Goal: Task Accomplishment & Management: Complete application form

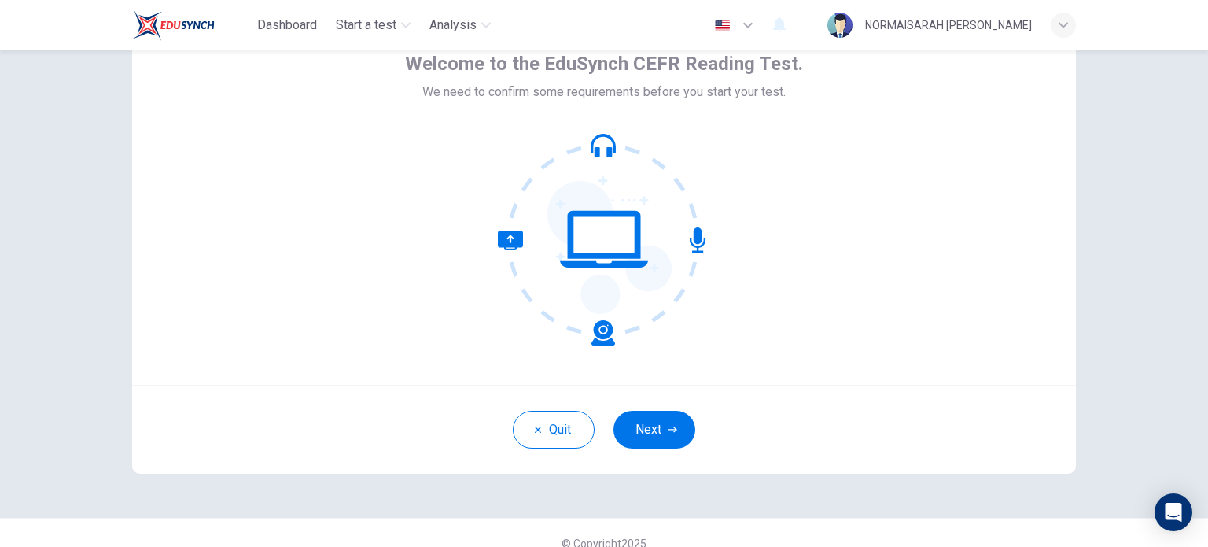
scroll to position [108, 0]
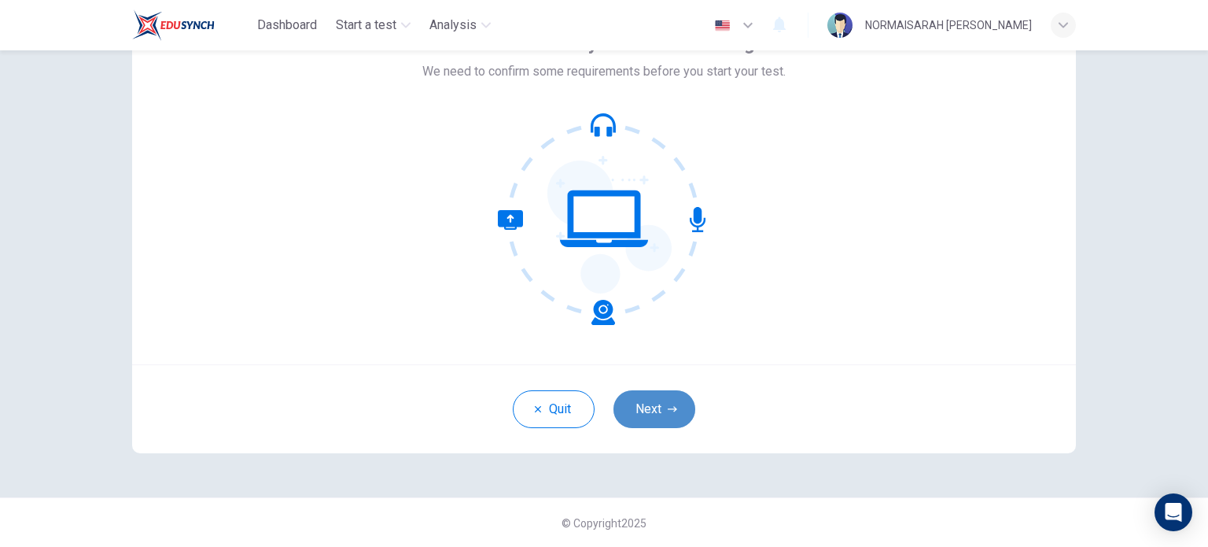
click at [657, 405] on button "Next" at bounding box center [654, 409] width 82 height 38
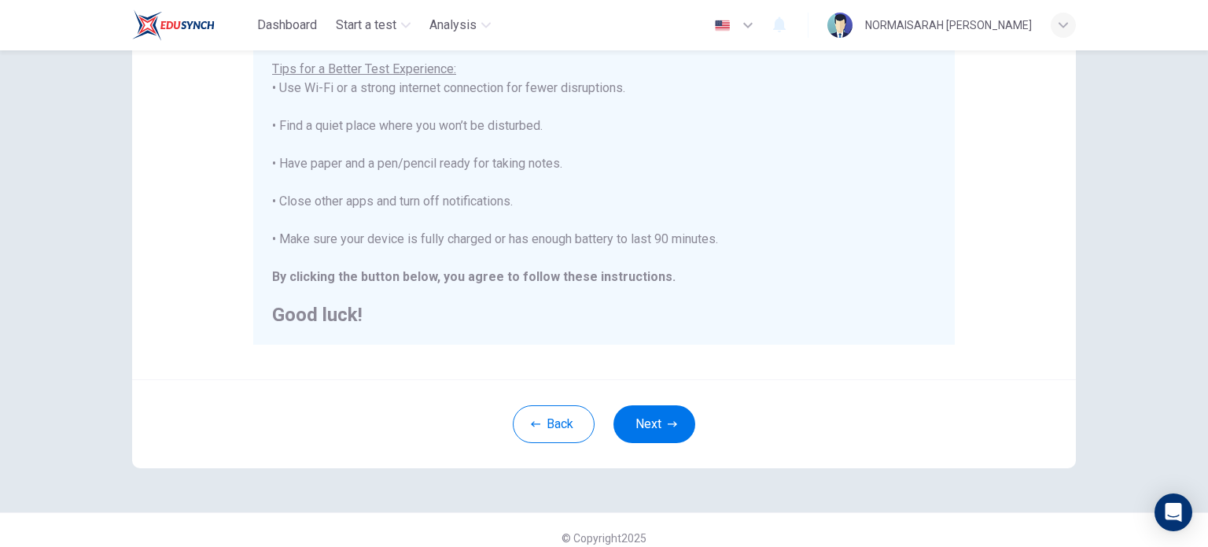
scroll to position [314, 0]
click at [651, 427] on button "Next" at bounding box center [654, 422] width 82 height 38
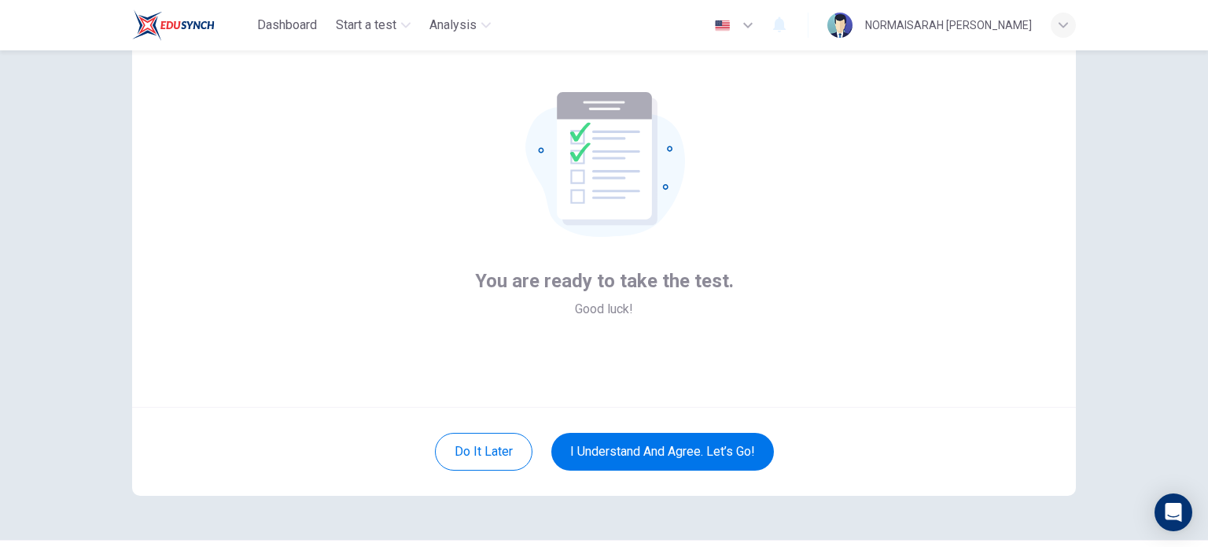
scroll to position [64, 0]
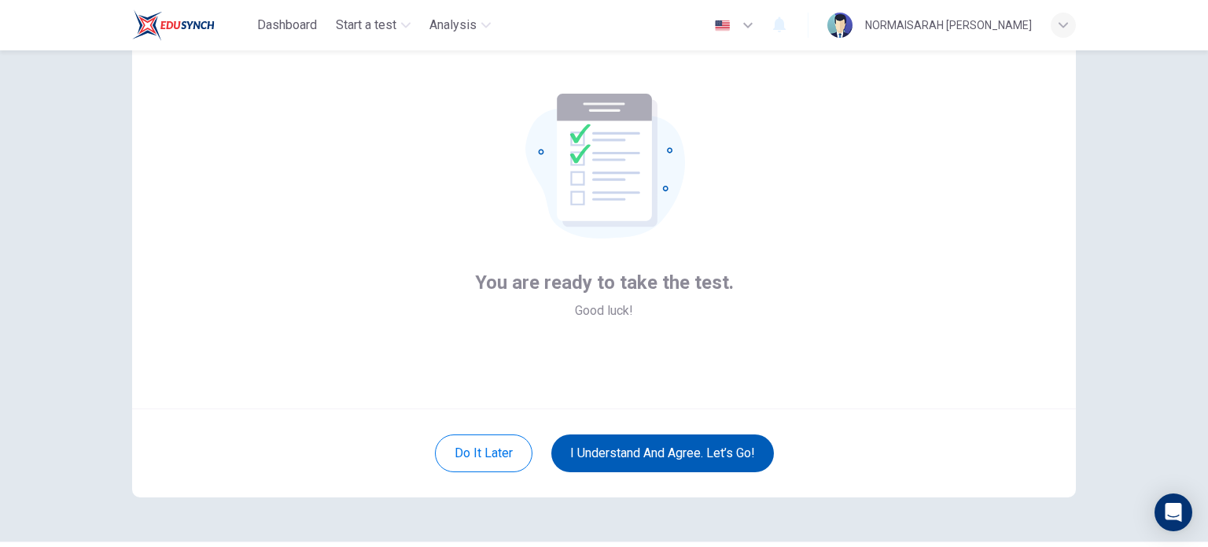
click at [626, 448] on button "I understand and agree. Let’s go!" at bounding box center [662, 453] width 223 height 38
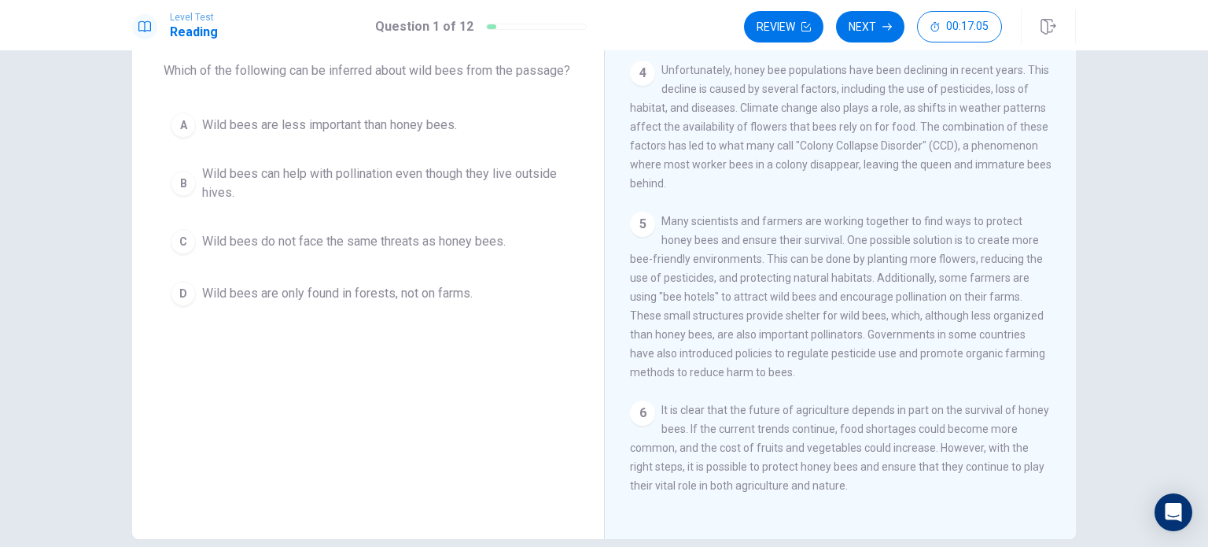
scroll to position [90, 0]
click at [653, 260] on div "5 Many scientists and farmers are working together to find ways to protect hone…" at bounding box center [841, 296] width 422 height 170
click at [180, 195] on div "B" at bounding box center [183, 182] width 25 height 25
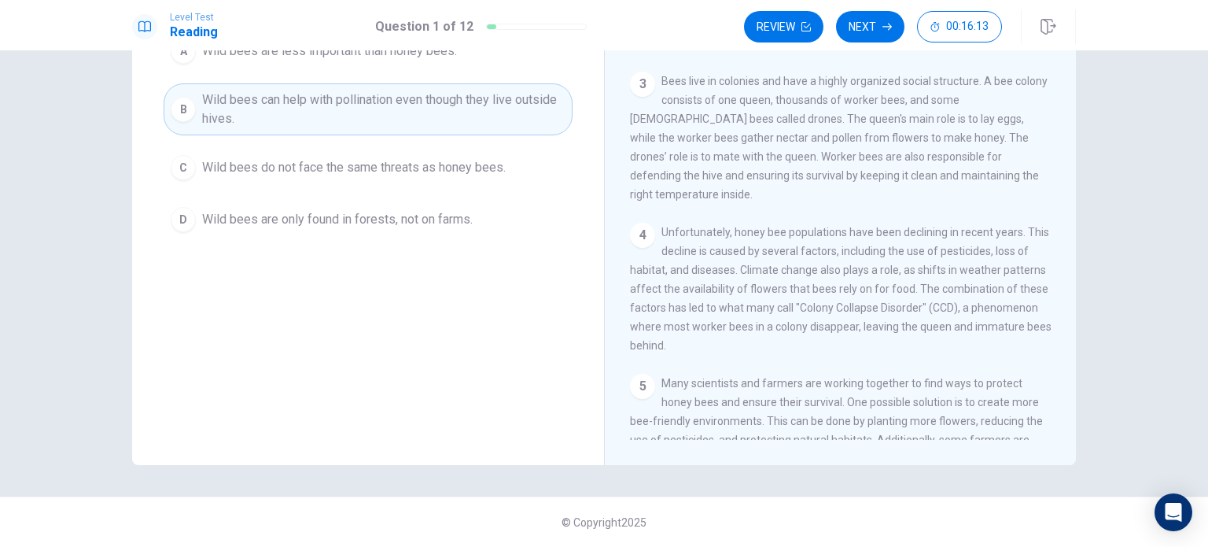
scroll to position [0, 0]
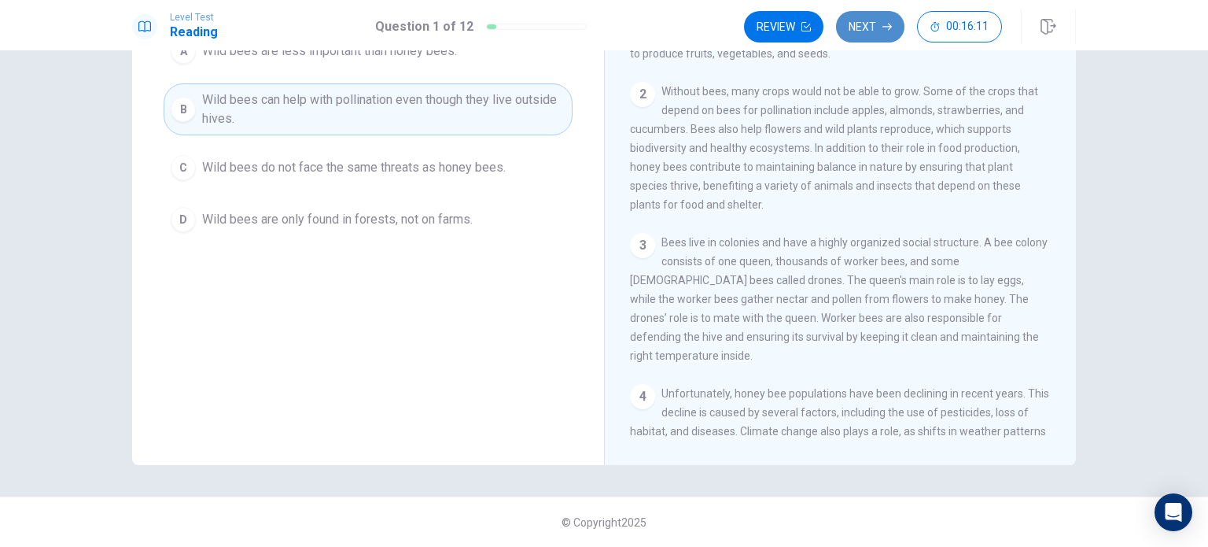
click at [869, 33] on button "Next" at bounding box center [870, 26] width 68 height 31
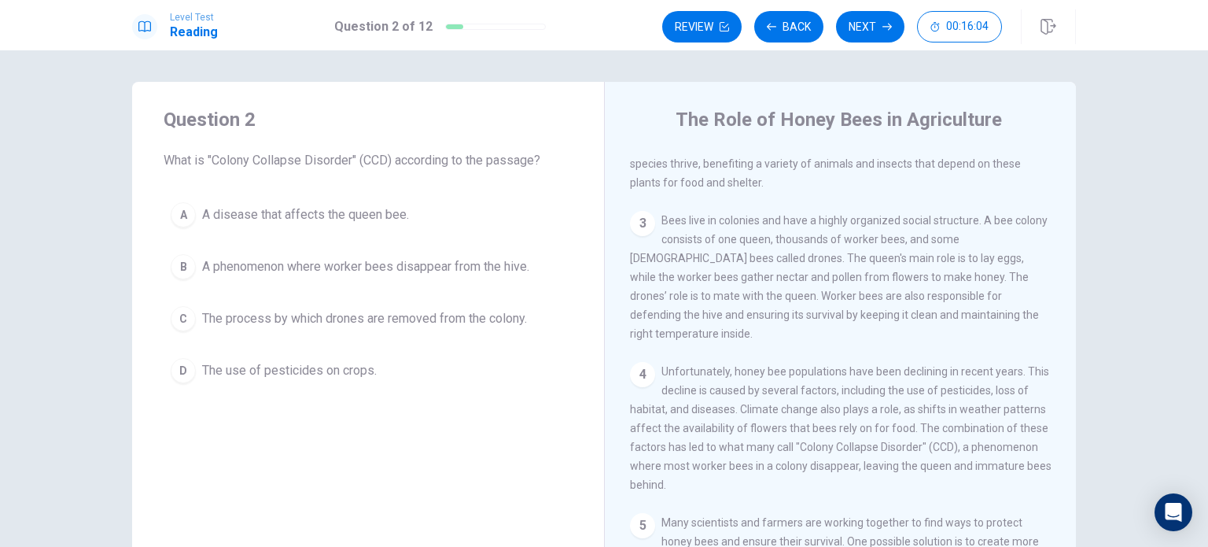
scroll to position [189, 0]
click at [758, 469] on div "4 Unfortunately, honey bee populations have been declining in recent years. Thi…" at bounding box center [841, 425] width 422 height 132
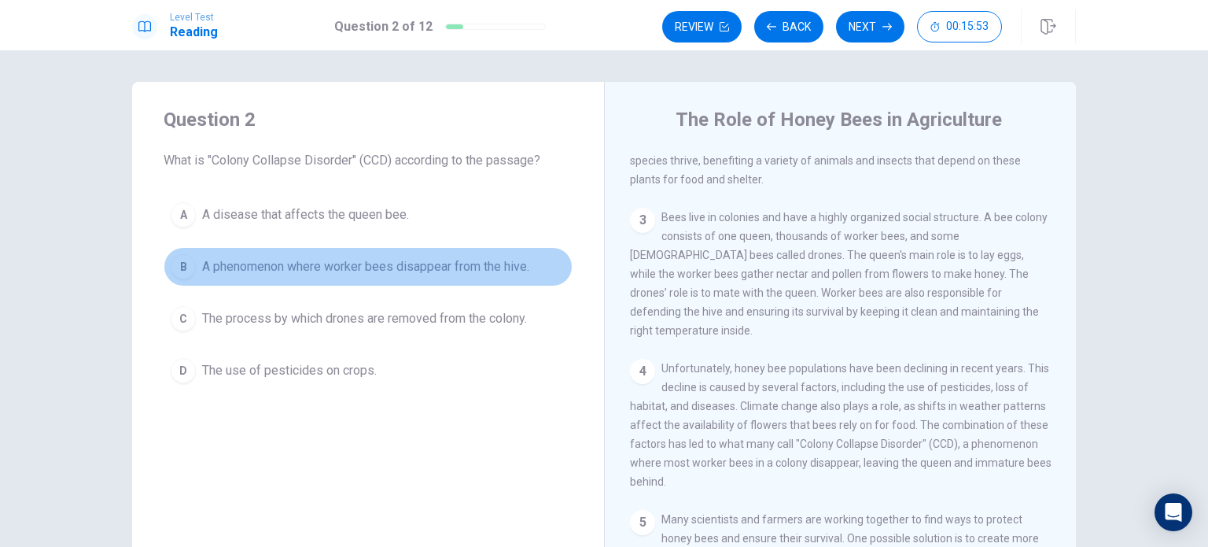
click at [179, 263] on div "B" at bounding box center [183, 266] width 25 height 25
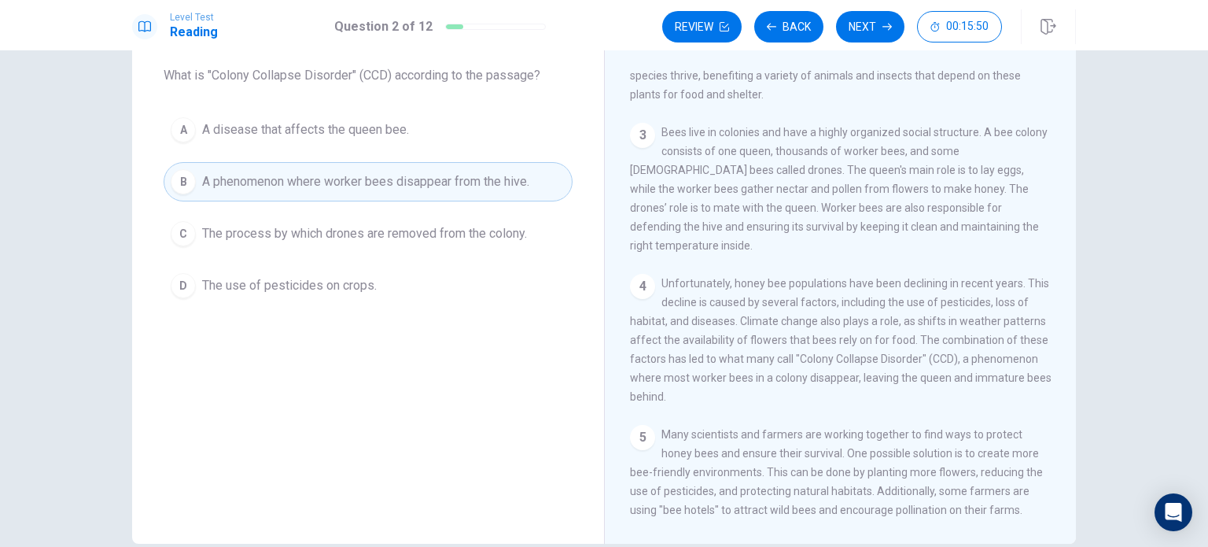
scroll to position [85, 0]
click at [867, 22] on button "Next" at bounding box center [870, 26] width 68 height 31
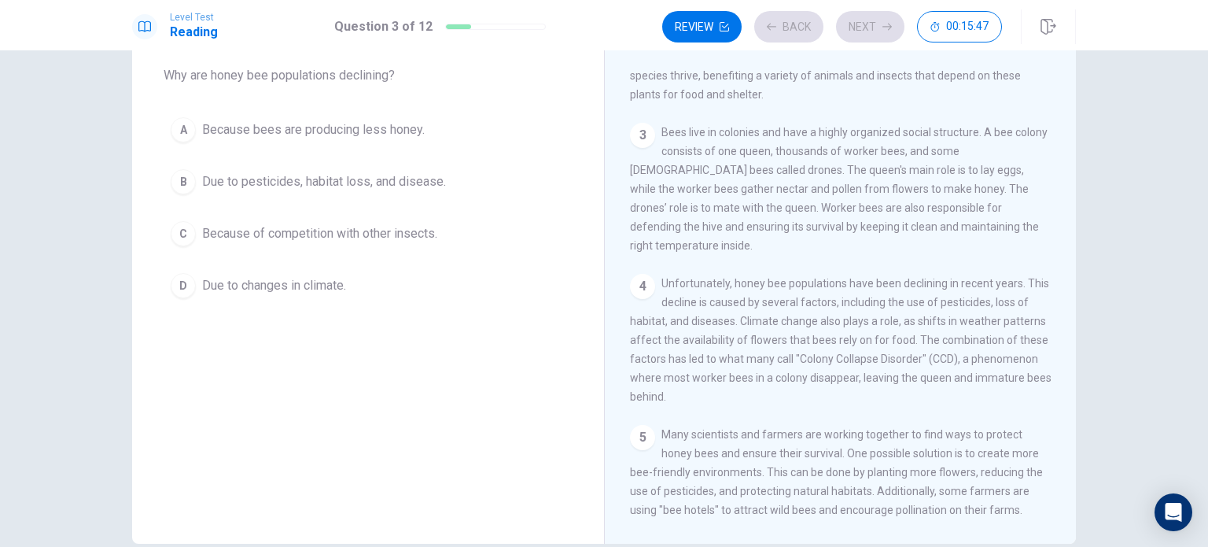
scroll to position [35, 0]
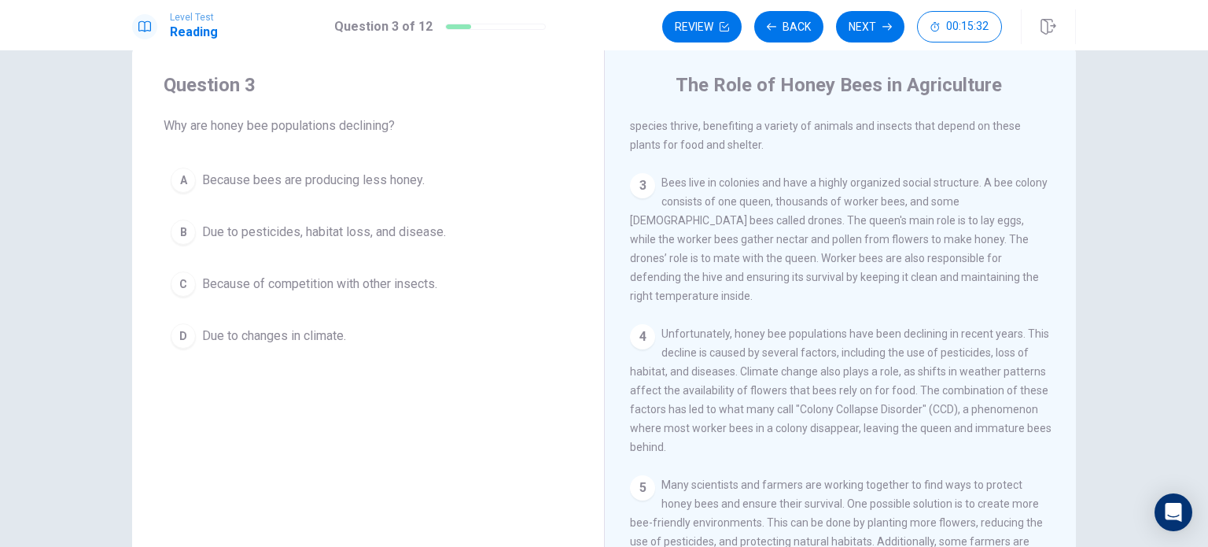
click at [171, 229] on div "B" at bounding box center [183, 231] width 25 height 25
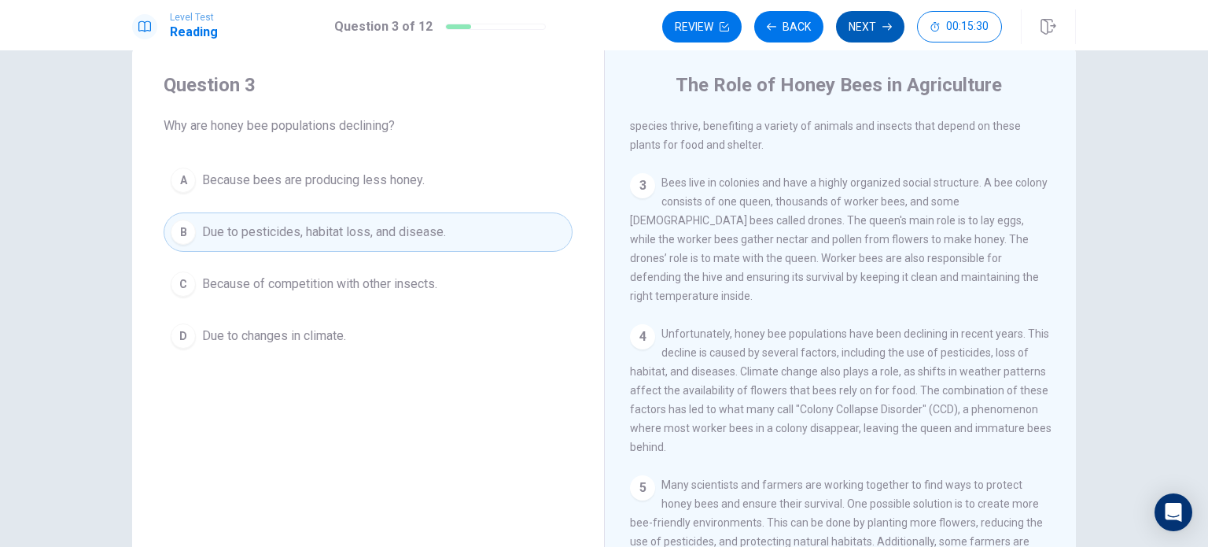
click at [863, 28] on button "Next" at bounding box center [870, 26] width 68 height 31
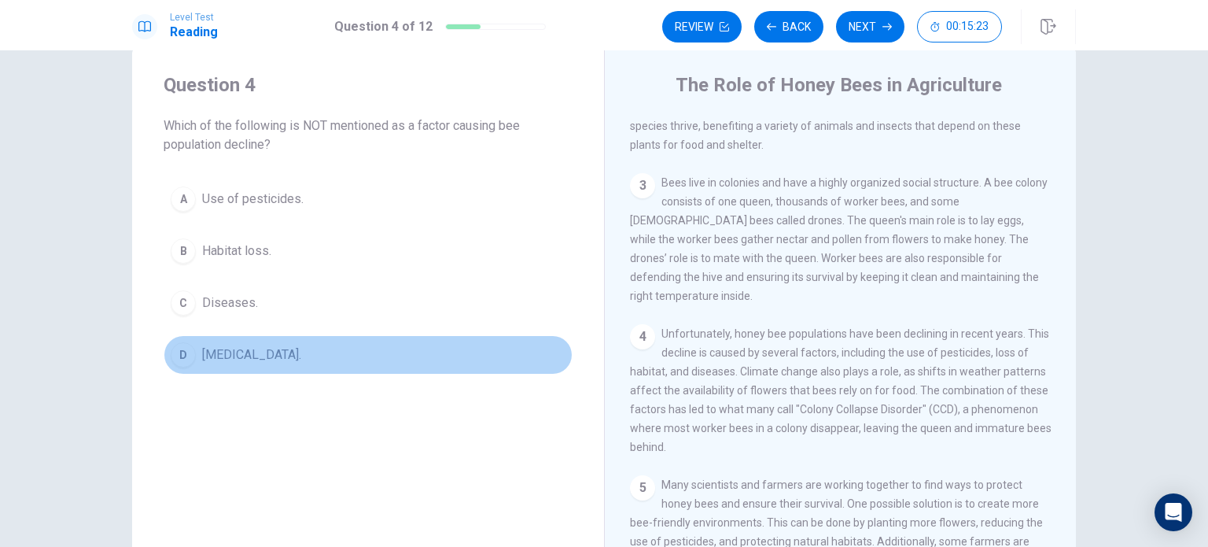
click at [182, 346] on div "D" at bounding box center [183, 354] width 25 height 25
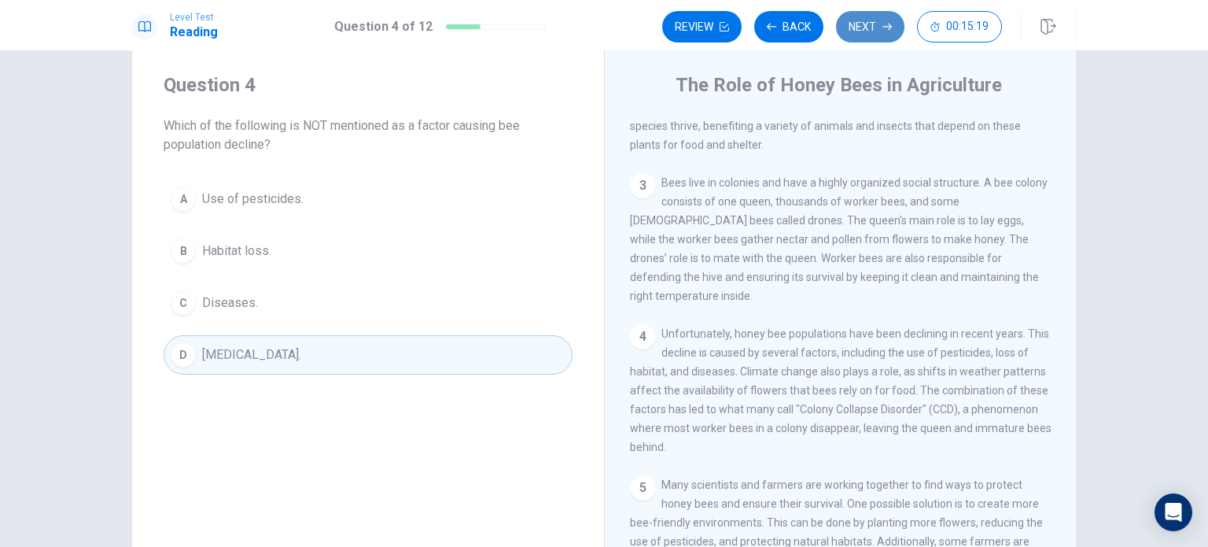
click at [865, 28] on button "Next" at bounding box center [870, 26] width 68 height 31
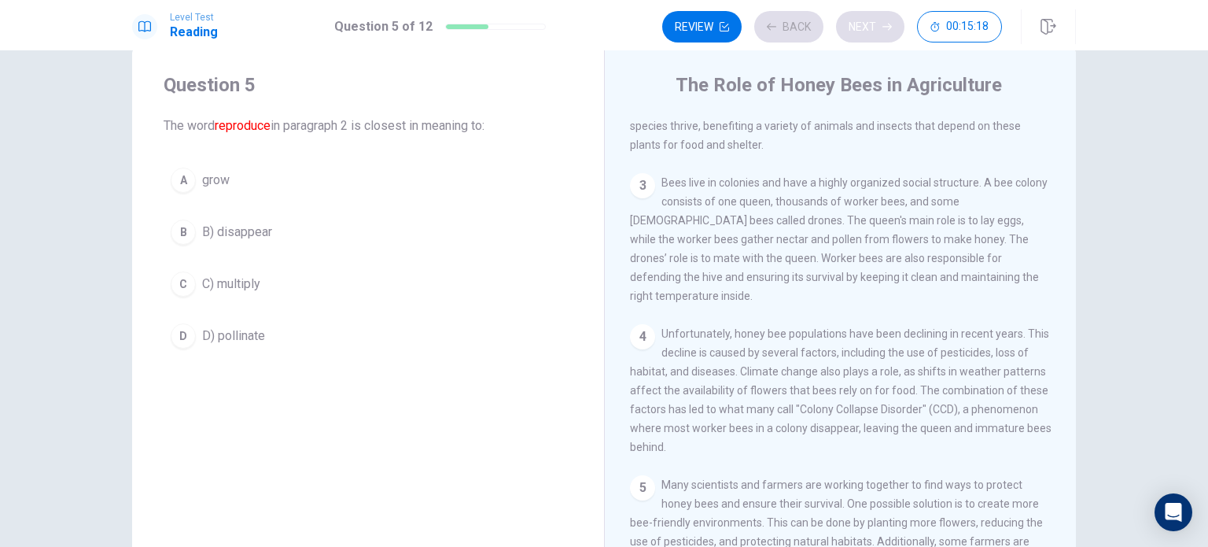
scroll to position [97, 0]
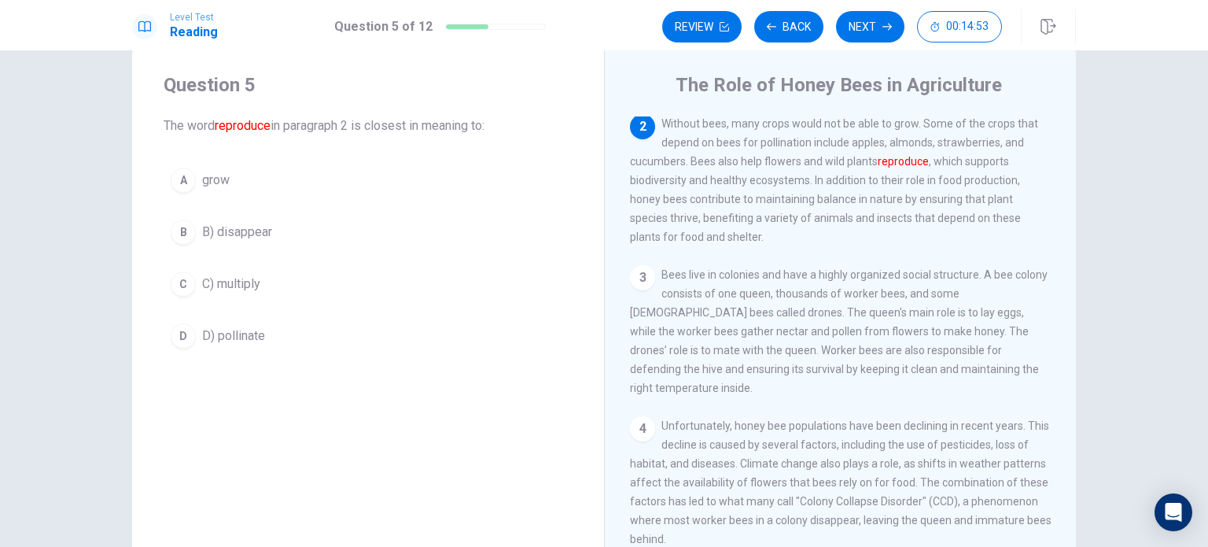
click at [180, 186] on div "A" at bounding box center [183, 179] width 25 height 25
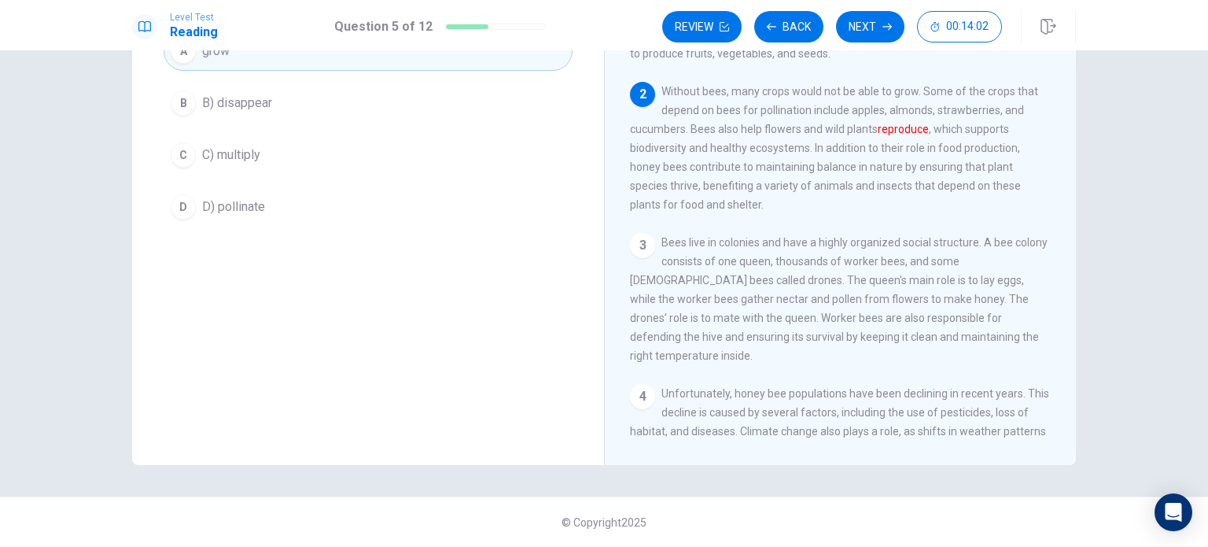
scroll to position [0, 0]
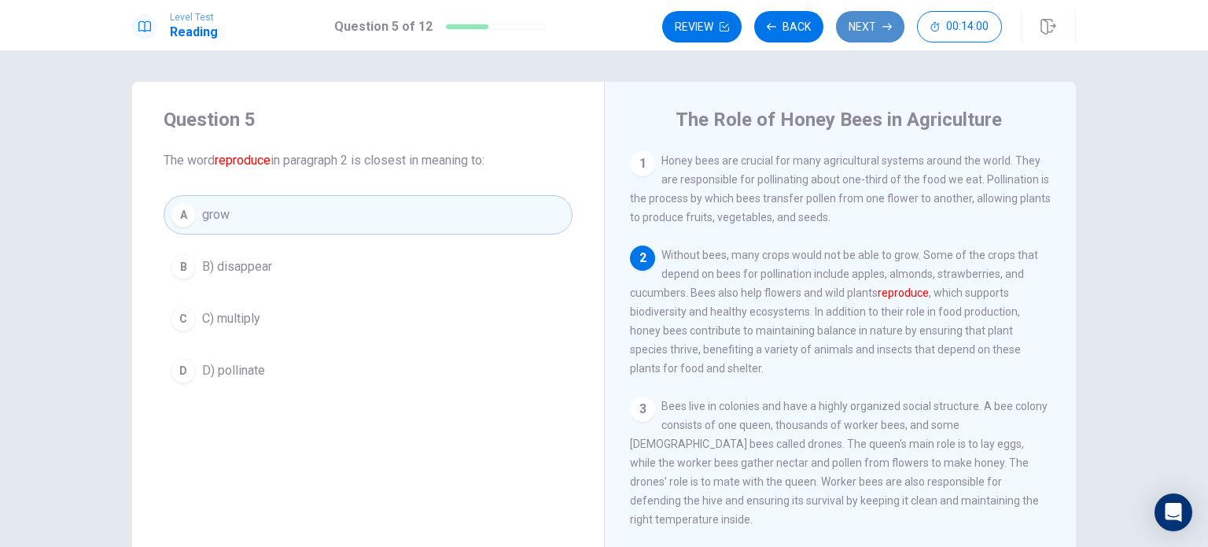
click at [874, 31] on button "Next" at bounding box center [870, 26] width 68 height 31
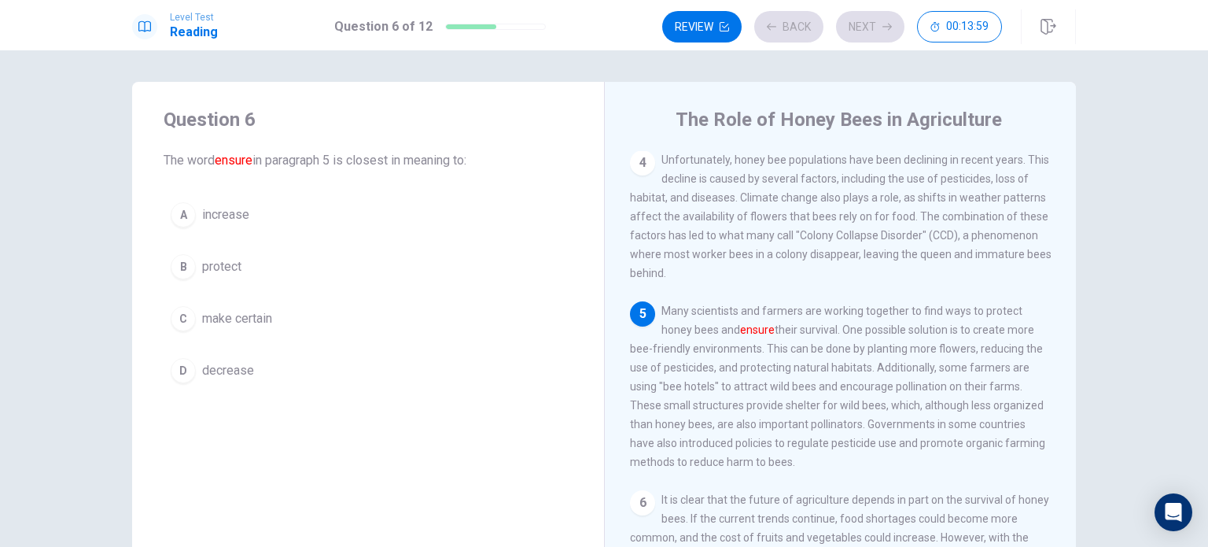
scroll to position [402, 0]
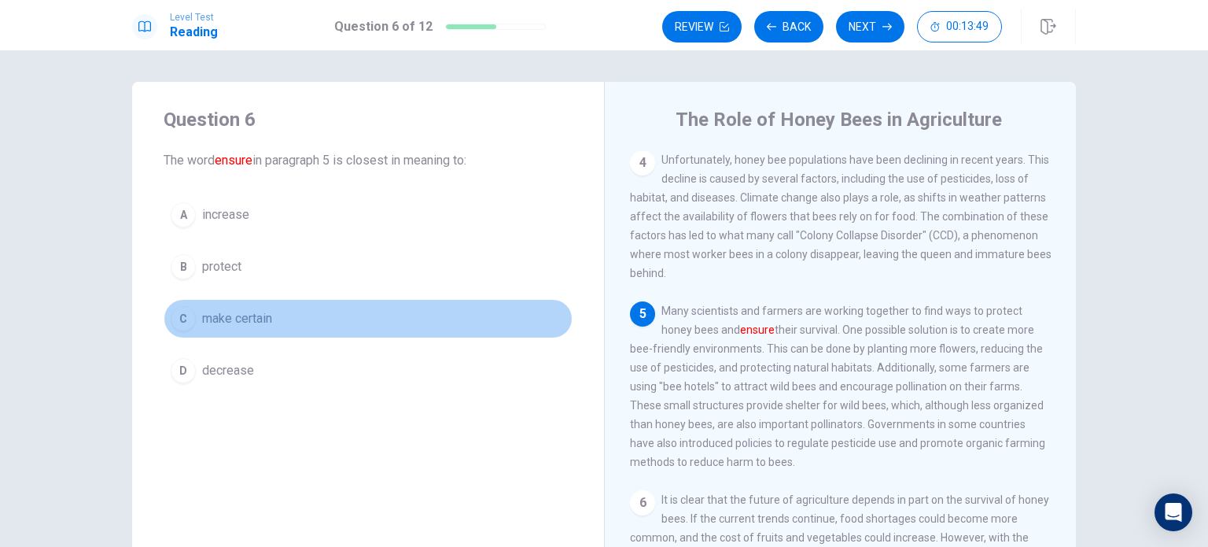
click at [181, 320] on div "C" at bounding box center [183, 318] width 25 height 25
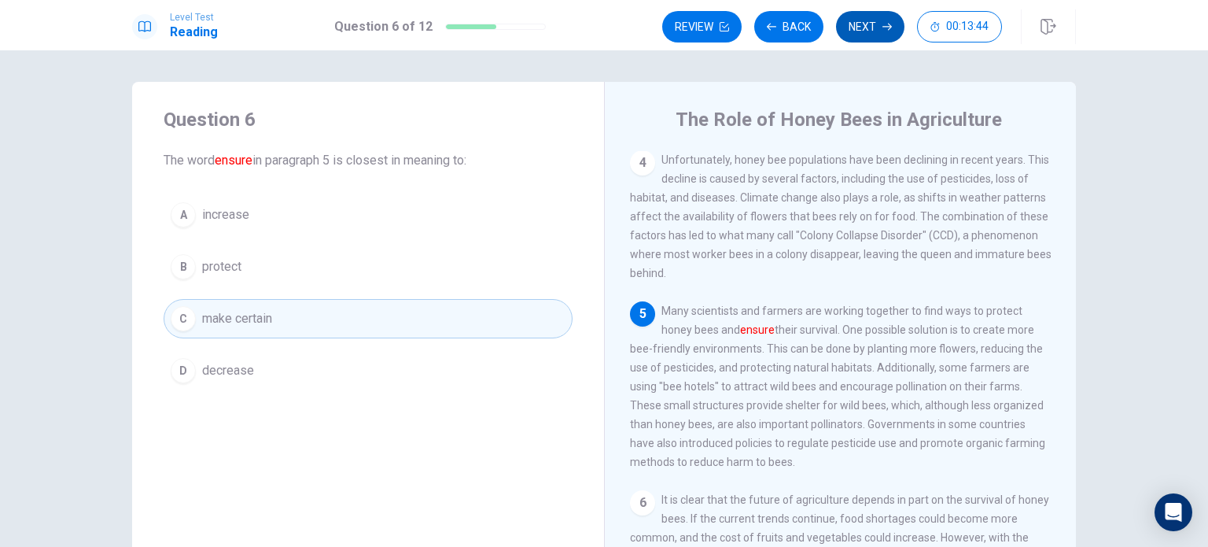
click at [861, 28] on button "Next" at bounding box center [870, 26] width 68 height 31
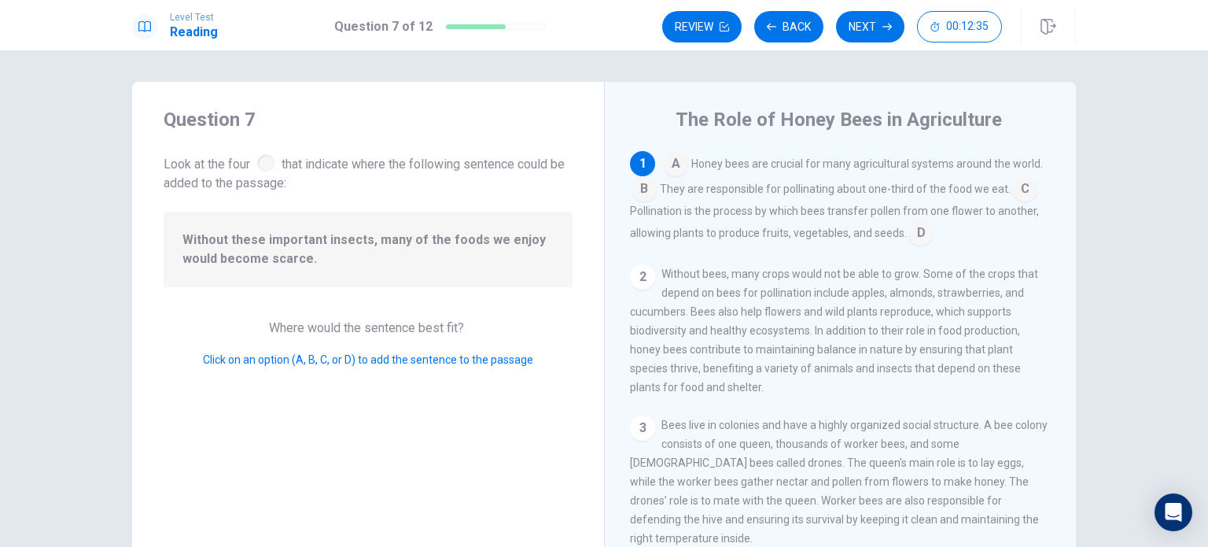
click at [911, 234] on input at bounding box center [920, 234] width 25 height 25
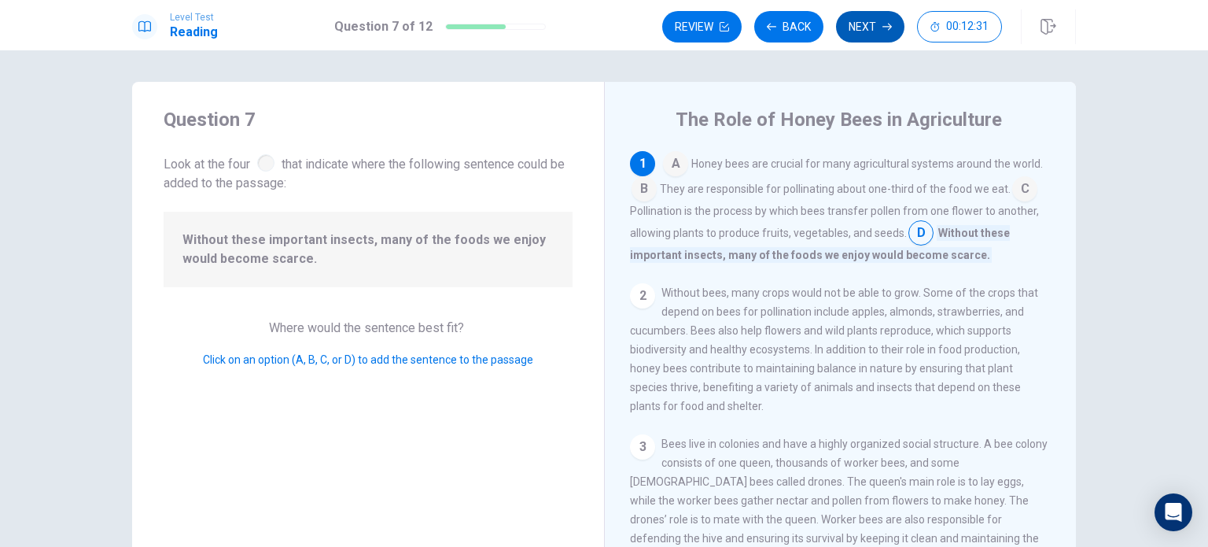
click at [874, 34] on button "Next" at bounding box center [870, 26] width 68 height 31
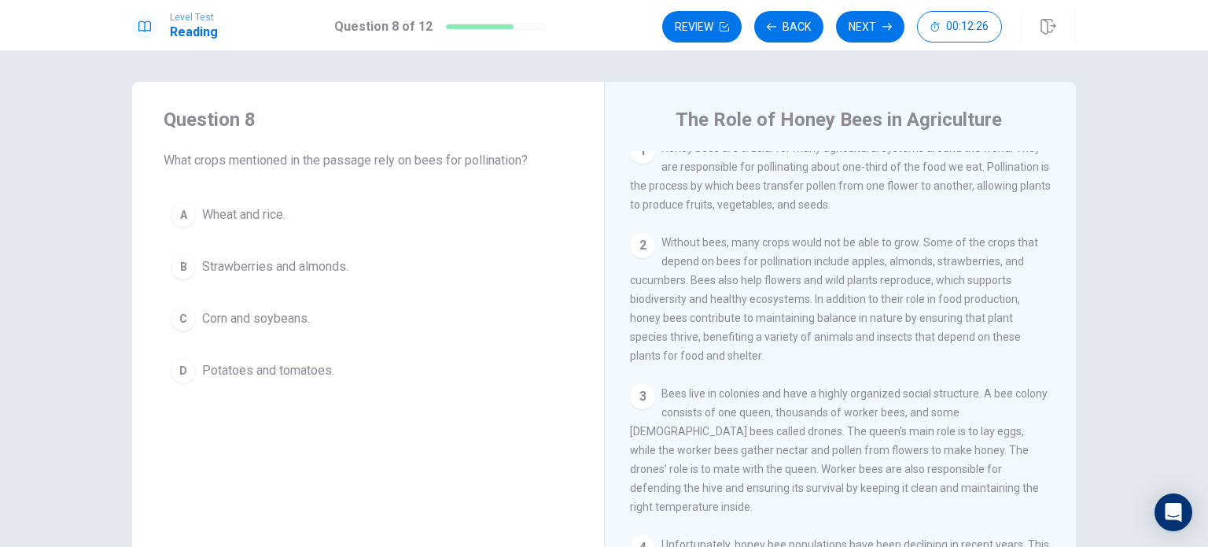
scroll to position [0, 0]
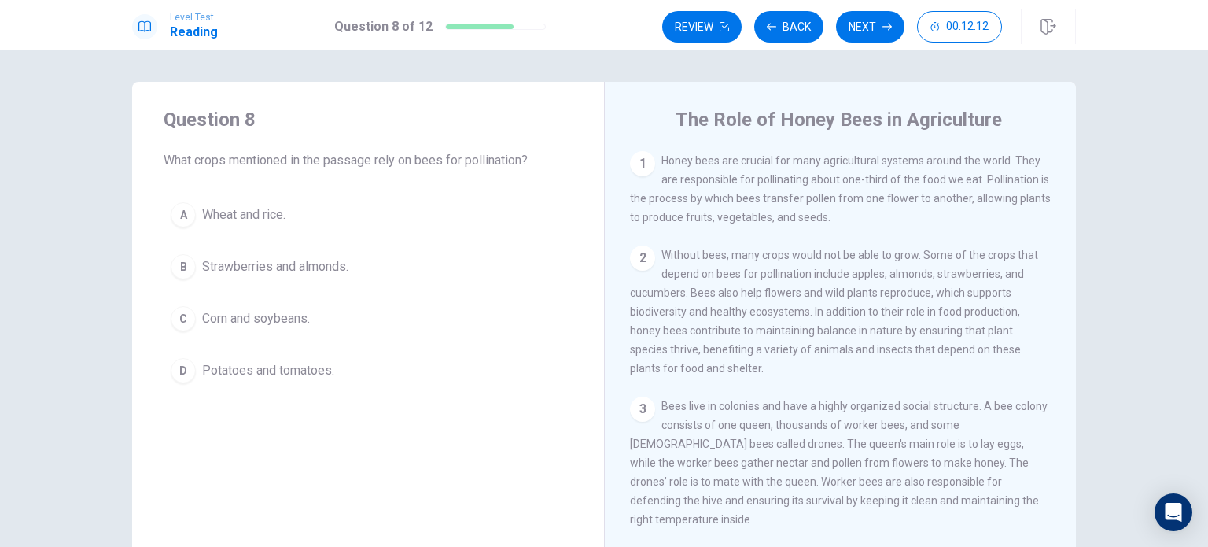
click at [171, 247] on div "A Wheat and rice. B Strawberries and almonds. C Corn and soybeans. D Potatoes a…" at bounding box center [368, 292] width 409 height 195
click at [177, 267] on div "B" at bounding box center [183, 266] width 25 height 25
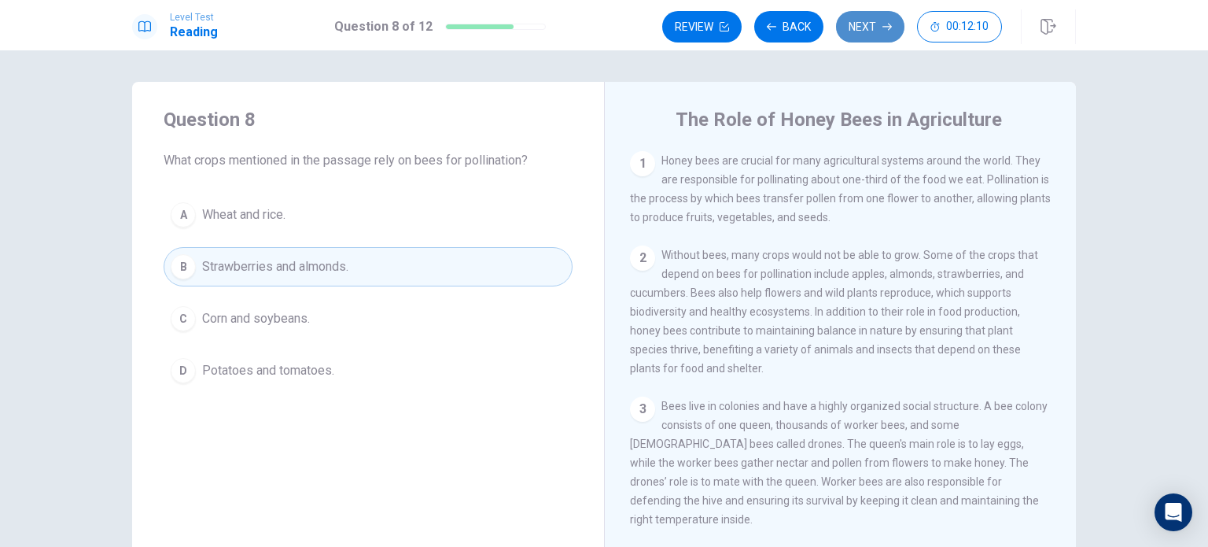
click at [877, 17] on button "Next" at bounding box center [870, 26] width 68 height 31
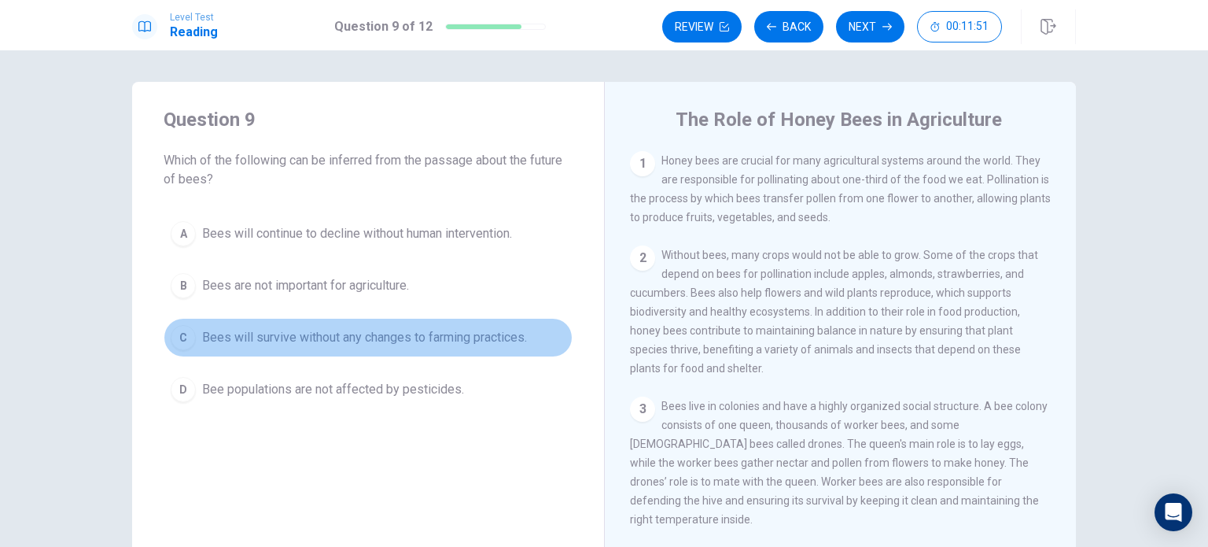
click at [479, 346] on button "C Bees will survive without any changes to farming practices." at bounding box center [368, 337] width 409 height 39
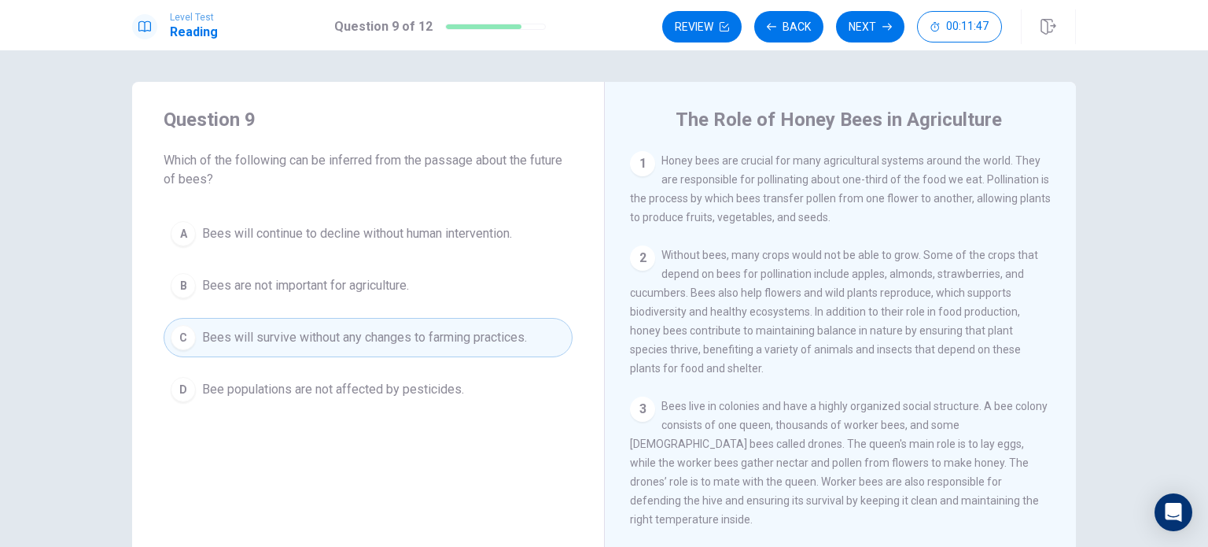
click at [374, 234] on span "Bees will continue to decline without human intervention." at bounding box center [357, 233] width 310 height 19
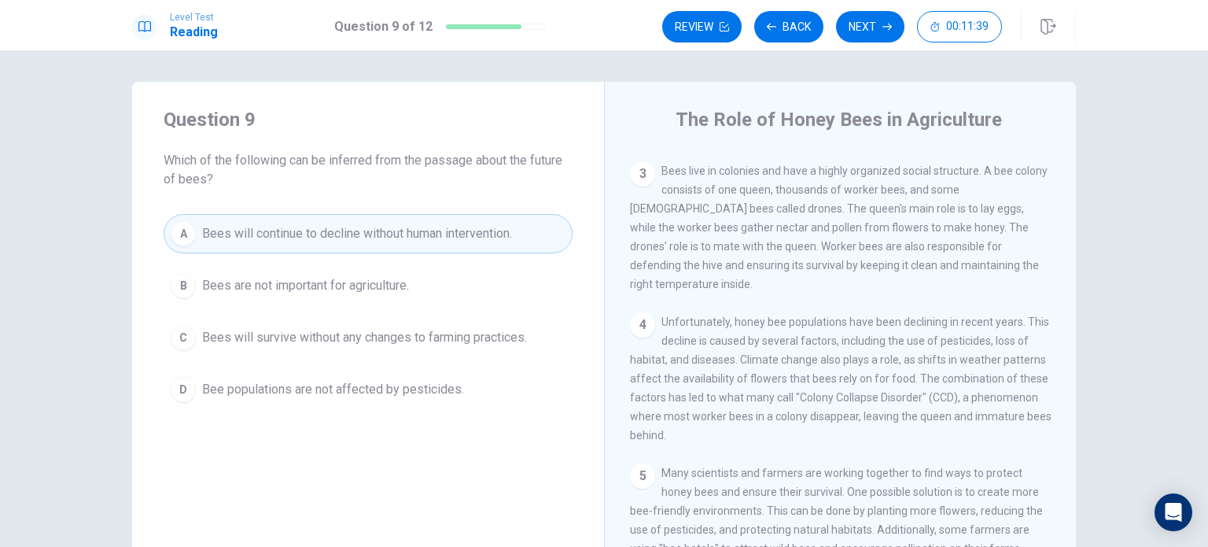
scroll to position [237, 0]
click at [871, 24] on button "Next" at bounding box center [870, 26] width 68 height 31
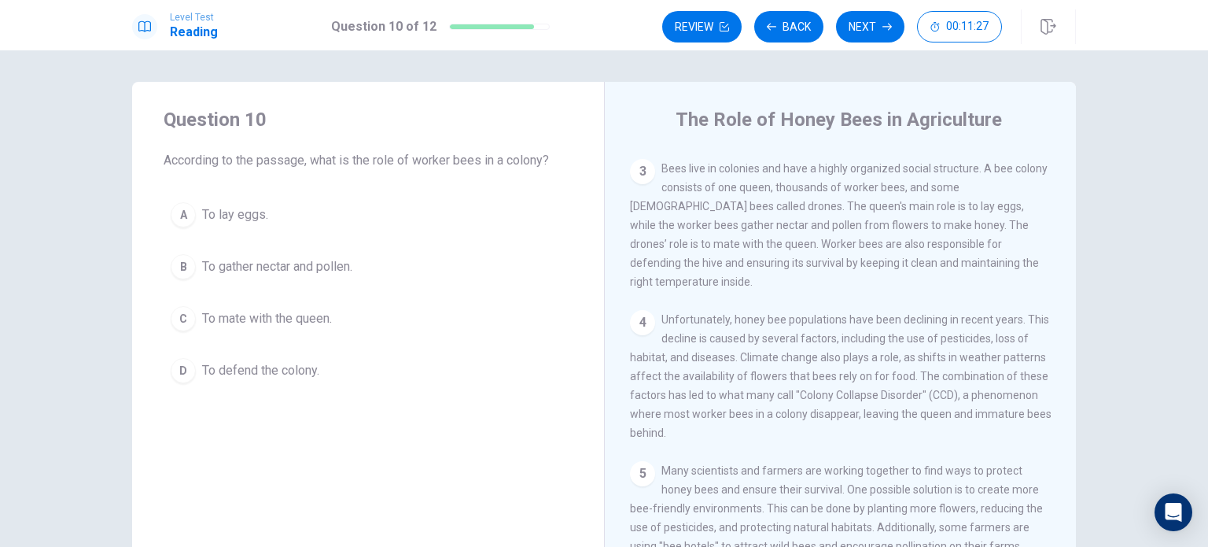
click at [171, 375] on div "D" at bounding box center [183, 370] width 25 height 25
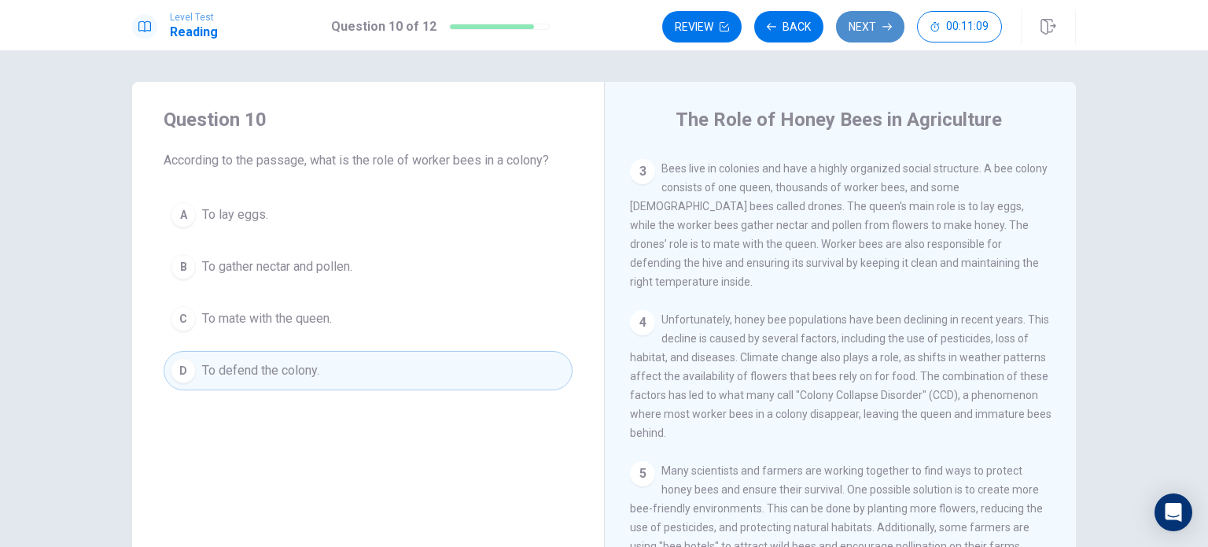
click at [880, 24] on button "Next" at bounding box center [870, 26] width 68 height 31
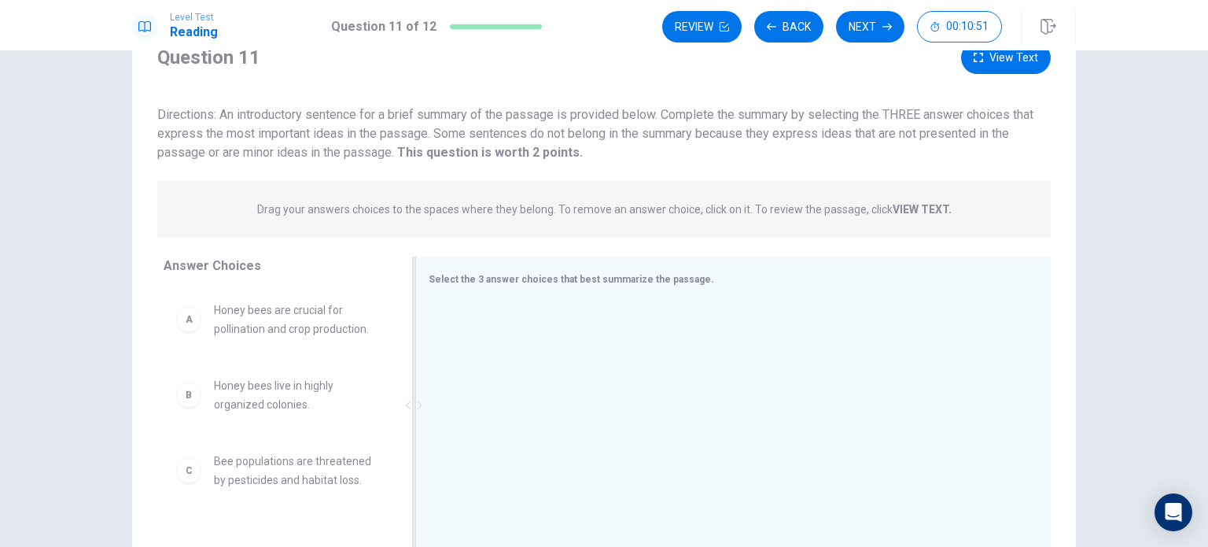
scroll to position [164, 0]
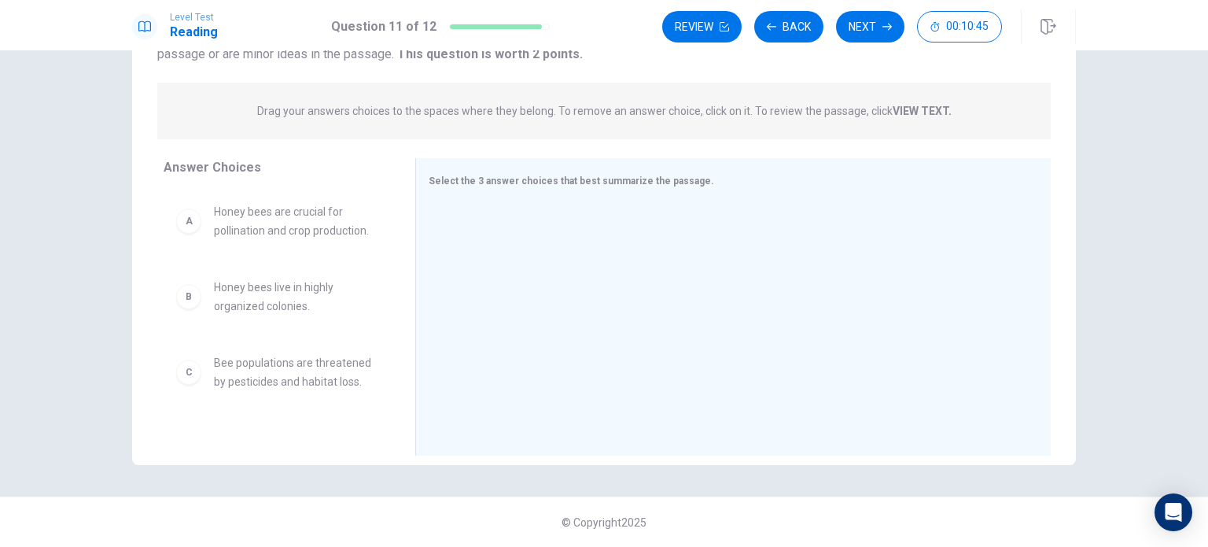
click at [189, 226] on div "A" at bounding box center [188, 220] width 25 height 25
drag, startPoint x: 189, startPoint y: 226, endPoint x: 504, endPoint y: 243, distance: 315.8
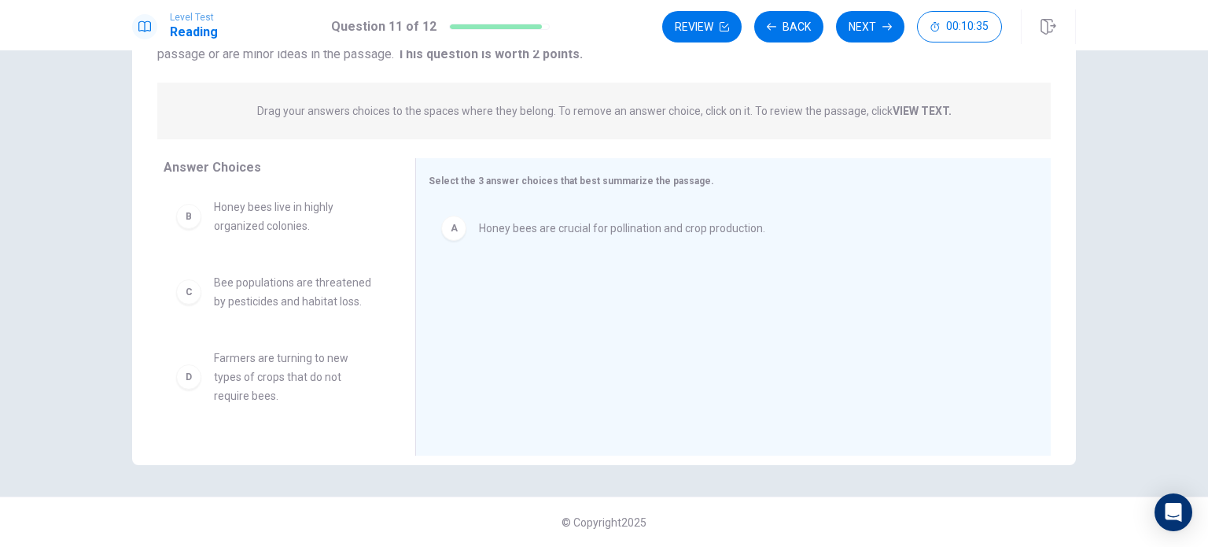
scroll to position [6, 0]
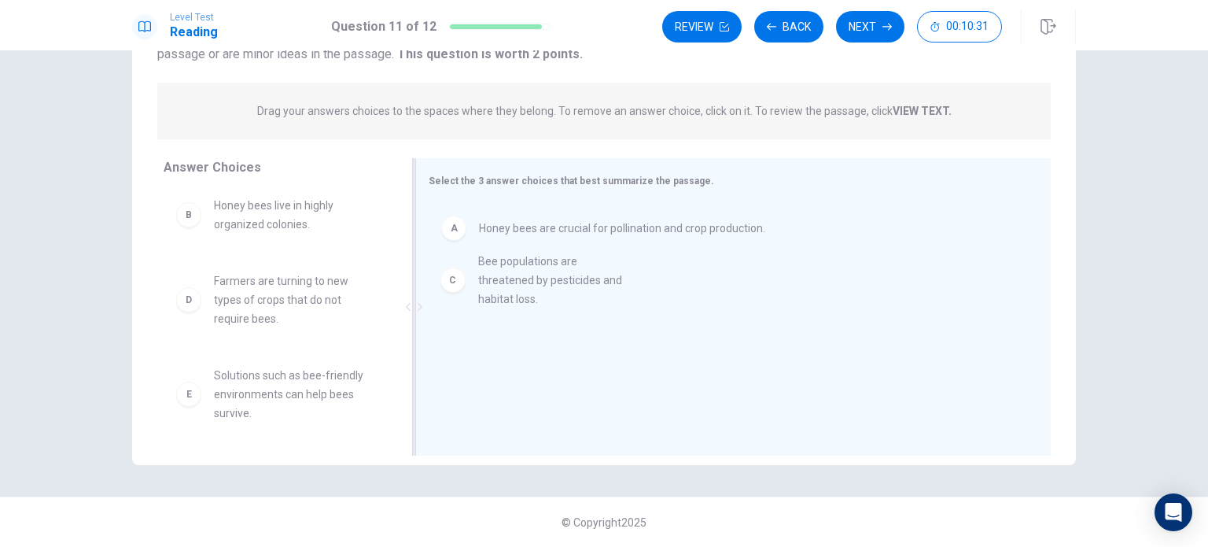
drag, startPoint x: 187, startPoint y: 295, endPoint x: 465, endPoint y: 276, distance: 278.2
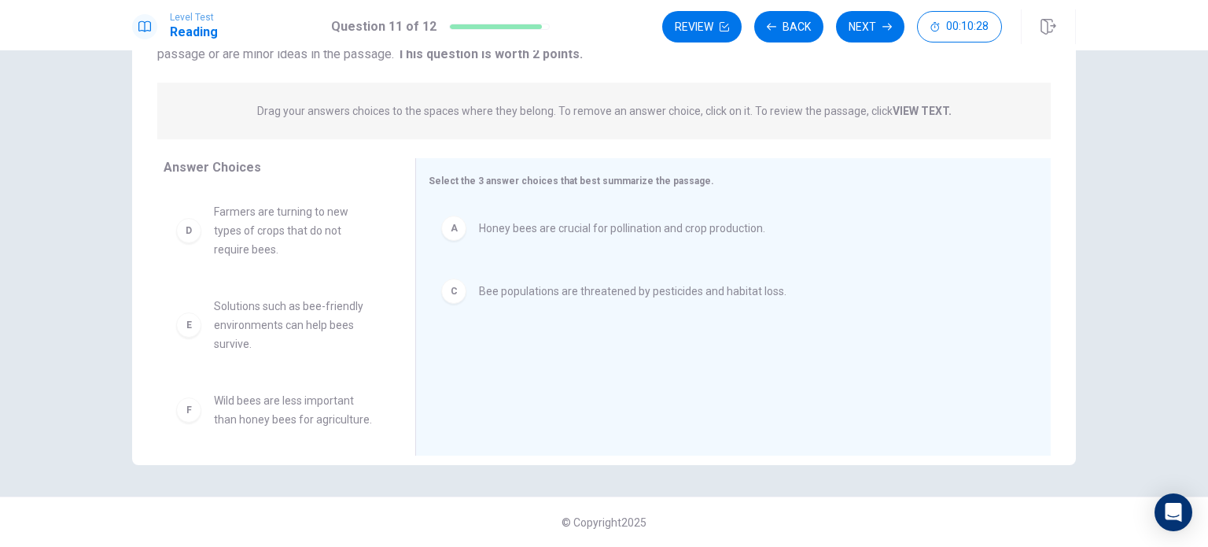
scroll to position [85, 0]
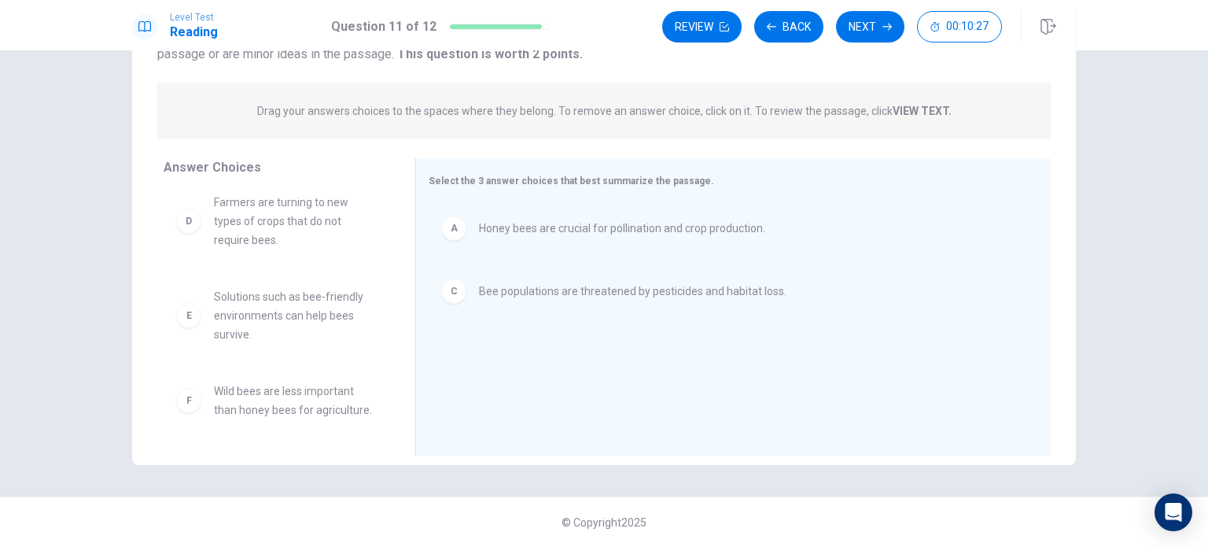
drag, startPoint x: 398, startPoint y: 281, endPoint x: 391, endPoint y: 342, distance: 61.7
click at [391, 342] on div "B Honey bees live in highly organized colonies. D Farmers are turning to new ty…" at bounding box center [283, 311] width 239 height 242
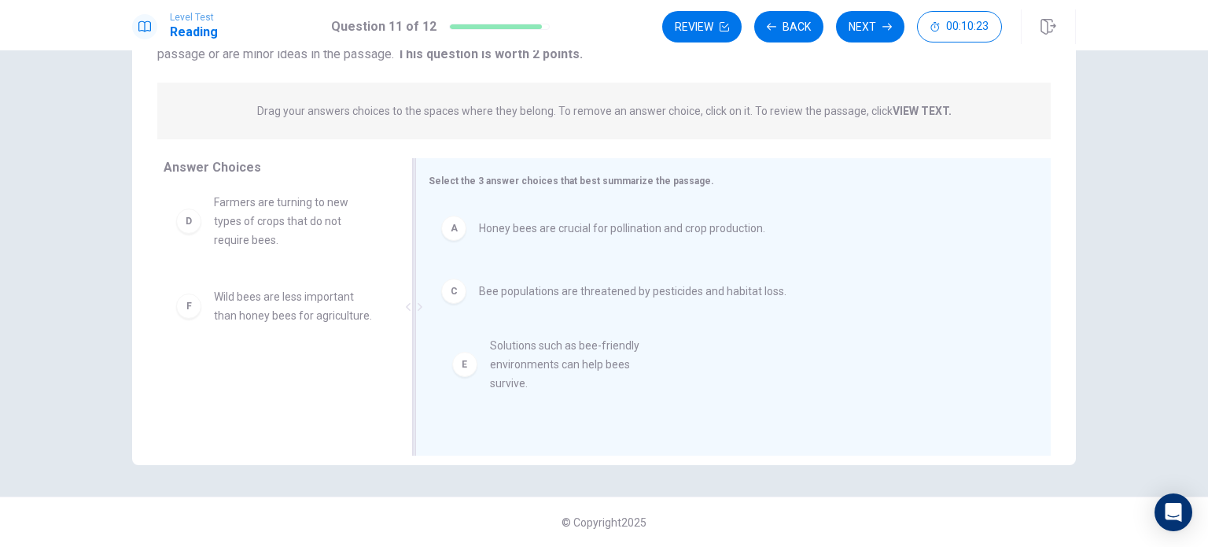
drag, startPoint x: 217, startPoint y: 311, endPoint x: 569, endPoint y: 363, distance: 356.2
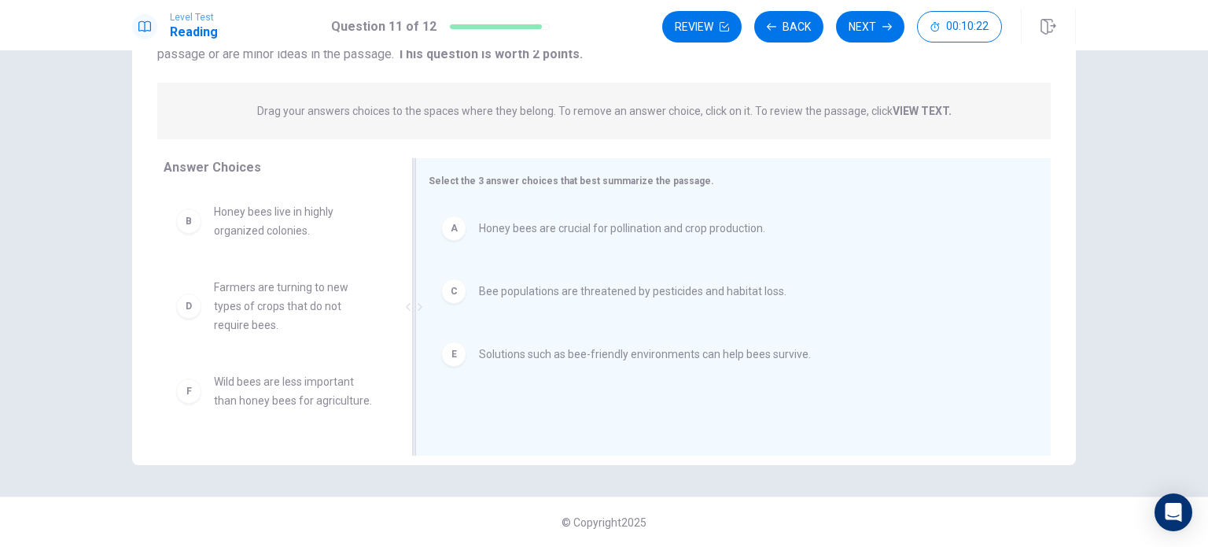
scroll to position [0, 0]
click at [862, 31] on button "Next" at bounding box center [870, 26] width 68 height 31
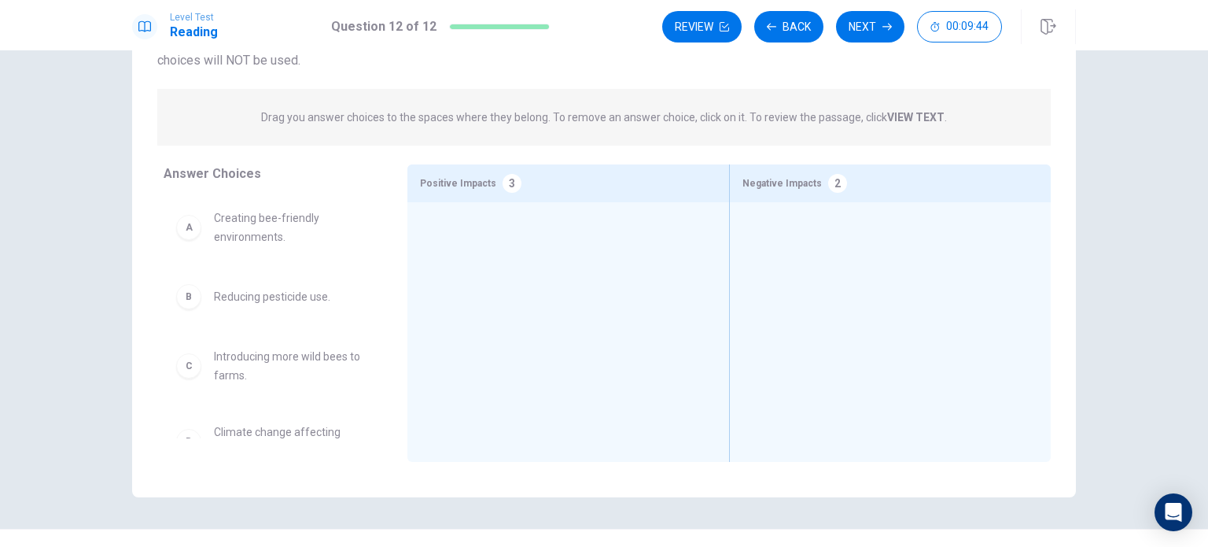
scroll to position [142, 0]
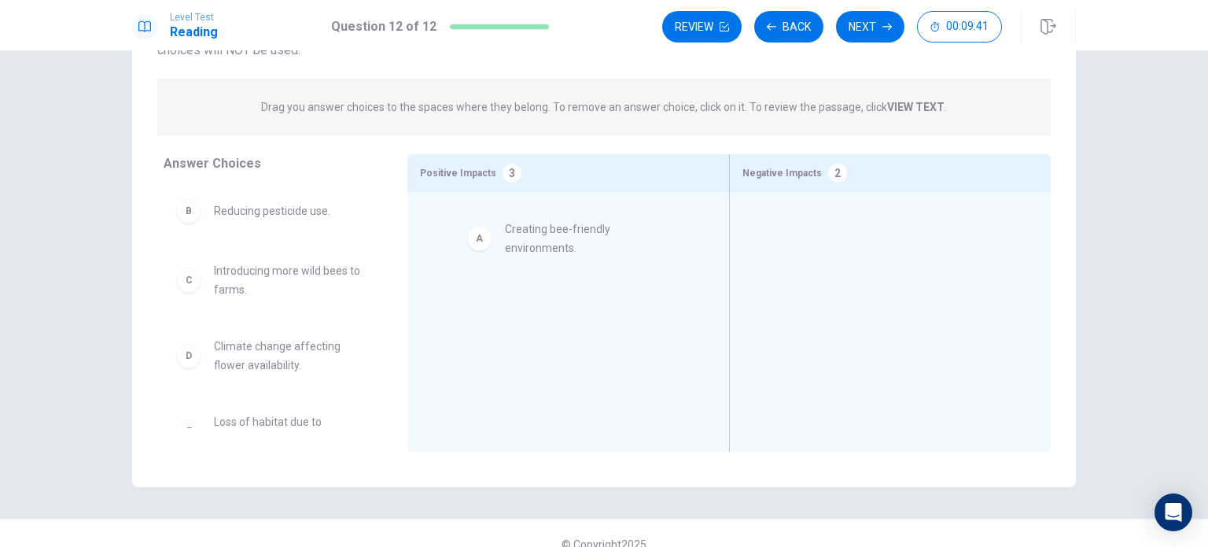
drag, startPoint x: 257, startPoint y: 216, endPoint x: 556, endPoint y: 237, distance: 299.6
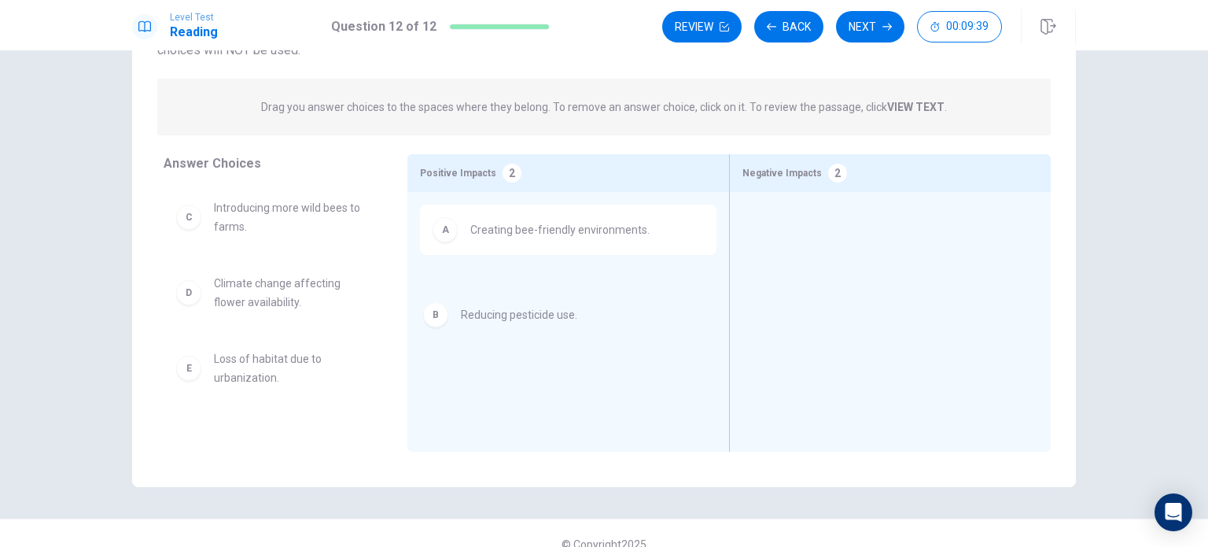
drag, startPoint x: 311, startPoint y: 216, endPoint x: 578, endPoint y: 322, distance: 287.7
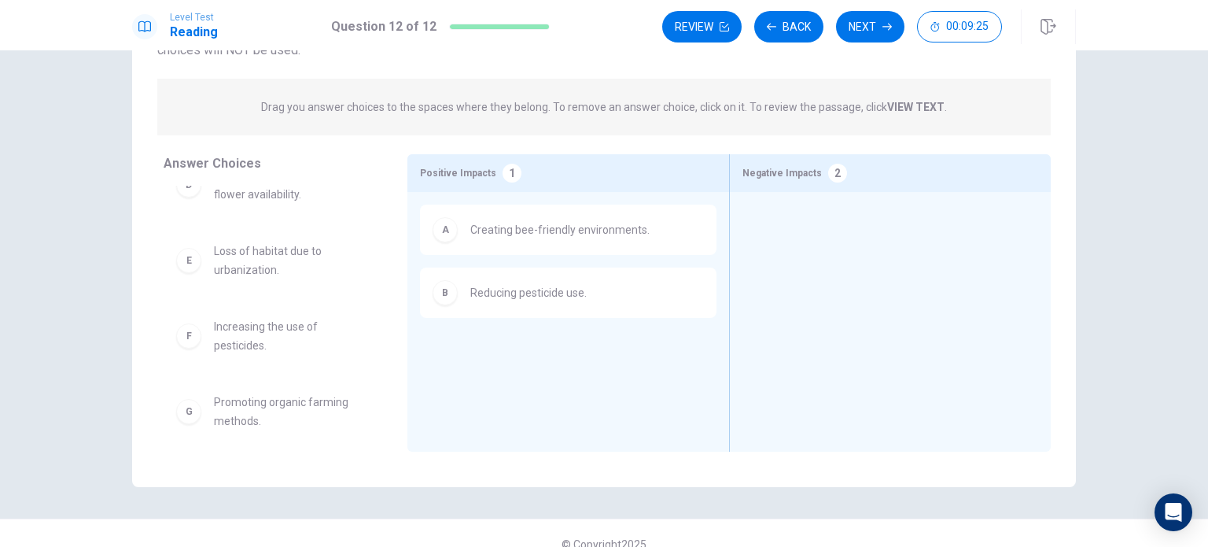
scroll to position [123, 0]
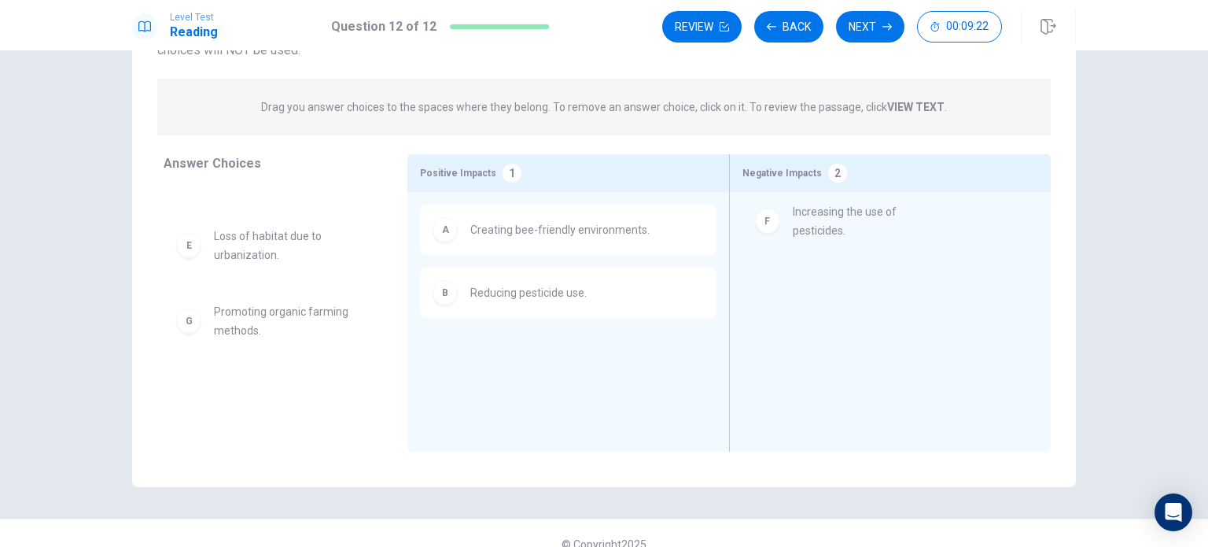
drag, startPoint x: 252, startPoint y: 329, endPoint x: 839, endPoint y: 228, distance: 595.3
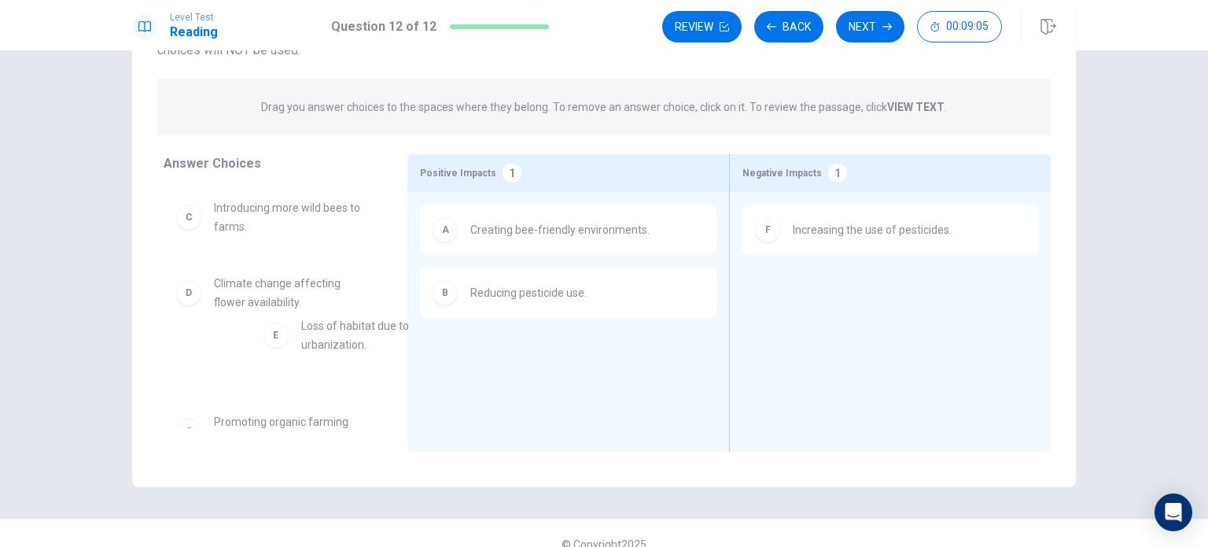
scroll to position [0, 0]
drag, startPoint x: 292, startPoint y: 373, endPoint x: 875, endPoint y: 292, distance: 589.1
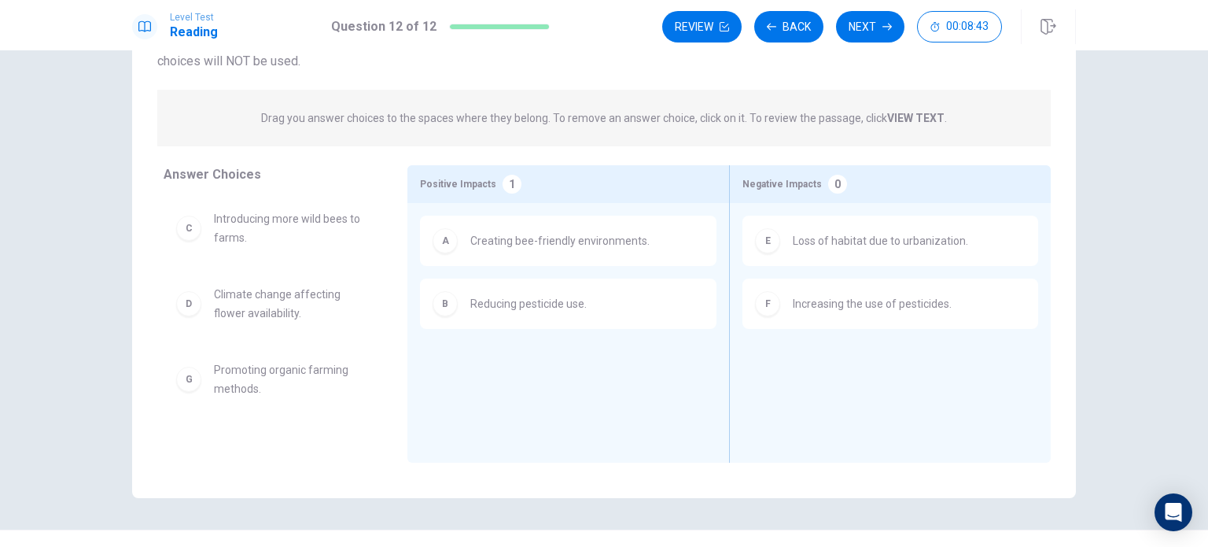
scroll to position [129, 0]
drag, startPoint x: 254, startPoint y: 383, endPoint x: 516, endPoint y: 367, distance: 262.3
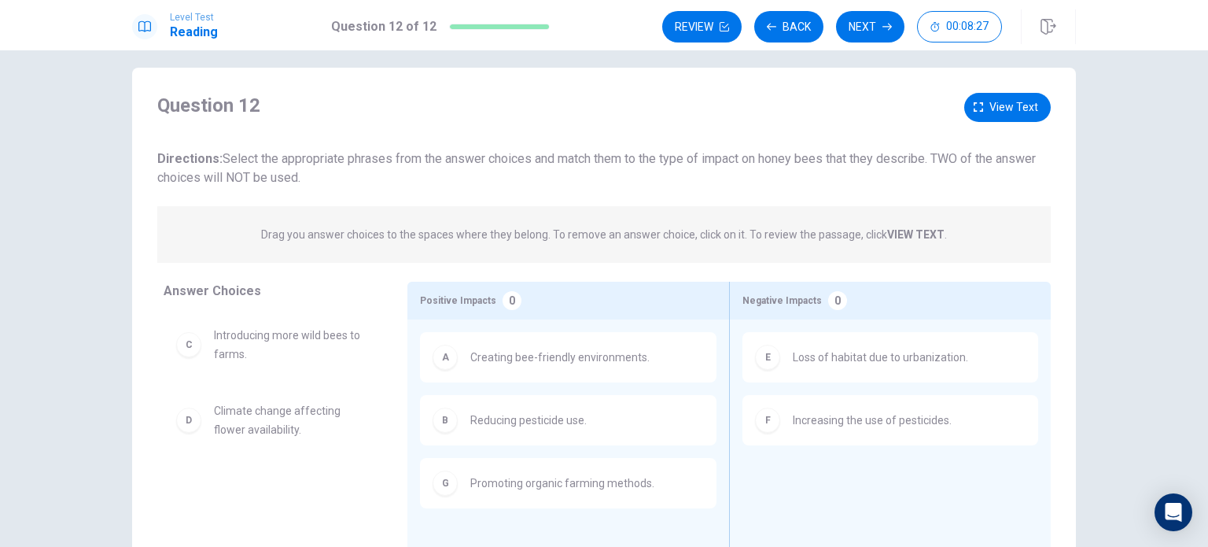
scroll to position [13, 0]
click at [1007, 109] on span "View text" at bounding box center [1013, 109] width 49 height 20
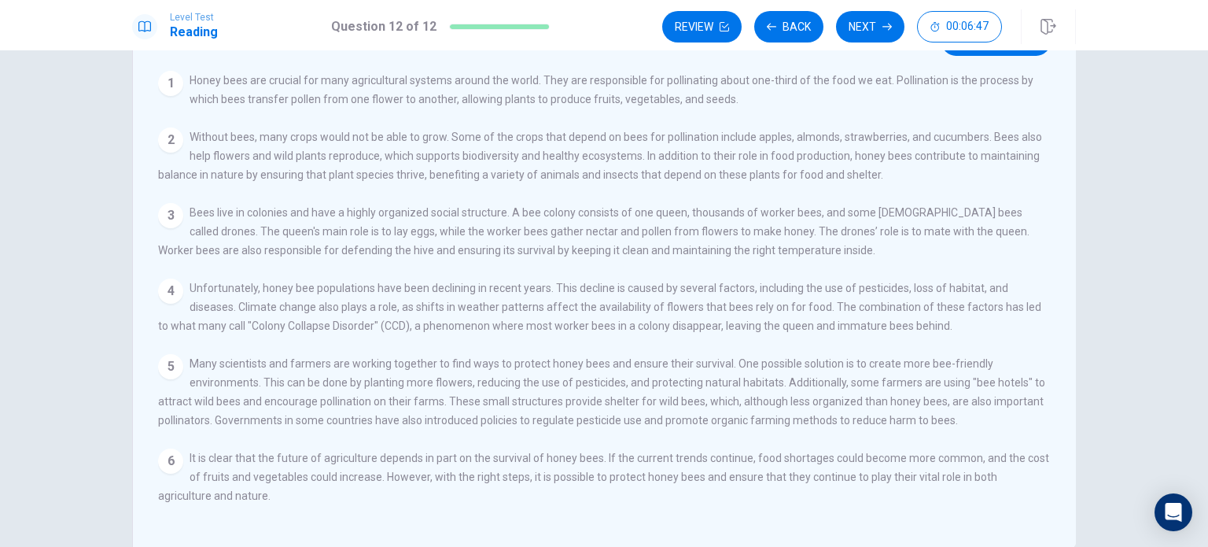
scroll to position [0, 0]
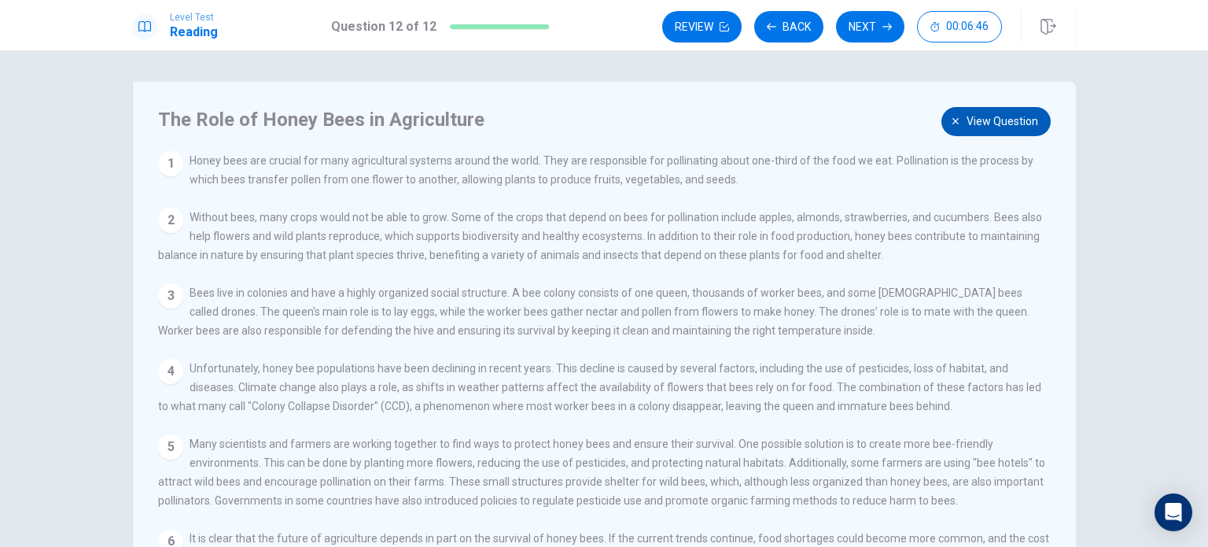
click at [974, 119] on span "View question" at bounding box center [1002, 122] width 72 height 20
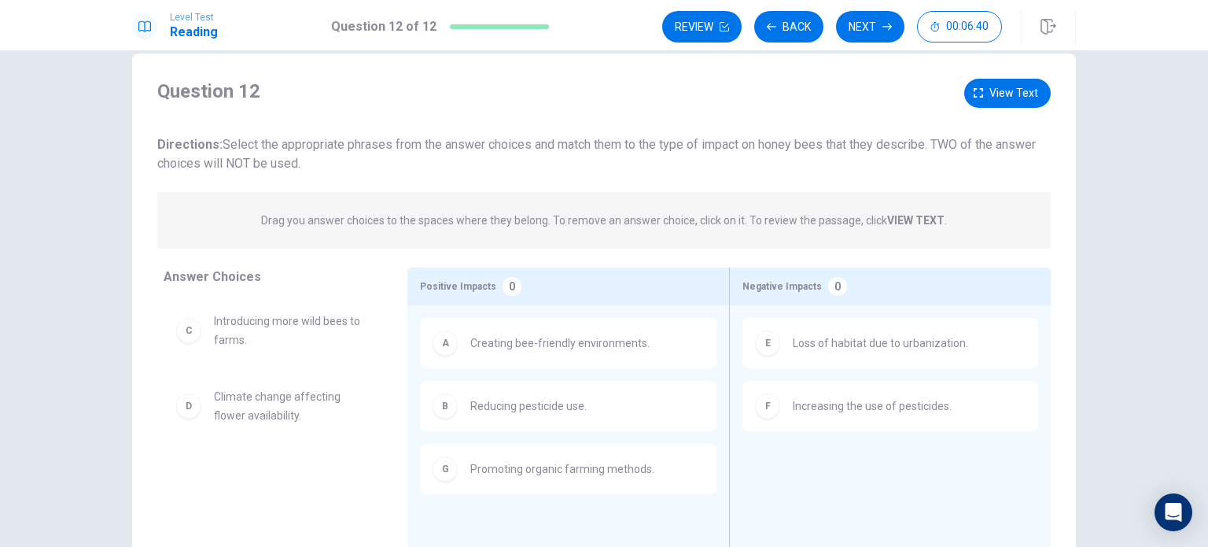
scroll to position [27, 0]
click at [1016, 92] on span "View text" at bounding box center [1013, 95] width 49 height 20
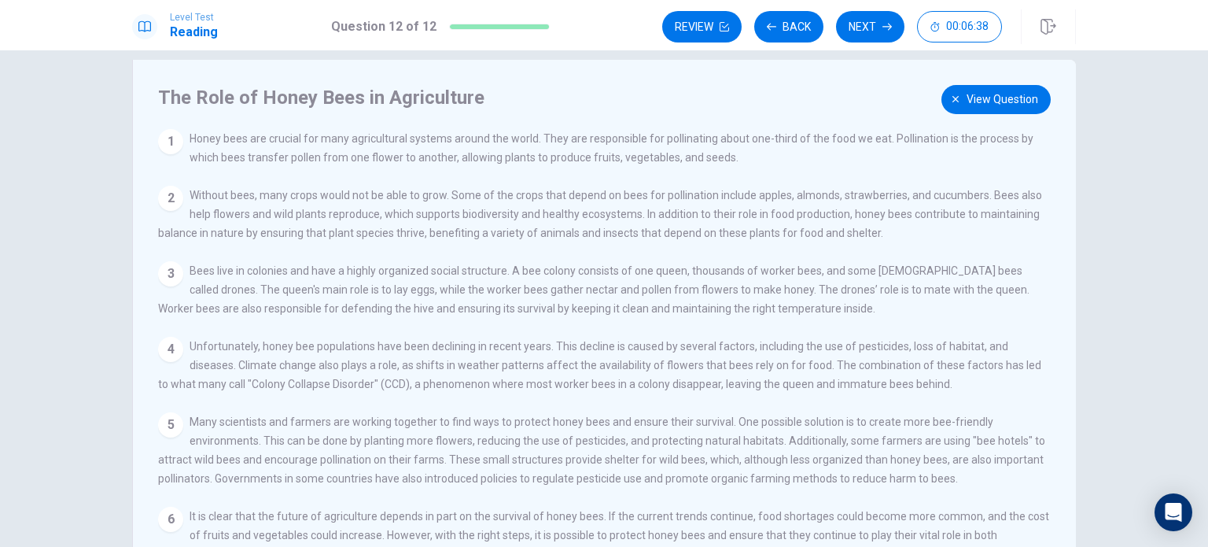
scroll to position [28, 0]
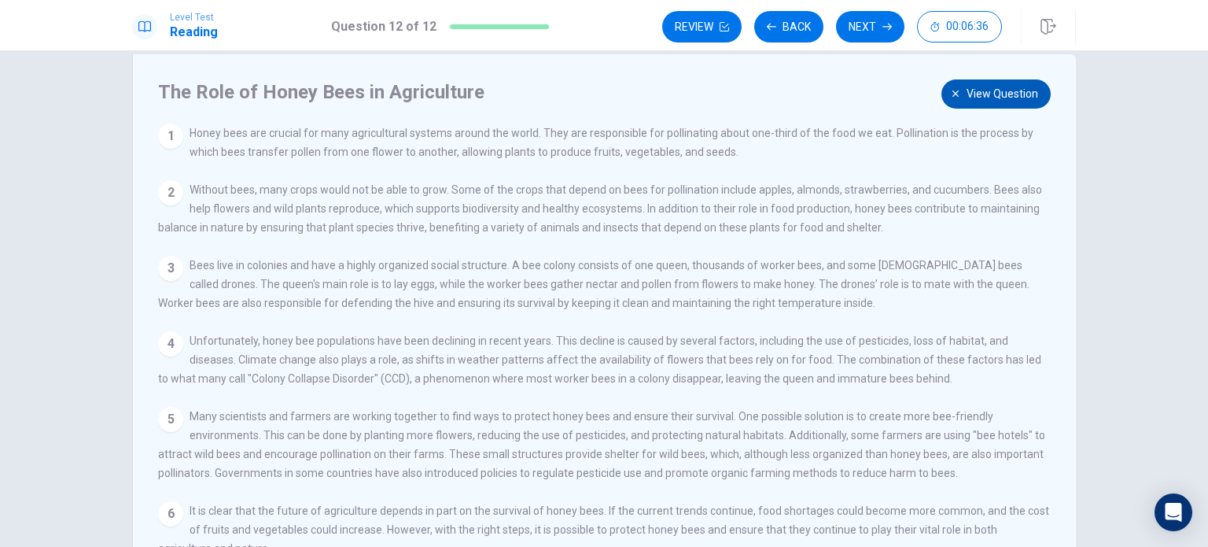
click at [975, 88] on span "View question" at bounding box center [1002, 94] width 72 height 20
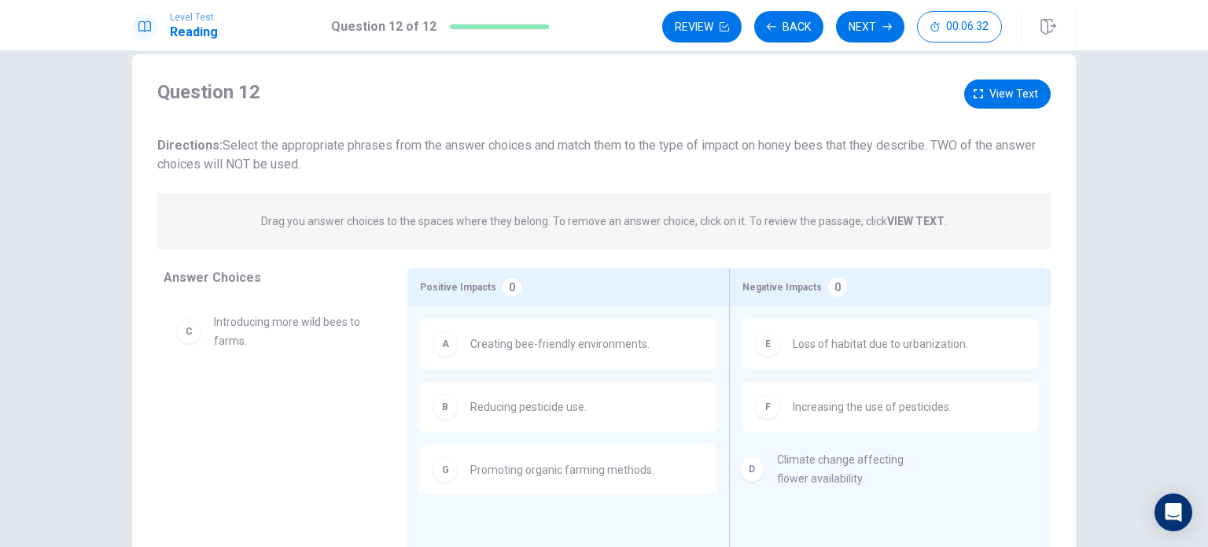
drag, startPoint x: 236, startPoint y: 403, endPoint x: 809, endPoint y: 467, distance: 576.8
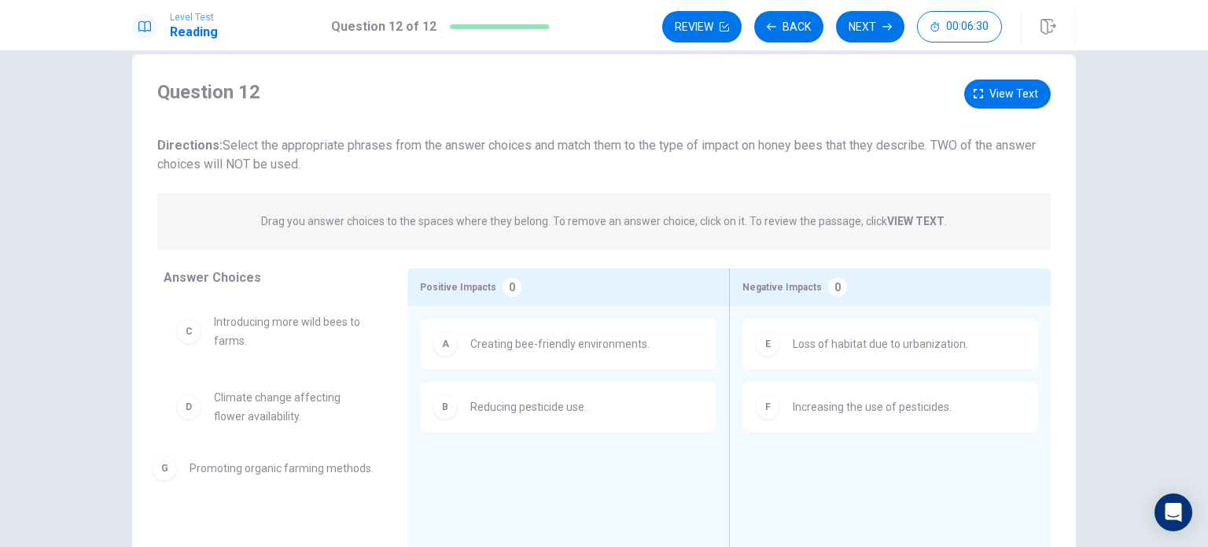
drag, startPoint x: 519, startPoint y: 477, endPoint x: 236, endPoint y: 476, distance: 283.1
drag, startPoint x: 226, startPoint y: 418, endPoint x: 829, endPoint y: 489, distance: 606.6
drag, startPoint x: 286, startPoint y: 404, endPoint x: 867, endPoint y: 488, distance: 587.1
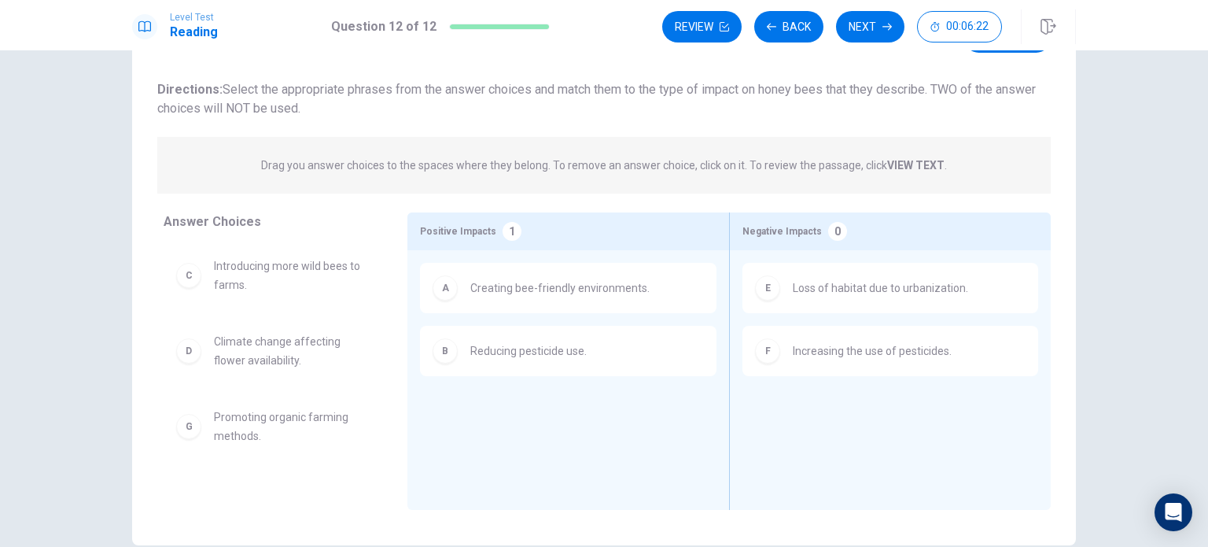
scroll to position [84, 0]
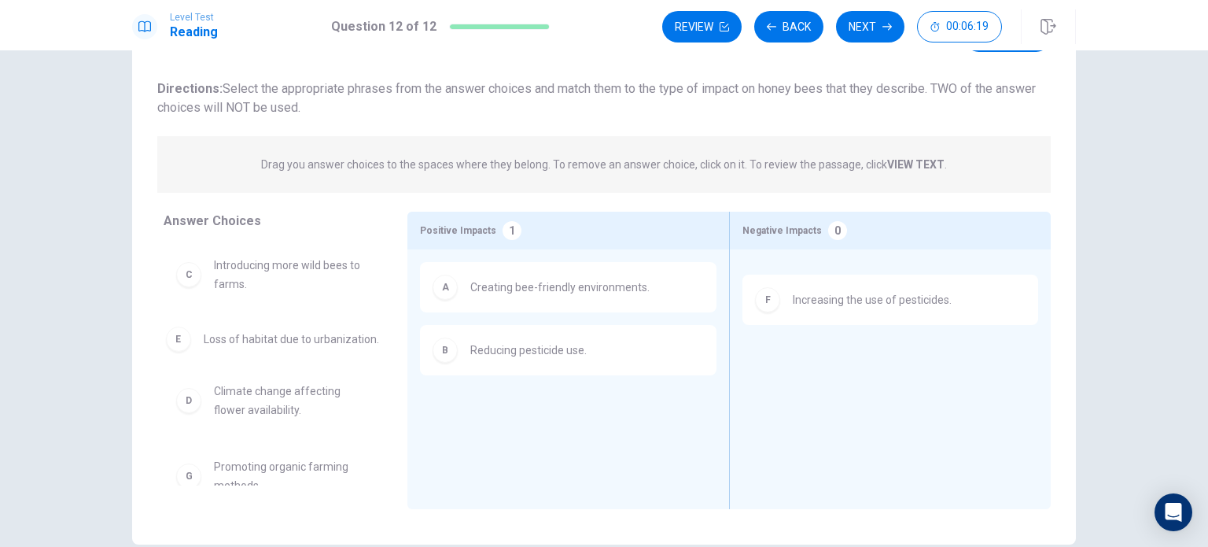
drag, startPoint x: 843, startPoint y: 296, endPoint x: 260, endPoint y: 348, distance: 585.8
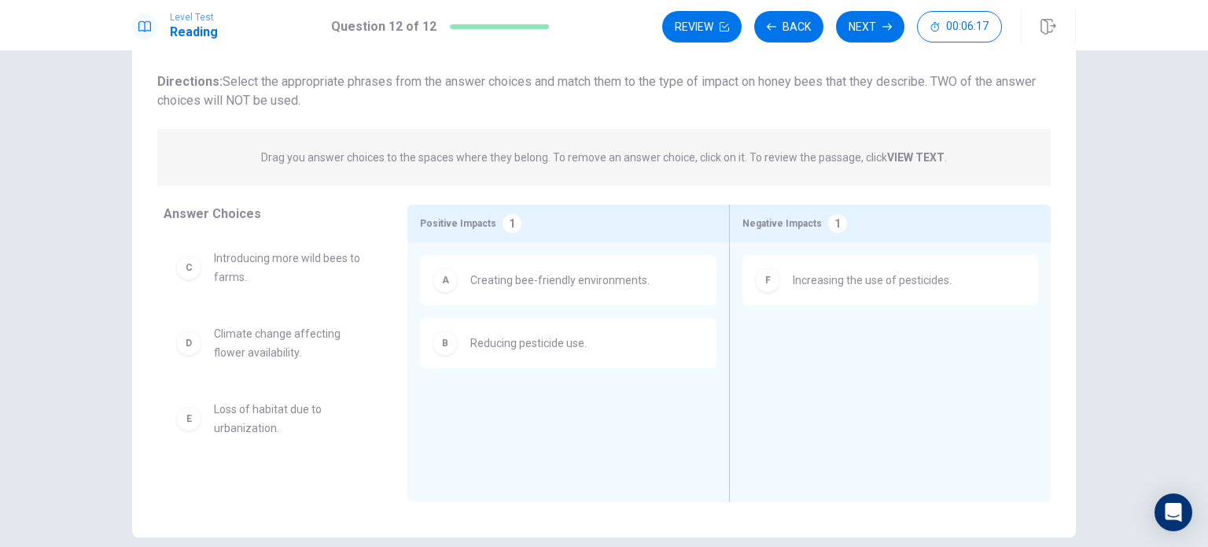
scroll to position [94, 0]
drag, startPoint x: 276, startPoint y: 342, endPoint x: 881, endPoint y: 350, distance: 604.8
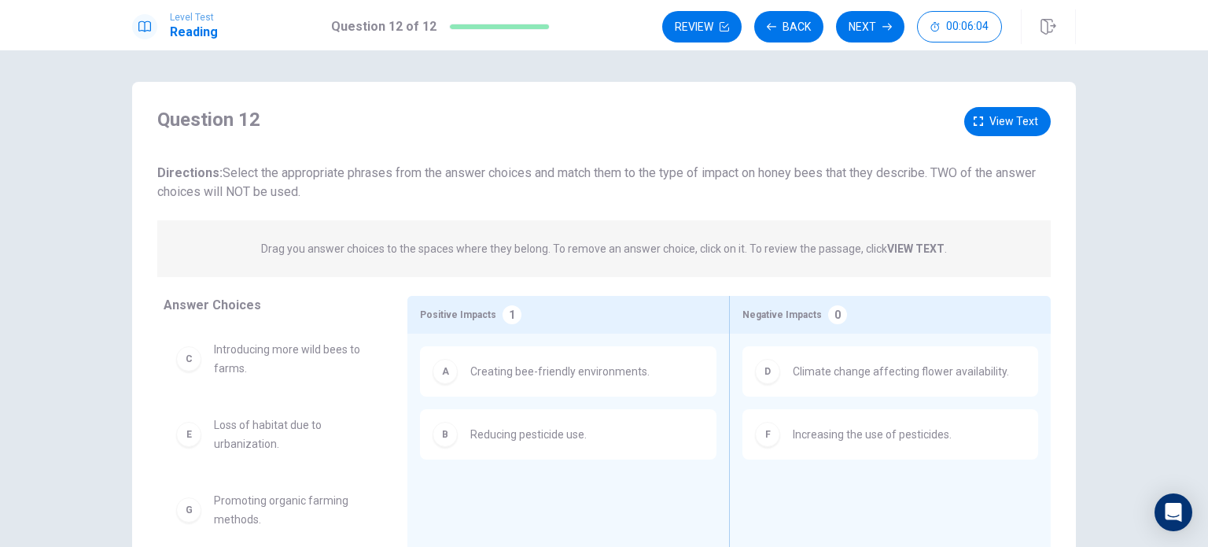
scroll to position [0, 0]
click at [1015, 131] on button "View text" at bounding box center [1007, 121] width 87 height 29
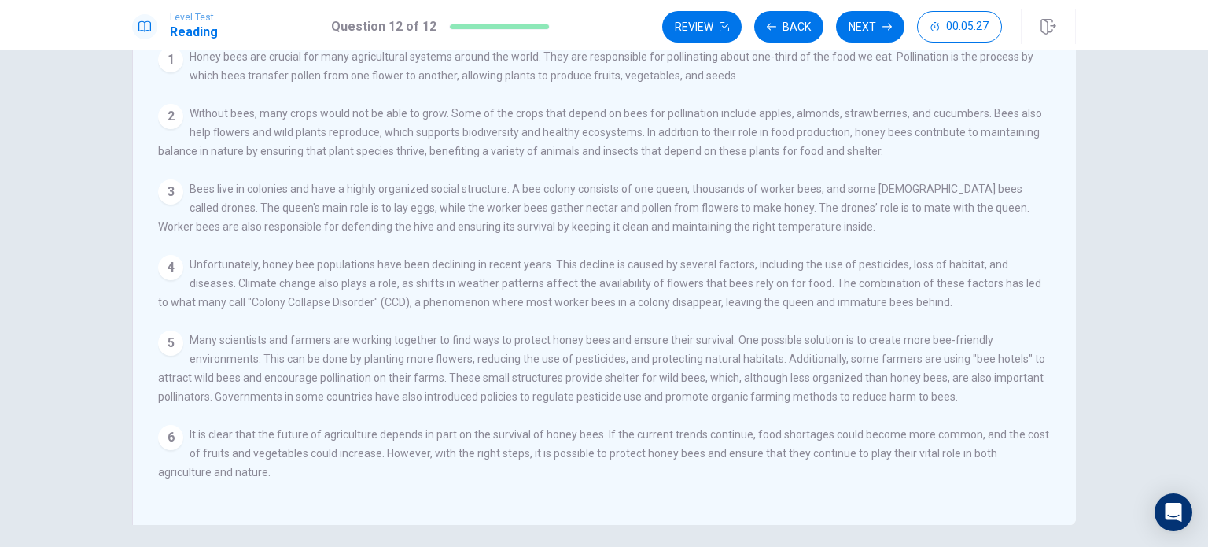
scroll to position [31, 0]
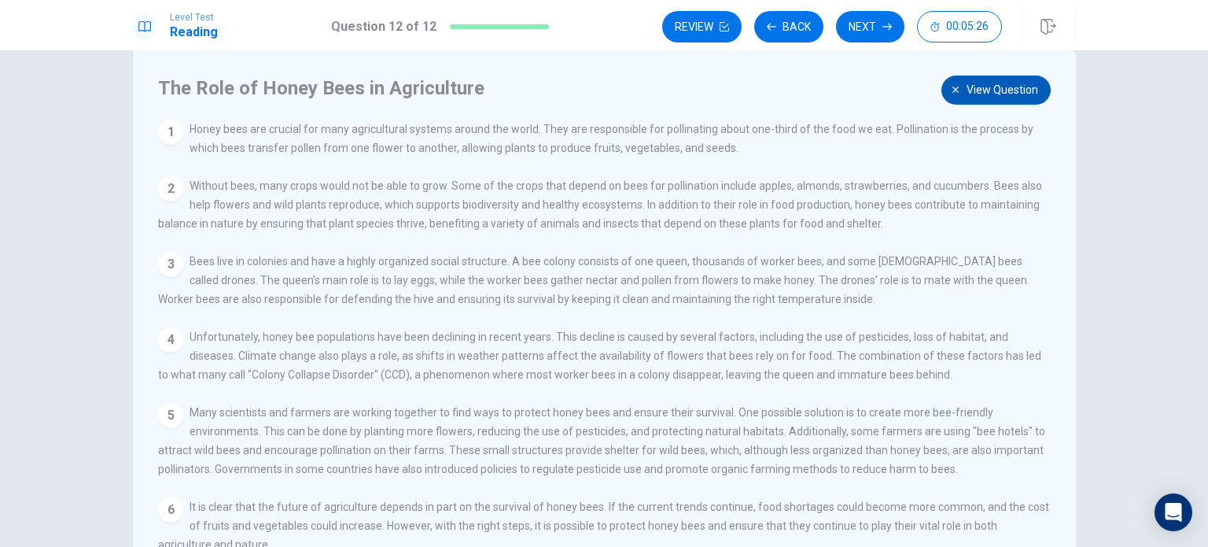
click at [957, 87] on button "View question" at bounding box center [995, 89] width 109 height 29
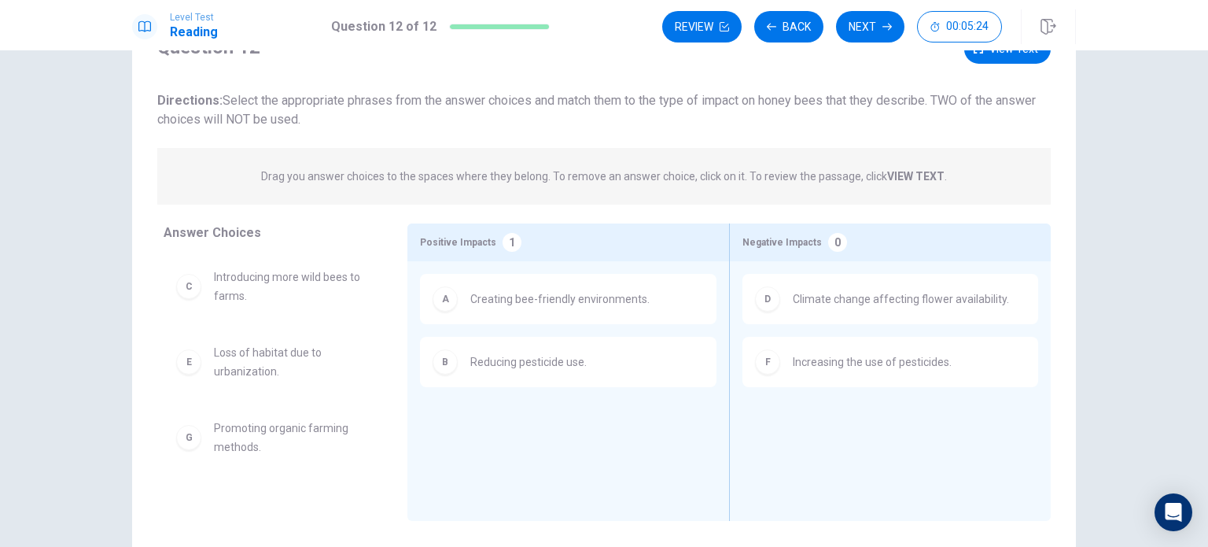
scroll to position [75, 0]
drag, startPoint x: 246, startPoint y: 442, endPoint x: 490, endPoint y: 439, distance: 243.8
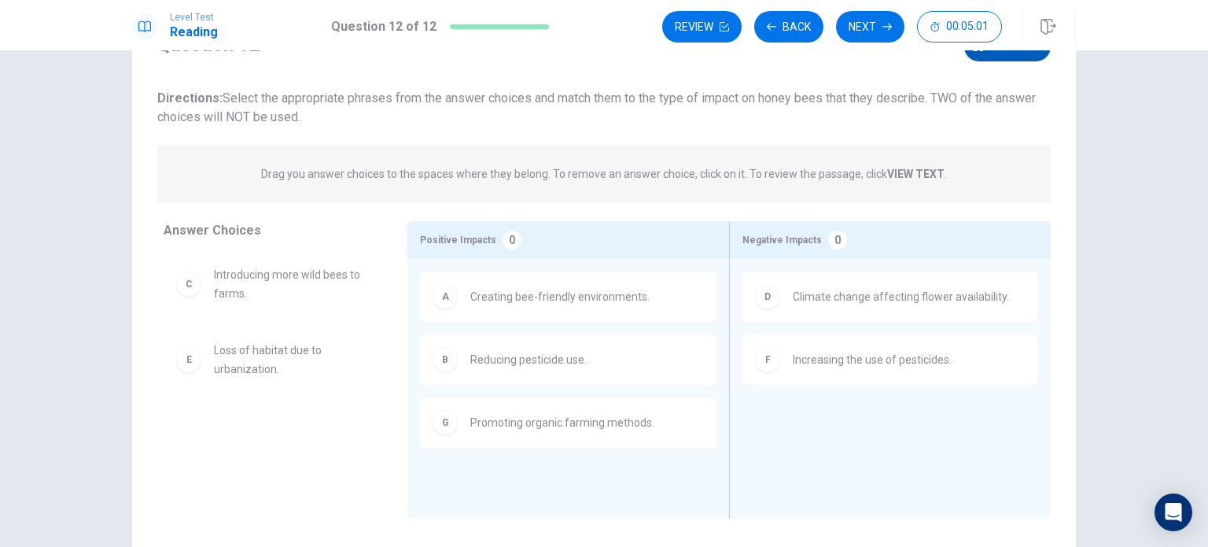
click at [981, 56] on button "View text" at bounding box center [1007, 46] width 87 height 29
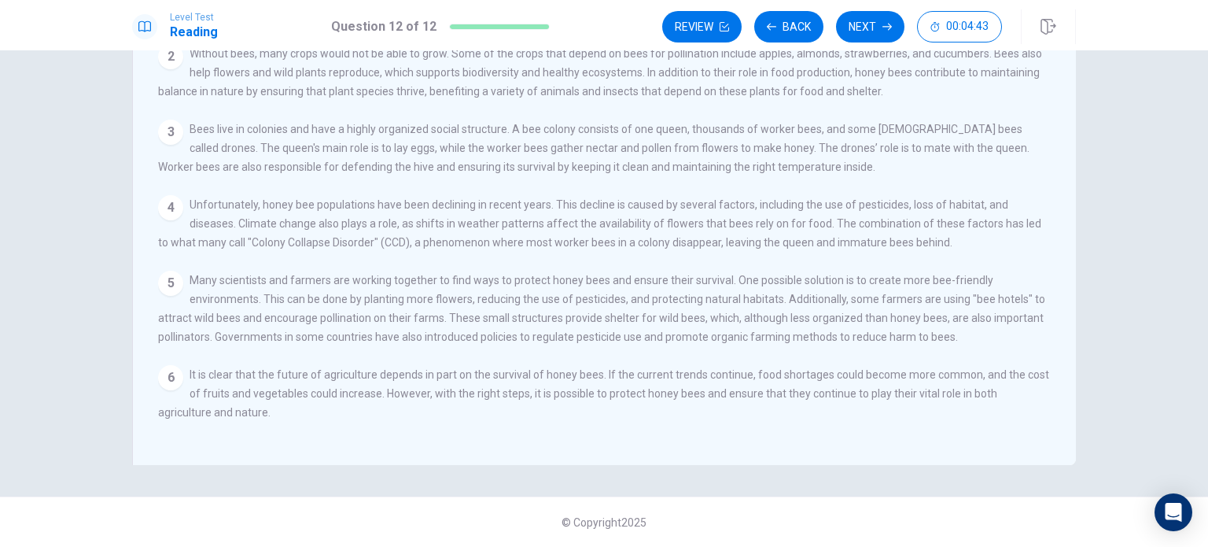
scroll to position [0, 0]
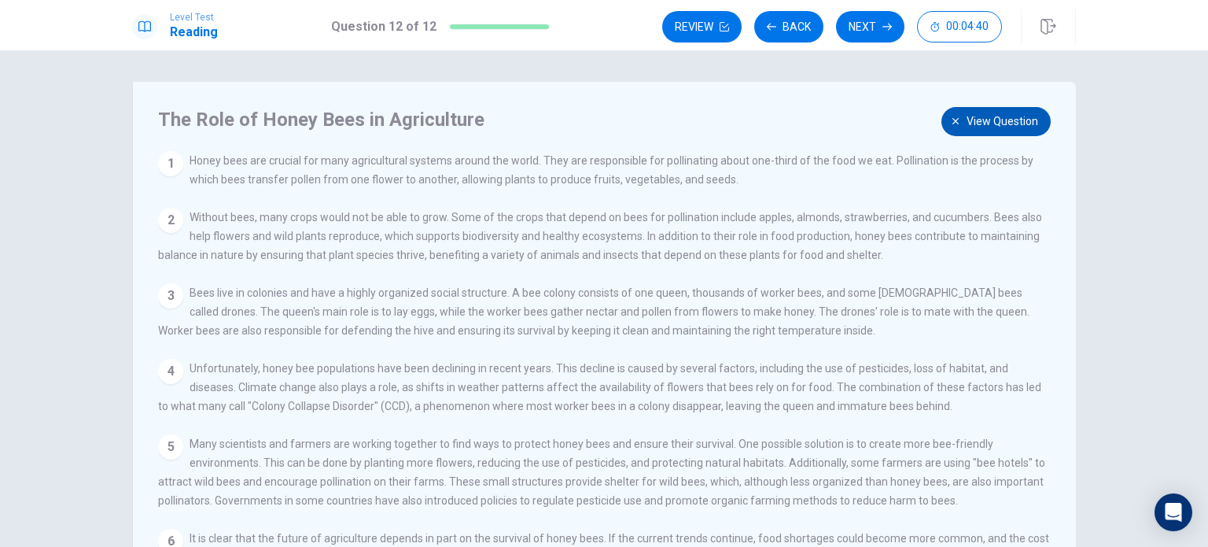
click at [972, 123] on span "View question" at bounding box center [1002, 122] width 72 height 20
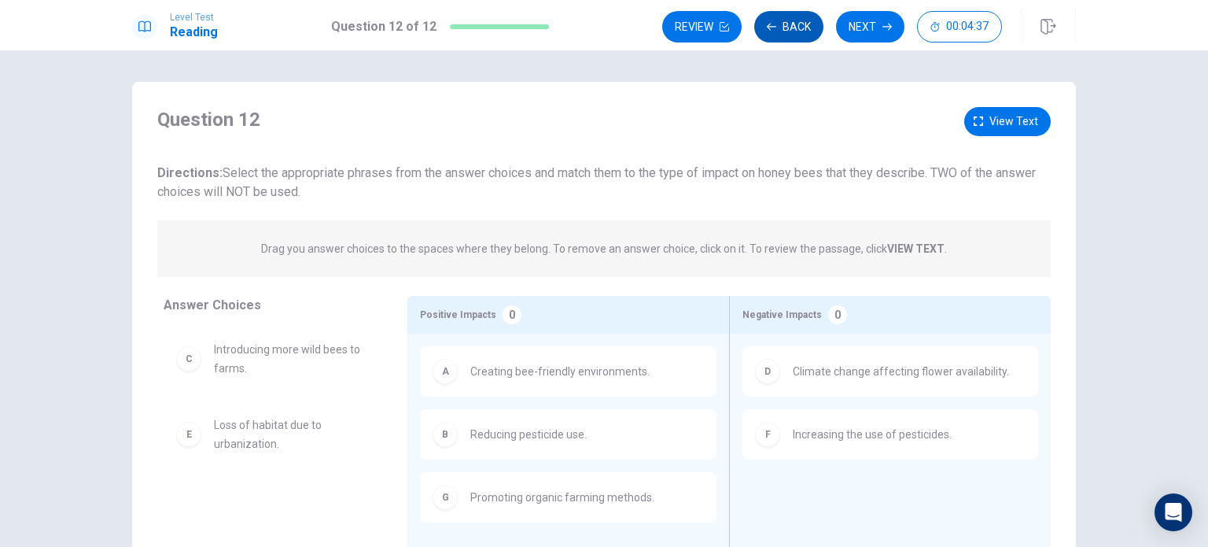
click at [797, 28] on button "Back" at bounding box center [788, 26] width 69 height 31
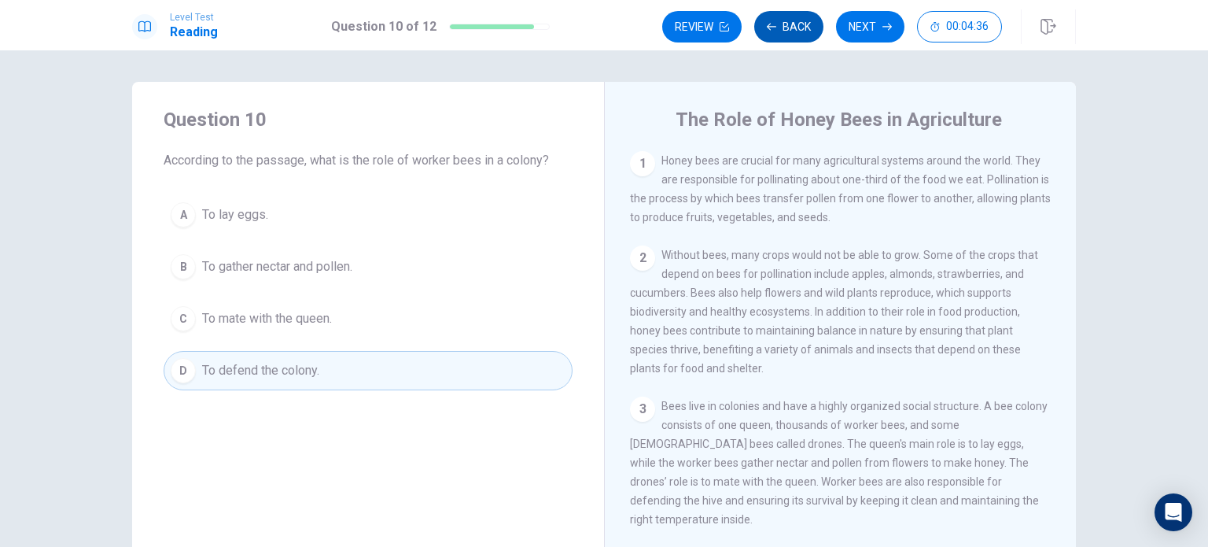
click at [797, 28] on button "Back" at bounding box center [788, 26] width 69 height 31
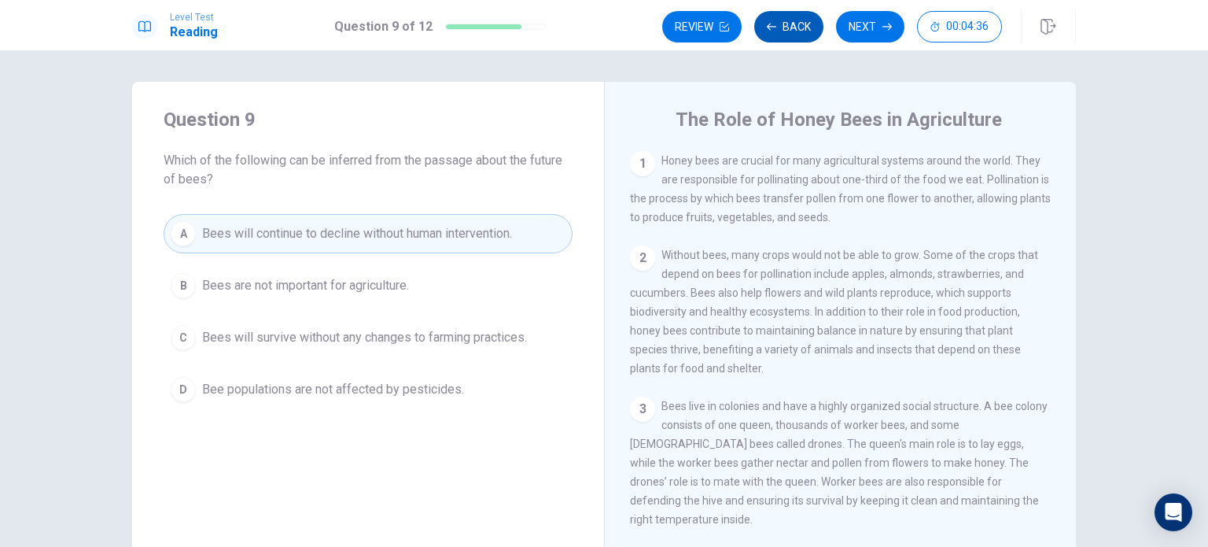
click at [797, 28] on button "Back" at bounding box center [788, 26] width 69 height 31
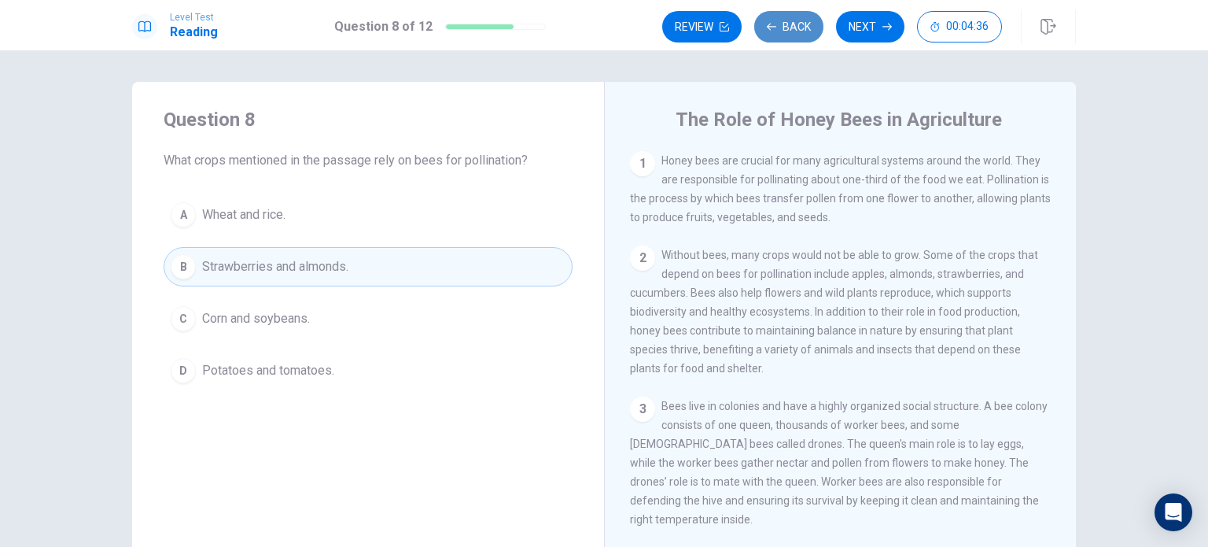
click at [797, 28] on button "Back" at bounding box center [788, 26] width 69 height 31
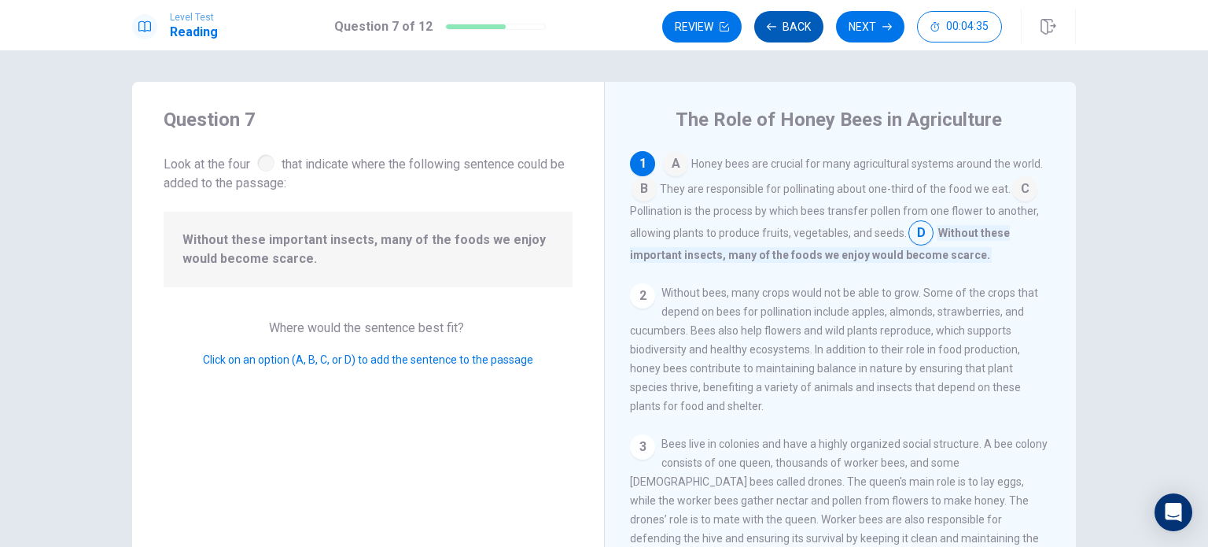
click at [797, 28] on button "Back" at bounding box center [788, 26] width 69 height 31
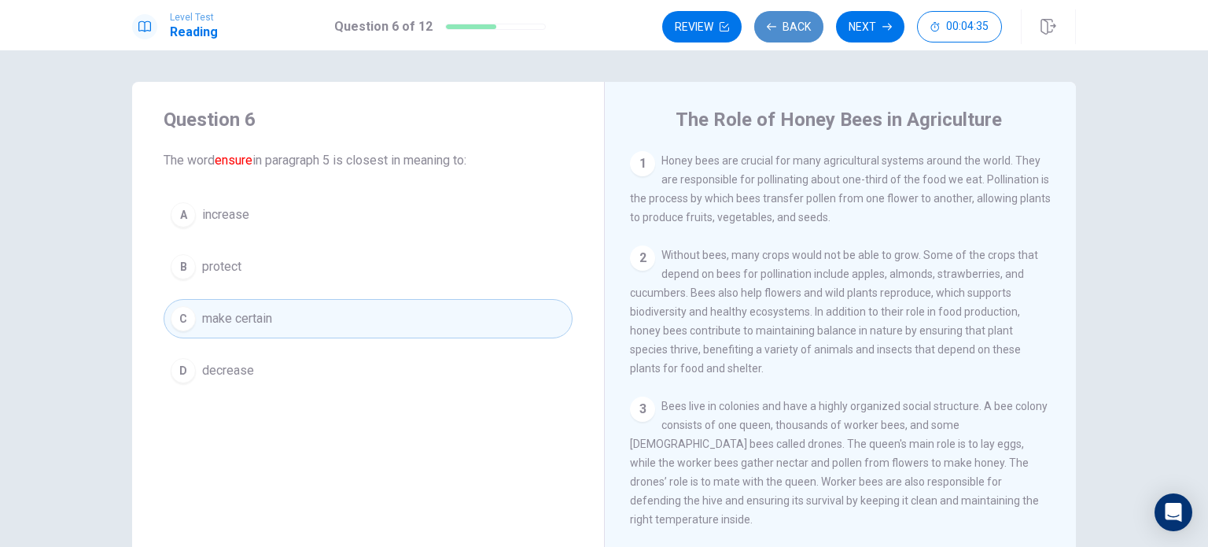
click at [797, 28] on button "Back" at bounding box center [788, 26] width 69 height 31
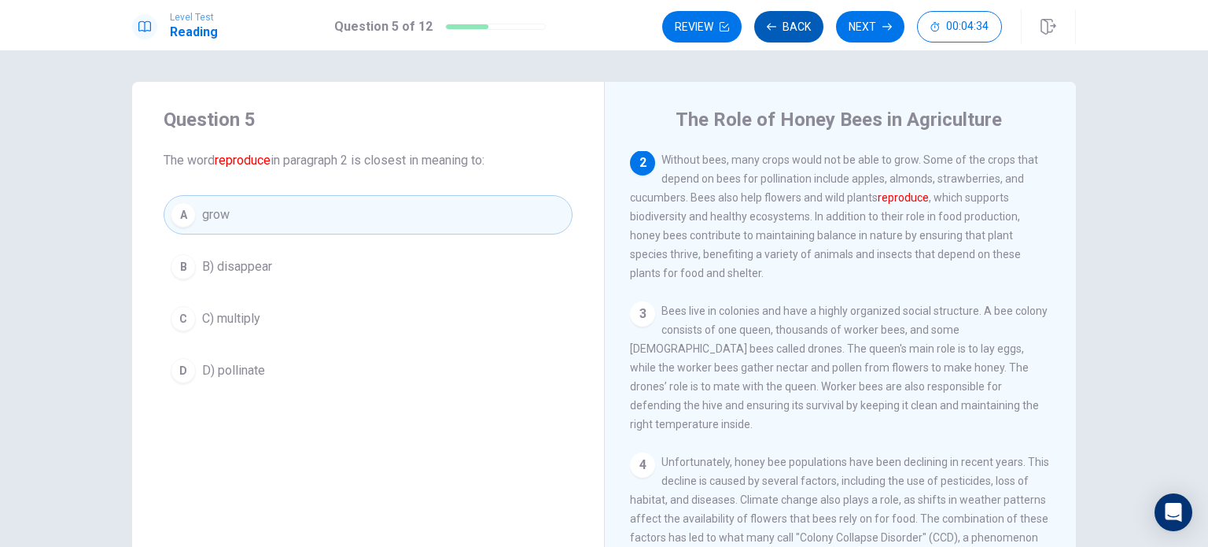
scroll to position [97, 0]
click at [797, 28] on button "Back" at bounding box center [788, 26] width 69 height 31
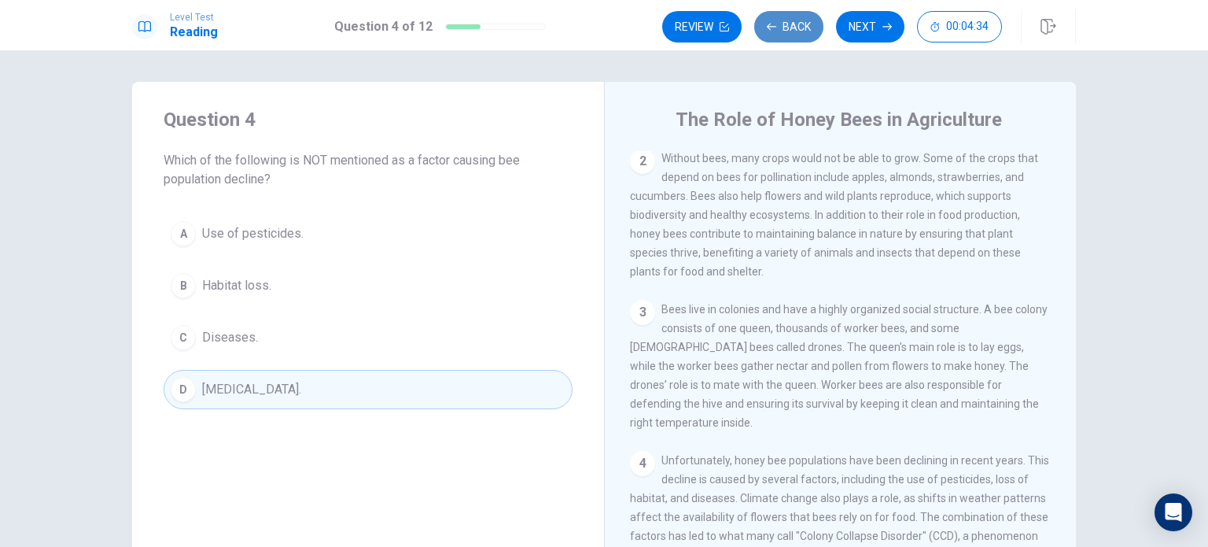
click at [797, 28] on button "Back" at bounding box center [788, 26] width 69 height 31
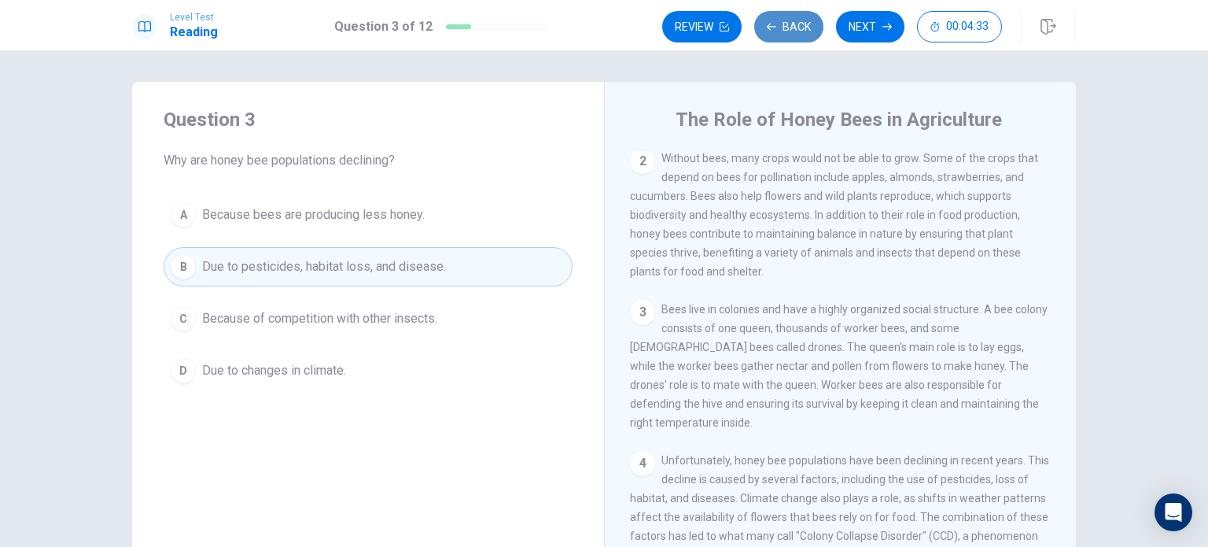
click at [797, 28] on button "Back" at bounding box center [788, 26] width 69 height 31
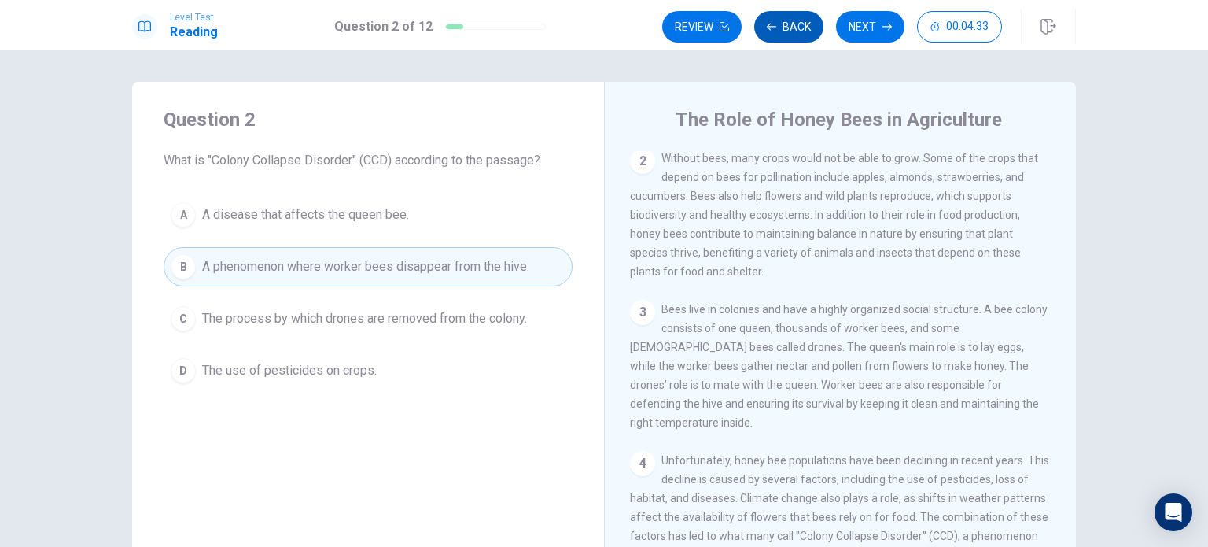
click at [797, 28] on button "Back" at bounding box center [788, 26] width 69 height 31
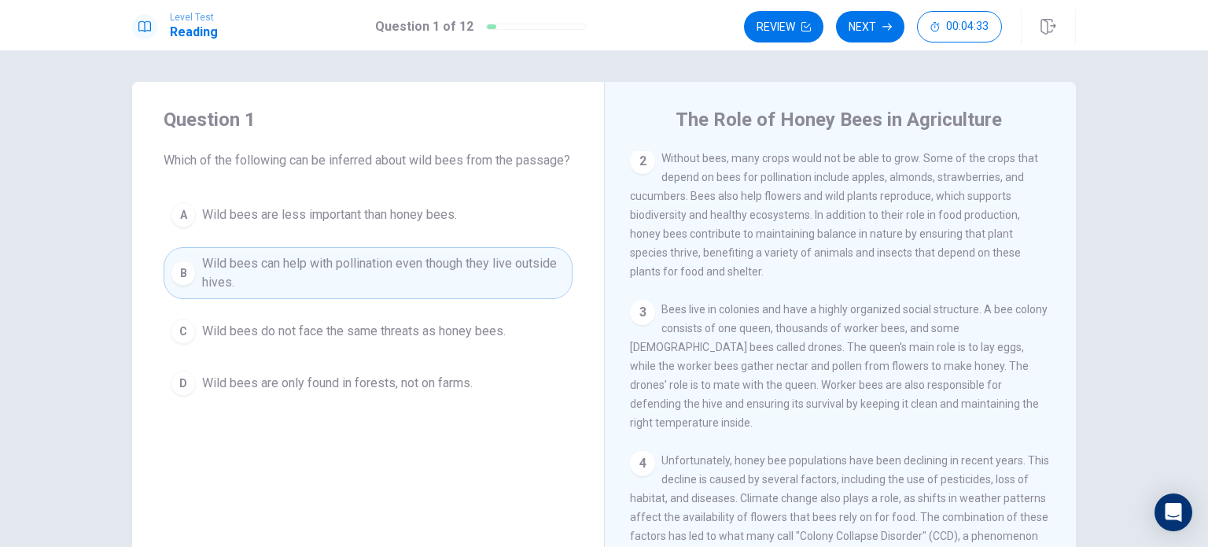
click at [797, 28] on button "Review" at bounding box center [783, 26] width 79 height 31
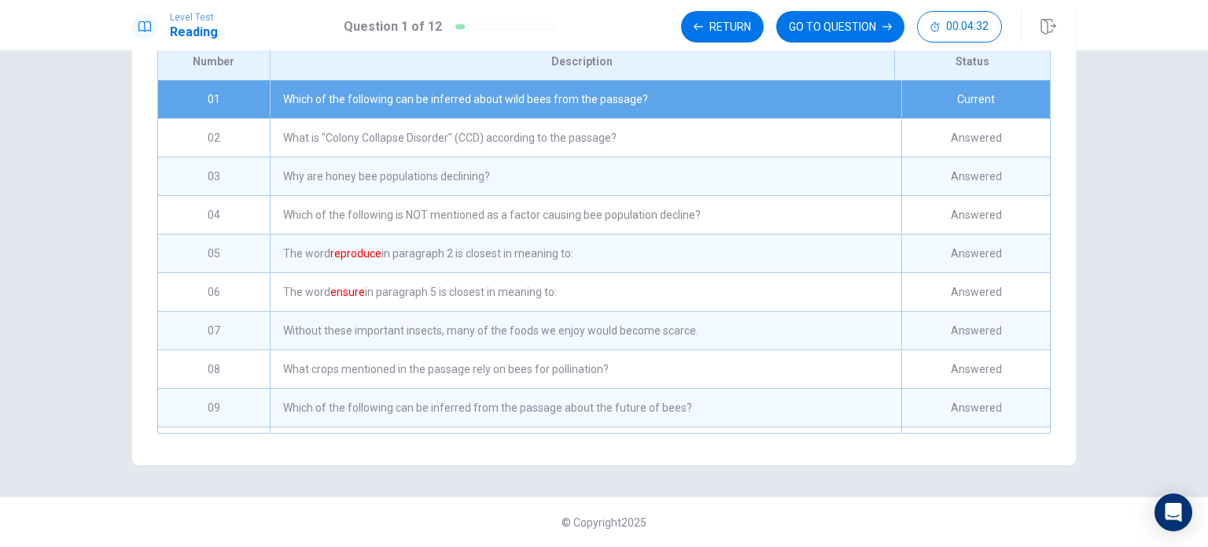
scroll to position [247, 0]
click at [823, 28] on button "GO TO QUESTION" at bounding box center [840, 26] width 128 height 31
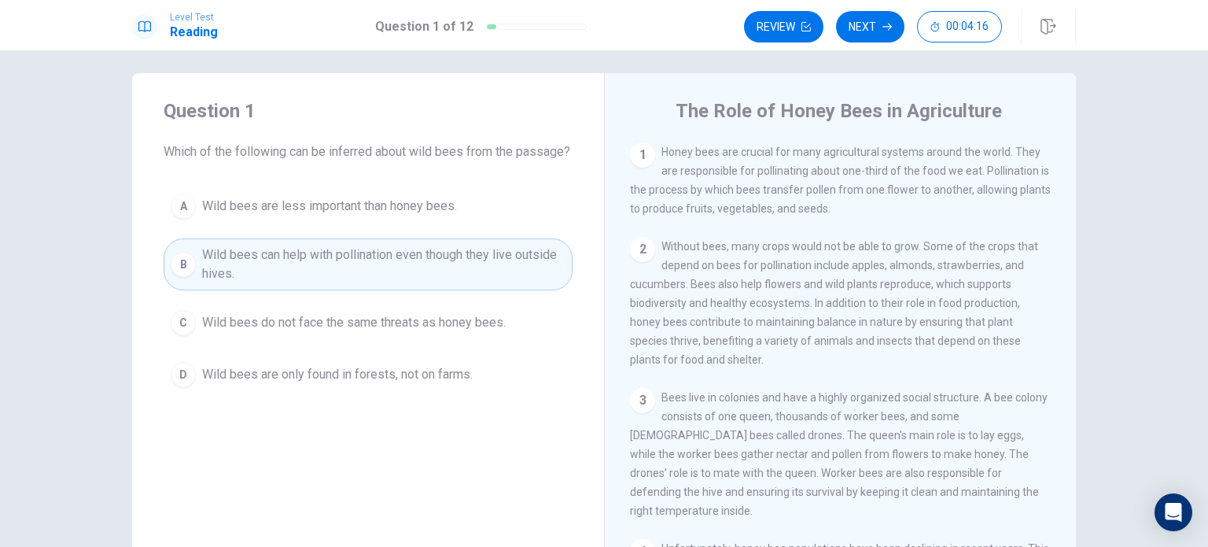
scroll to position [0, 0]
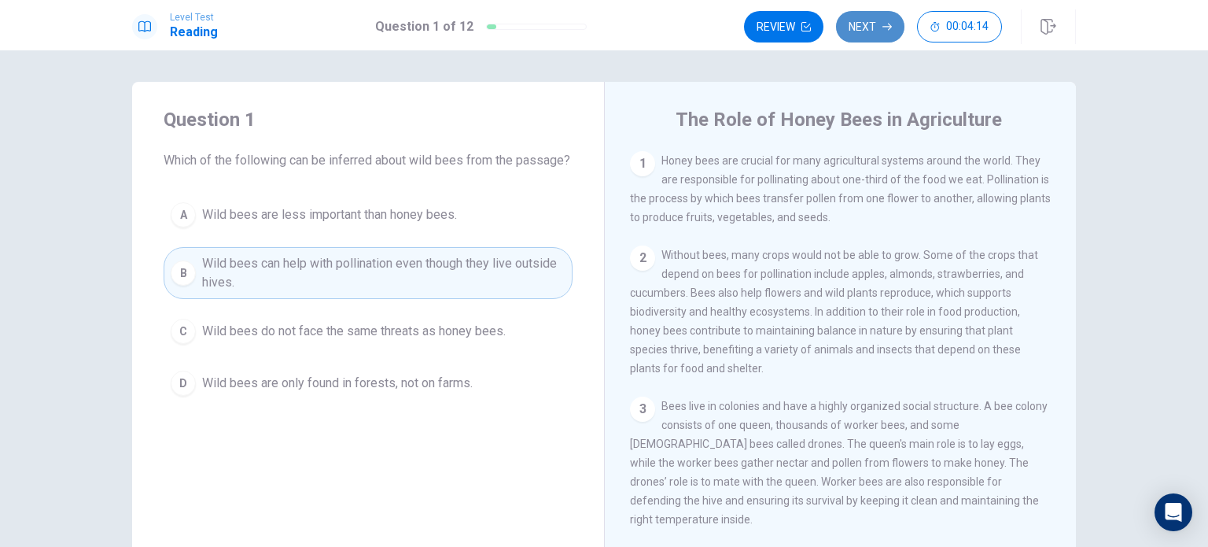
click at [880, 31] on button "Next" at bounding box center [870, 26] width 68 height 31
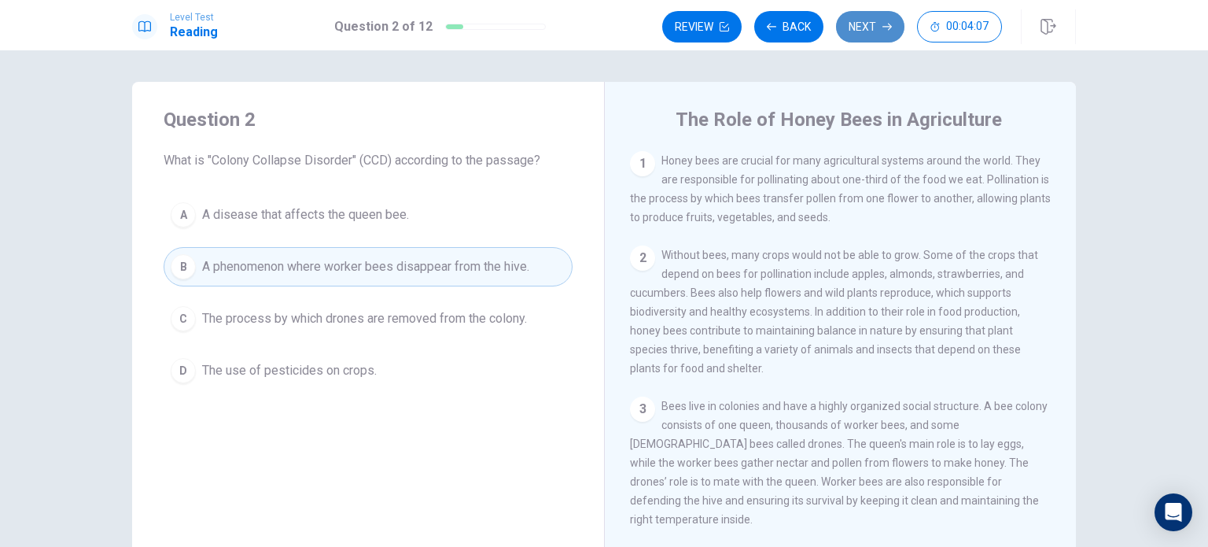
click at [868, 27] on button "Next" at bounding box center [870, 26] width 68 height 31
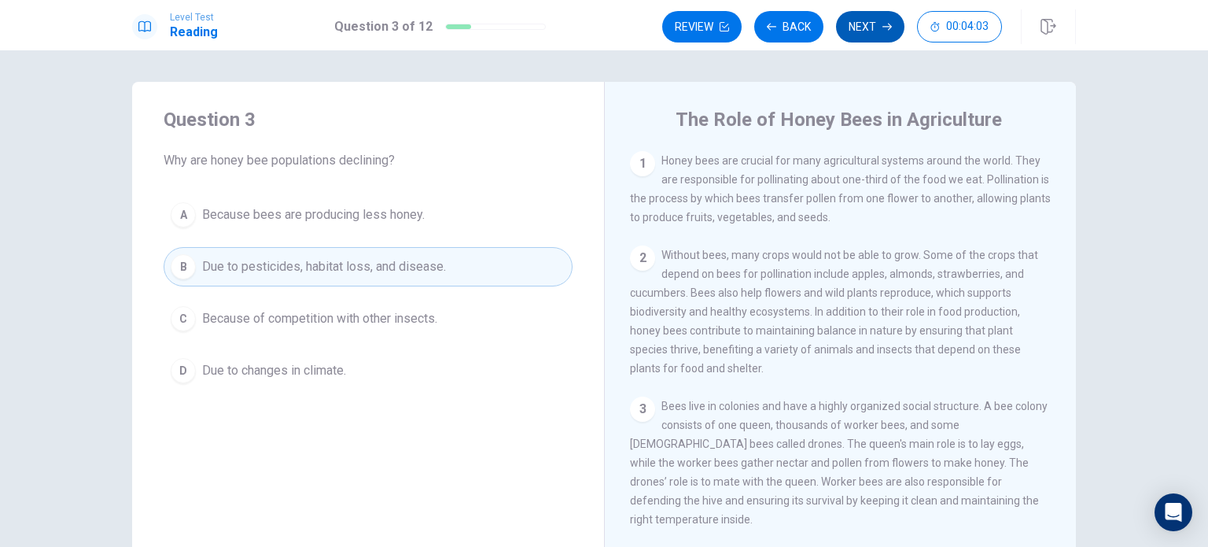
click at [868, 27] on button "Next" at bounding box center [870, 26] width 68 height 31
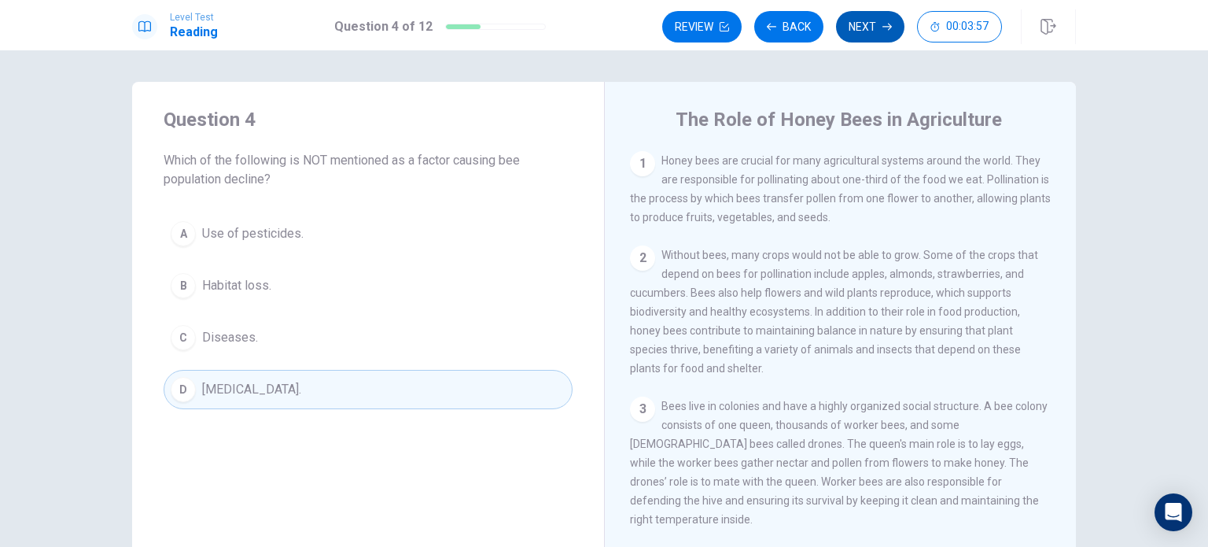
click at [868, 27] on button "Next" at bounding box center [870, 26] width 68 height 31
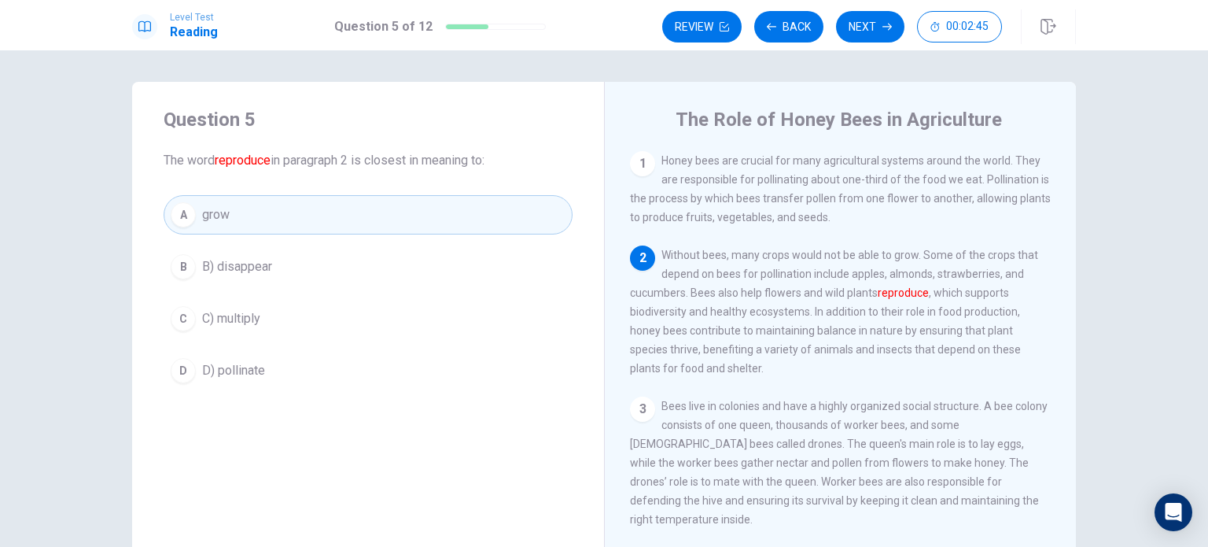
click at [253, 361] on span "D) pollinate" at bounding box center [233, 370] width 63 height 19
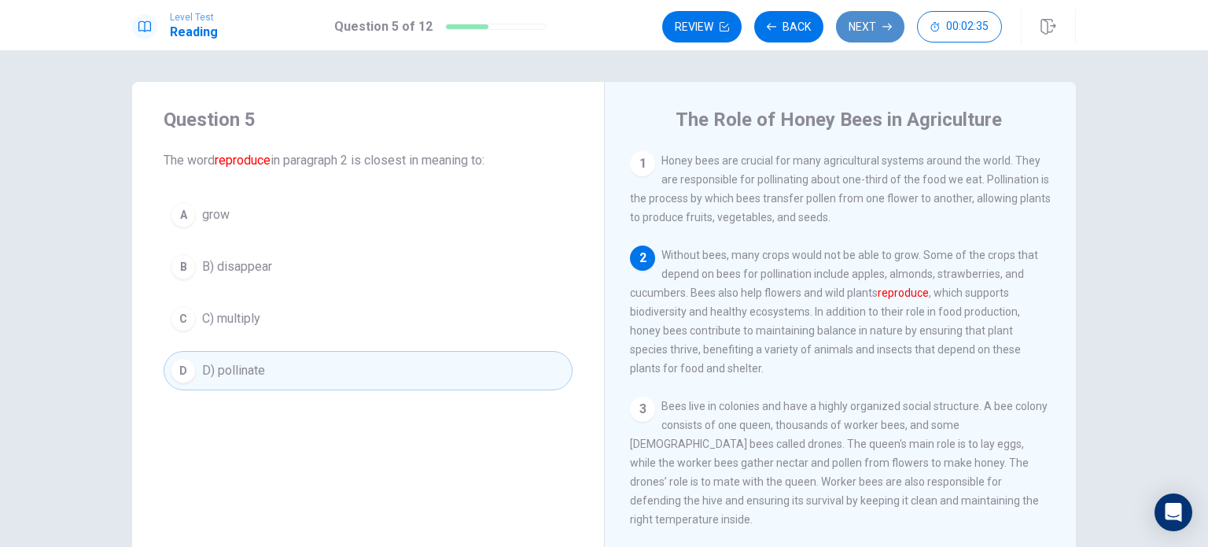
click at [871, 28] on button "Next" at bounding box center [870, 26] width 68 height 31
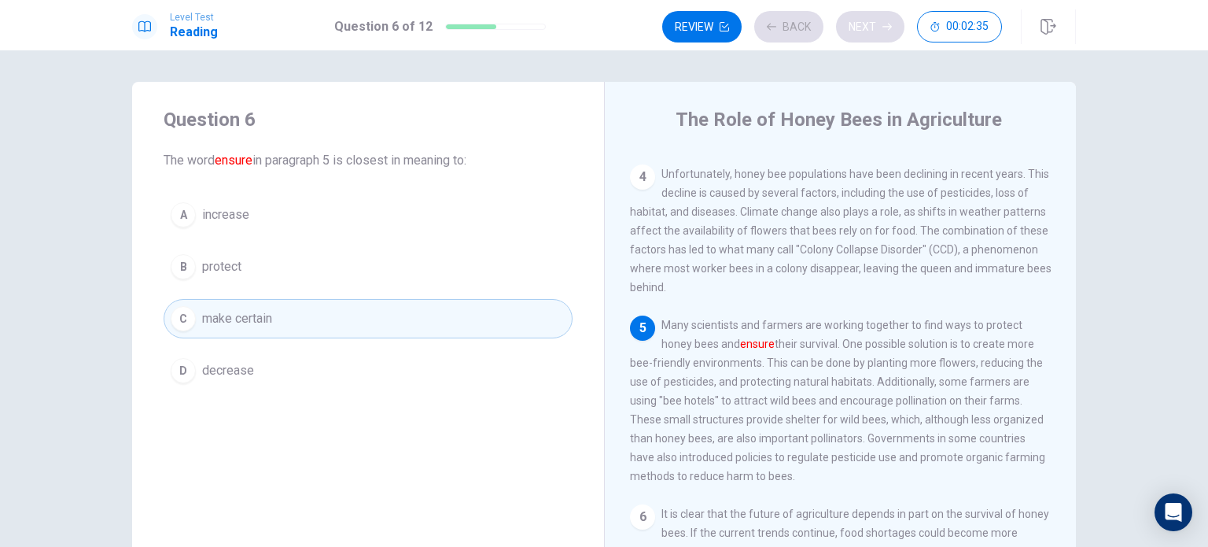
scroll to position [402, 0]
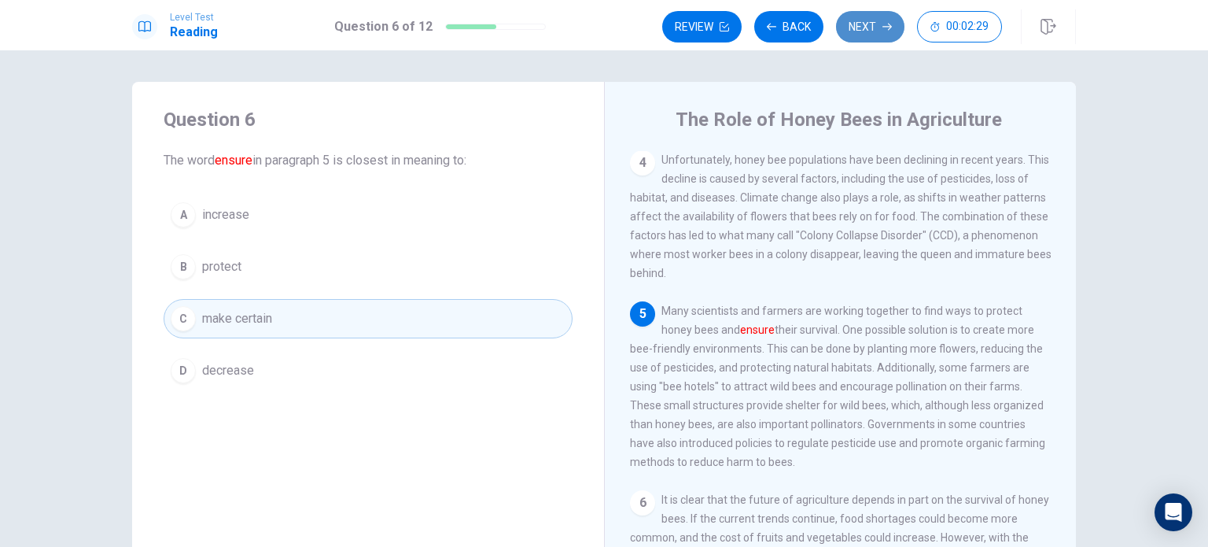
click at [860, 31] on button "Next" at bounding box center [870, 26] width 68 height 31
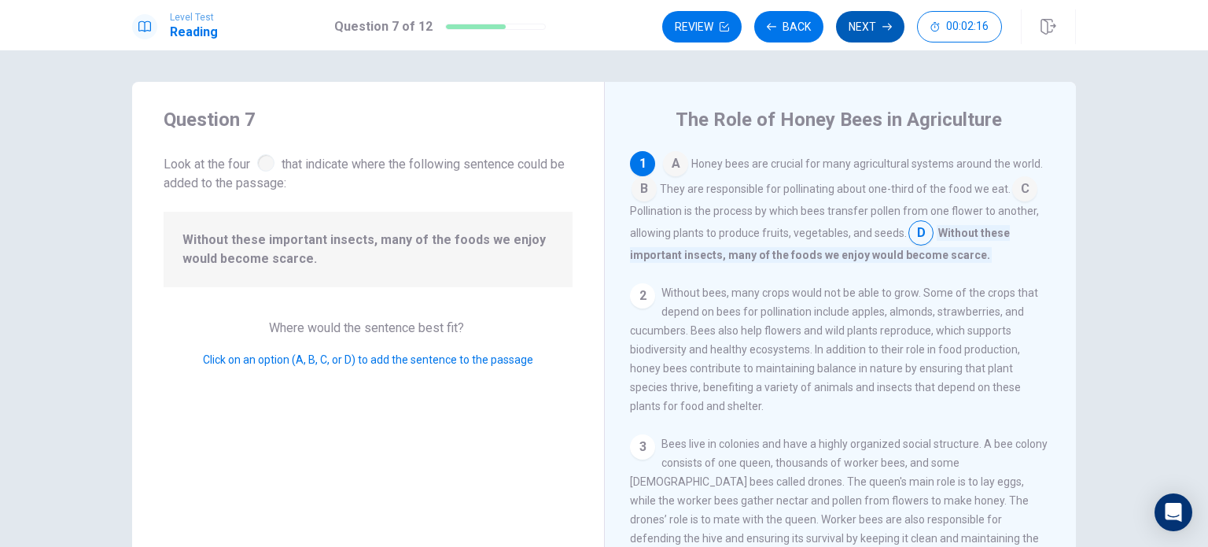
click at [876, 31] on button "Next" at bounding box center [870, 26] width 68 height 31
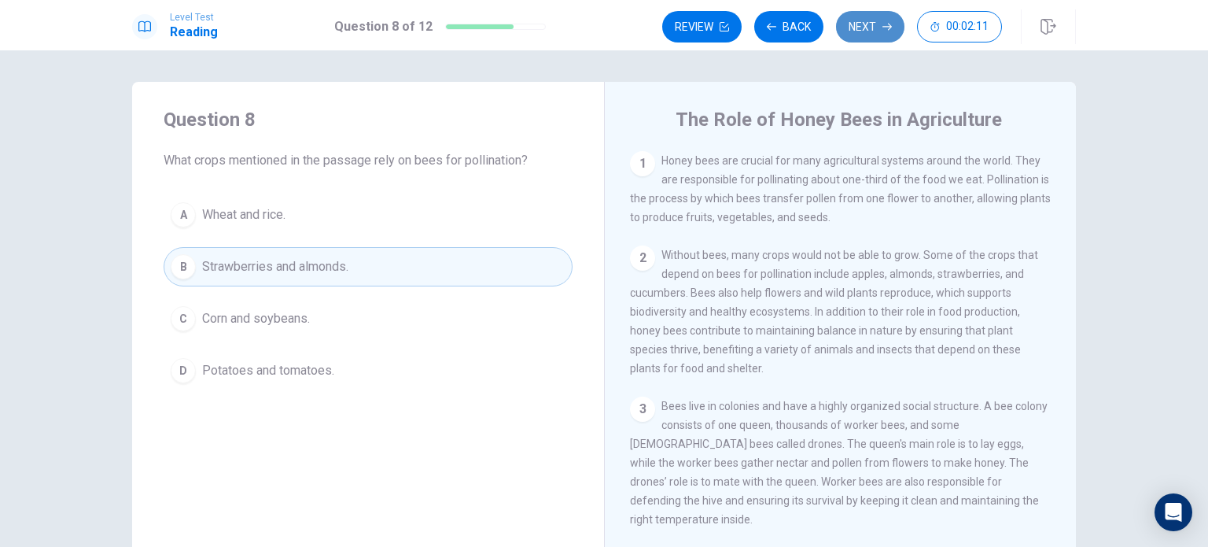
click at [875, 26] on button "Next" at bounding box center [870, 26] width 68 height 31
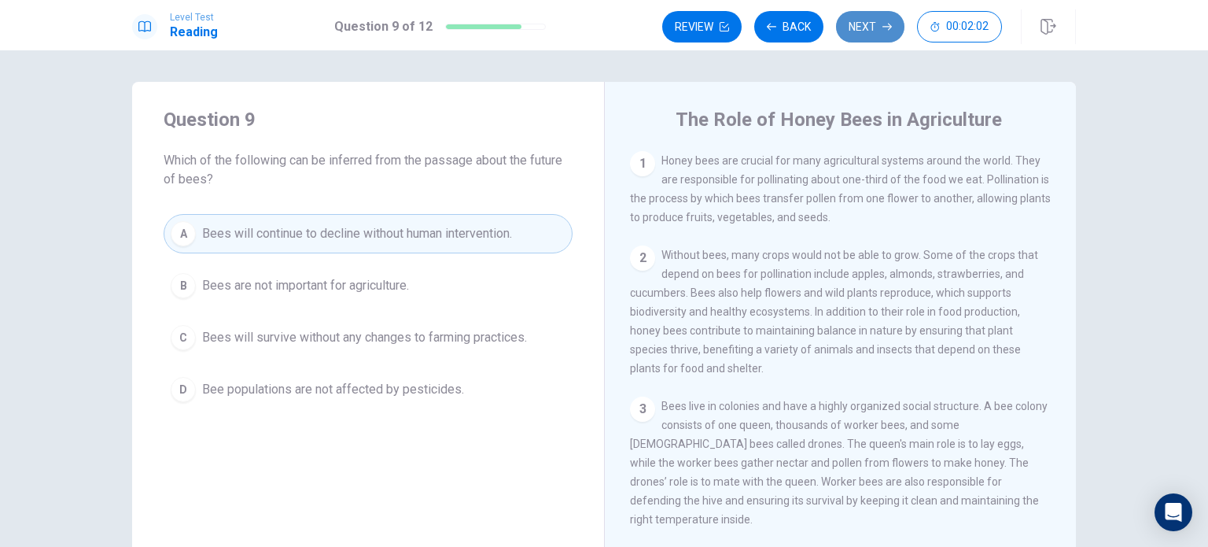
click at [881, 28] on button "Next" at bounding box center [870, 26] width 68 height 31
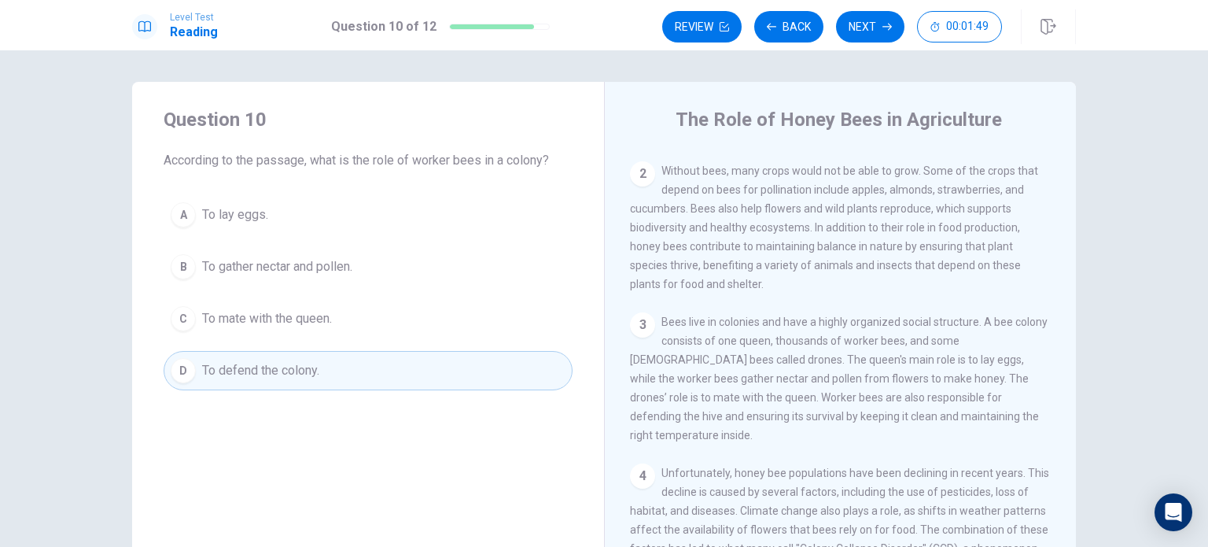
scroll to position [85, 0]
click at [768, 389] on span "Bees live in colonies and have a highly organized social structure. A bee colon…" at bounding box center [839, 378] width 418 height 126
click at [302, 270] on span "To gather nectar and pollen." at bounding box center [277, 266] width 150 height 19
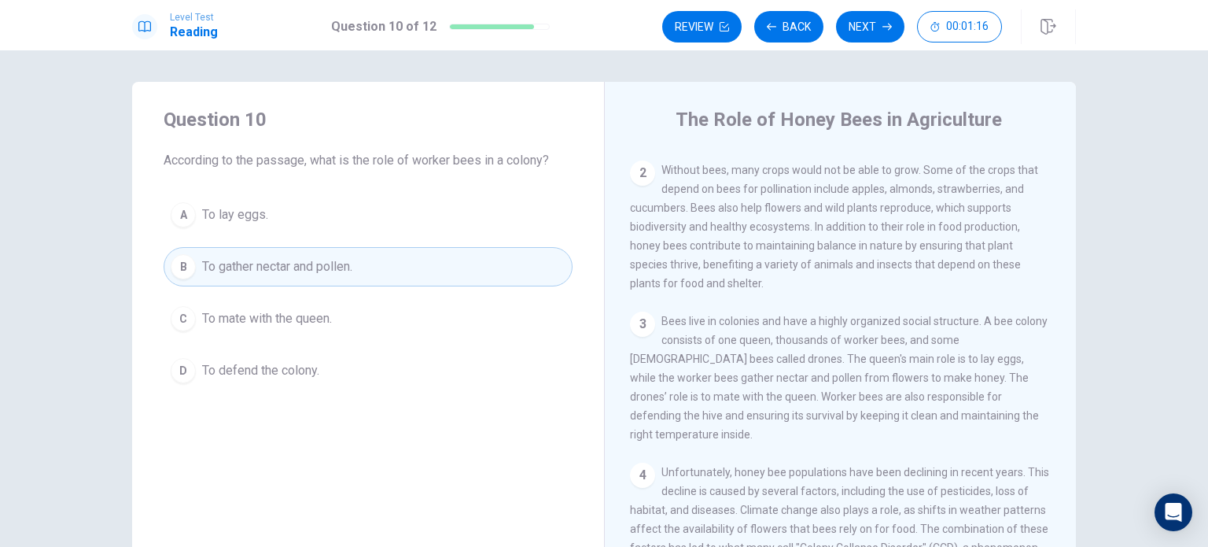
click at [771, 392] on span "Bees live in colonies and have a highly organized social structure. A bee colon…" at bounding box center [839, 378] width 418 height 126
click at [868, 27] on button "Next" at bounding box center [870, 26] width 68 height 31
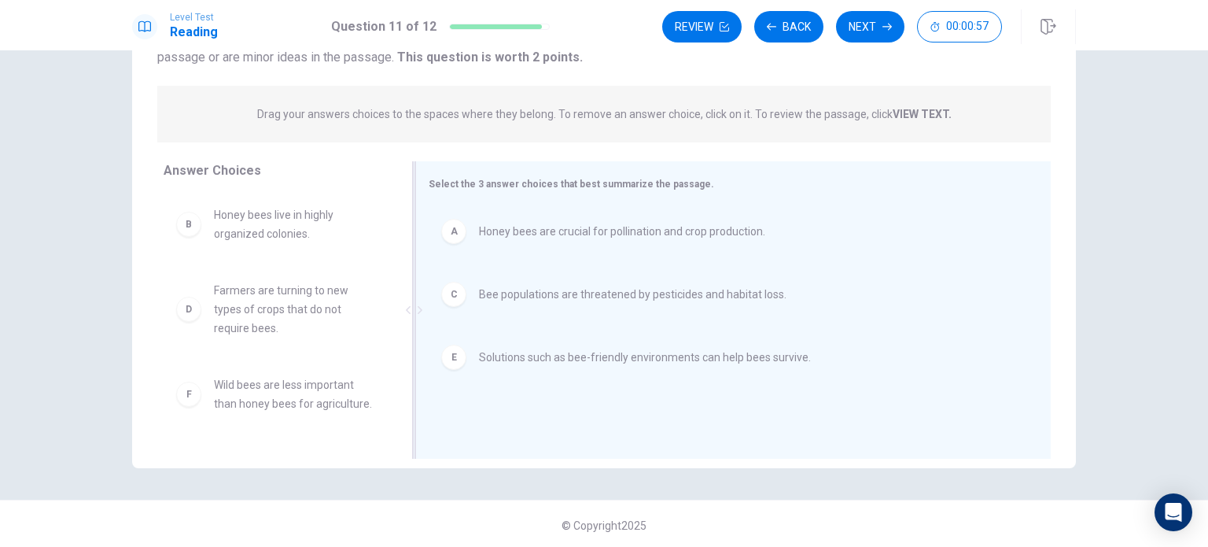
scroll to position [164, 0]
click at [869, 28] on button "Next" at bounding box center [870, 26] width 68 height 31
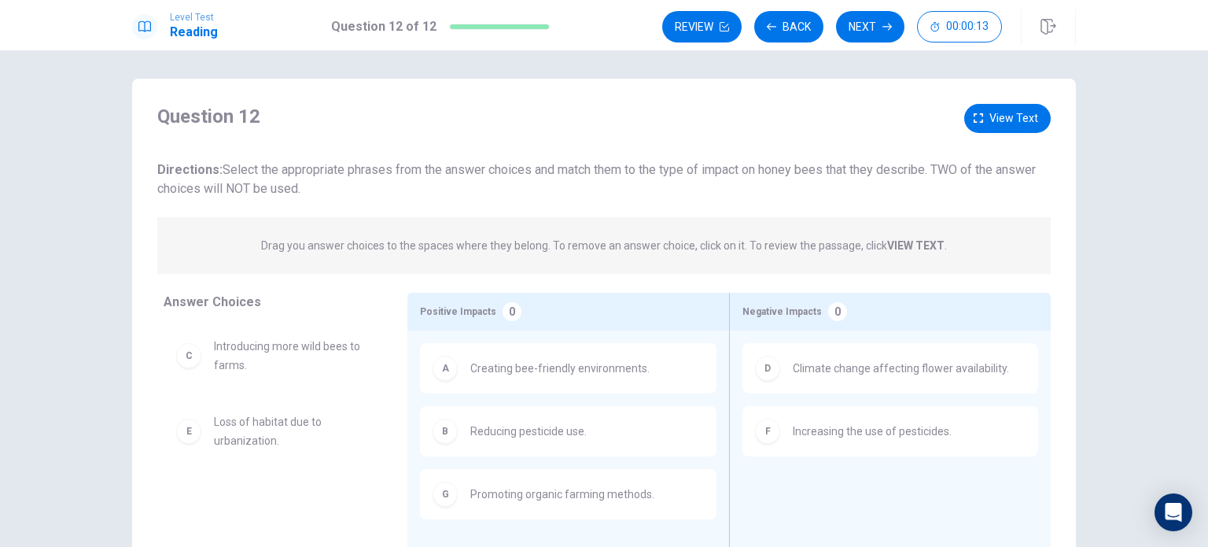
scroll to position [0, 0]
click at [727, 26] on icon "button" at bounding box center [724, 26] width 9 height 9
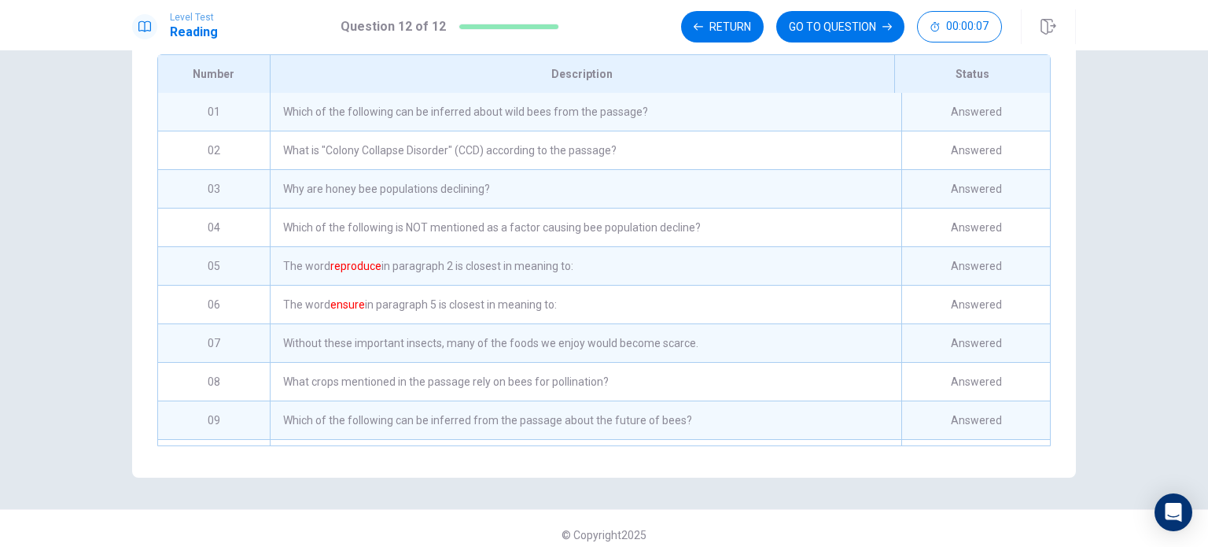
scroll to position [215, 0]
click at [207, 279] on div "05" at bounding box center [214, 267] width 112 height 38
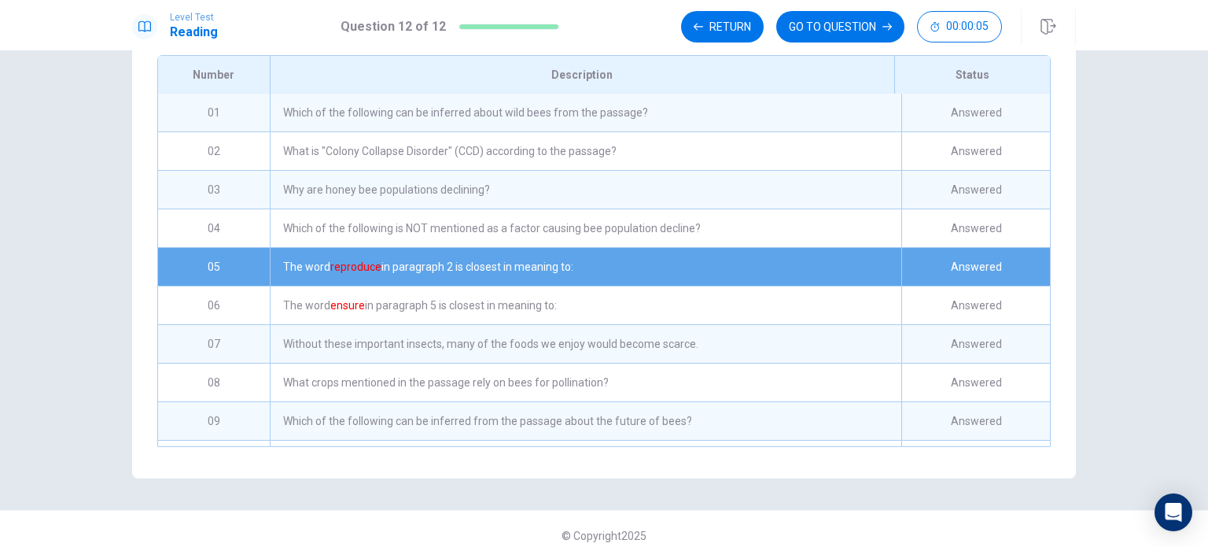
click at [207, 279] on div "05" at bounding box center [214, 267] width 112 height 38
click at [580, 285] on div "The word reproduce in paragraph 2 is closest in meaning to:" at bounding box center [585, 267] width 631 height 38
click at [821, 34] on button "GO TO QUESTION" at bounding box center [840, 26] width 128 height 31
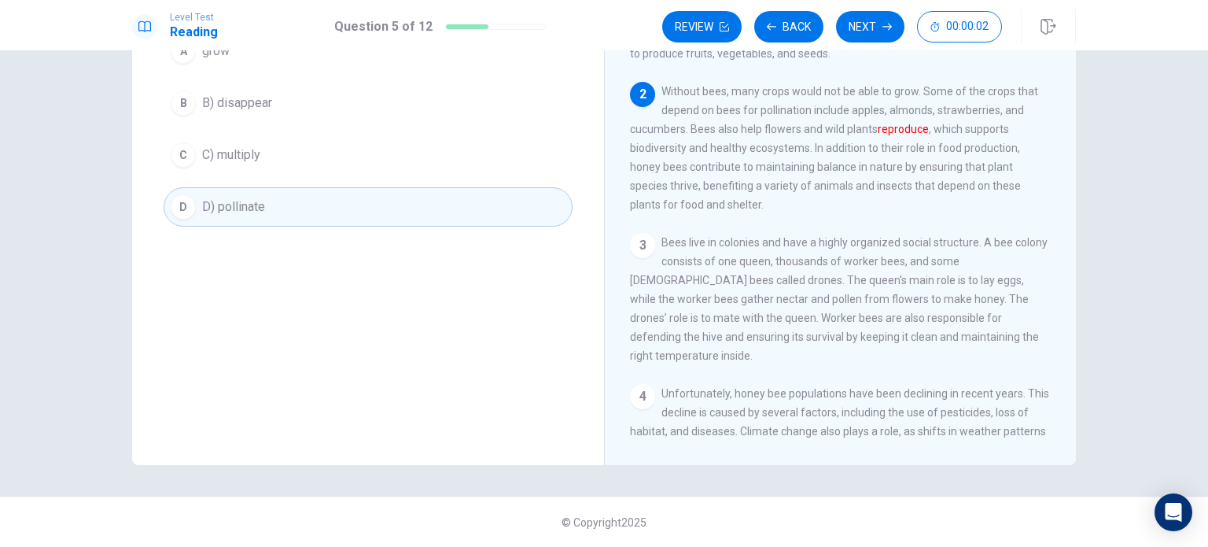
scroll to position [0, 0]
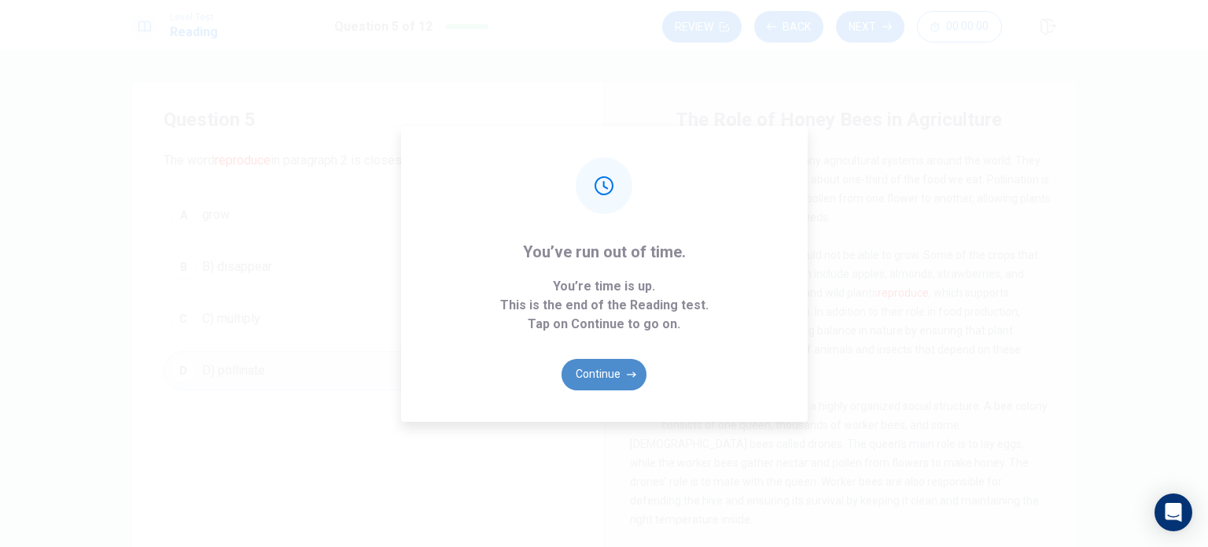
click at [608, 383] on button "Continue" at bounding box center [603, 374] width 85 height 31
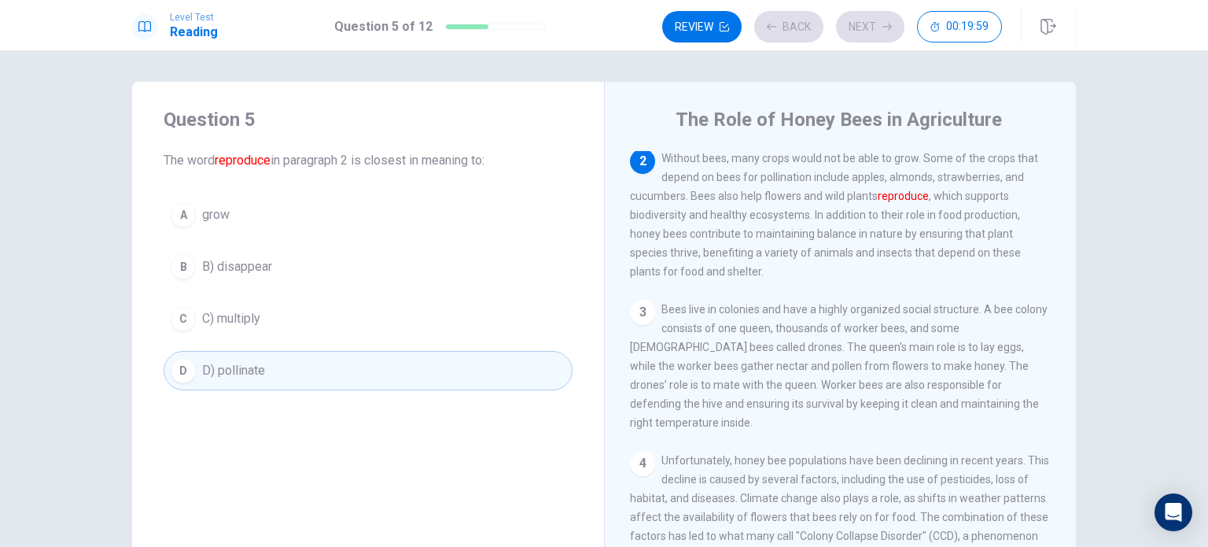
scroll to position [314, 0]
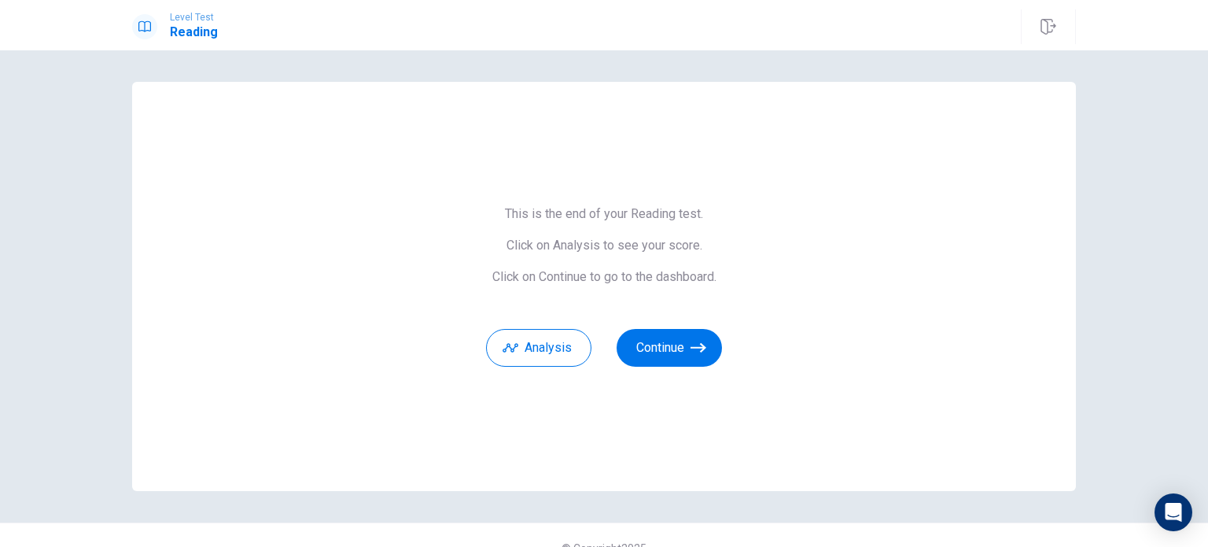
scroll to position [25, 0]
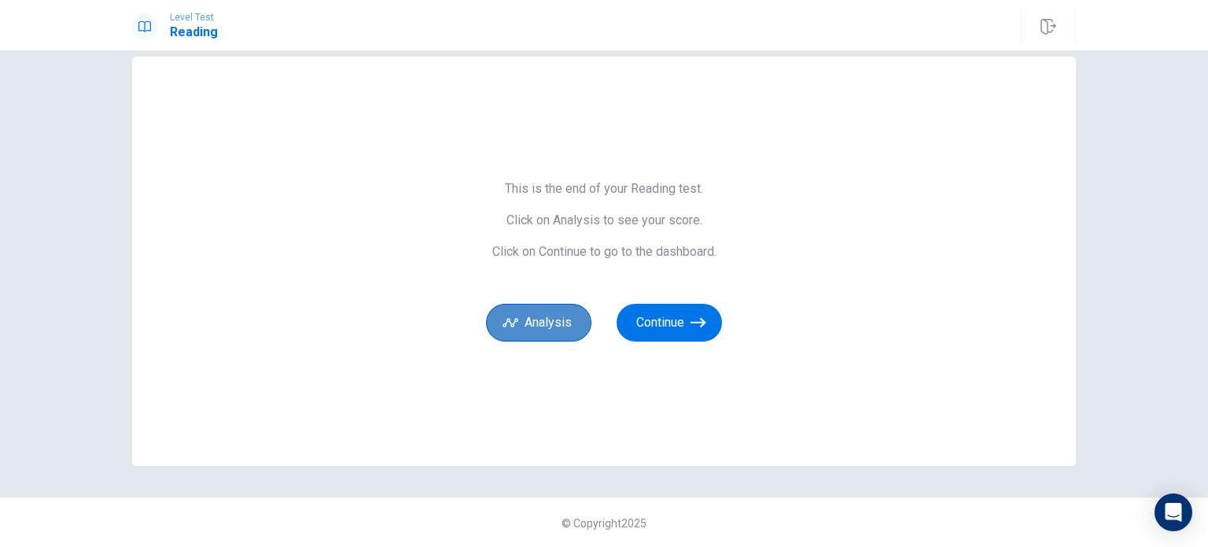
click at [535, 315] on button "Analysis" at bounding box center [538, 323] width 105 height 38
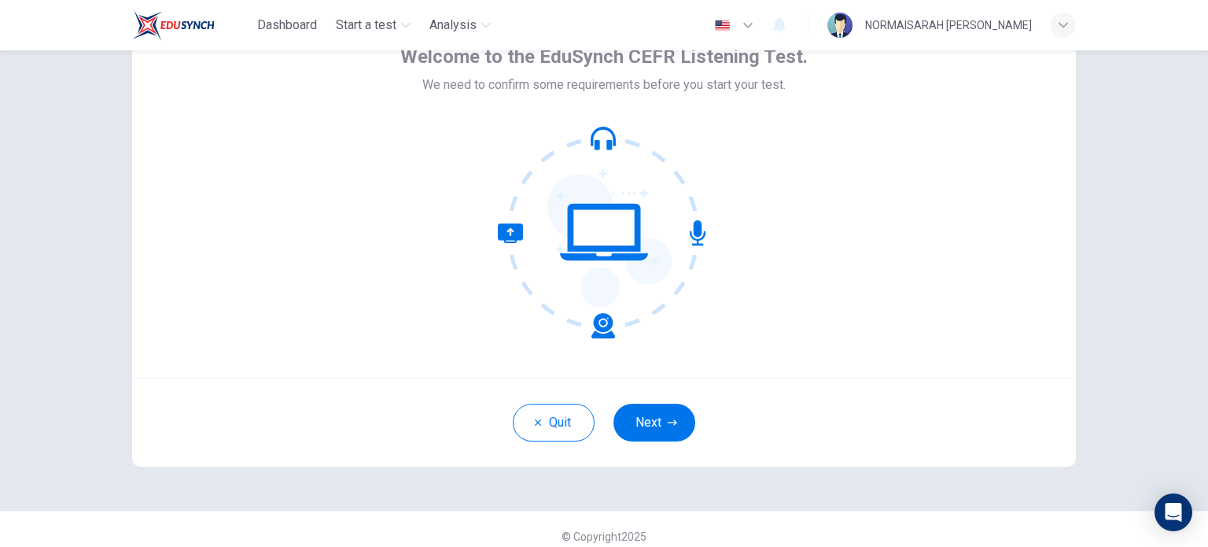
scroll to position [71, 0]
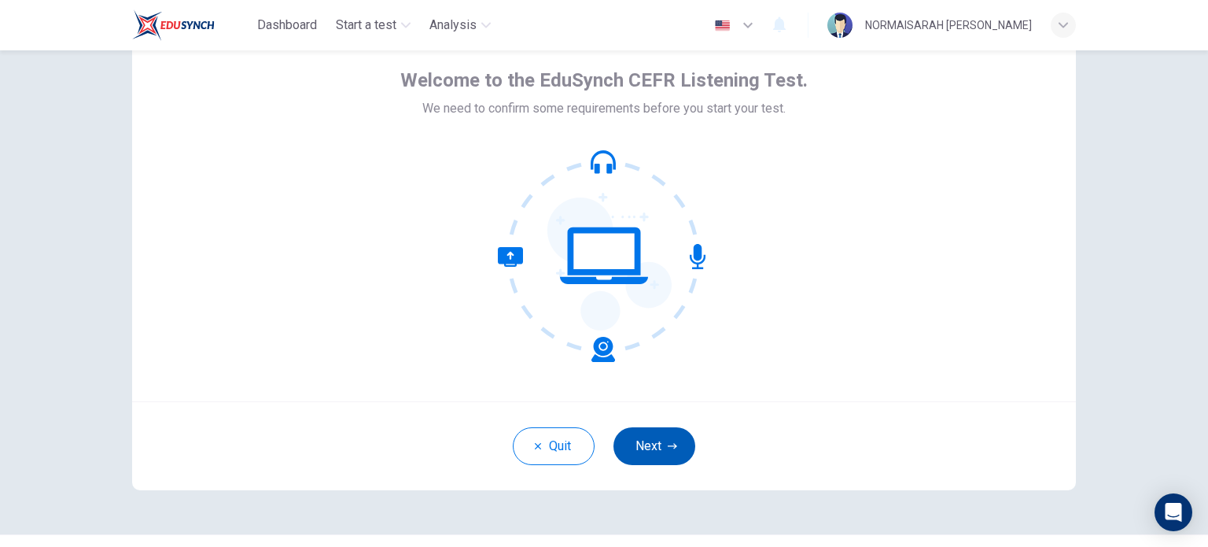
click at [668, 446] on icon "button" at bounding box center [672, 445] width 9 height 9
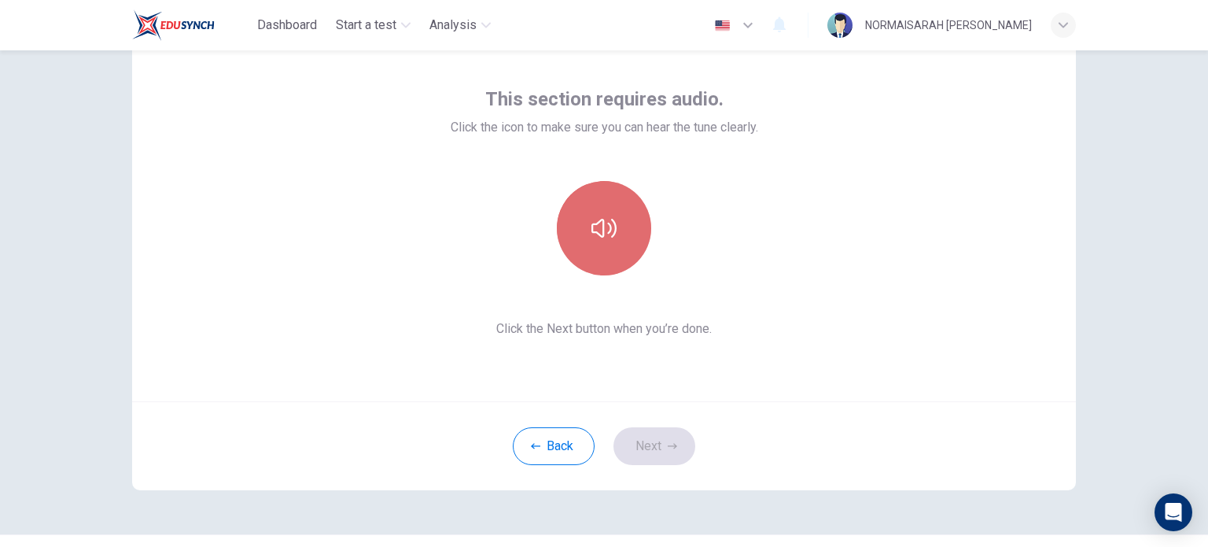
click at [585, 233] on button "button" at bounding box center [604, 228] width 94 height 94
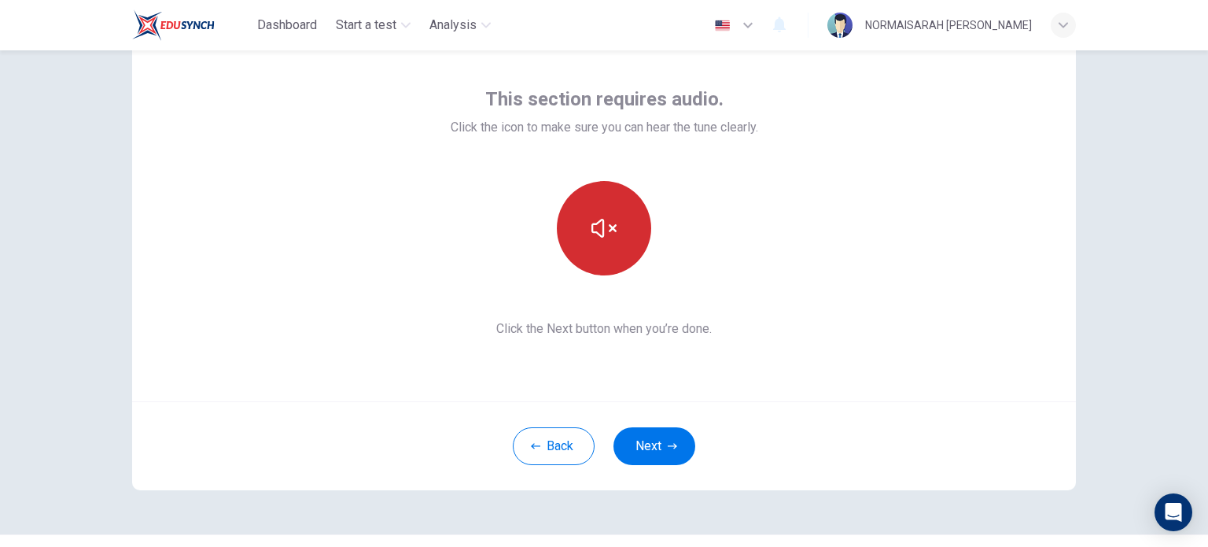
click at [585, 233] on button "button" at bounding box center [604, 228] width 94 height 94
click at [594, 240] on icon "button" at bounding box center [603, 227] width 25 height 25
click at [613, 241] on button "button" at bounding box center [604, 228] width 94 height 94
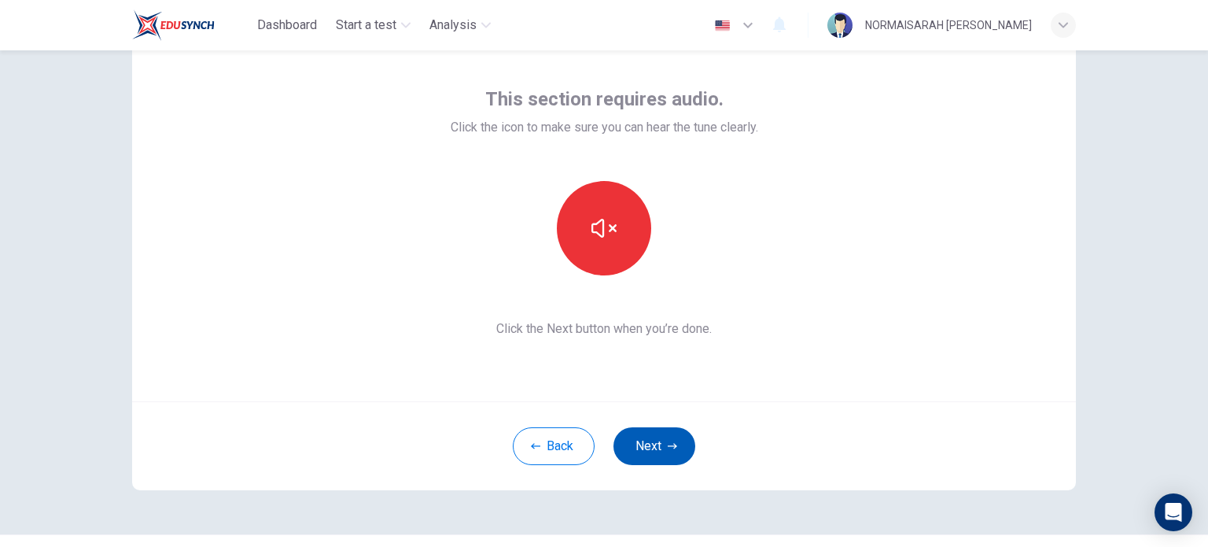
click at [648, 459] on button "Next" at bounding box center [654, 446] width 82 height 38
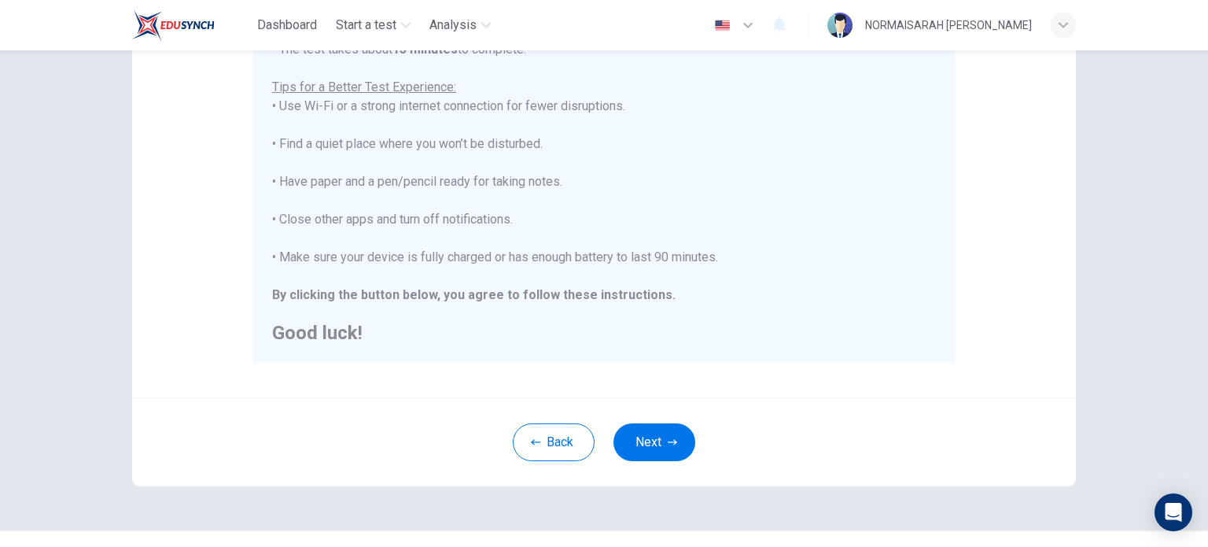
scroll to position [327, 0]
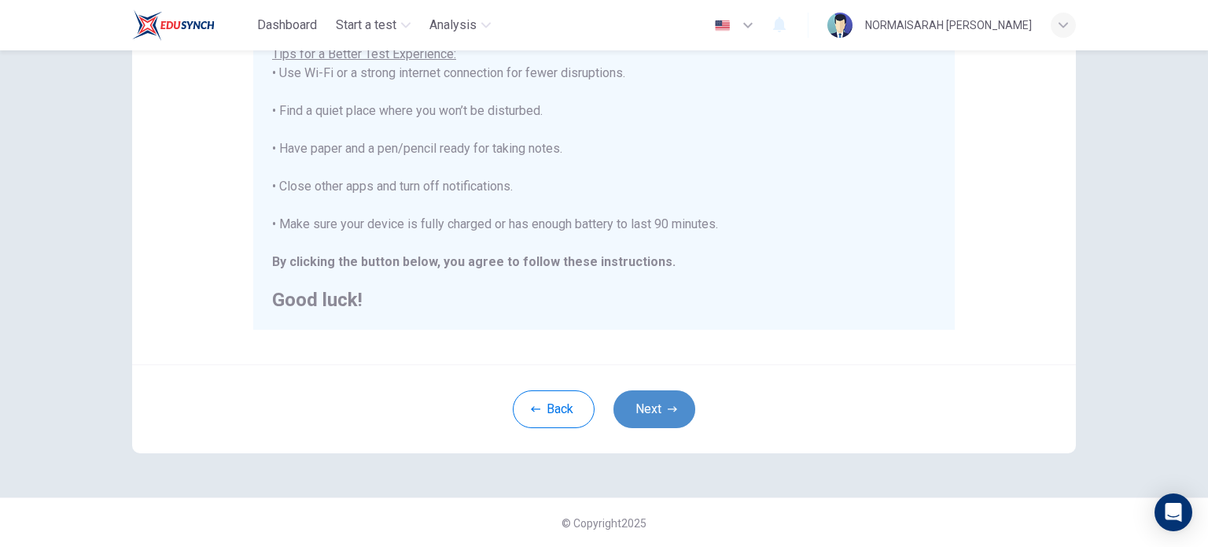
click at [653, 407] on button "Next" at bounding box center [654, 409] width 82 height 38
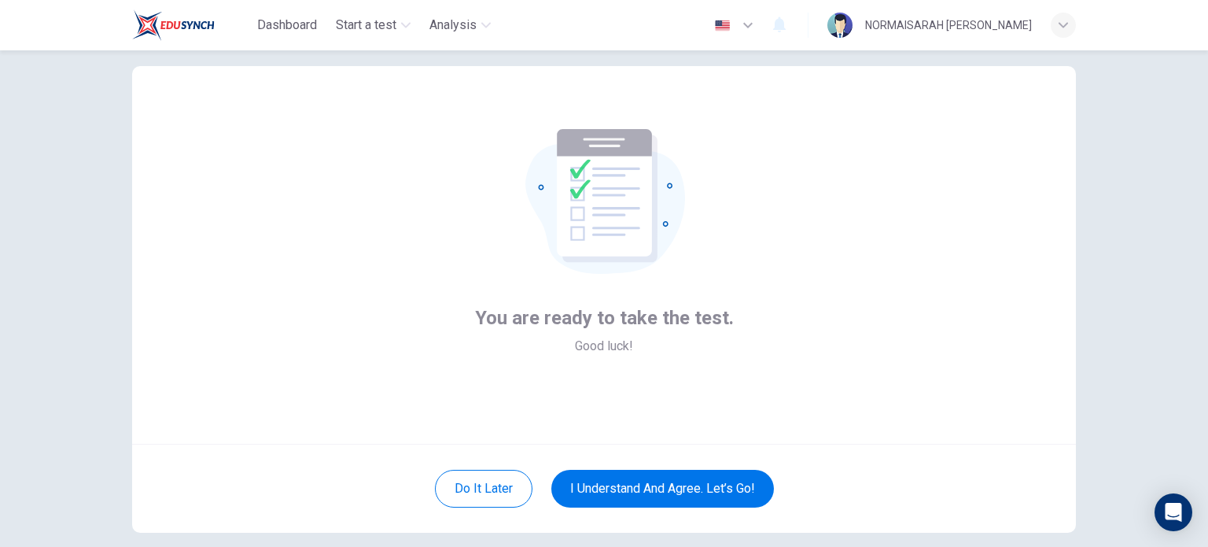
scroll to position [20, 0]
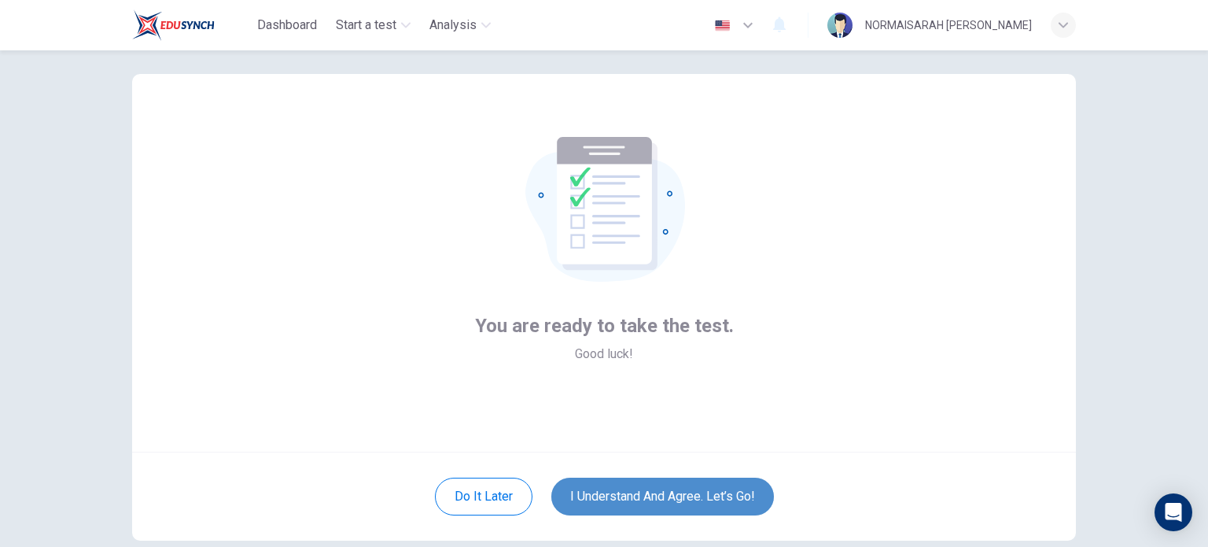
click at [646, 484] on button "I understand and agree. Let’s go!" at bounding box center [662, 496] width 223 height 38
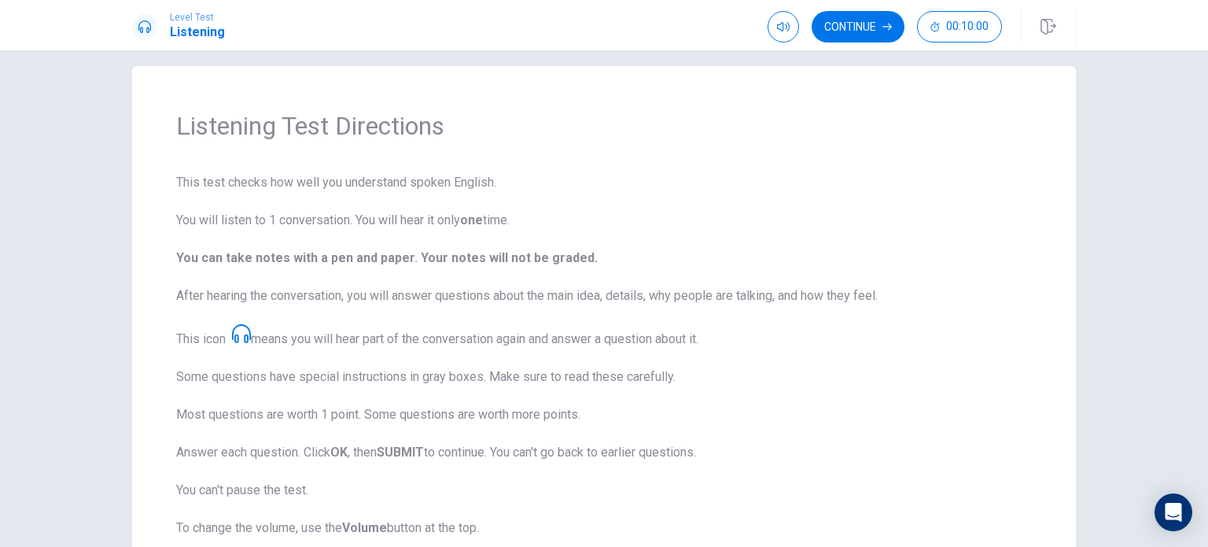
scroll to position [15, 0]
click at [879, 21] on button "Continue" at bounding box center [858, 26] width 93 height 31
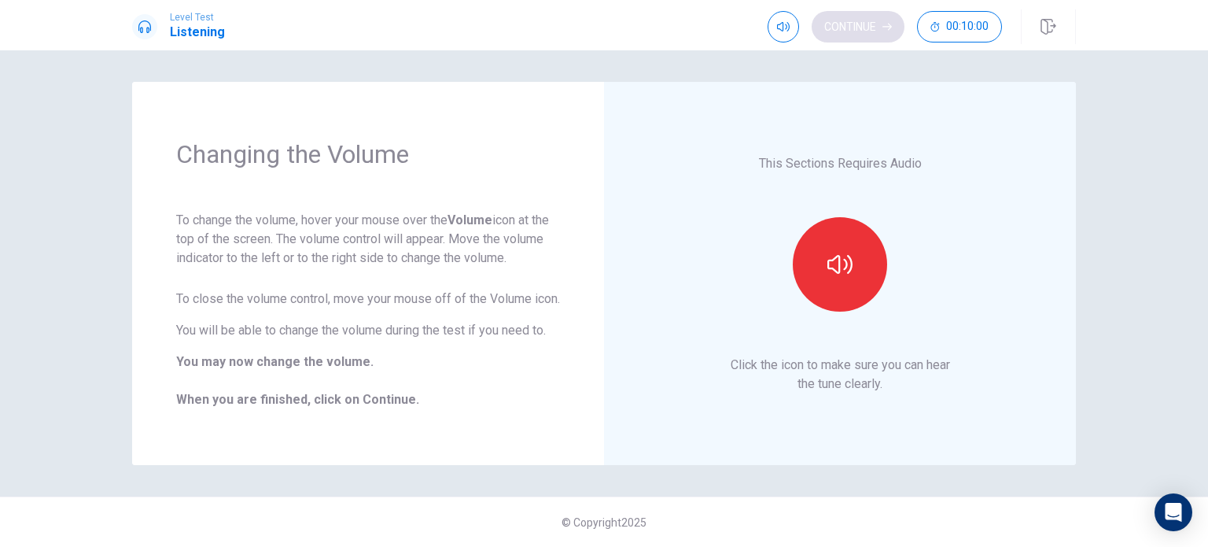
scroll to position [0, 0]
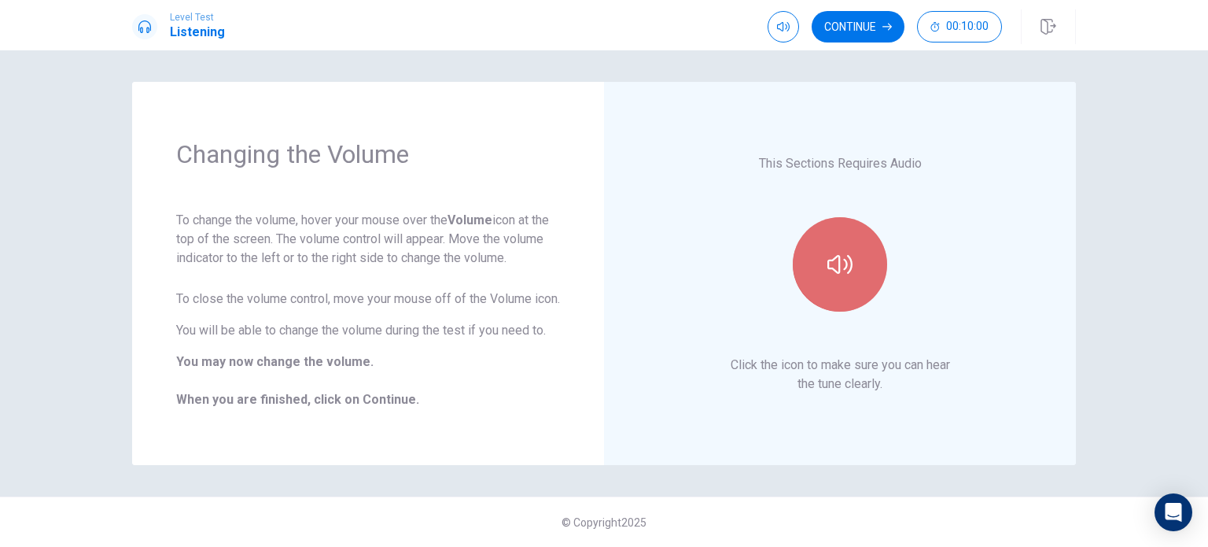
click at [857, 262] on button "button" at bounding box center [840, 264] width 94 height 94
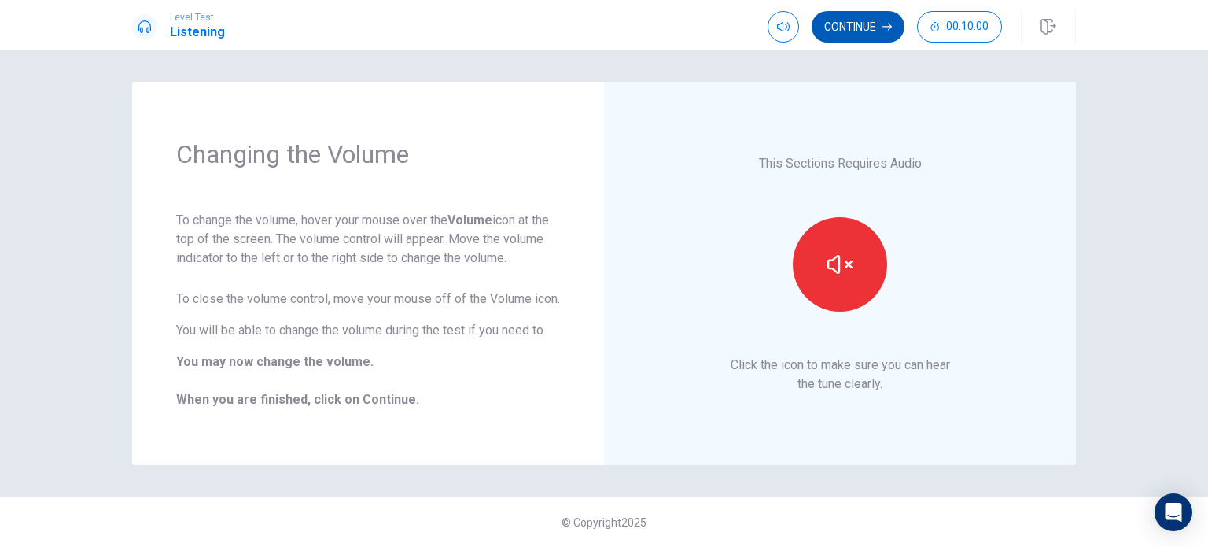
click at [878, 20] on button "Continue" at bounding box center [858, 26] width 93 height 31
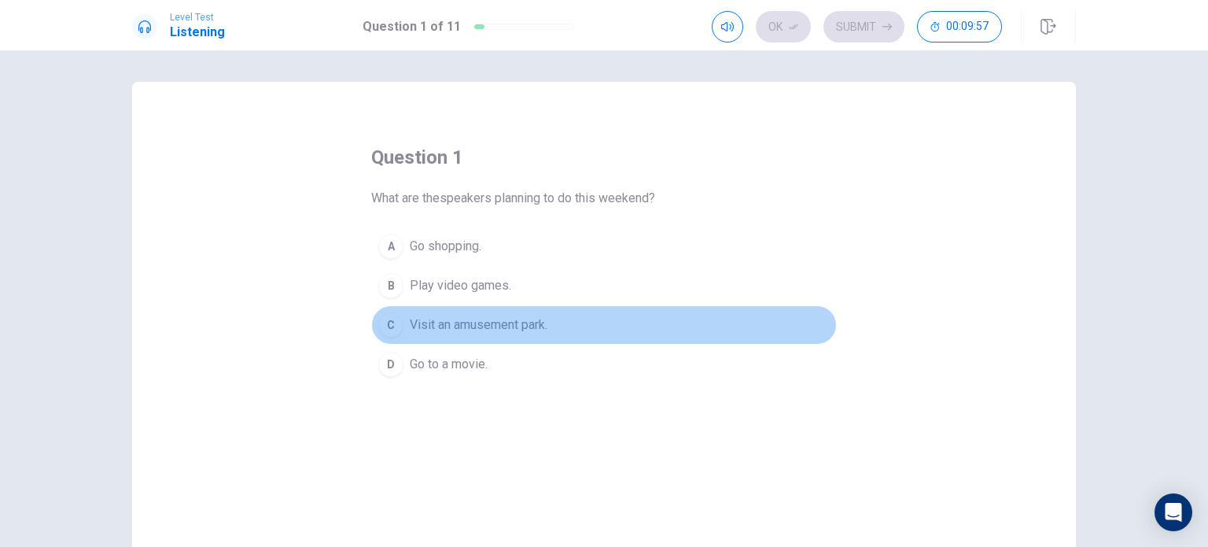
click at [380, 322] on div "C" at bounding box center [390, 324] width 25 height 25
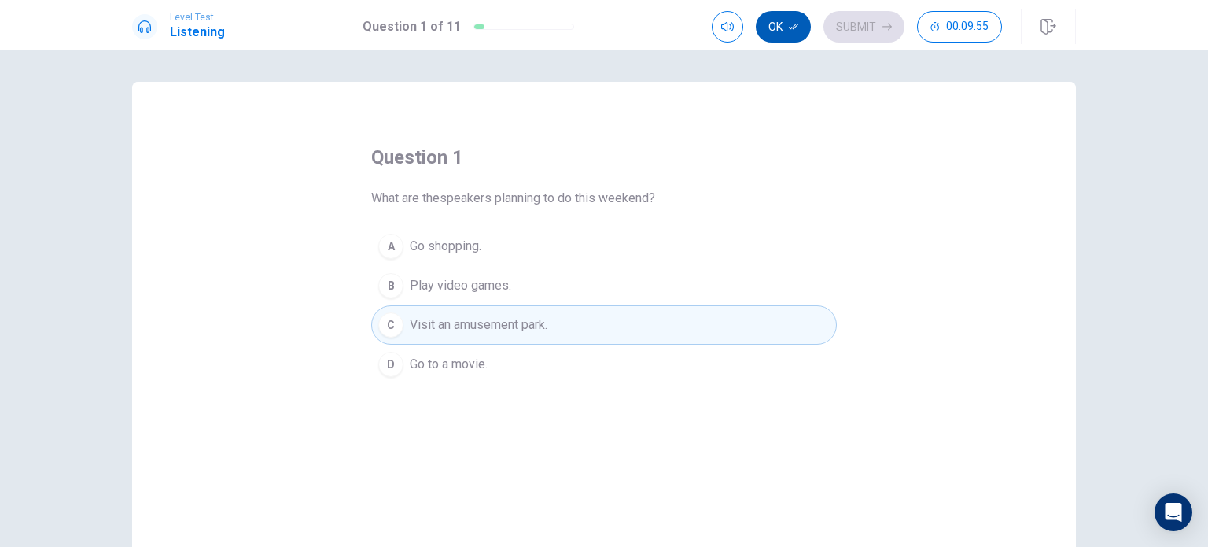
click at [783, 31] on button "Ok" at bounding box center [783, 26] width 55 height 31
click at [783, 31] on div "Ok Submit 00:09:51" at bounding box center [857, 26] width 290 height 31
click at [865, 31] on button "Submit" at bounding box center [863, 26] width 81 height 31
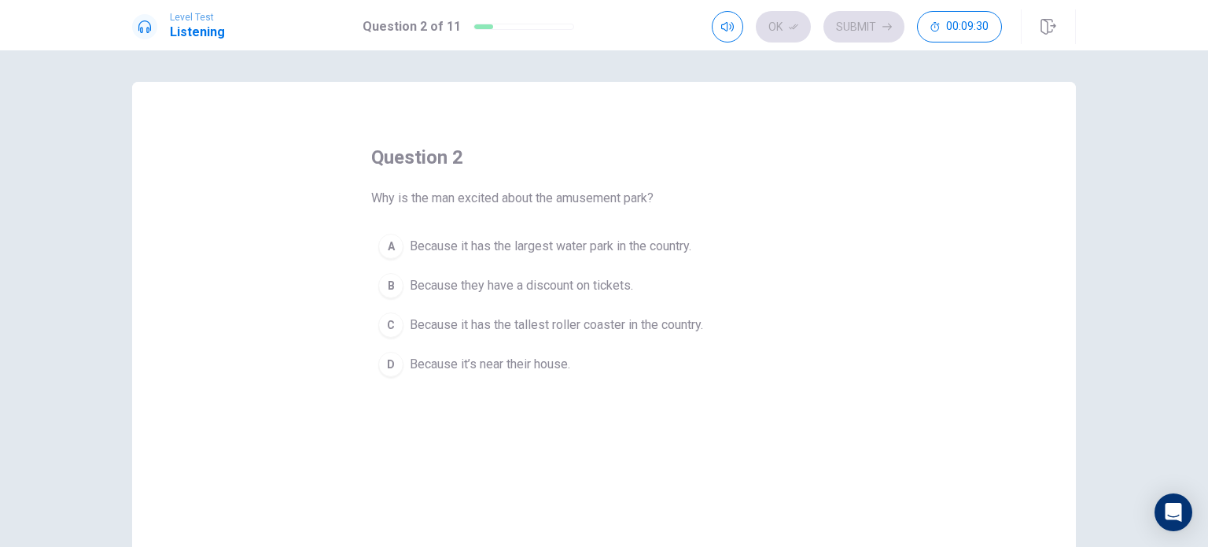
click at [385, 325] on div "C" at bounding box center [390, 324] width 25 height 25
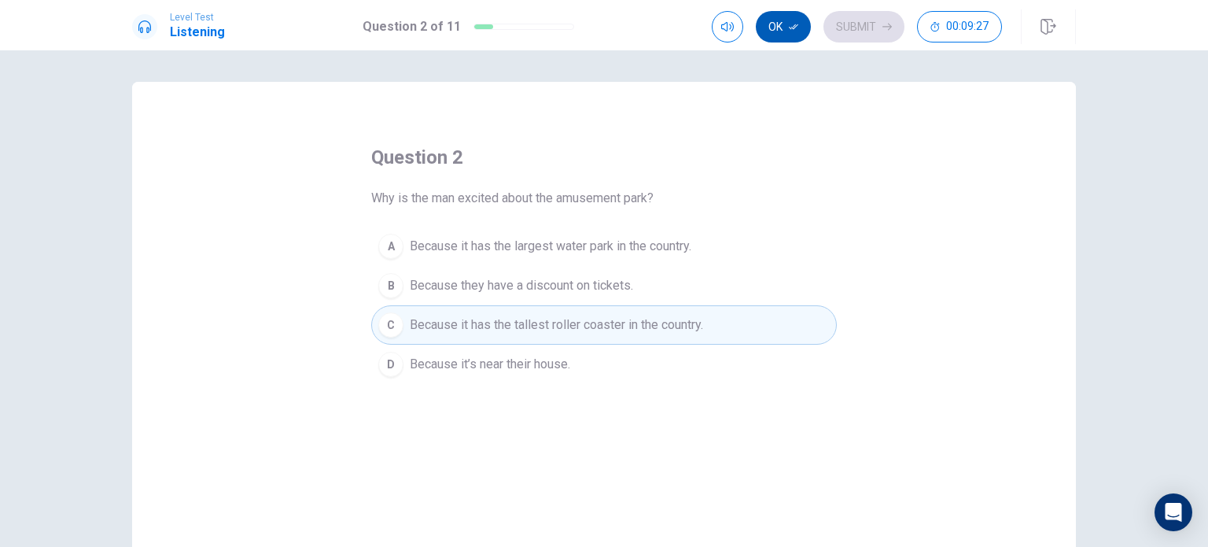
click at [783, 18] on button "Ok" at bounding box center [783, 26] width 55 height 31
click at [875, 26] on button "Submit" at bounding box center [863, 26] width 81 height 31
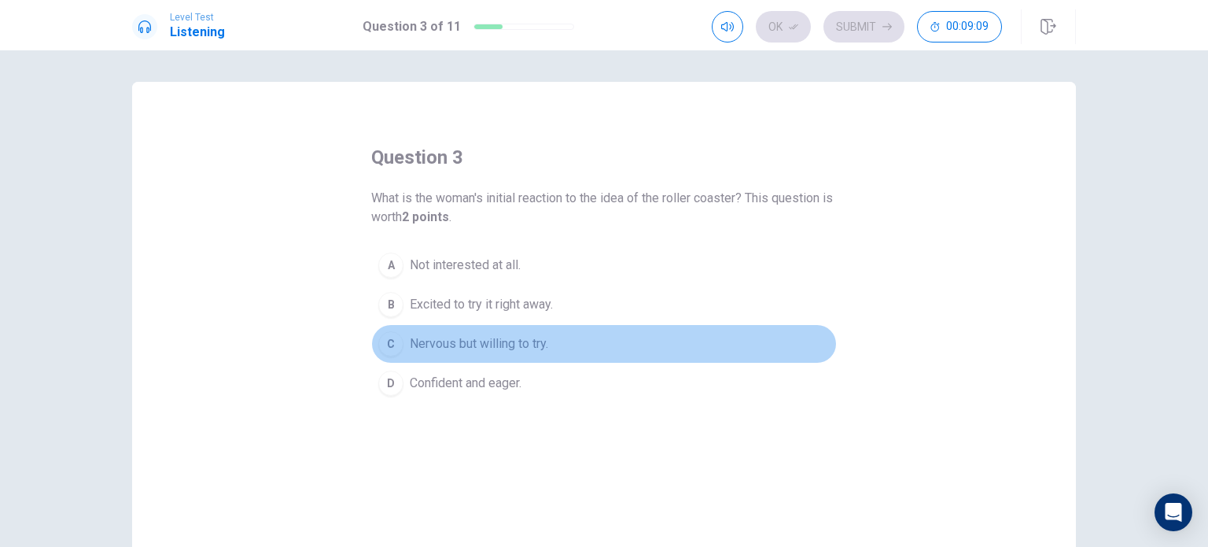
click at [381, 346] on div "C" at bounding box center [390, 343] width 25 height 25
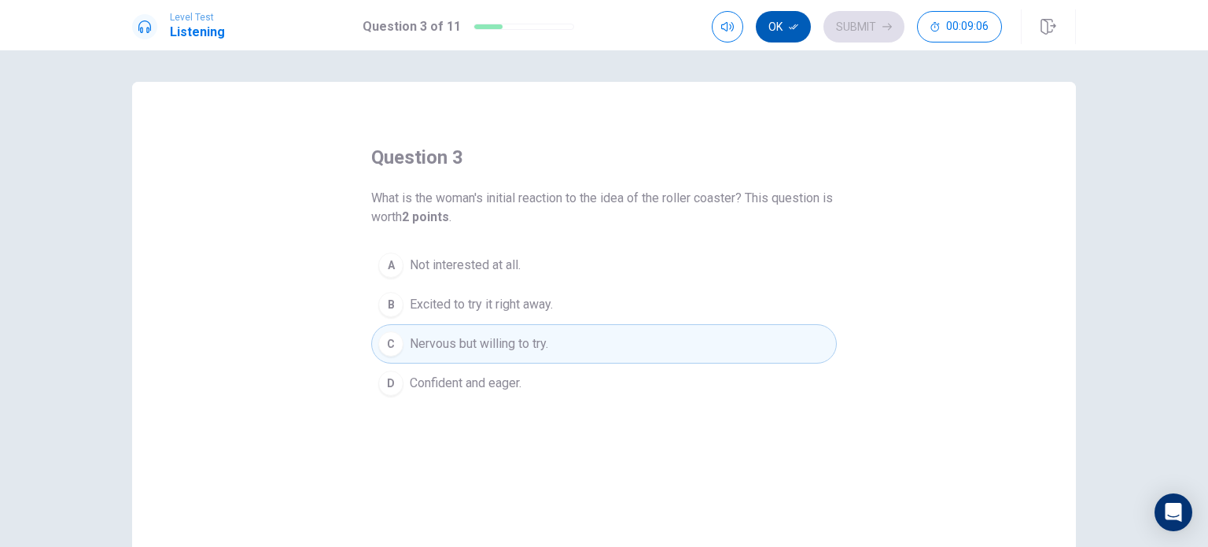
click at [785, 24] on button "Ok" at bounding box center [783, 26] width 55 height 31
click at [871, 36] on button "Submit" at bounding box center [863, 26] width 81 height 31
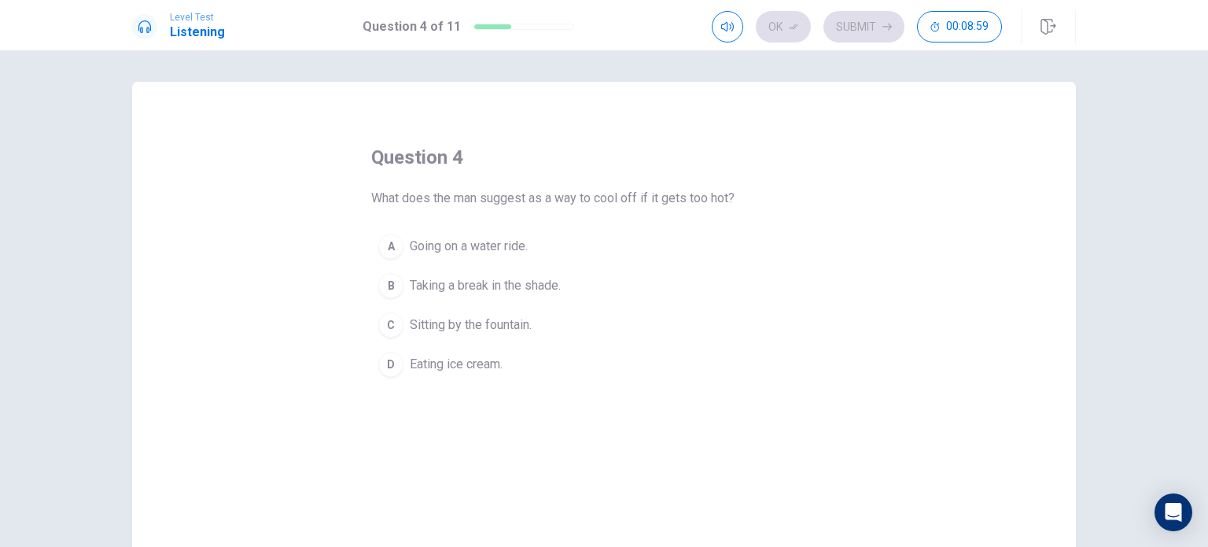
click at [379, 246] on div "A" at bounding box center [390, 246] width 25 height 25
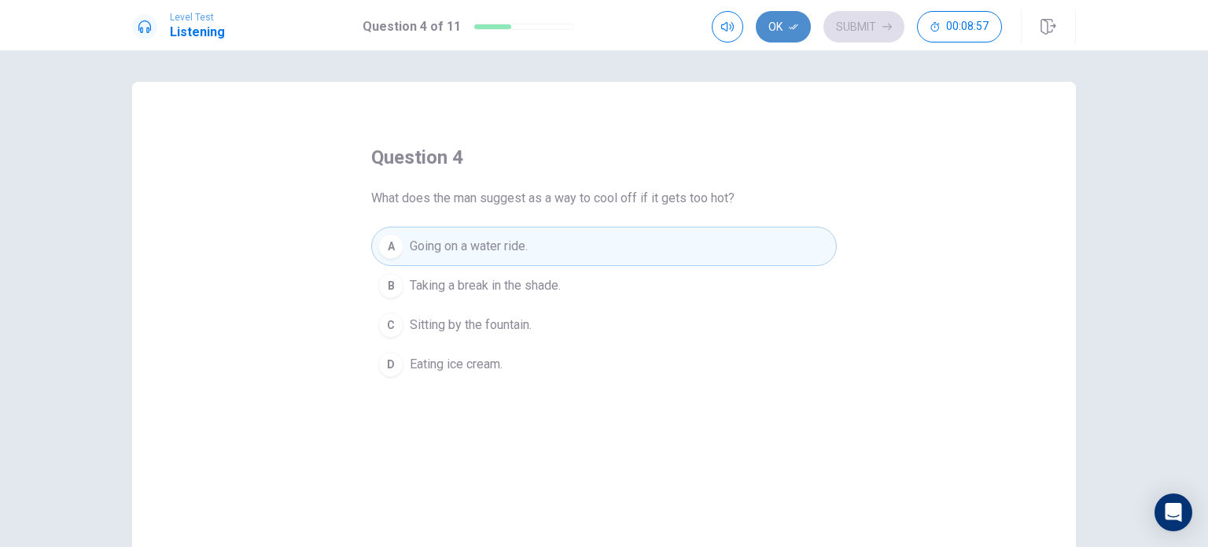
click at [798, 22] on icon "button" at bounding box center [793, 26] width 9 height 9
click at [856, 18] on button "Submit" at bounding box center [863, 26] width 81 height 31
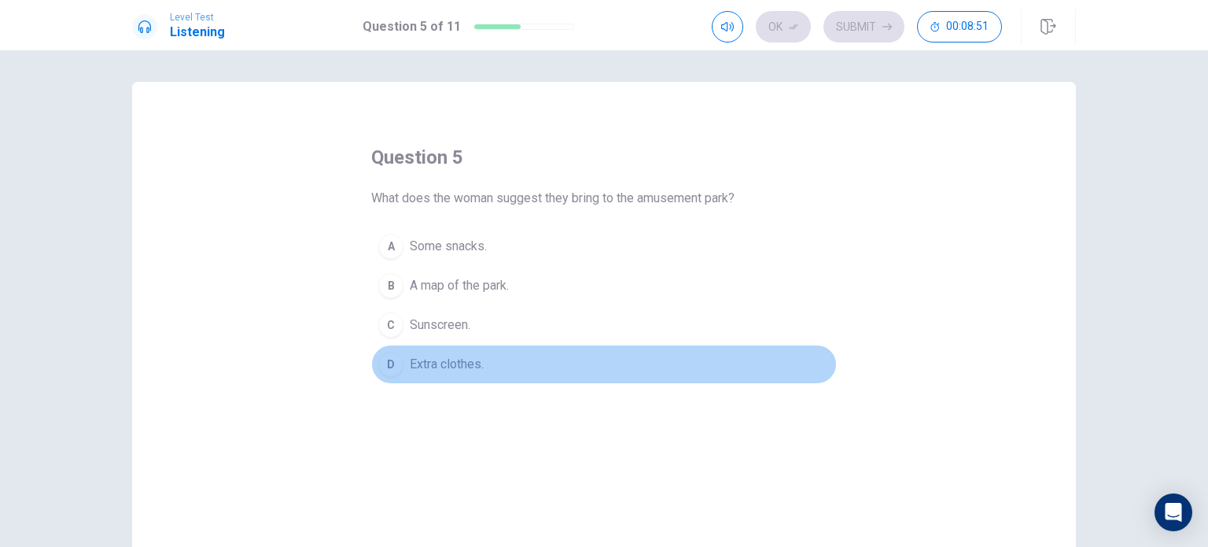
click at [384, 374] on div "D" at bounding box center [390, 364] width 25 height 25
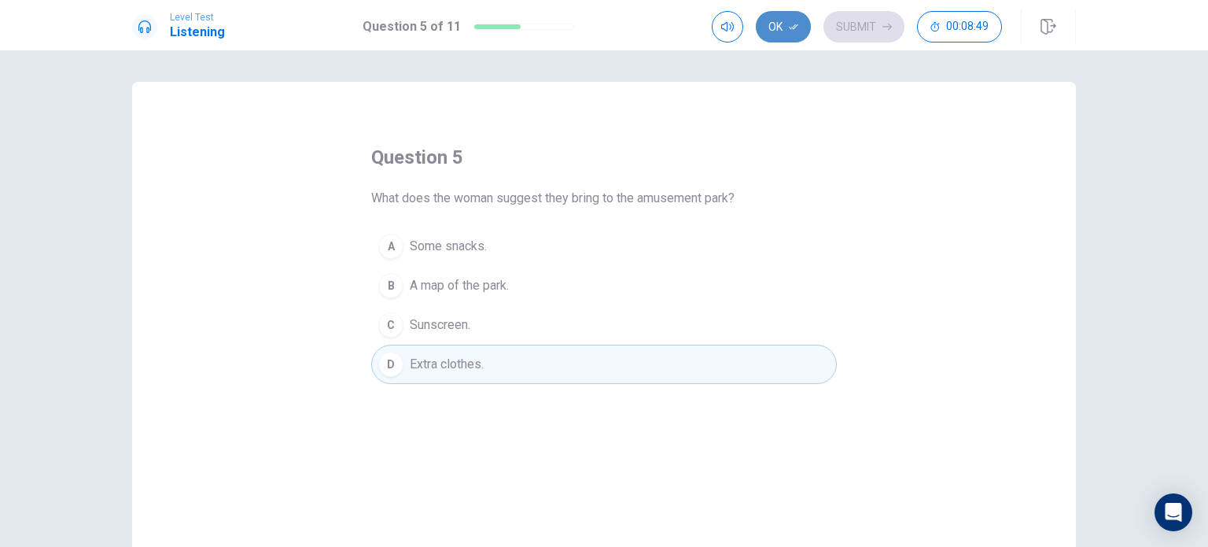
click at [790, 28] on icon "button" at bounding box center [793, 26] width 9 height 9
click at [846, 28] on button "Submit" at bounding box center [863, 26] width 81 height 31
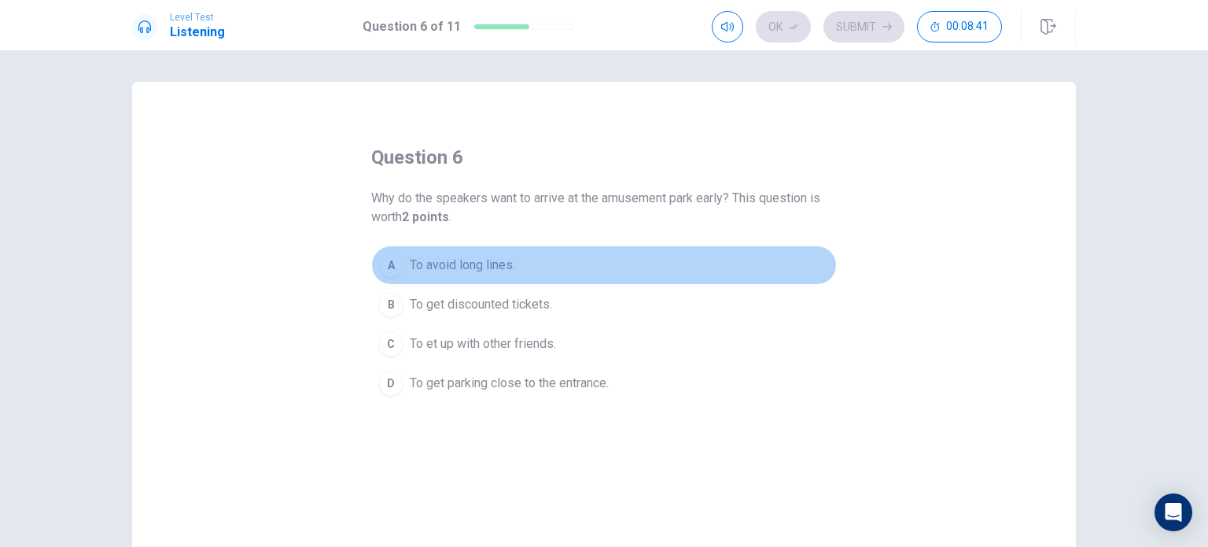
click at [388, 267] on div "A" at bounding box center [390, 264] width 25 height 25
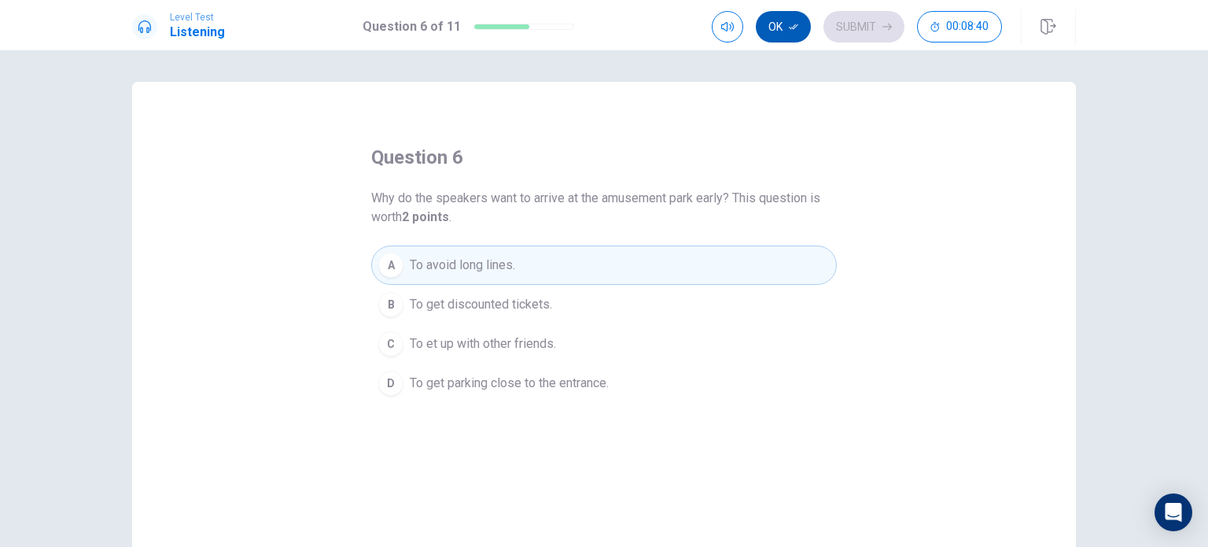
click at [788, 28] on button "Ok" at bounding box center [783, 26] width 55 height 31
click at [862, 28] on button "Submit" at bounding box center [863, 26] width 81 height 31
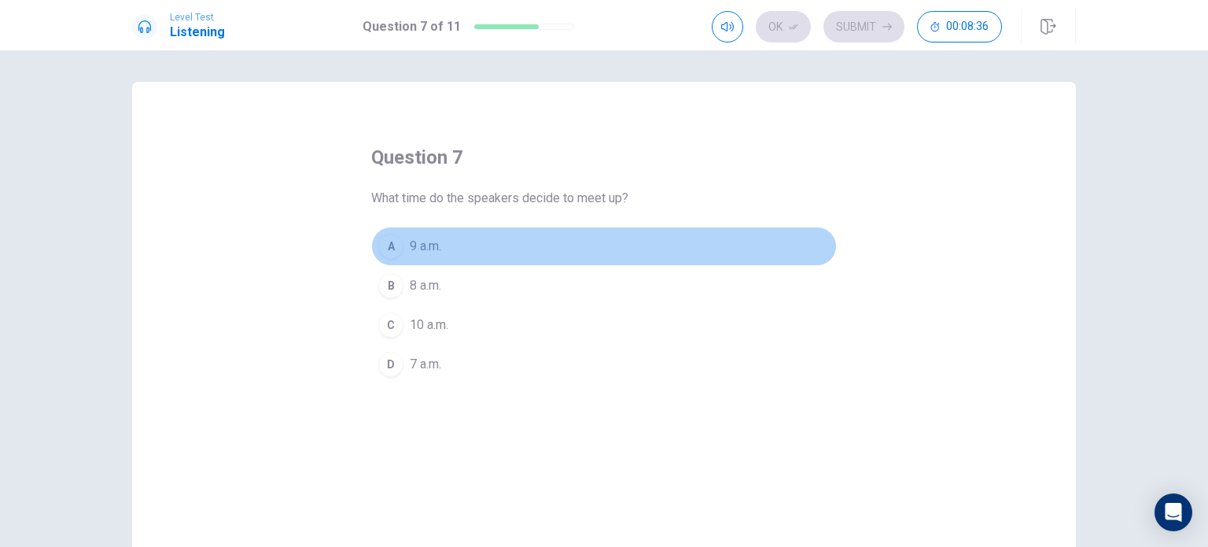
click at [388, 240] on div "A" at bounding box center [390, 246] width 25 height 25
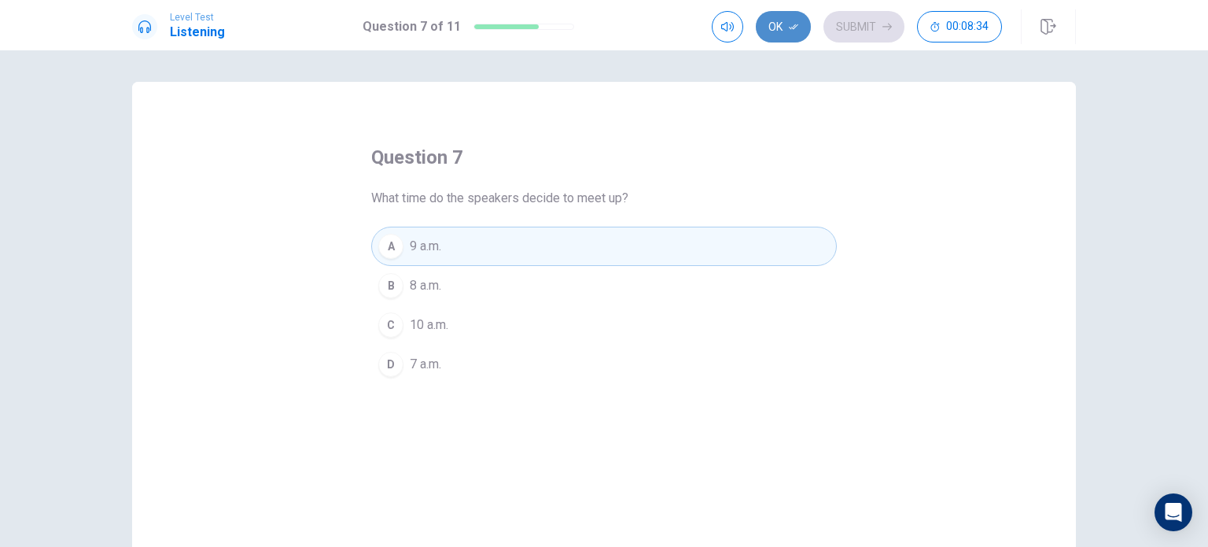
click at [793, 29] on icon "button" at bounding box center [793, 26] width 9 height 9
click at [848, 28] on button "Submit" at bounding box center [863, 26] width 81 height 31
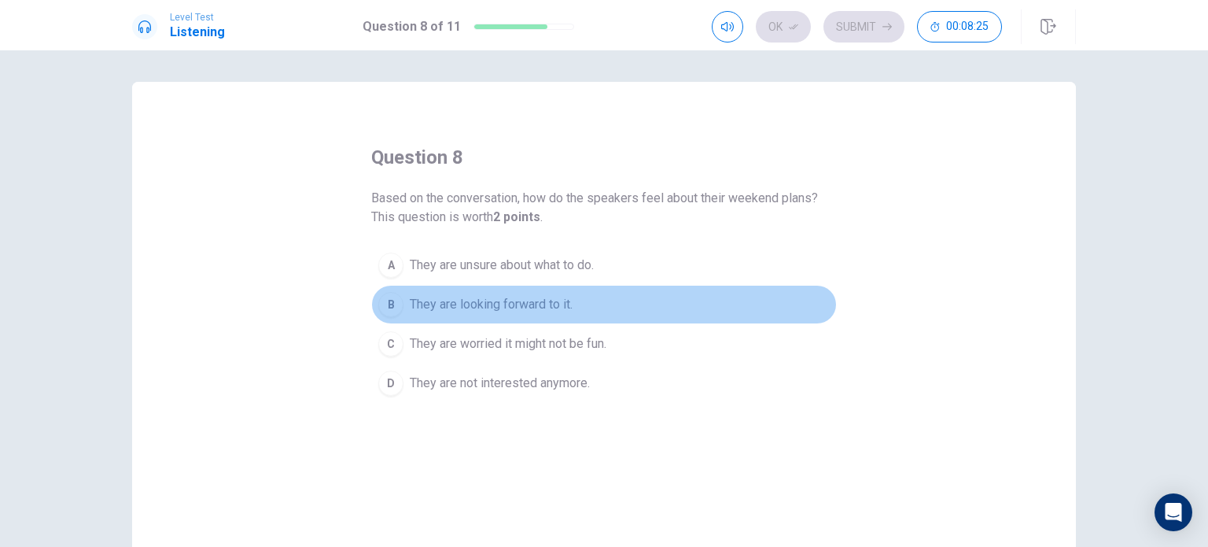
click at [391, 299] on div "B" at bounding box center [390, 304] width 25 height 25
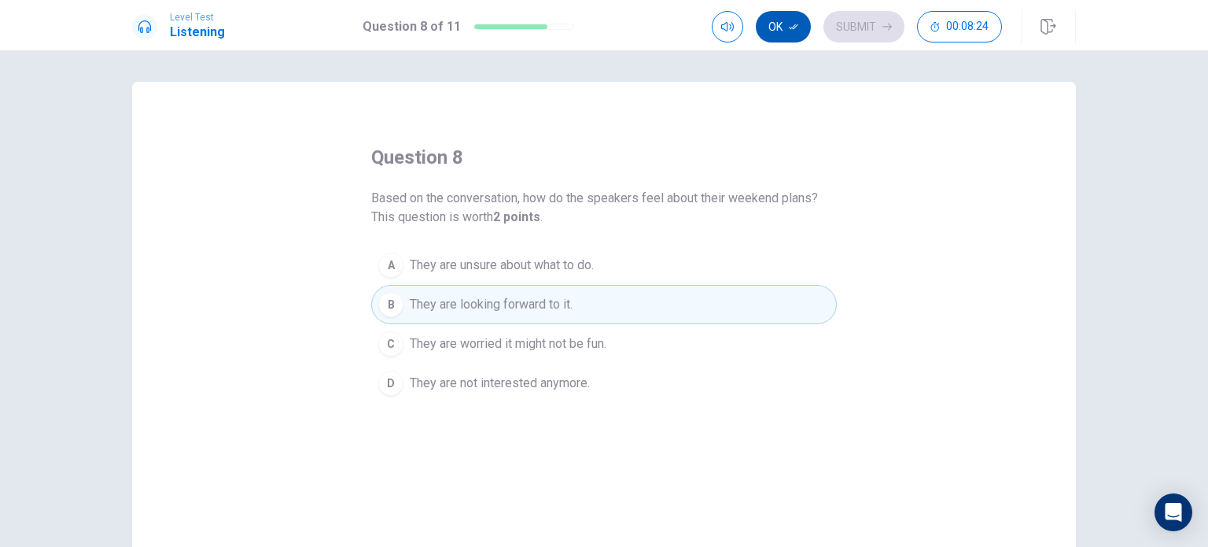
click at [785, 28] on button "Ok" at bounding box center [783, 26] width 55 height 31
click at [856, 29] on button "Submit" at bounding box center [863, 26] width 81 height 31
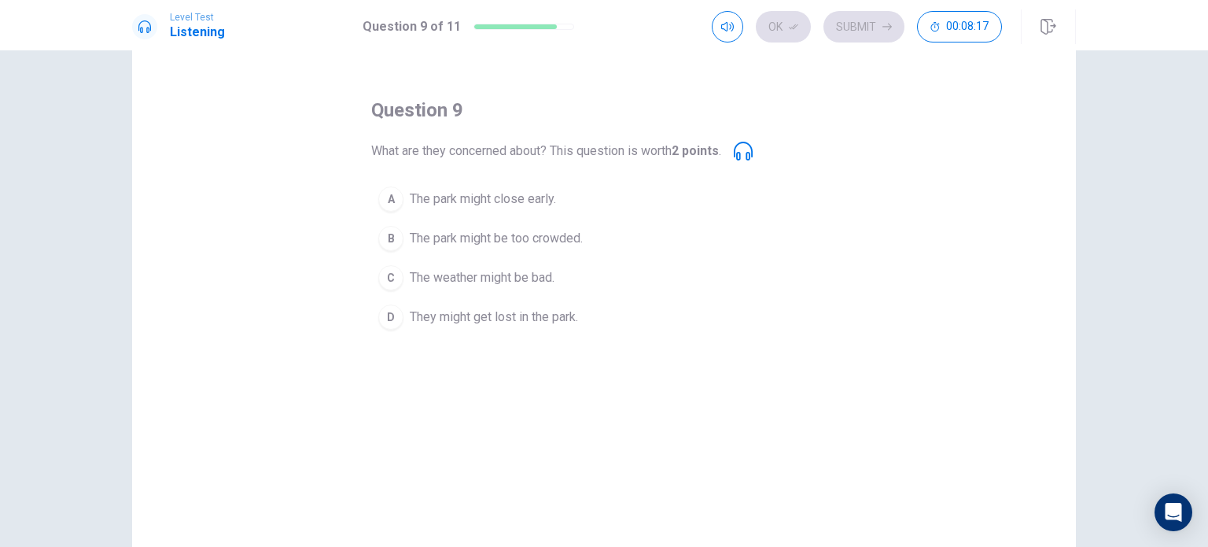
scroll to position [47, 0]
click at [382, 238] on div "B" at bounding box center [390, 238] width 25 height 25
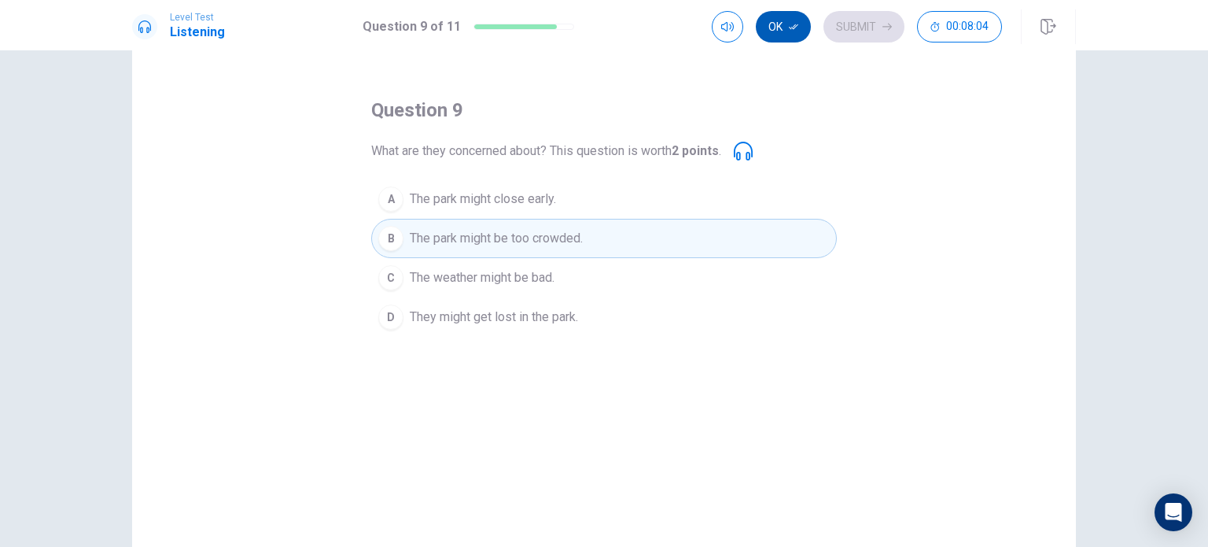
click at [779, 24] on button "Ok" at bounding box center [783, 26] width 55 height 31
click at [865, 33] on button "Submit" at bounding box center [863, 26] width 81 height 31
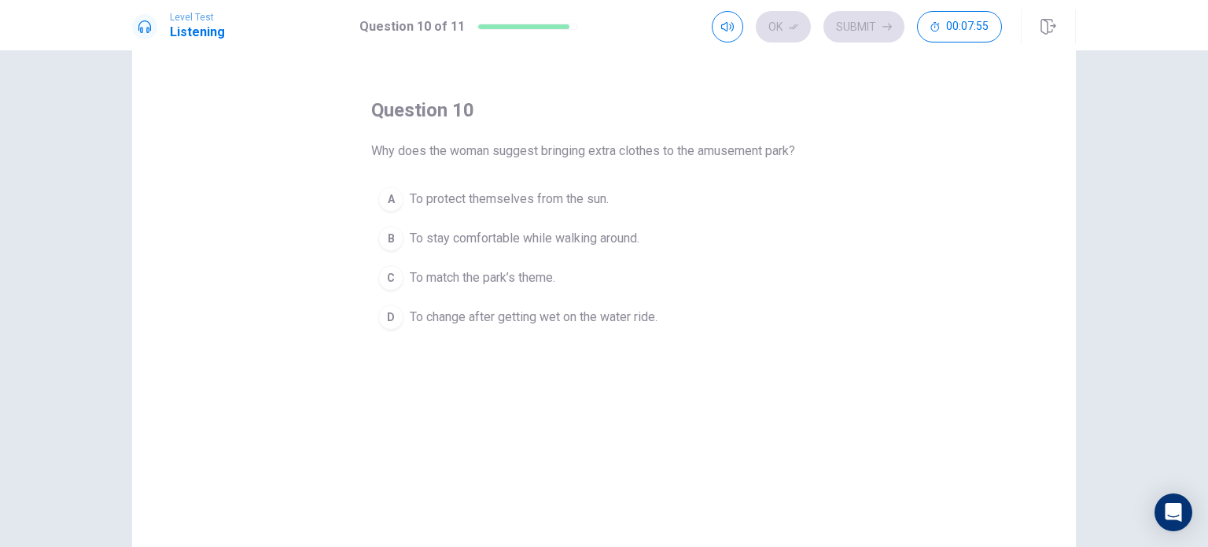
click at [385, 315] on div "D" at bounding box center [390, 316] width 25 height 25
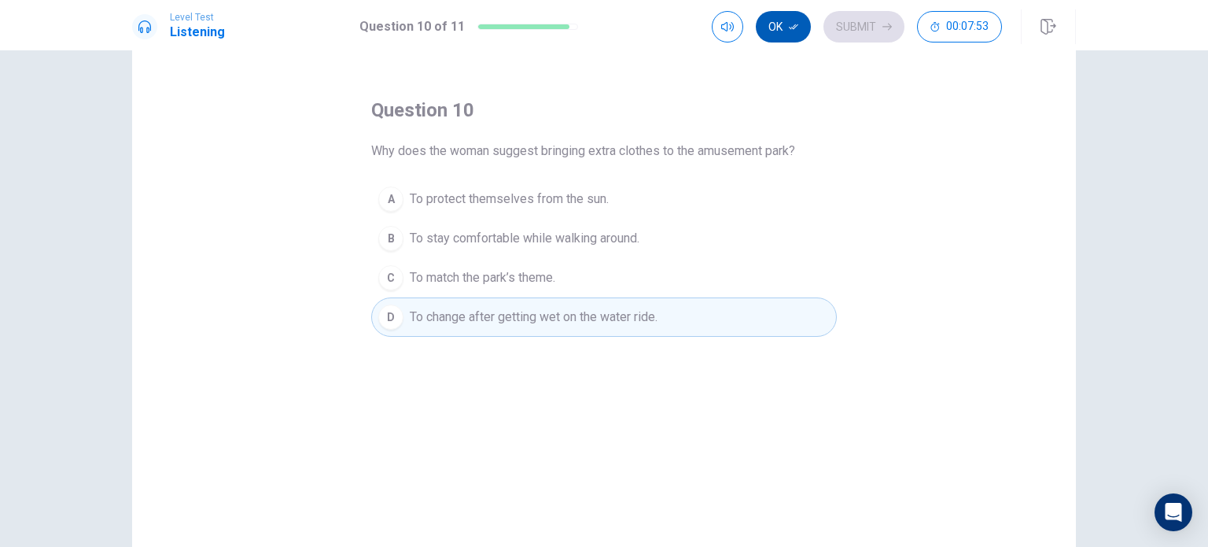
click at [785, 15] on button "Ok" at bounding box center [783, 26] width 55 height 31
click at [862, 25] on button "Submit" at bounding box center [863, 26] width 81 height 31
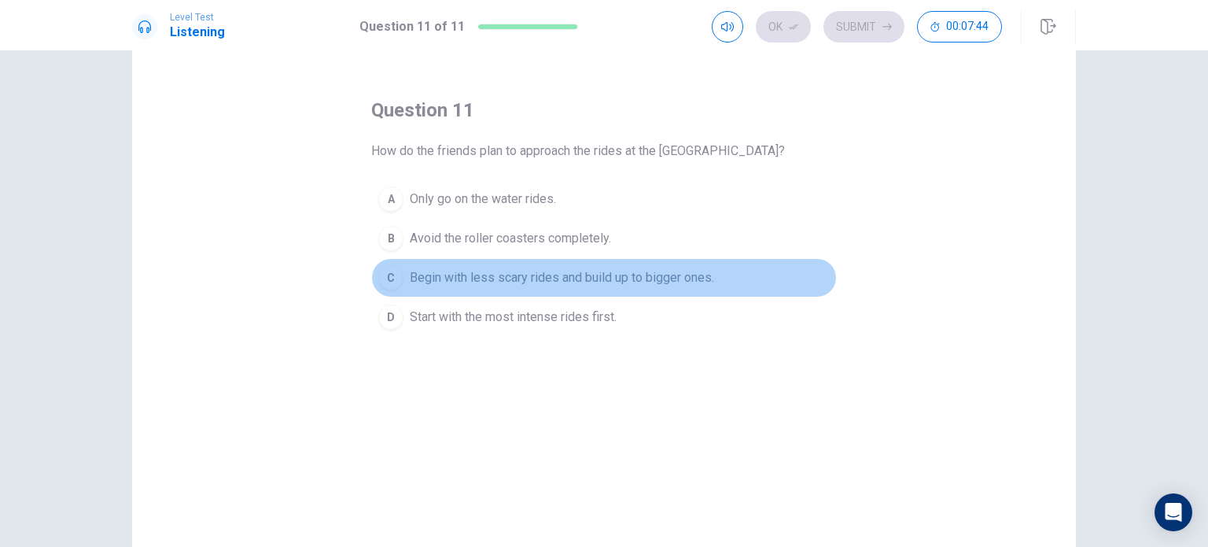
click at [386, 278] on div "C" at bounding box center [390, 277] width 25 height 25
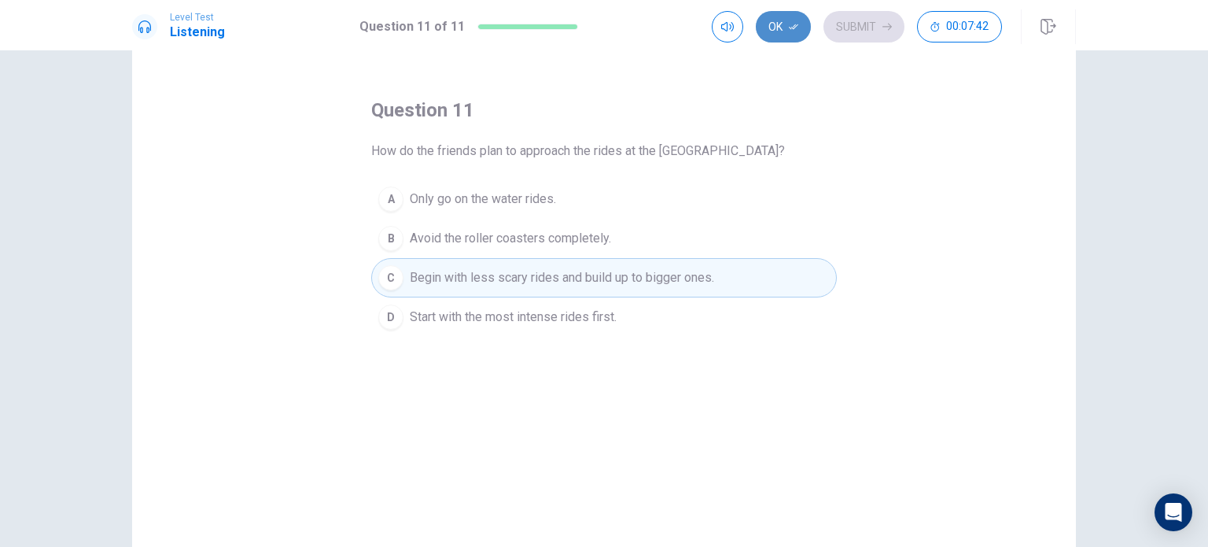
click at [785, 28] on button "Ok" at bounding box center [783, 26] width 55 height 31
click at [863, 24] on button "Submit" at bounding box center [863, 26] width 81 height 31
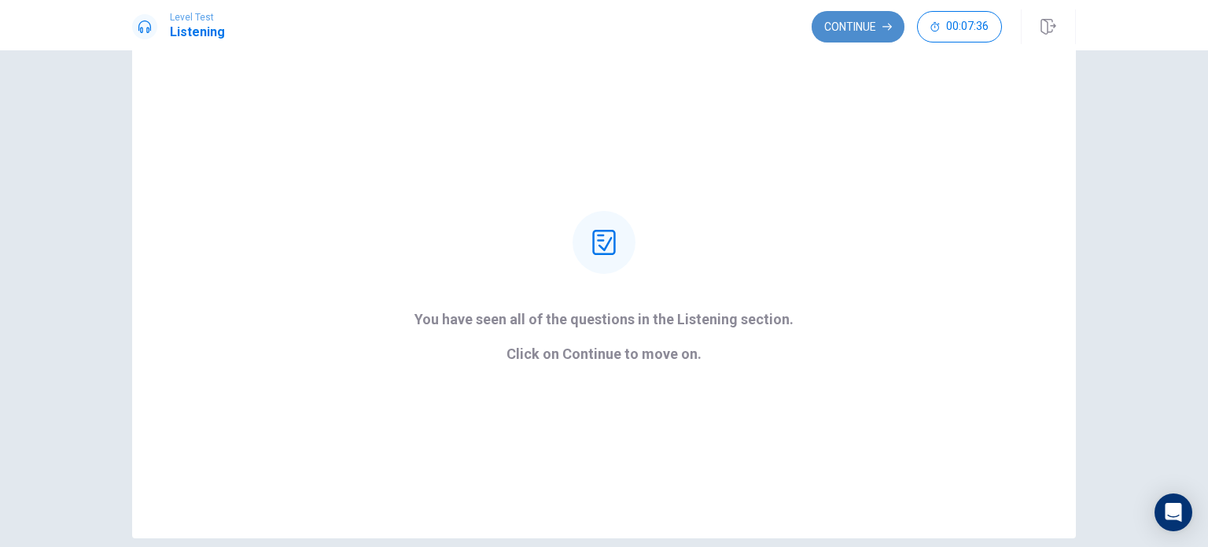
click at [857, 37] on button "Continue" at bounding box center [858, 26] width 93 height 31
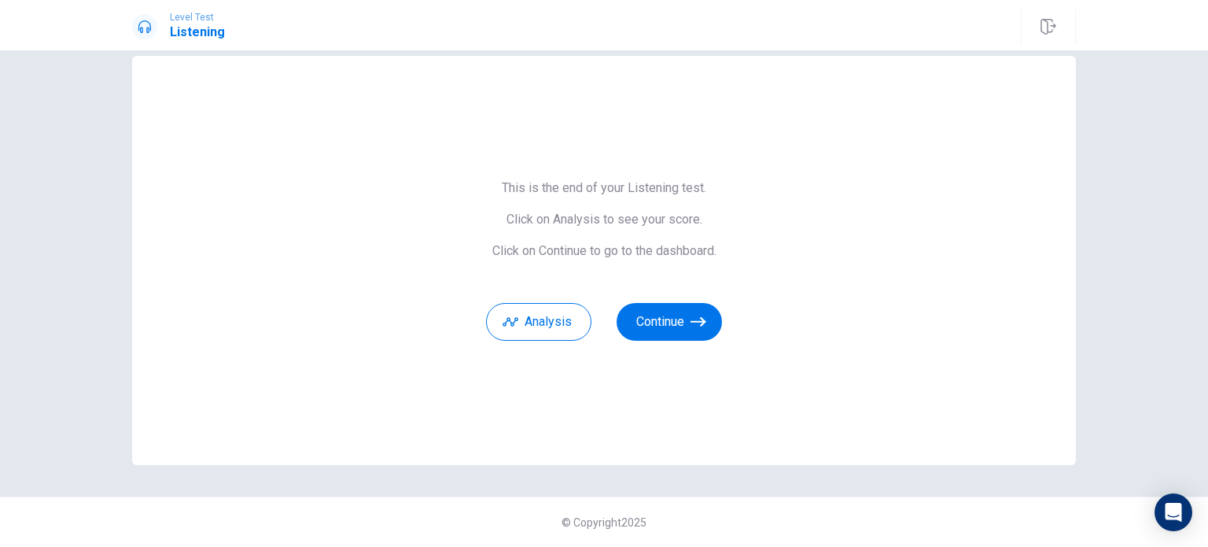
scroll to position [25, 0]
click at [519, 321] on button "Analysis" at bounding box center [538, 323] width 105 height 38
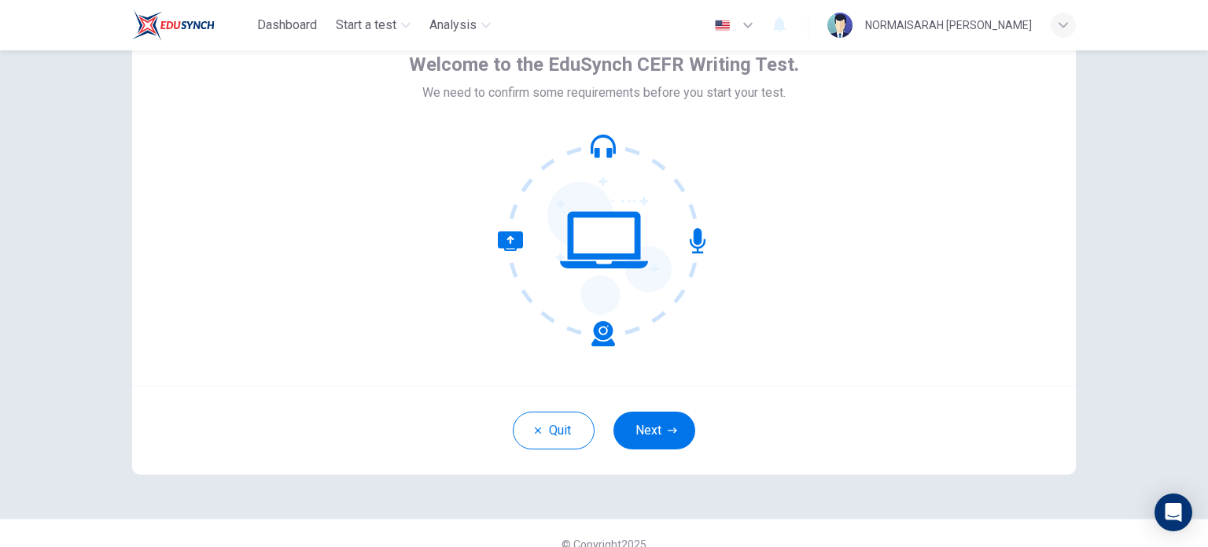
scroll to position [94, 0]
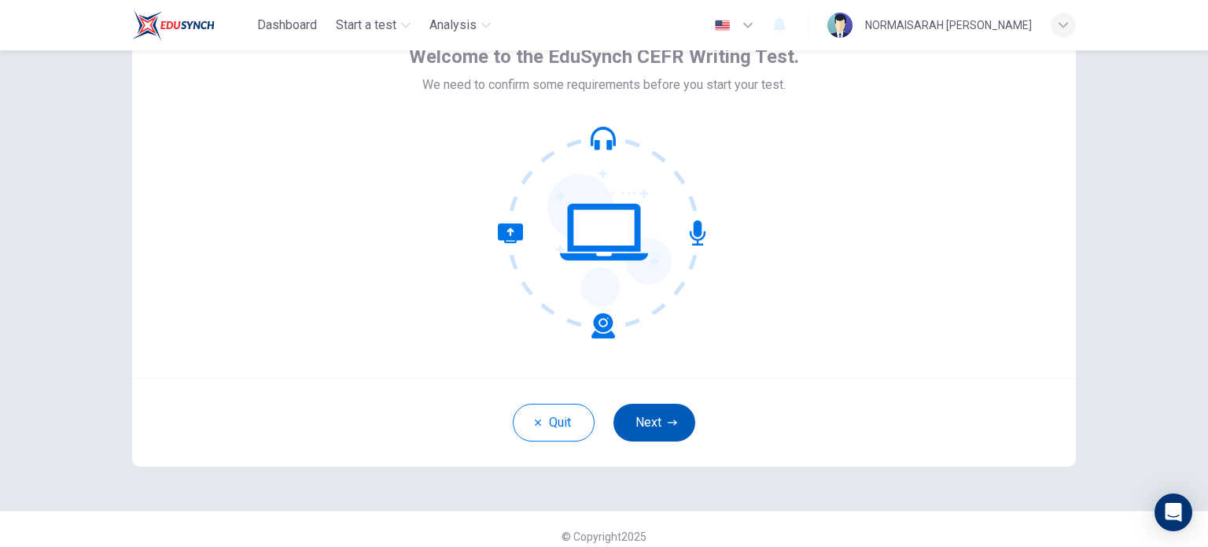
click at [668, 419] on icon "button" at bounding box center [672, 422] width 9 height 9
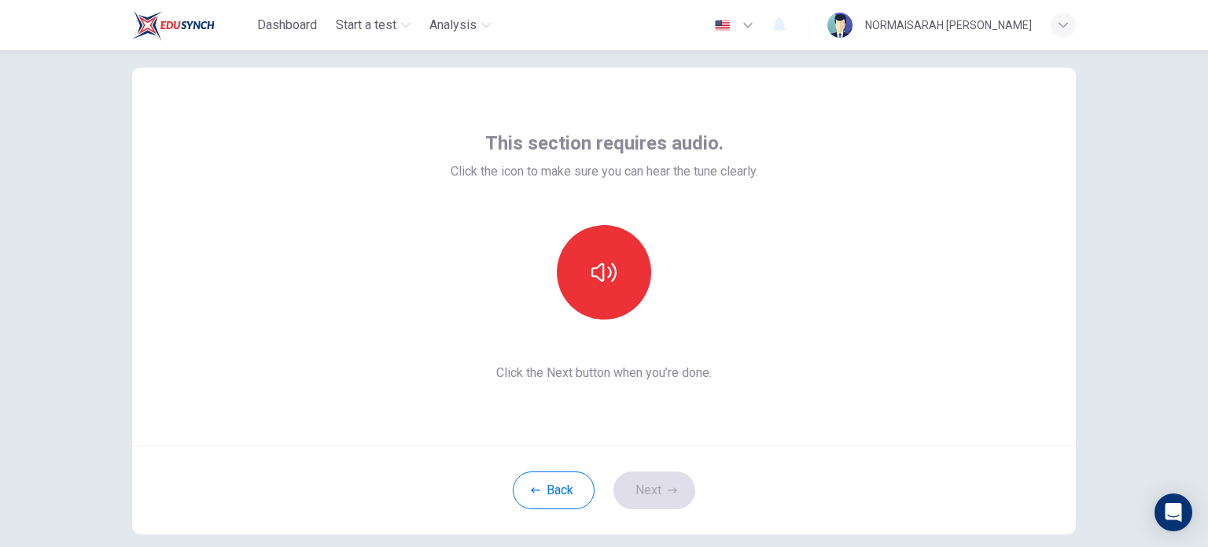
scroll to position [25, 0]
click at [591, 285] on icon "button" at bounding box center [603, 273] width 25 height 25
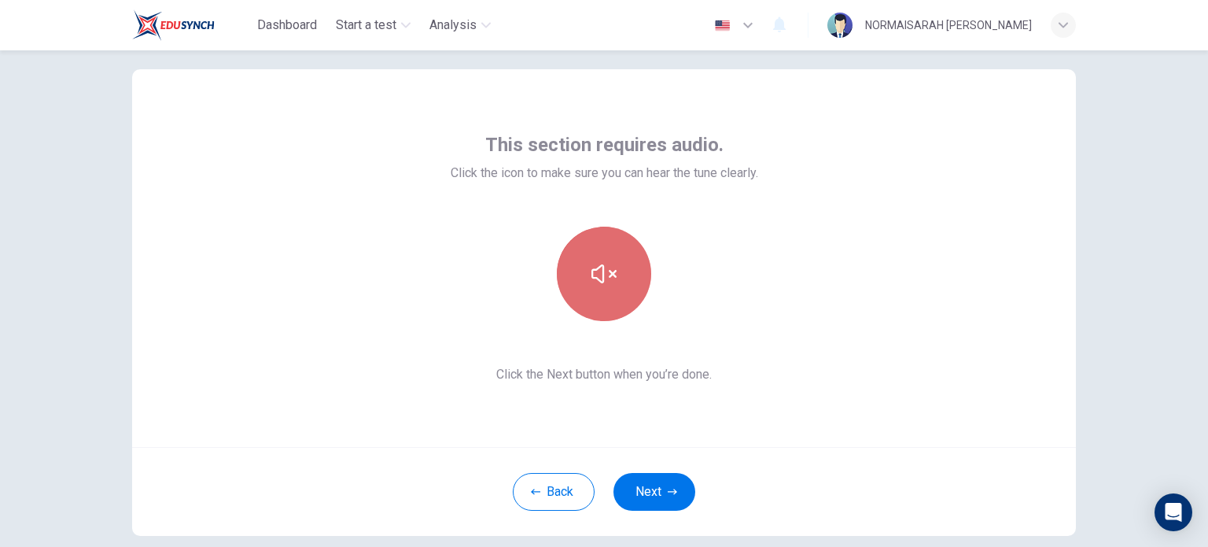
click at [585, 285] on button "button" at bounding box center [604, 273] width 94 height 94
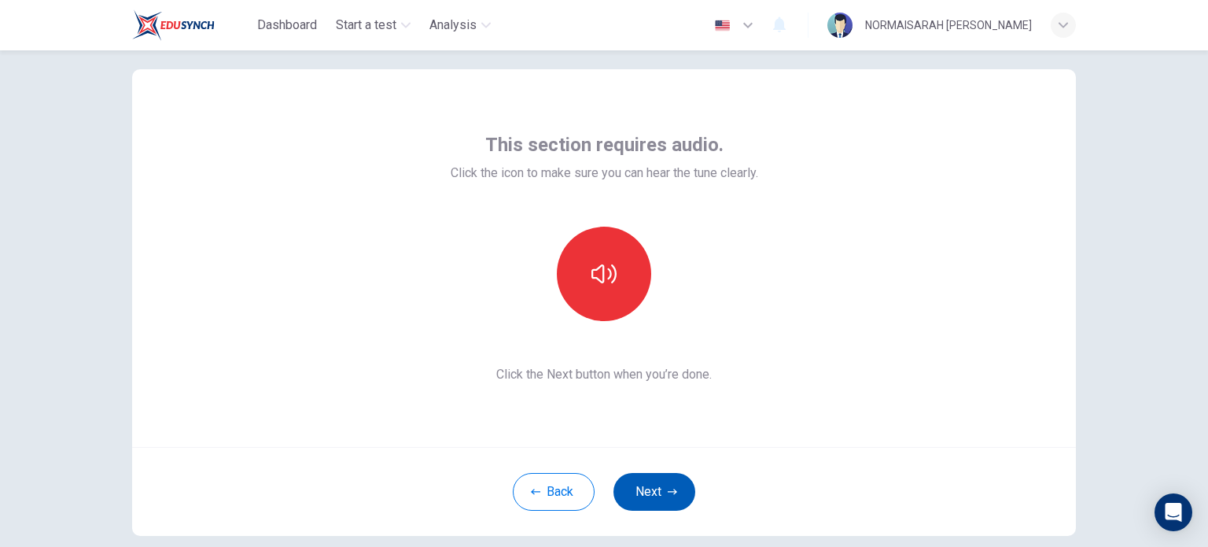
click at [641, 478] on button "Next" at bounding box center [654, 492] width 82 height 38
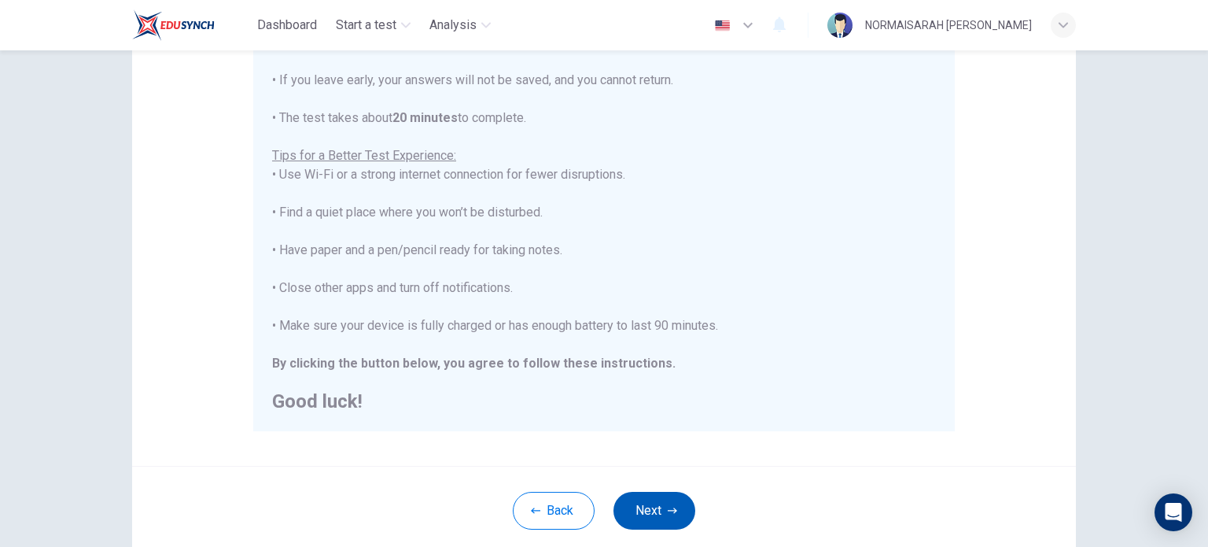
scroll to position [226, 0]
click at [661, 519] on button "Next" at bounding box center [654, 510] width 82 height 38
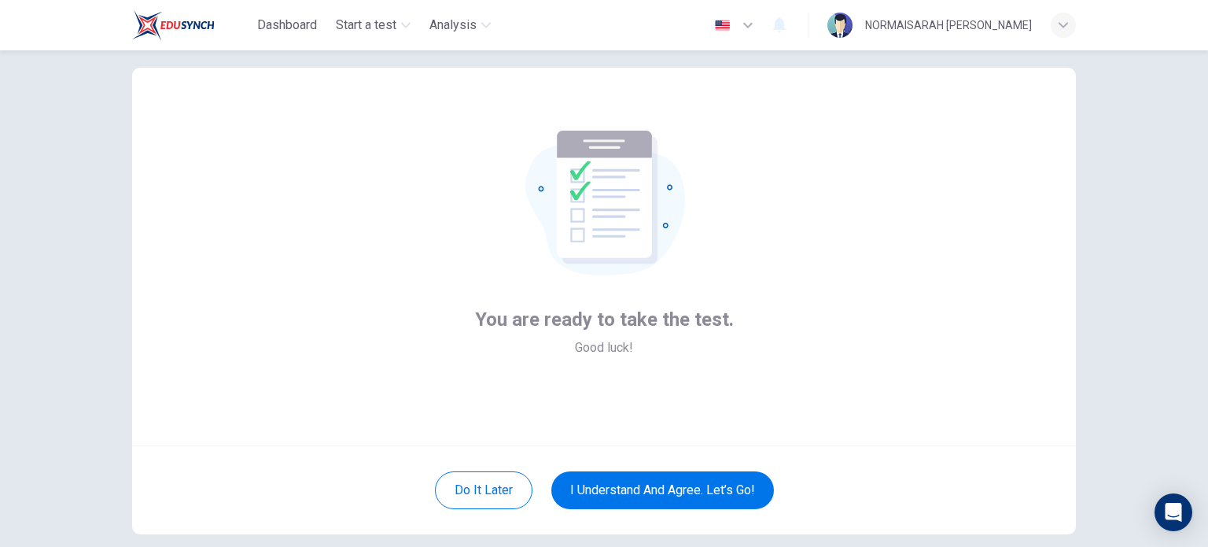
scroll to position [26, 0]
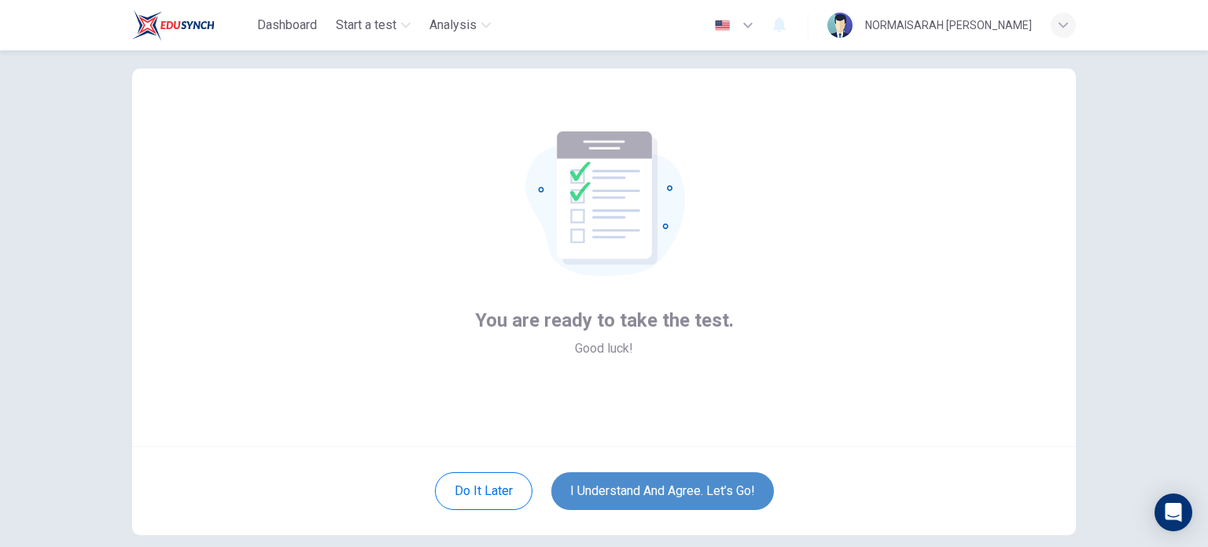
click at [676, 502] on button "I understand and agree. Let’s go!" at bounding box center [662, 491] width 223 height 38
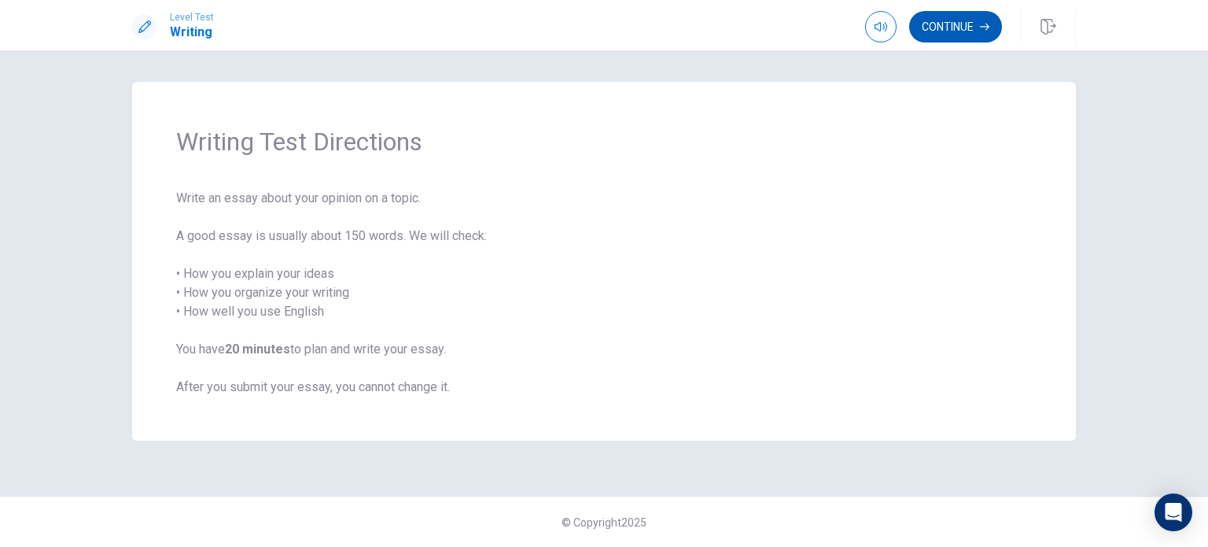
click at [941, 28] on button "Continue" at bounding box center [955, 26] width 93 height 31
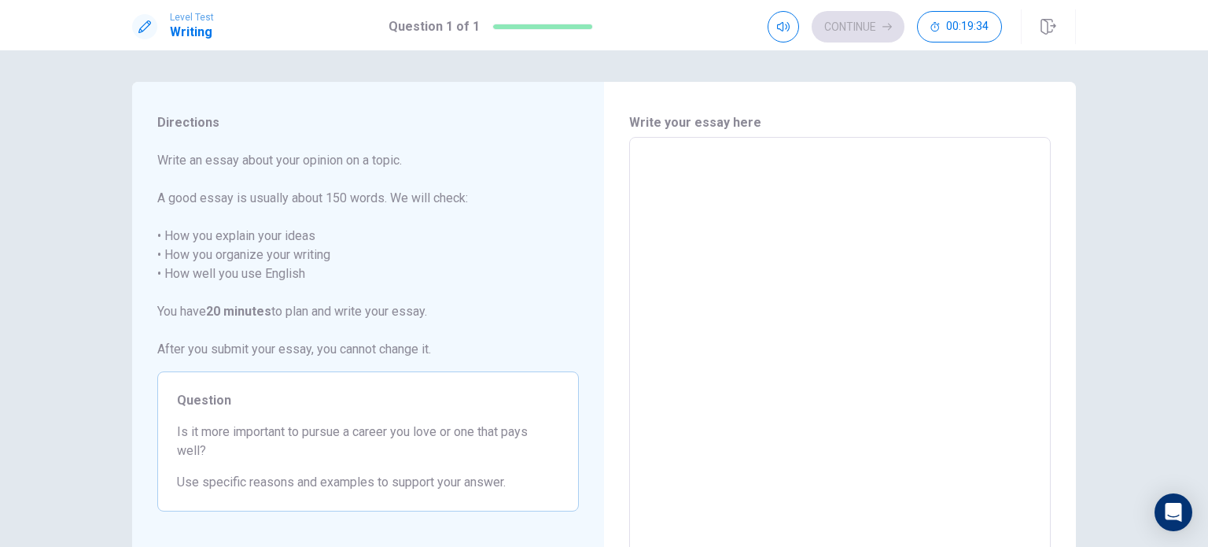
click at [669, 175] on textarea at bounding box center [839, 354] width 399 height 409
type textarea "T"
type textarea "x"
type textarea "Th"
type textarea "x"
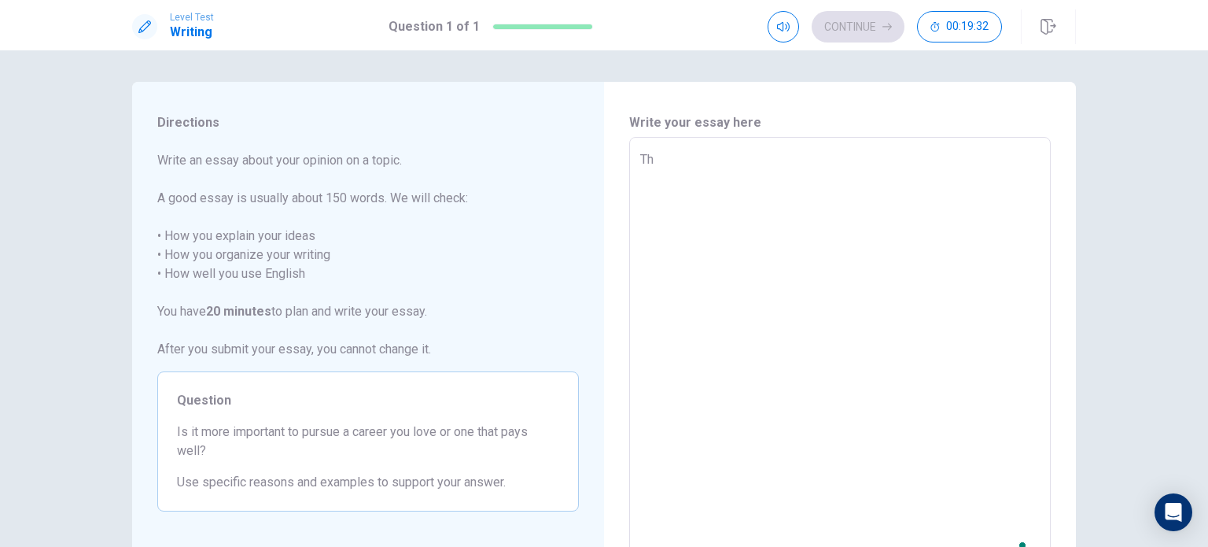
type textarea "The"
type textarea "x"
type textarea "The"
type textarea "x"
type textarea "The a"
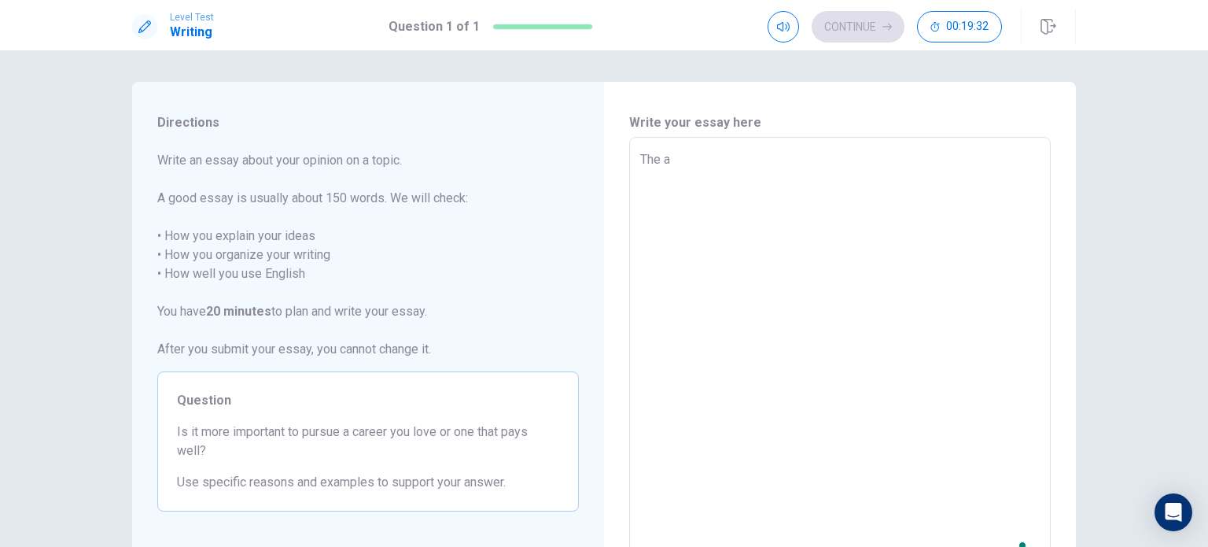
type textarea "x"
type textarea "The ad"
type textarea "x"
type textarea "The adv"
type textarea "x"
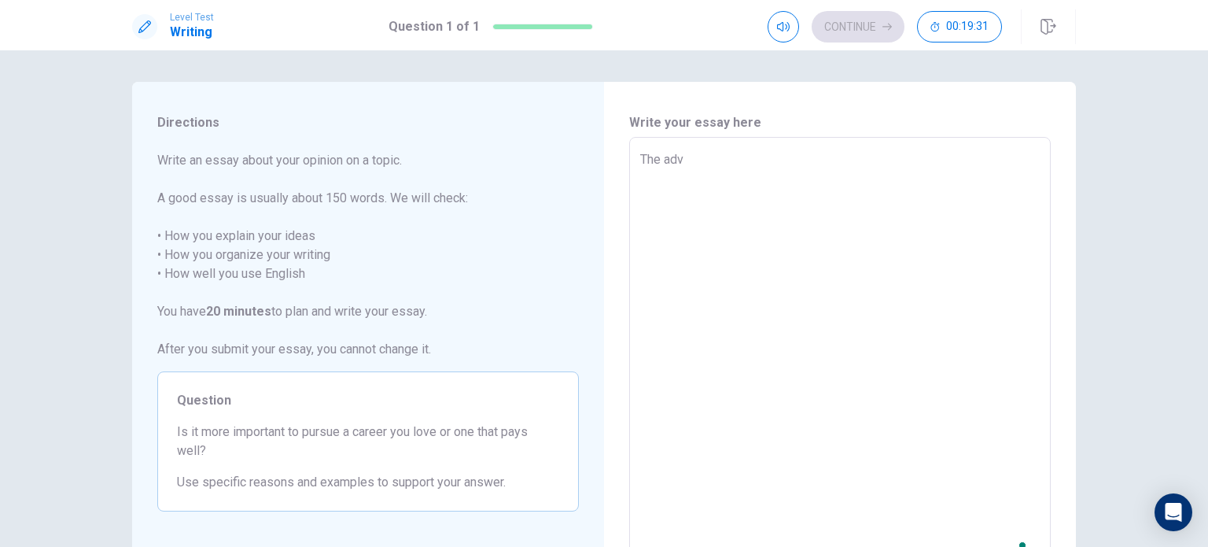
type textarea "The adve"
type textarea "x"
type textarea "The adven"
type textarea "x"
type textarea "[DEMOGRAPHIC_DATA]"
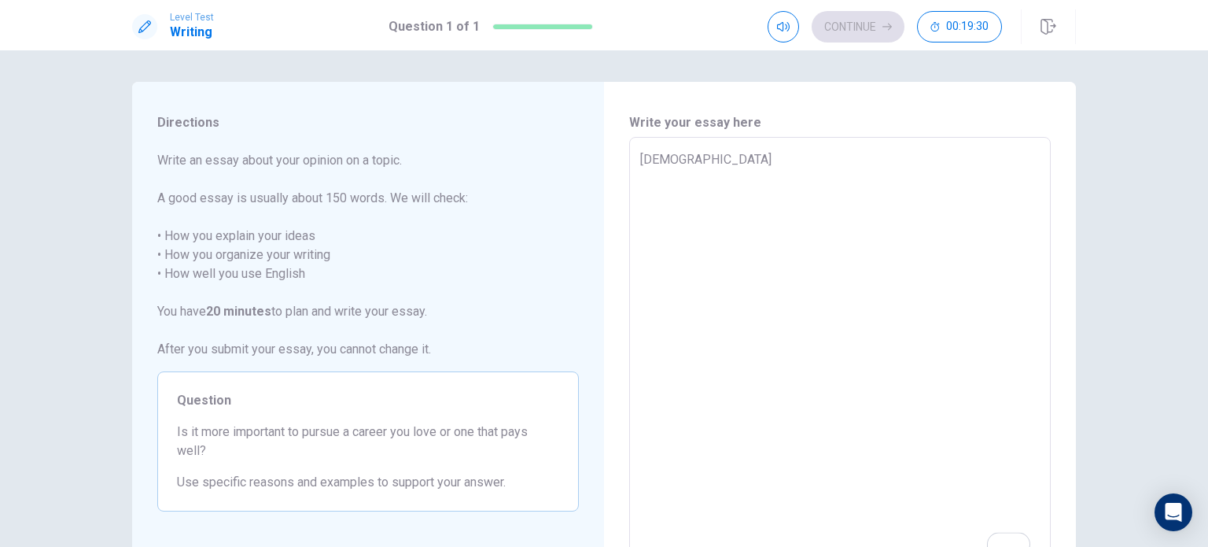
type textarea "x"
type textarea "The advent o"
type textarea "x"
type textarea "The advent of"
type textarea "x"
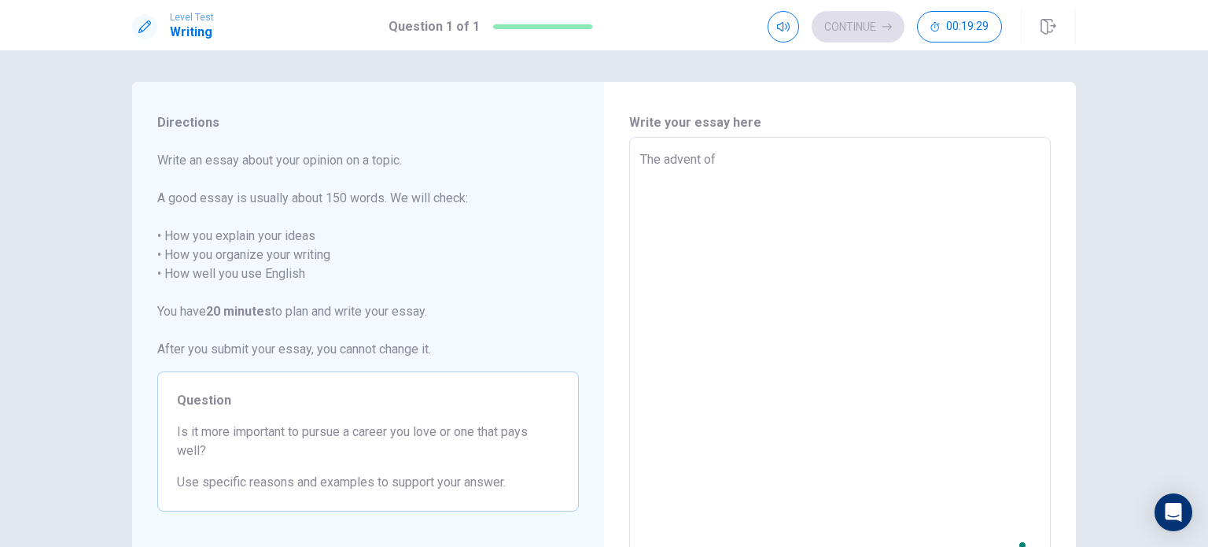
type textarea "The advent of"
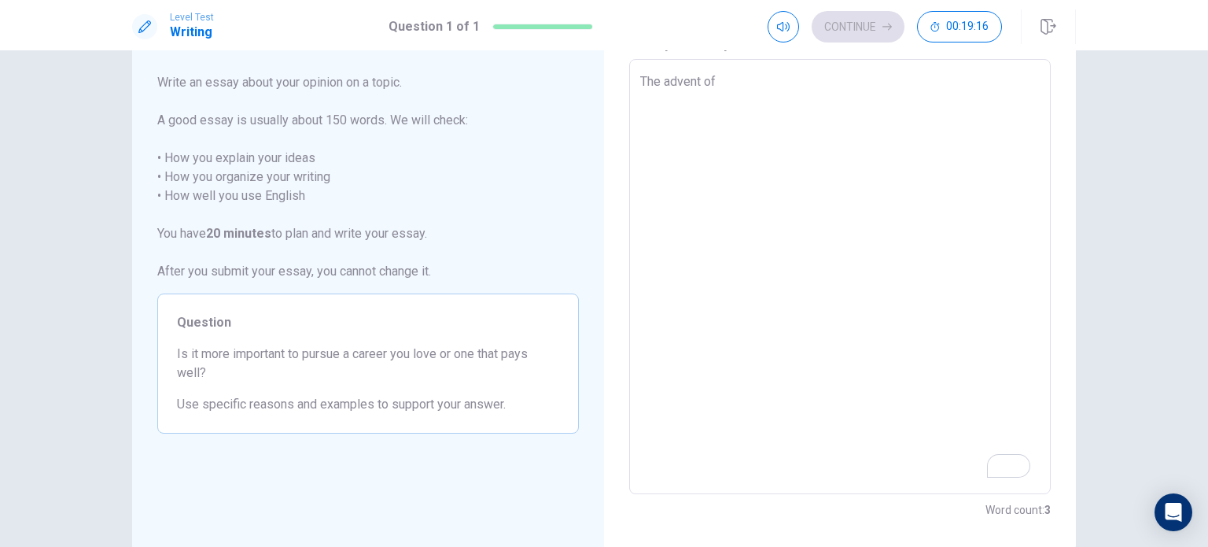
scroll to position [8, 0]
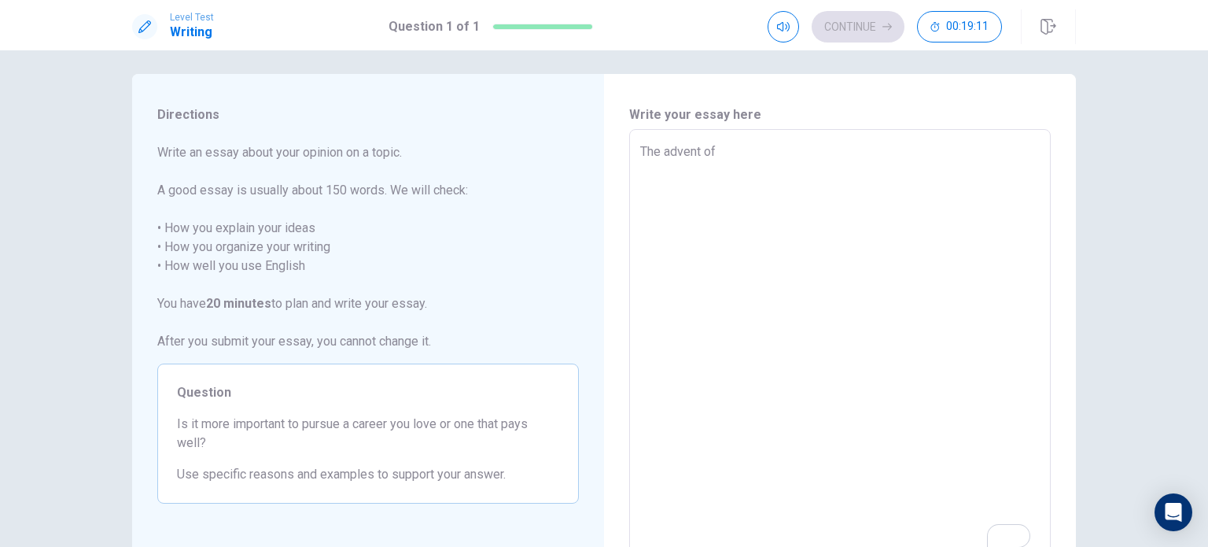
type textarea "x"
type textarea "The advent of f"
type textarea "x"
type textarea "The advent of fu"
type textarea "x"
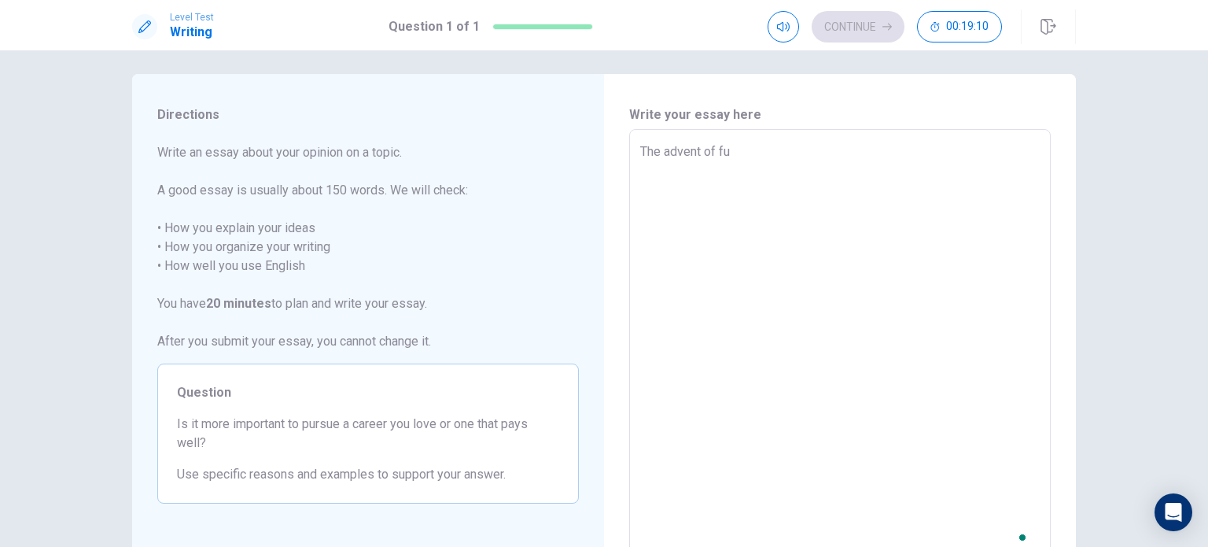
type textarea "The advent of fut"
type textarea "x"
type textarea "The advent of futu"
type textarea "x"
type textarea "The advent of futur"
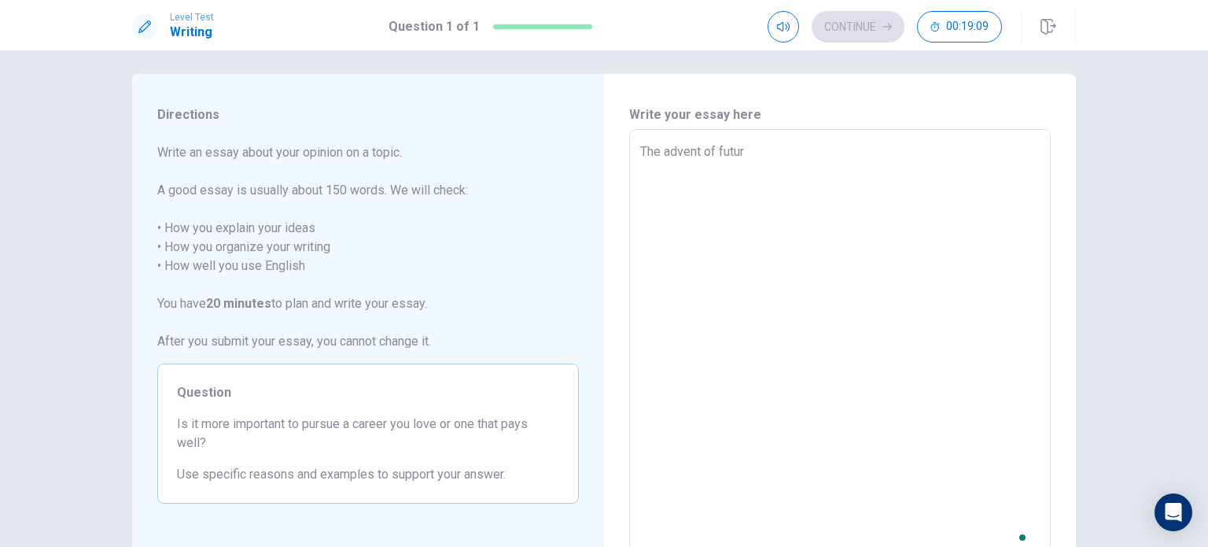
type textarea "x"
type textarea "The advent of future"
type textarea "x"
type textarea "The advent of future"
type textarea "x"
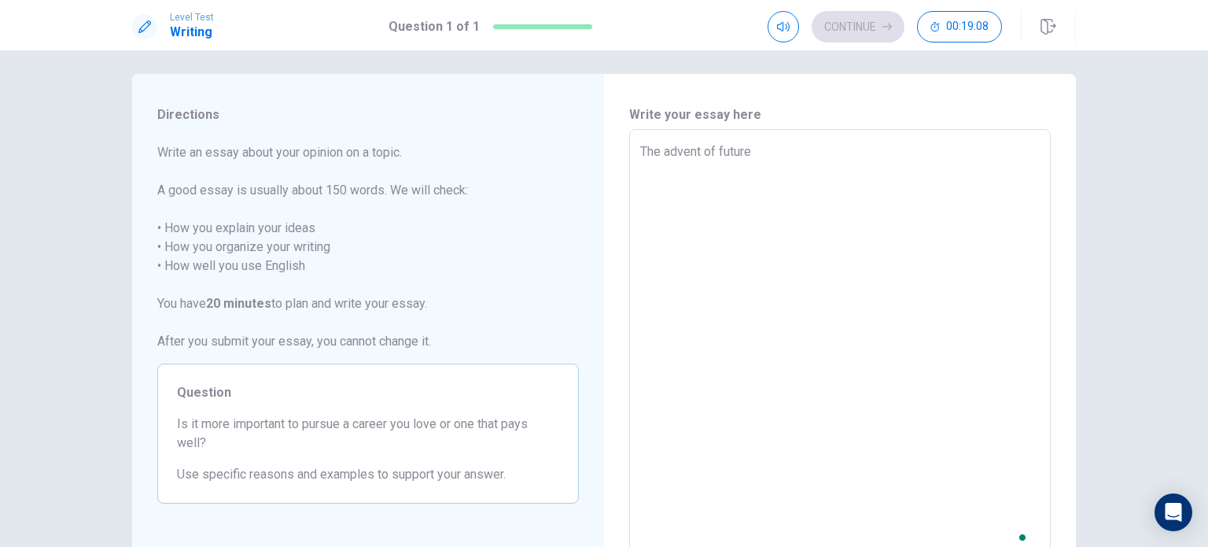
type textarea "The advent of future c"
type textarea "x"
type textarea "The advent of future ca"
type textarea "x"
type textarea "The advent of future car"
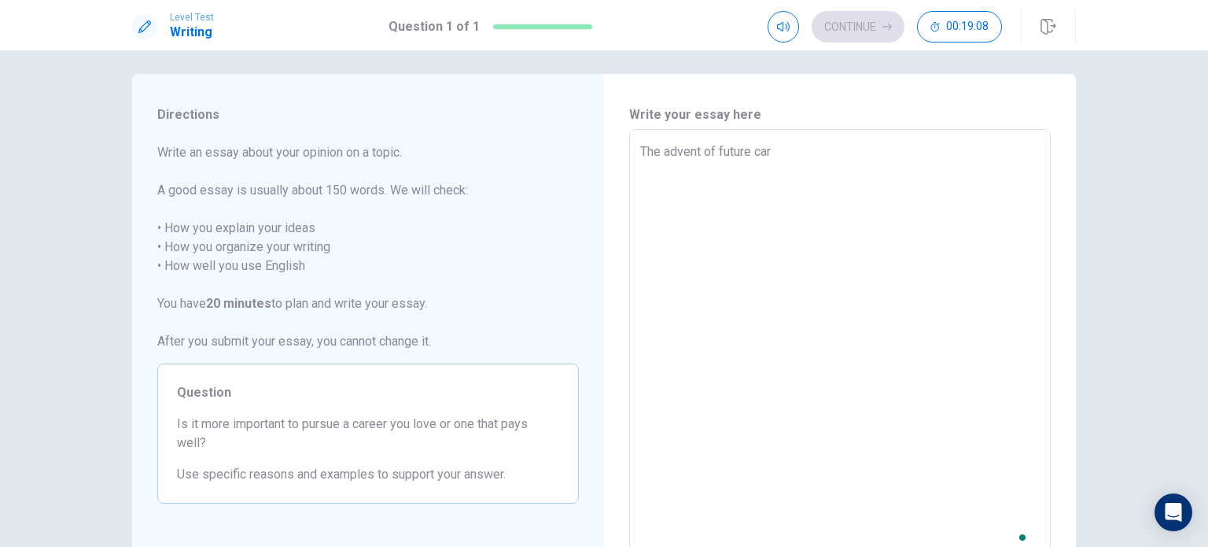
type textarea "x"
type textarea "The advent of future care"
type textarea "x"
type textarea "The advent of future caree"
type textarea "x"
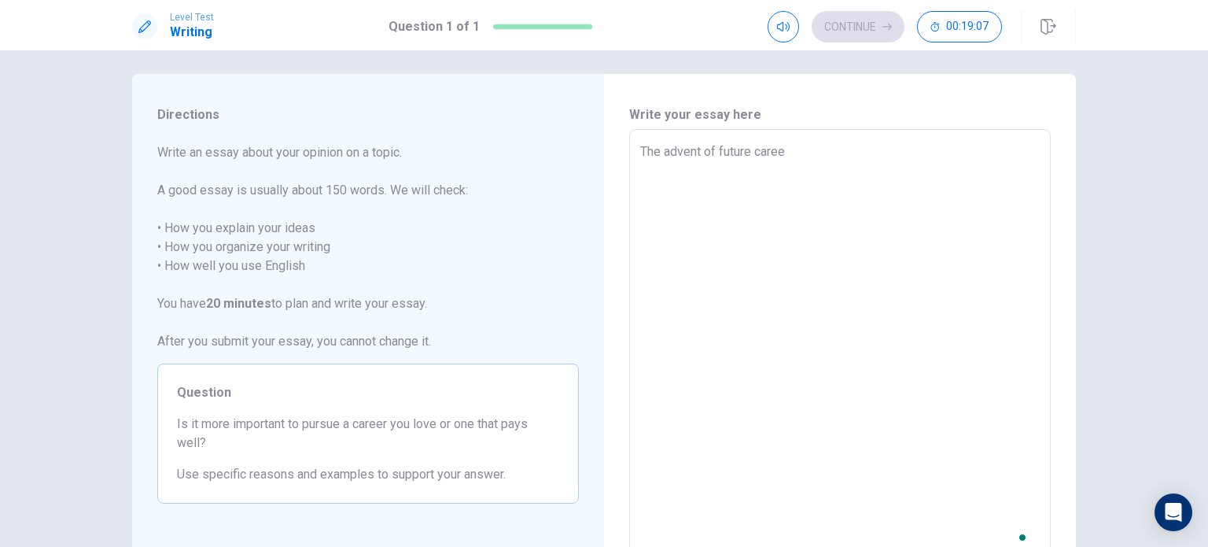
type textarea "The advent of future career"
type textarea "x"
type textarea "The advent of future career"
type textarea "x"
type textarea "The advent of future career h"
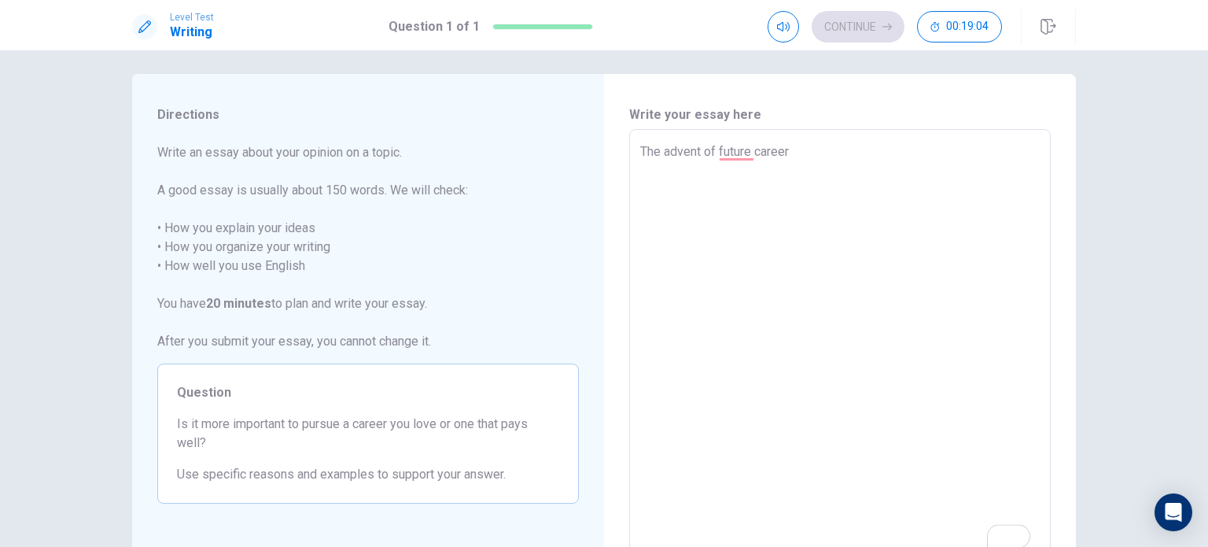
type textarea "x"
type textarea "The advent of future career ha"
type textarea "x"
type textarea "The advent of future career has"
type textarea "x"
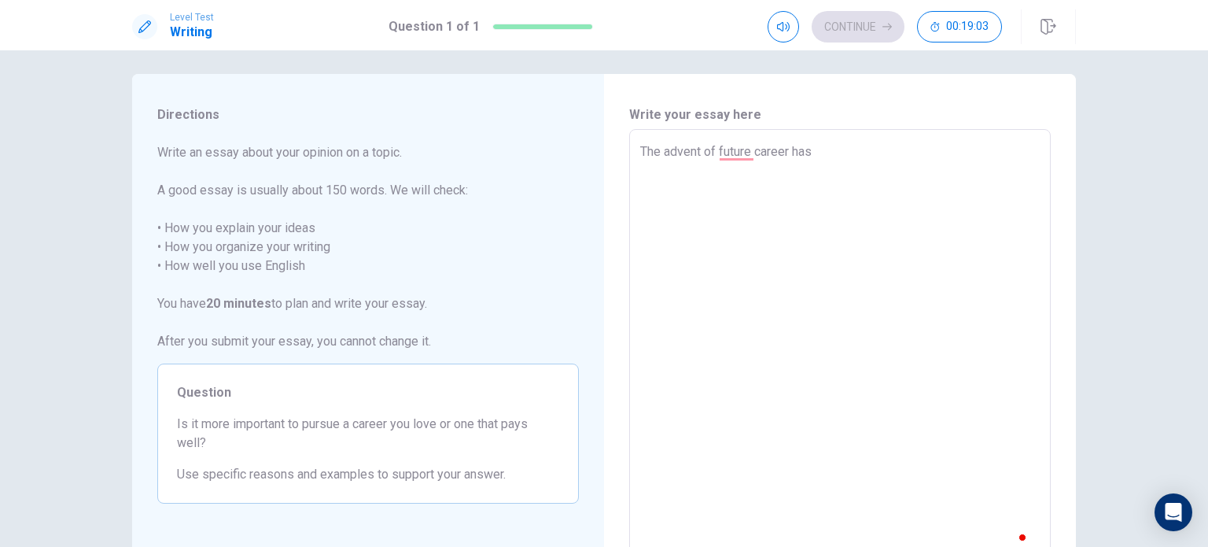
type textarea "The advent of future career has"
type textarea "x"
type textarea "The advent of future career has i"
type textarea "x"
type textarea "The advent of future career has ir"
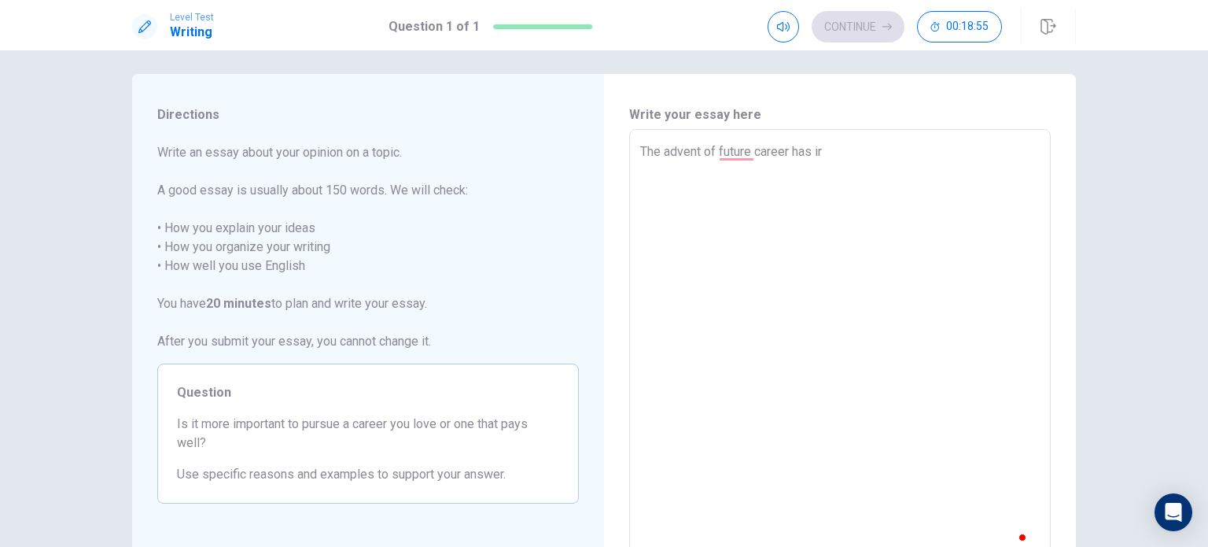
type textarea "x"
type textarea "The advent of future career has irr"
type textarea "x"
type textarea "The advent of future career has irre"
type textarea "x"
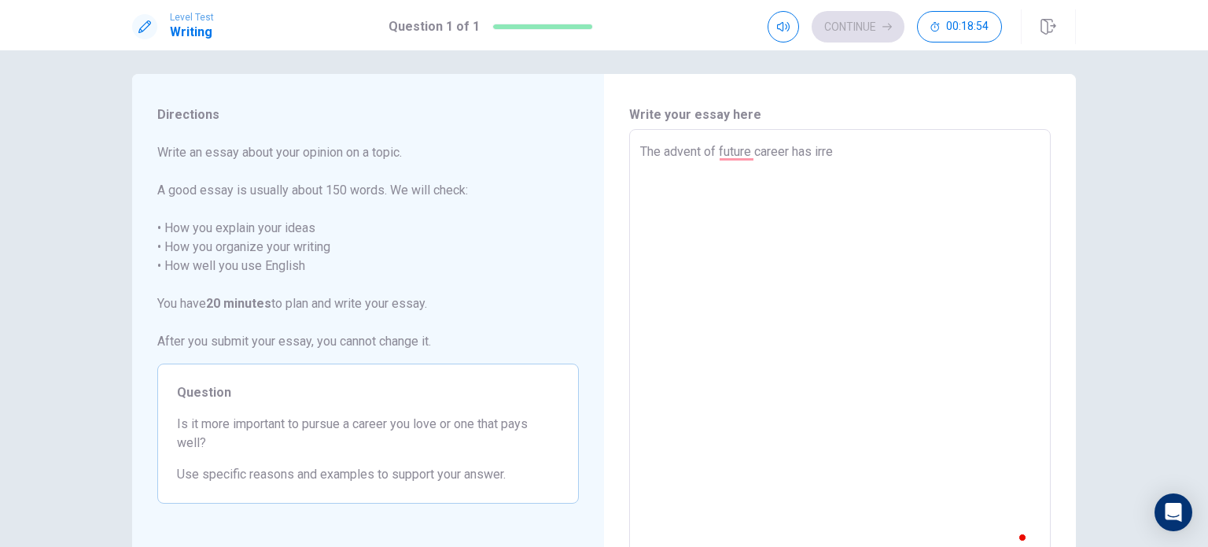
type textarea "The advent of future career has irrec"
type textarea "x"
type textarea "The advent of future career has irre"
type textarea "x"
type textarea "The advent of future career has irrev"
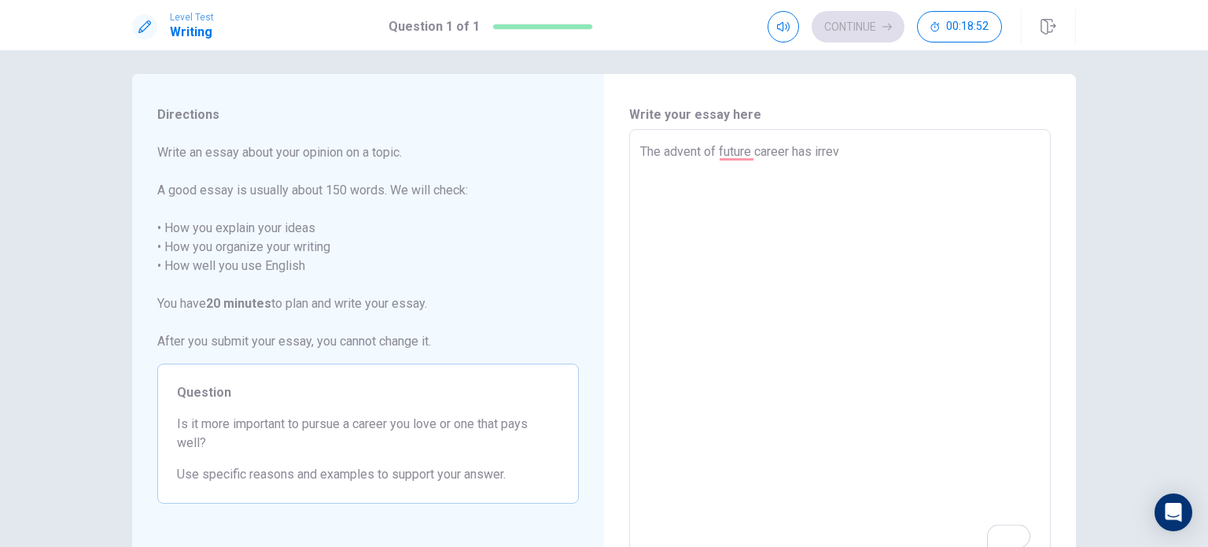
type textarea "x"
type textarea "The advent of future career has irrevo"
type textarea "x"
type textarea "The advent of future career has irrevoc"
type textarea "x"
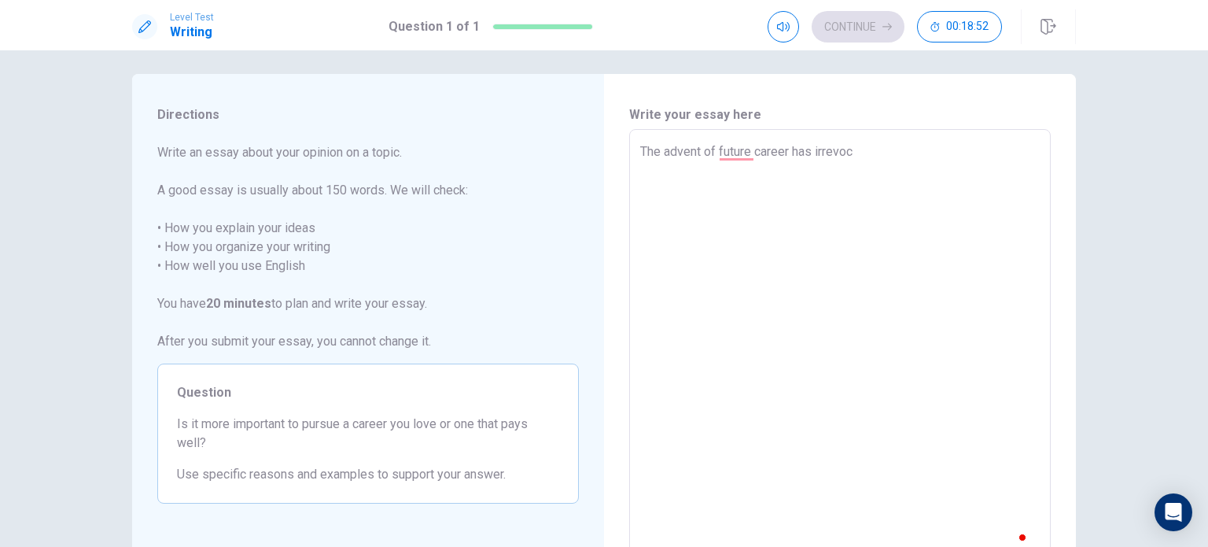
type textarea "The advent of future career has irrevoca"
type textarea "x"
type textarea "The advent of future career has irrevocab"
type textarea "x"
type textarea "The advent of future career has irrevocabl"
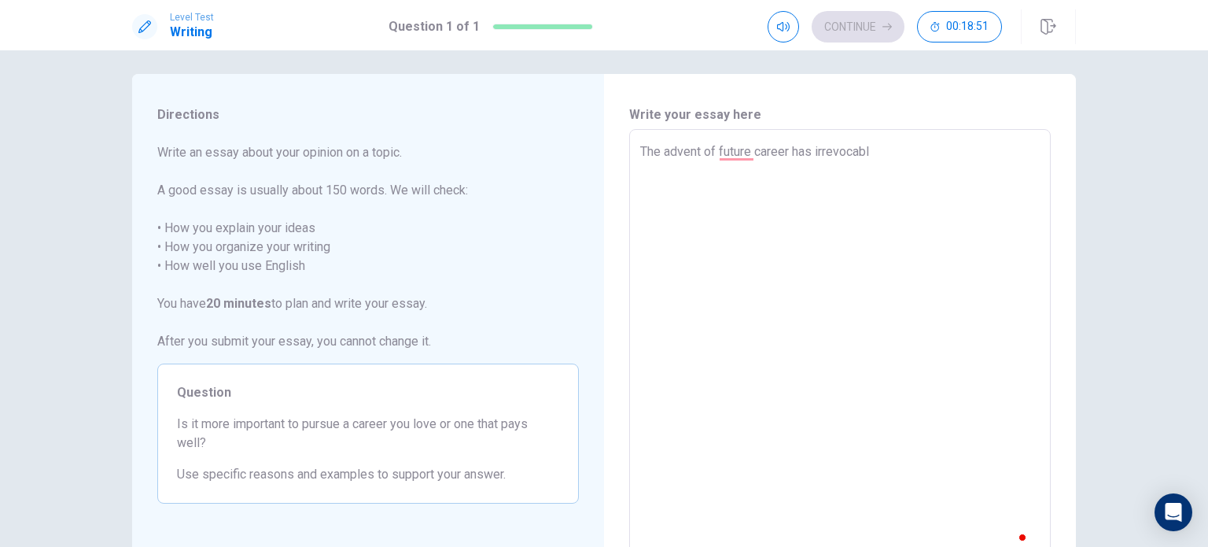
type textarea "x"
type textarea "The advent of future career has irrevocably"
type textarea "x"
type textarea "The advent of future career has irrevocably"
type textarea "x"
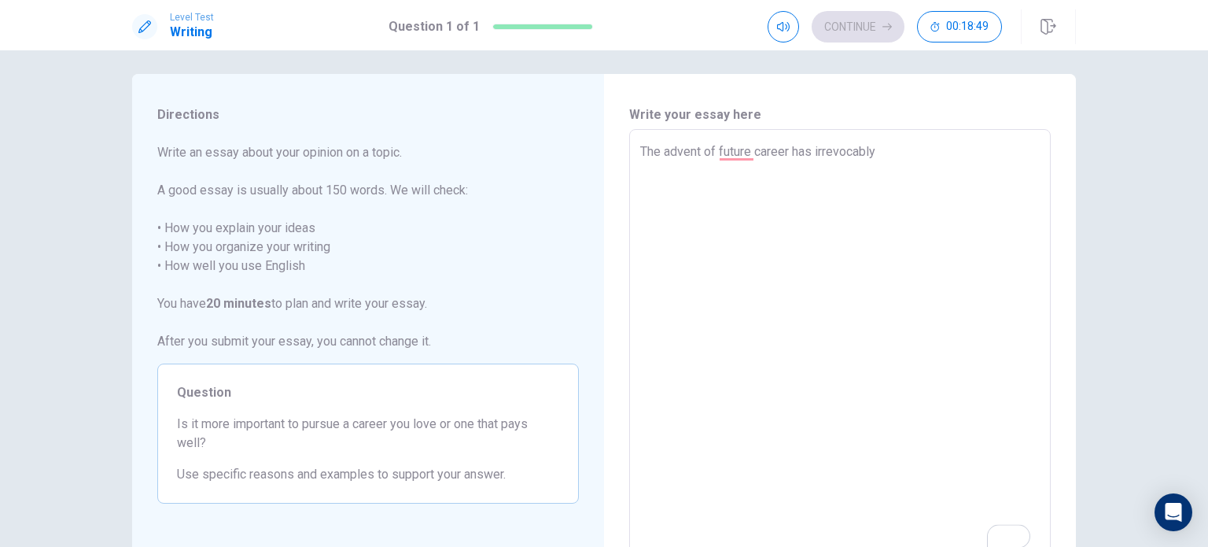
type textarea "The advent of future career has irrevocably r"
type textarea "x"
type textarea "The advent of future career has irrevocably re"
type textarea "x"
type textarea "The advent of future career has irrevocably red"
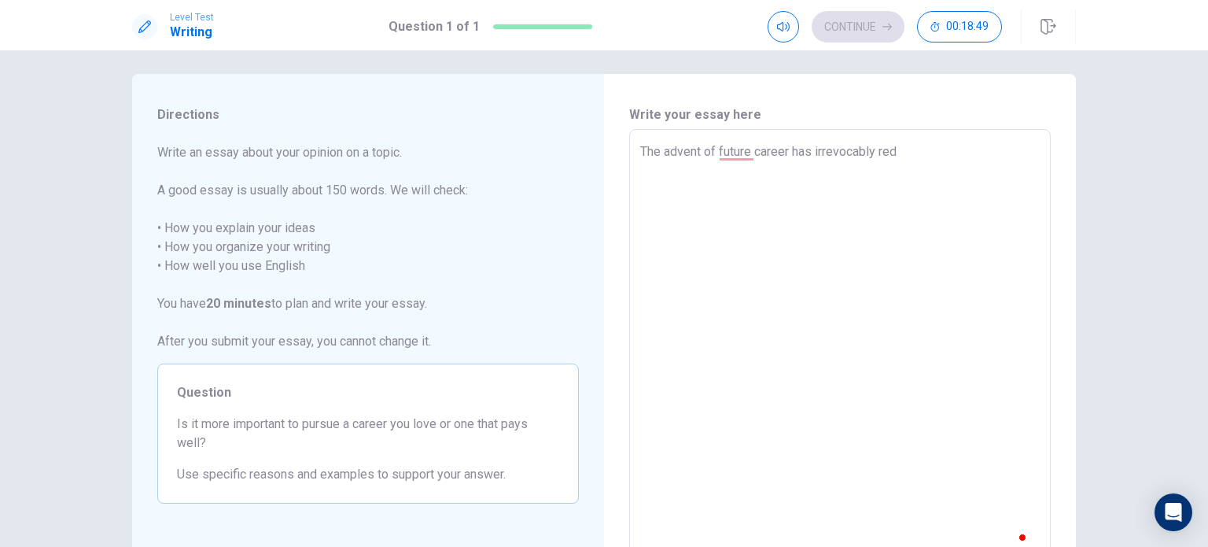
type textarea "x"
type textarea "The advent of future career has irrevocably rede"
type textarea "x"
type textarea "The advent of future career has irrevocably redef"
type textarea "x"
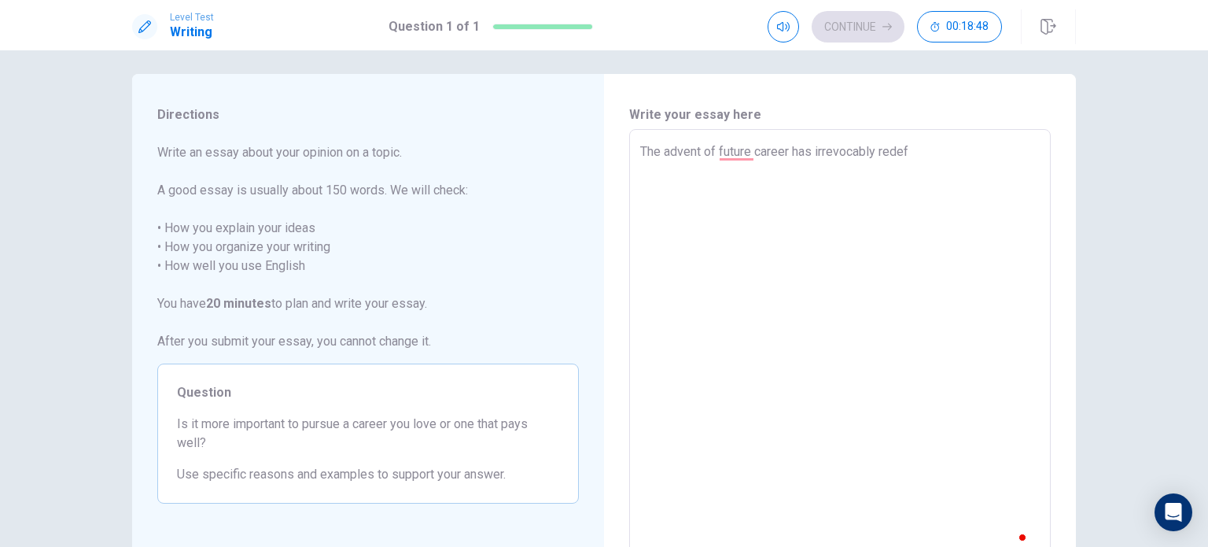
type textarea "The advent of future career has irrevocably redefi"
type textarea "x"
type textarea "The advent of future career has irrevocably redefin"
type textarea "x"
type textarea "The advent of future career has irrevocably redefine"
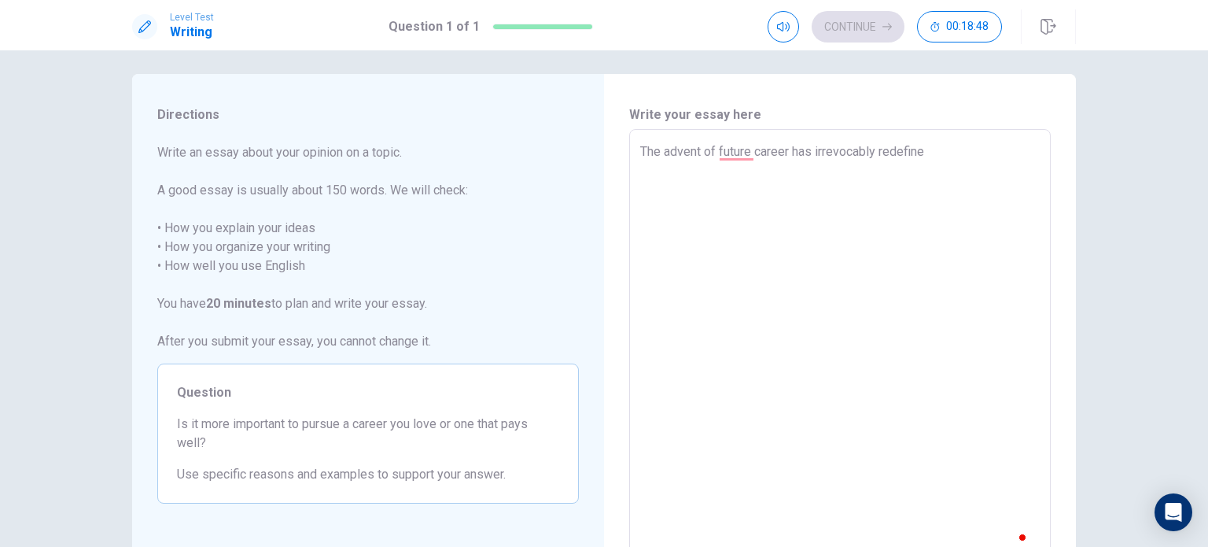
type textarea "x"
type textarea "The advent of future career has irrevocably redefined"
type textarea "x"
type textarea "The advent of future career has irrevocably redefined"
type textarea "x"
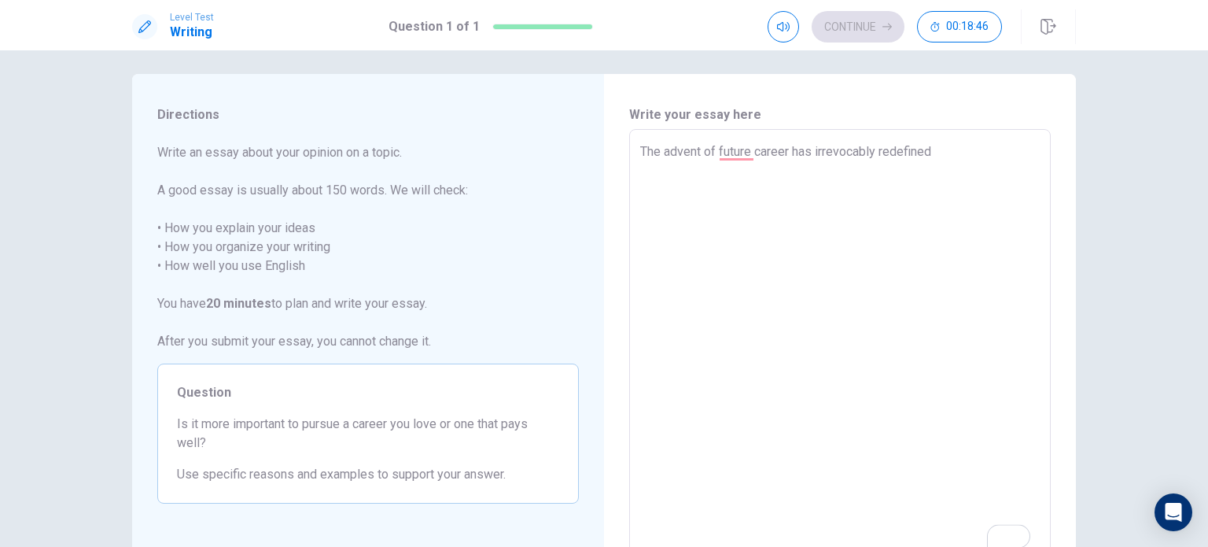
type textarea "The advent of future career has irrevocably redefined t"
type textarea "x"
type textarea "The advent of future career has irrevocably redefined th"
type textarea "x"
type textarea "The advent of future career has irrevocably redefined the"
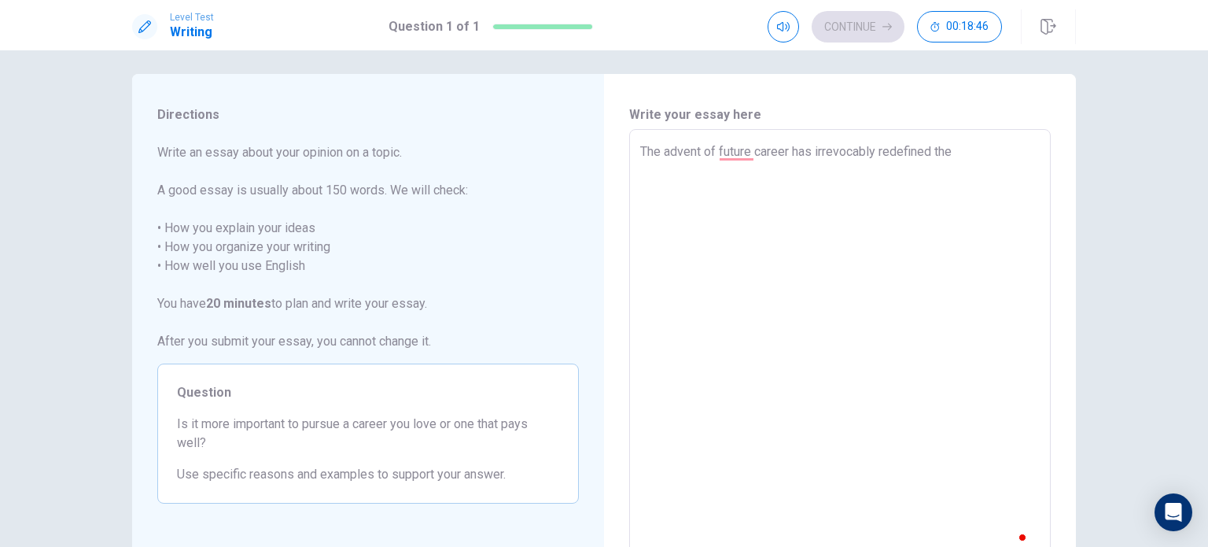
type textarea "x"
type textarea "The advent of future career has irrevocably redefined the"
type textarea "x"
type textarea "The advent of future career has irrevocably redefined the f"
type textarea "x"
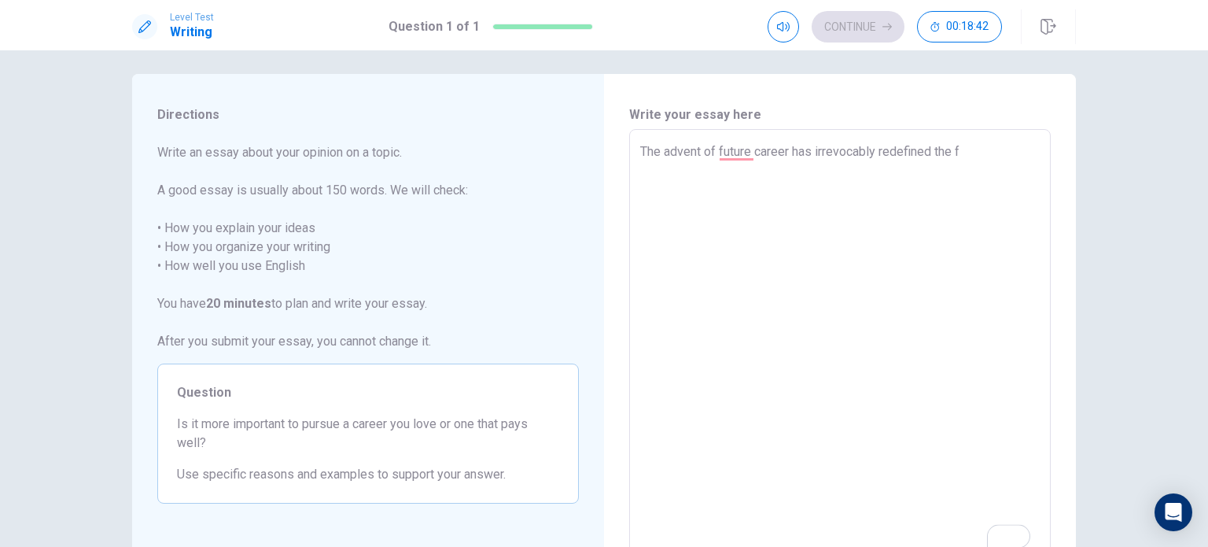
type textarea "The advent of future career has irrevocably redefined the fi"
type textarea "x"
type textarea "The advent of future career has irrevocably redefined the fie"
type textarea "x"
type textarea "The advent of future career has irrevocably redefined the fiel"
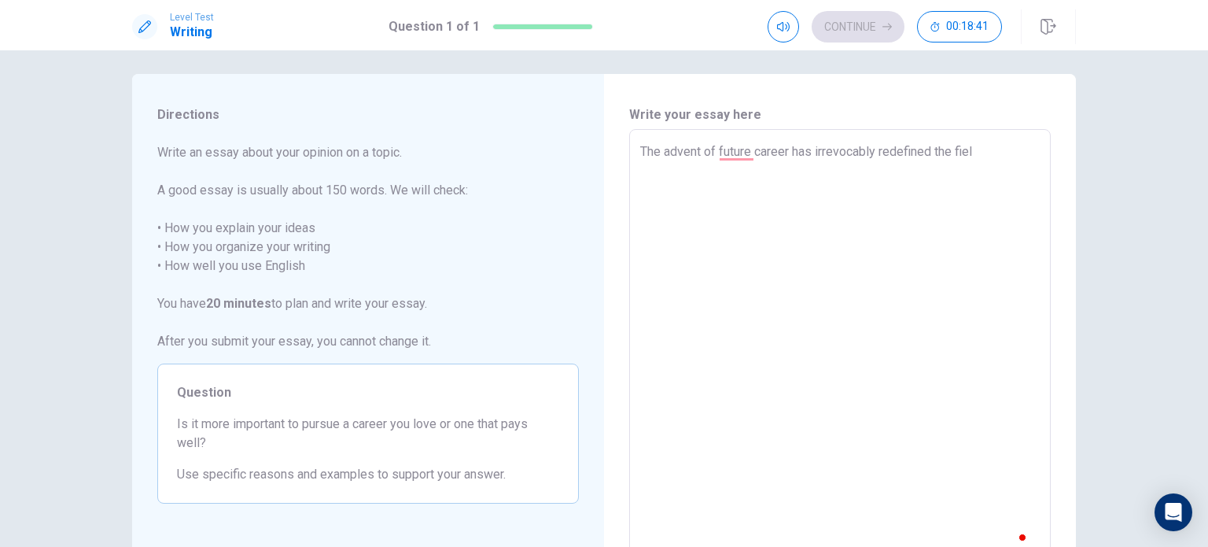
type textarea "x"
type textarea "The advent of future career has irrevocably redefined the field"
click at [786, 153] on textarea "The advent of future career has irrevocably redefined the field" at bounding box center [839, 346] width 399 height 409
drag, startPoint x: 786, startPoint y: 153, endPoint x: 716, endPoint y: 152, distance: 70.0
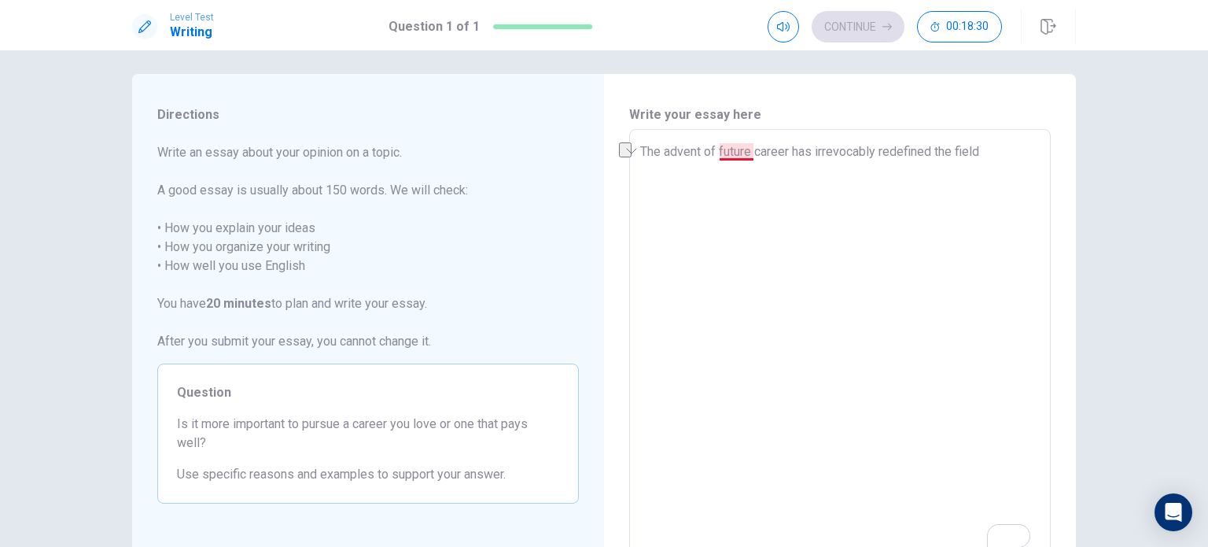
click at [716, 152] on textarea "The advent of future career has irrevocably redefined the field" at bounding box center [839, 346] width 399 height 409
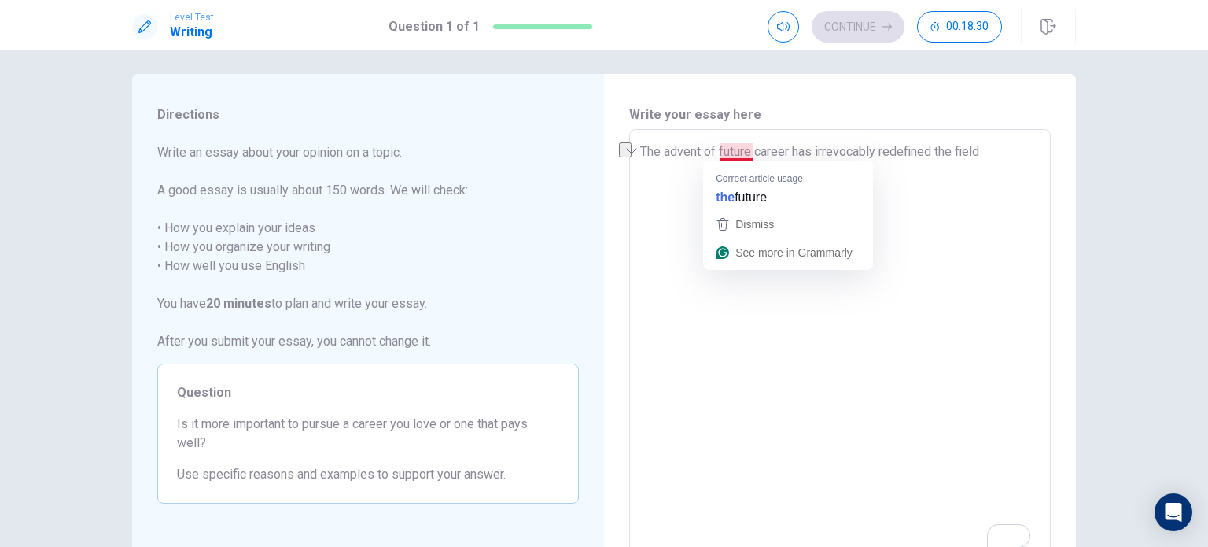
type textarea "x"
type textarea "The advent of has irrevocably redefined the field"
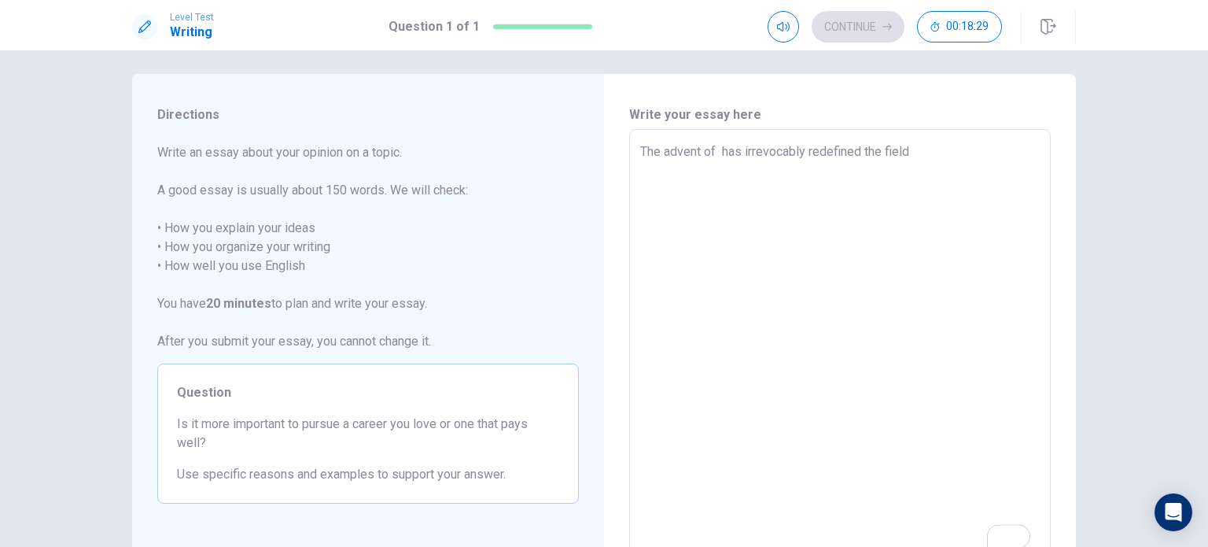
type textarea "x"
type textarea "The advent of p has irrevocably redefined the field"
type textarea "x"
type textarea "The advent of pe has irrevocably redefined the field"
type textarea "x"
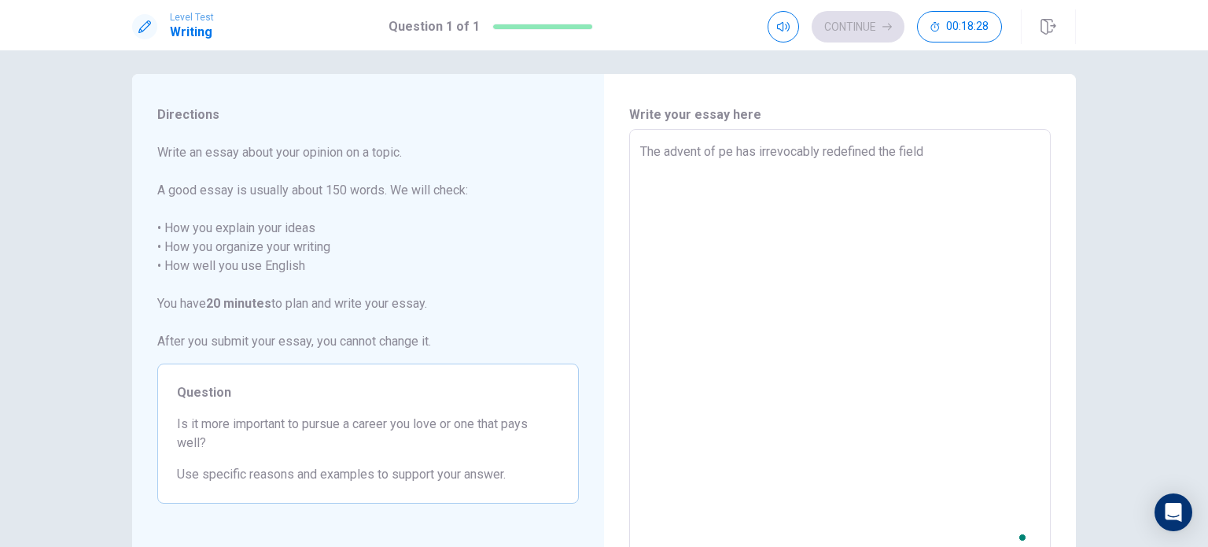
type textarea "The advent of per has irrevocably redefined the field"
type textarea "x"
type textarea "The advent of pers has irrevocably redefined the field"
type textarea "x"
type textarea "The advent of perso has irrevocably redefined the field"
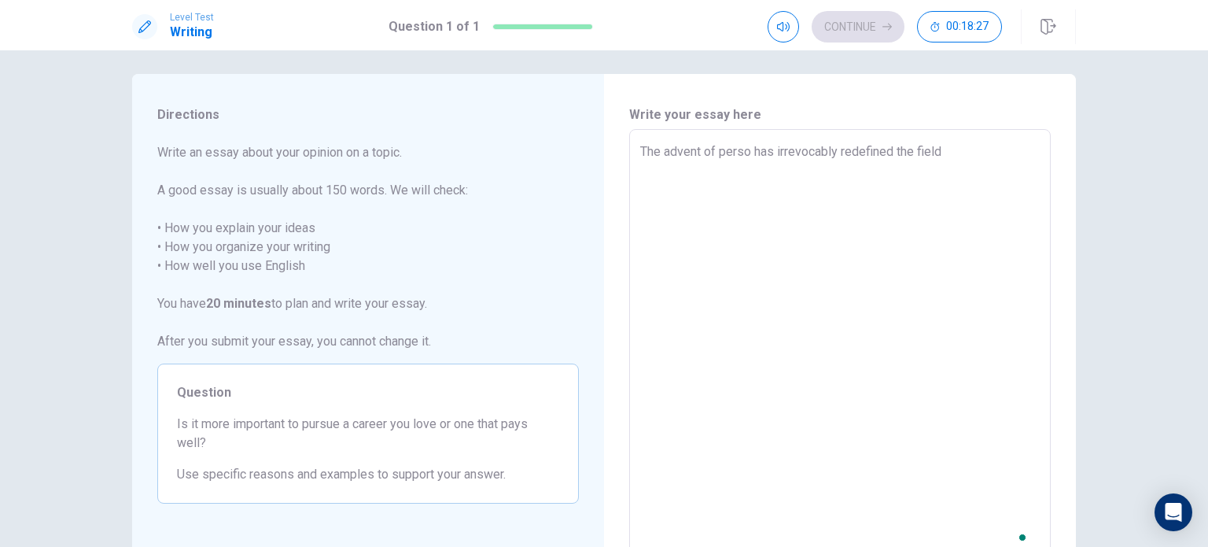
type textarea "x"
type textarea "The advent of person has irrevocably redefined the field"
type textarea "x"
type textarea "The advent of persona has irrevocably redefined the field"
type textarea "x"
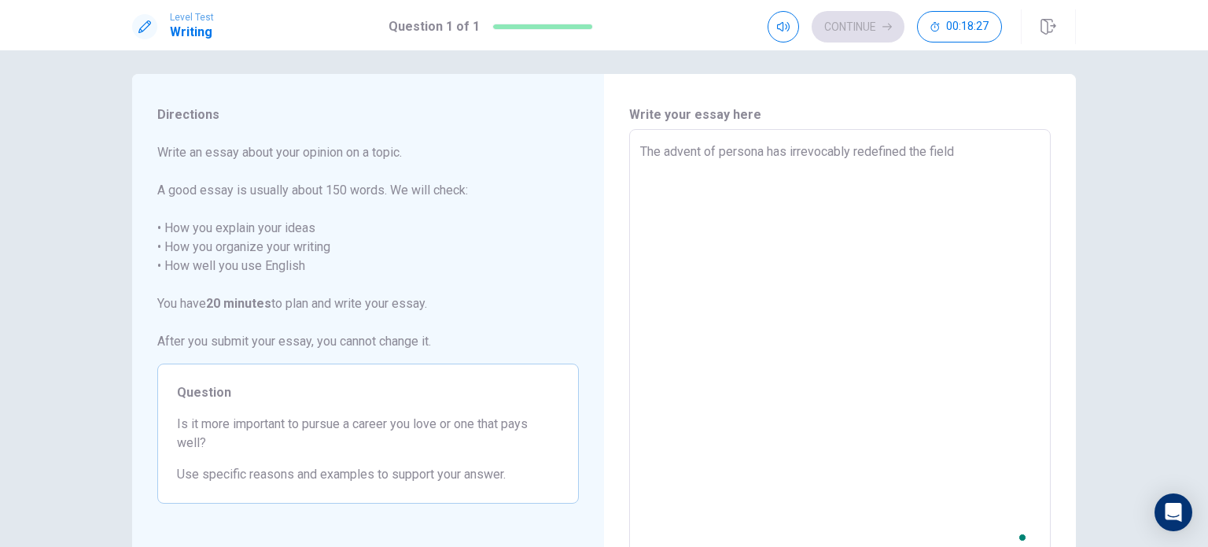
type textarea "The advent of personal has irrevocably redefined the field"
type textarea "x"
type textarea "The advent of personal has irrevocably redefined the field"
type textarea "x"
type textarea "The advent of personal i has irrevocably redefined the field"
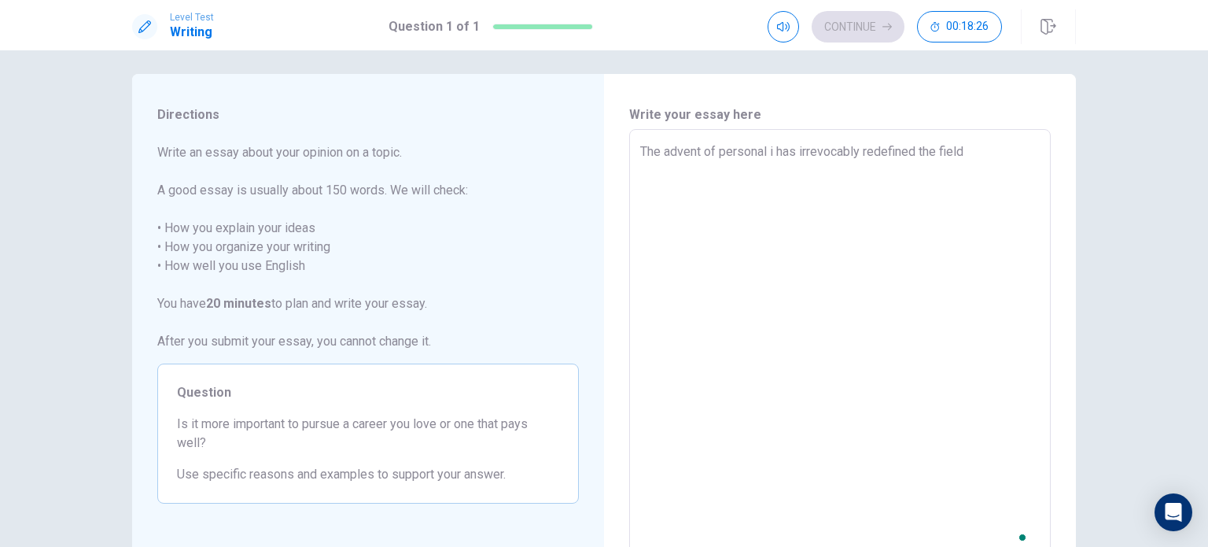
type textarea "x"
type textarea "The advent of personal in has irrevocably redefined the field"
type textarea "x"
type textarea "The advent of personal int has irrevocably redefined the field"
type textarea "x"
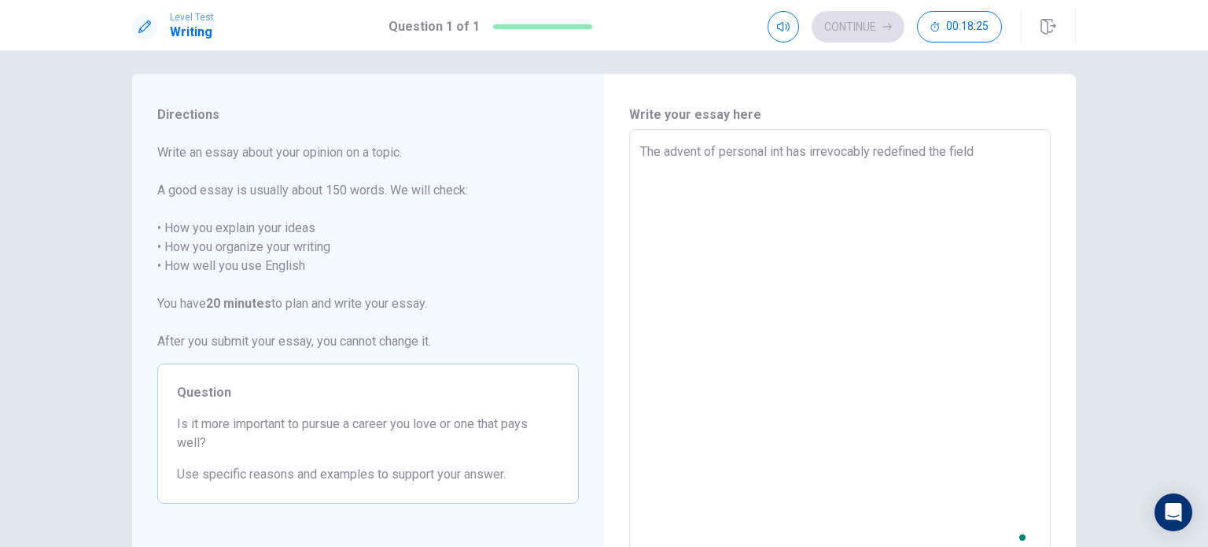
type textarea "The advent of personal inte has irrevocably redefined the field"
type textarea "x"
type textarea "The advent of personal inter has irrevocably redefined the field"
type textarea "x"
type textarea "The advent of personal intere has irrevocably redefined the field"
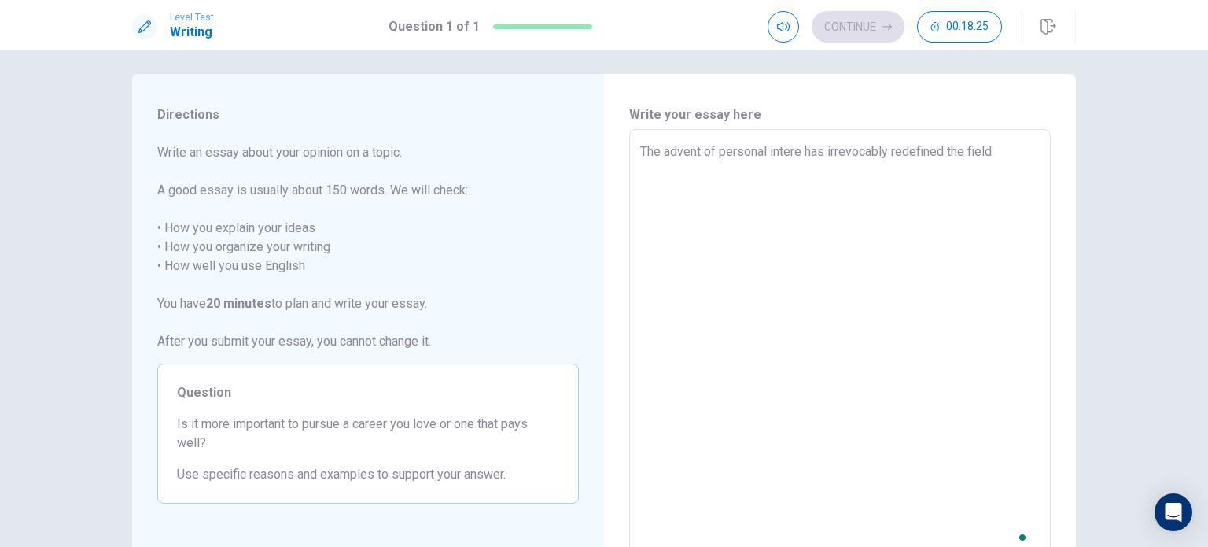
type textarea "x"
type textarea "The advent of personal interes has irrevocably redefined the field"
type textarea "x"
type textarea "The advent of personal interest has irrevocably redefined the field"
click at [1016, 161] on textarea "The advent of personal interest has irrevocably redefined the field" at bounding box center [839, 346] width 399 height 409
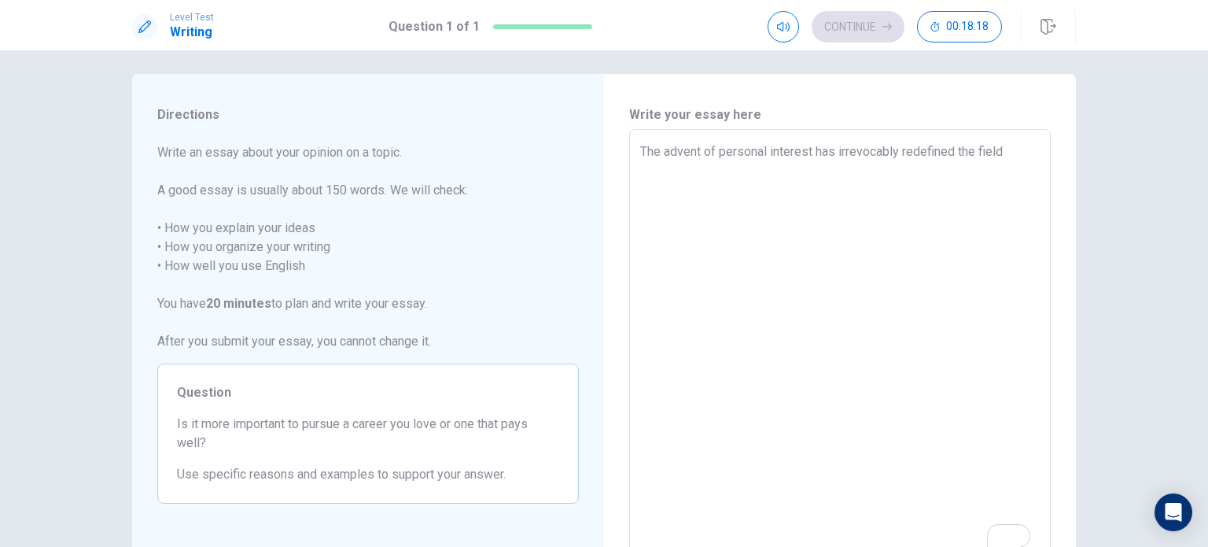
type textarea "x"
type textarea "The advent of personal interest has irrevocably redefined the field"
type textarea "x"
type textarea "The advent of personal interest has irrevocably redefined the field o"
type textarea "x"
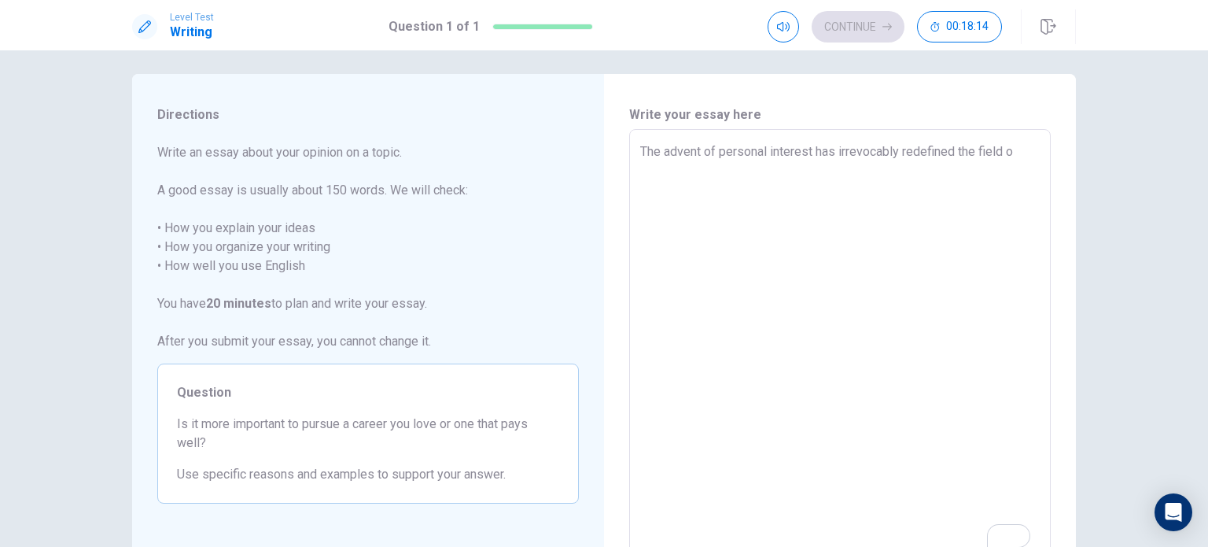
type textarea "The advent of personal interest has irrevocably redefined the field of"
type textarea "x"
type textarea "The advent of personal interest has irrevocably redefined the field of"
type textarea "x"
type textarea "The advent of personal interest has irrevocably redefined the field of t"
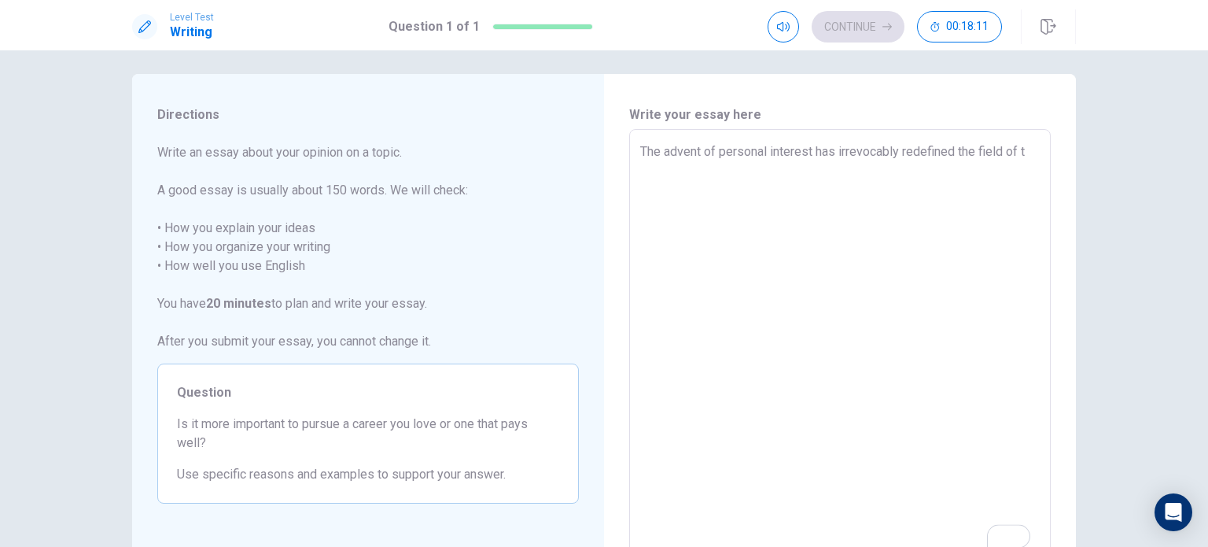
type textarea "x"
type textarea "The advent of personal interest has irrevocably redefined the field of ta"
type textarea "x"
type textarea "The advent of personal interest has irrevocably redefined the field of tar"
type textarea "x"
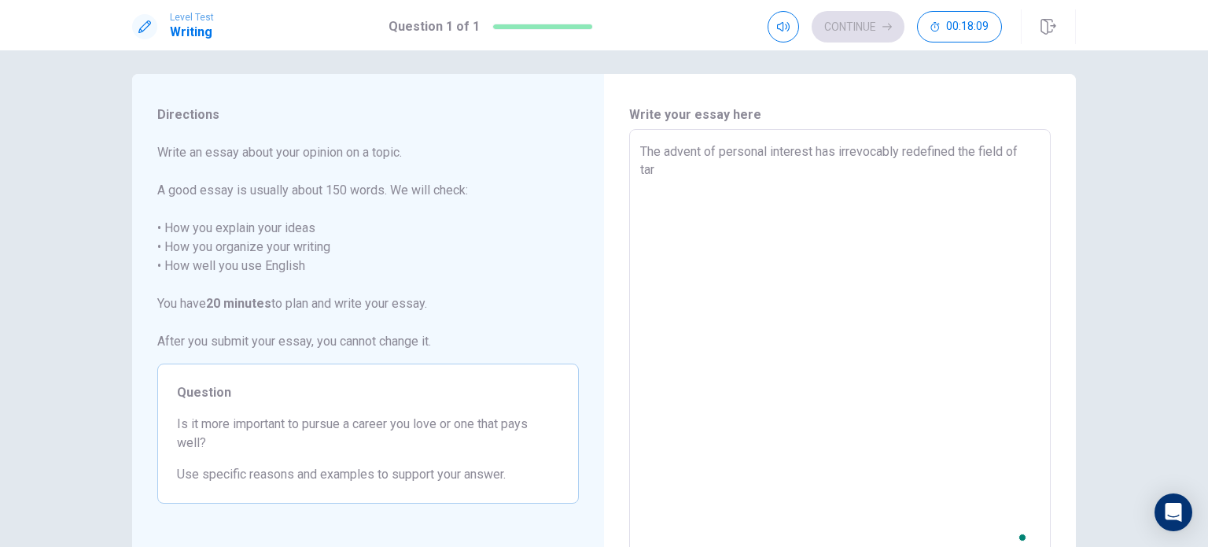
type textarea "The advent of personal interest has irrevocably redefined the field of targ"
type textarea "x"
type textarea "The advent of personal interest has irrevocably redefined the field of targe"
type textarea "x"
type textarea "The advent of personal interest has irrevocably redefined the field of target"
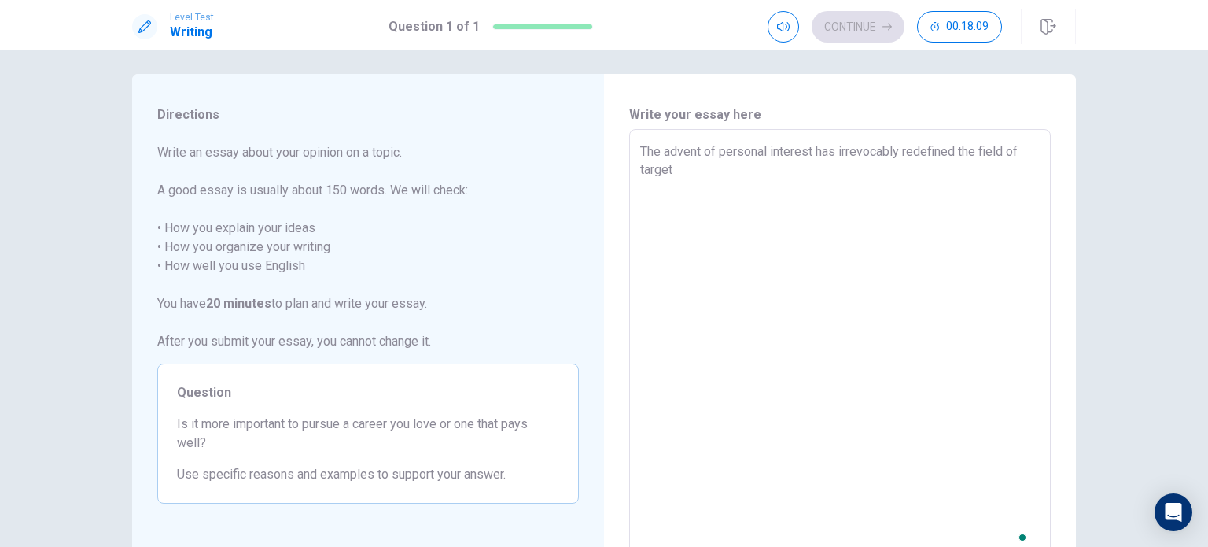
type textarea "x"
type textarea "The advent of personal interest has irrevocably redefined the field of targetd"
type textarea "x"
type textarea "The advent of personal interest has irrevocably redefined the field of targetd"
type textarea "x"
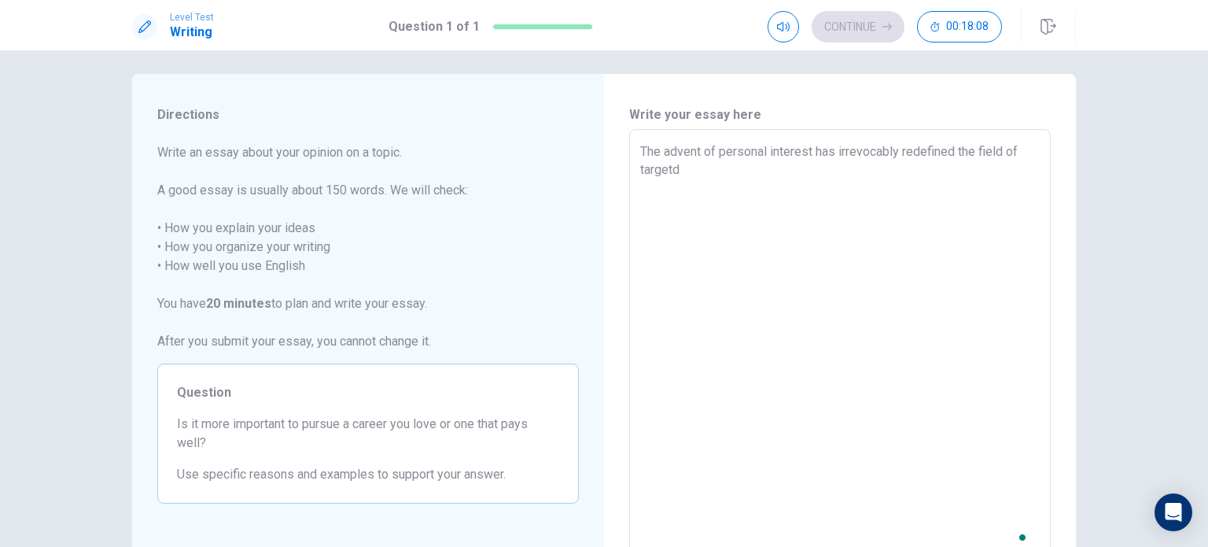
type textarea "The advent of personal interest has irrevocably redefined the field of targetd"
type textarea "x"
type textarea "The advent of personal interest has irrevocably redefined the field of target"
type textarea "x"
type textarea "The advent of personal interest has irrevocably redefined the field of targete"
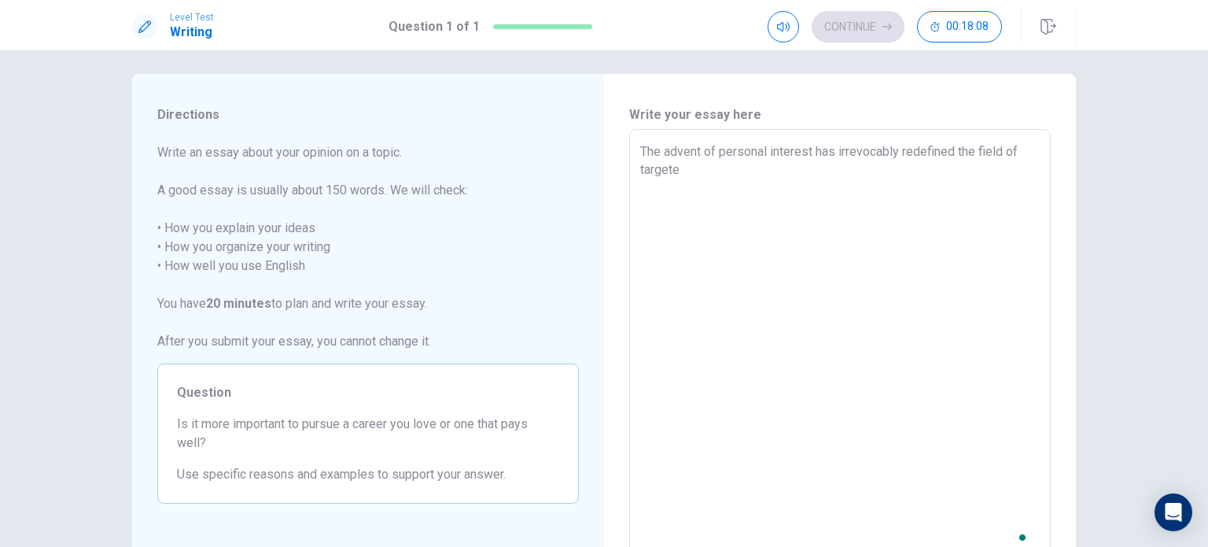
type textarea "x"
type textarea "The advent of personal interest has irrevocably redefined the field of targeted"
type textarea "x"
type textarea "The advent of personal interest has irrevocably redefined the field of targeted"
type textarea "x"
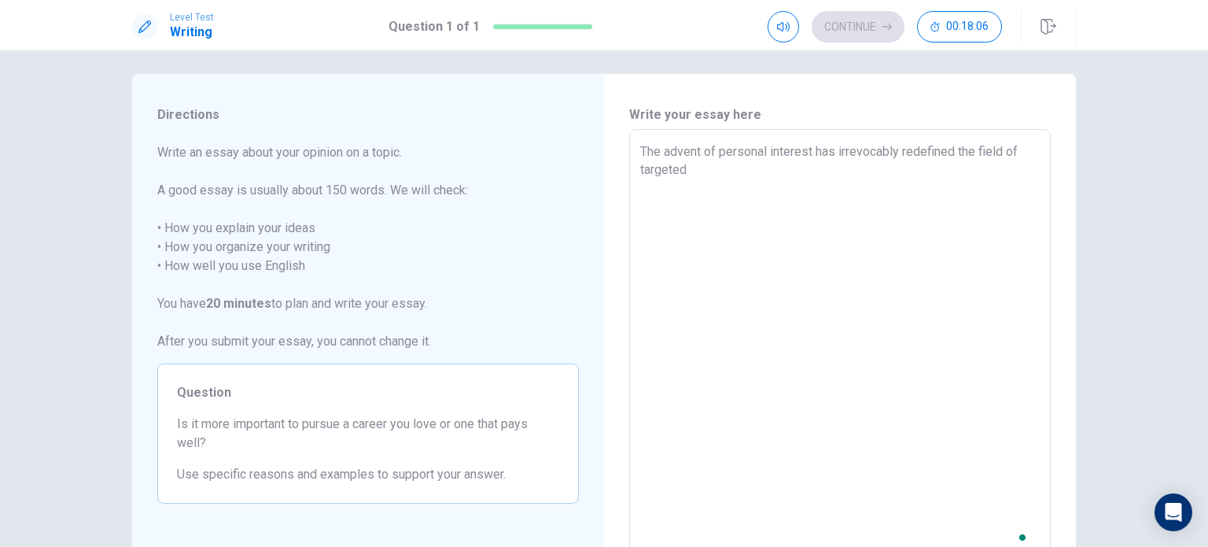
type textarea "The advent of personal interest has irrevocably redefined the field of targeted…"
type textarea "x"
click at [819, 170] on textarea "The advent of personal interest has irrevocably redefined the field of targeted…" at bounding box center [839, 346] width 399 height 409
click at [1016, 171] on textarea "The advent of personal interest has irrevocably redefined the field of targeted…" at bounding box center [839, 346] width 399 height 409
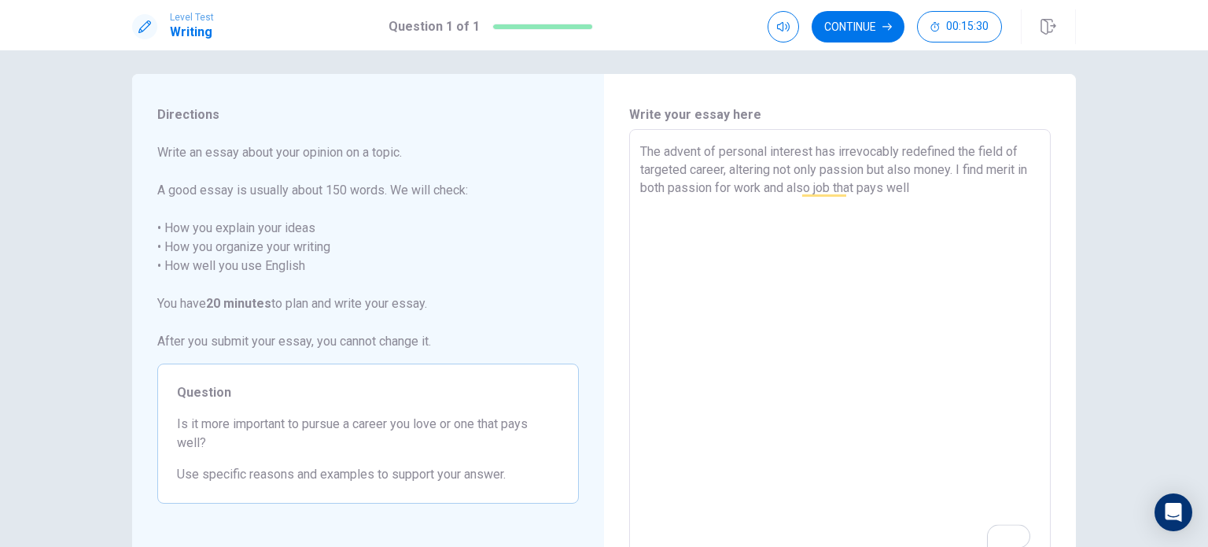
click at [929, 191] on textarea "The advent of personal interest has irrevocably redefined the field of targeted…" at bounding box center [839, 346] width 399 height 409
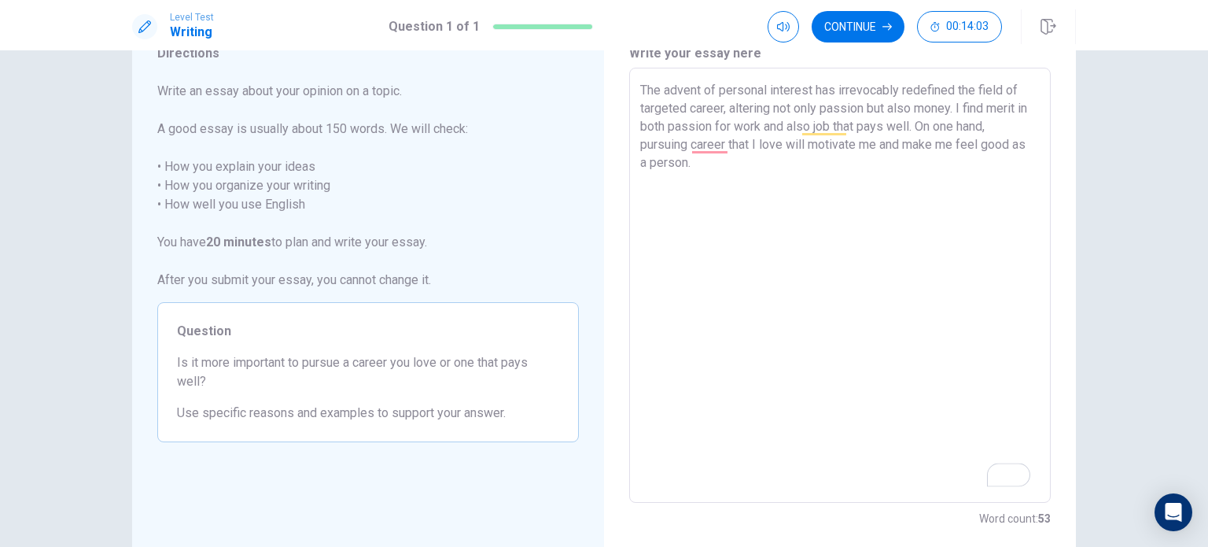
scroll to position [28, 0]
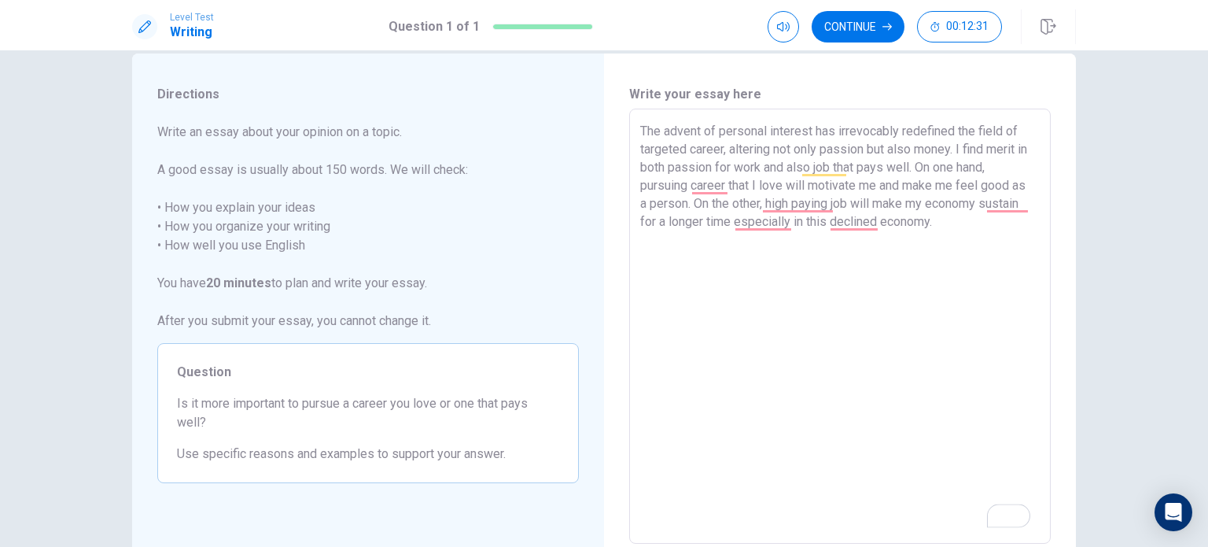
click at [1044, 208] on div "The advent of personal interest has irrevocably redefined the field of targeted…" at bounding box center [840, 326] width 422 height 435
click at [1032, 208] on textarea "The advent of personal interest has irrevocably redefined the field of targeted…" at bounding box center [839, 326] width 399 height 409
click at [1007, 220] on textarea "The advent of personal interest has irrevocably redefined the field of targeted…" at bounding box center [839, 326] width 399 height 409
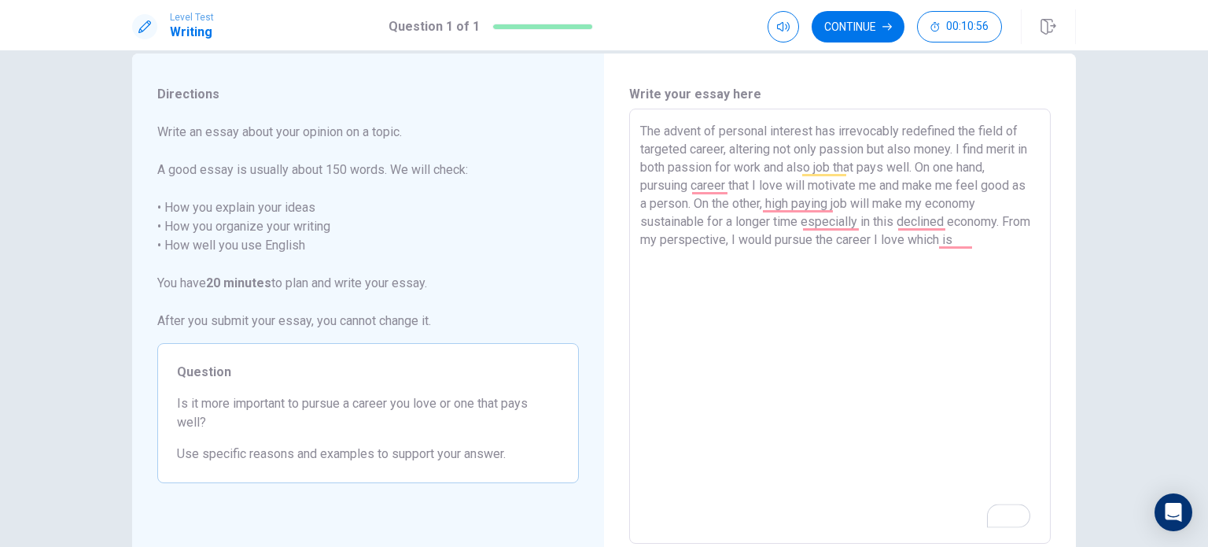
click at [758, 241] on textarea "The advent of personal interest has irrevocably redefined the field of targeted…" at bounding box center [839, 326] width 399 height 409
click at [993, 239] on textarea "The advent of personal interest has irrevocably redefined the field of targeted…" at bounding box center [839, 326] width 399 height 409
click at [959, 248] on textarea "The advent of personal interest has irrevocably redefined the field of targeted…" at bounding box center [839, 326] width 399 height 409
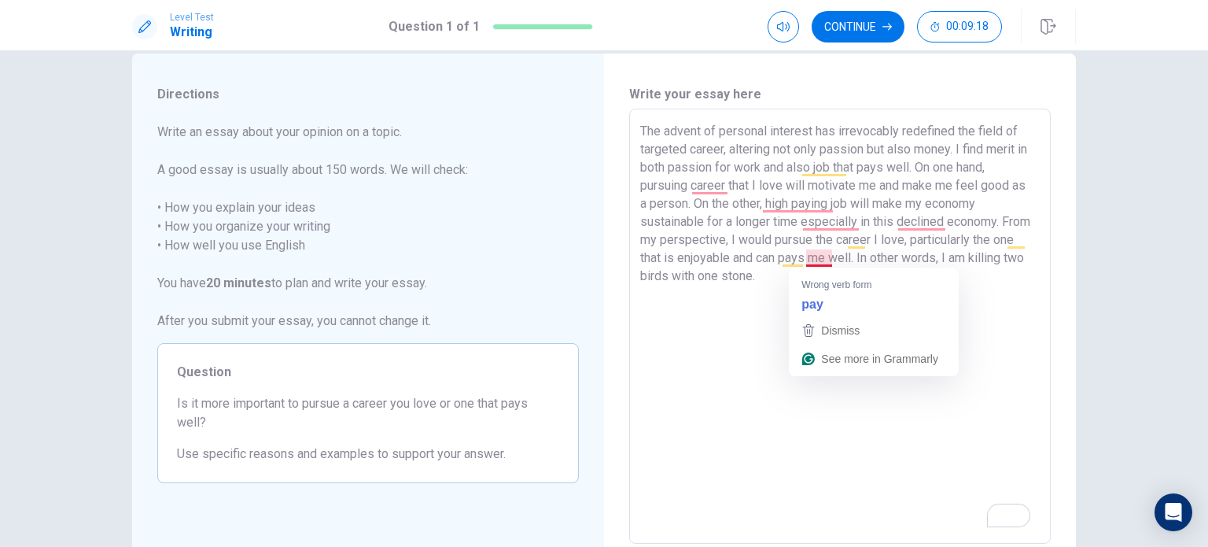
click at [802, 262] on textarea "The advent of personal interest has irrevocably redefined the field of targeted…" at bounding box center [839, 326] width 399 height 409
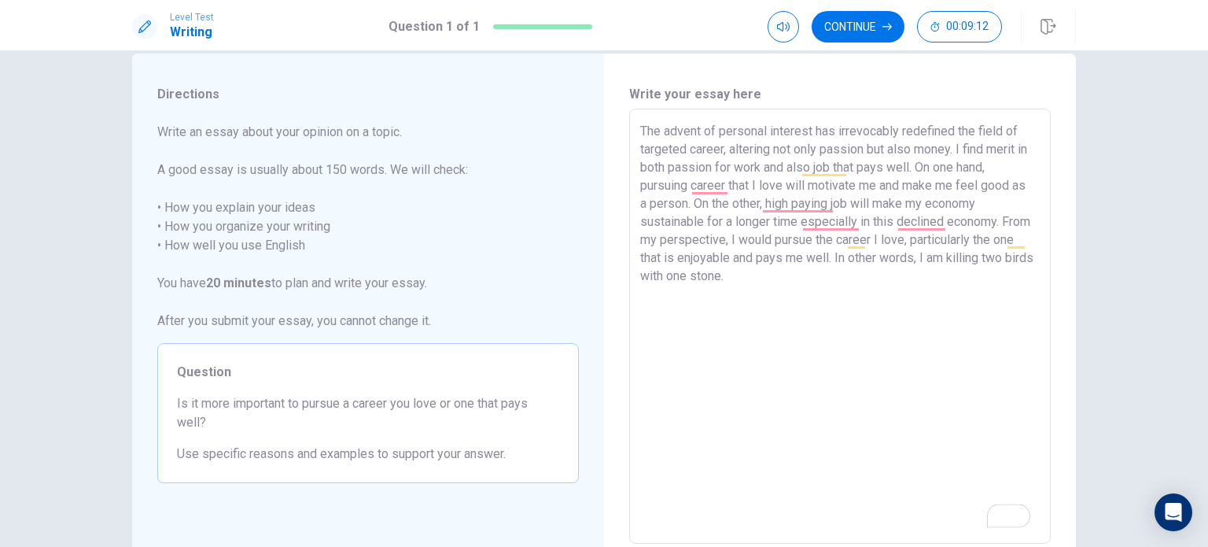
click at [789, 287] on textarea "The advent of personal interest has irrevocably redefined the field of targeted…" at bounding box center [839, 326] width 399 height 409
click at [791, 221] on textarea "The advent of personal interest has irrevocably redefined the field of targeted…" at bounding box center [839, 326] width 399 height 409
click at [797, 223] on textarea "The advent of personal interest has irrevocably redefined the field of targeted…" at bounding box center [839, 326] width 399 height 409
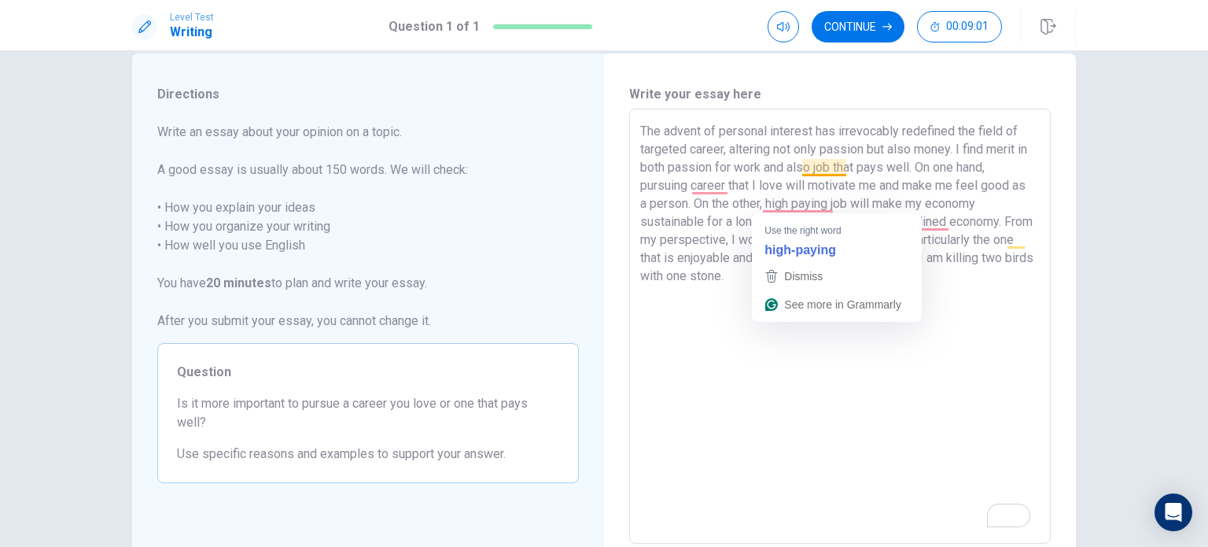
click at [820, 173] on textarea "The advent of personal interest has irrevocably redefined the field of targeted…" at bounding box center [839, 326] width 399 height 409
click at [790, 204] on textarea "The advent of personal interest has irrevocably redefined the field of targeted…" at bounding box center [839, 326] width 399 height 409
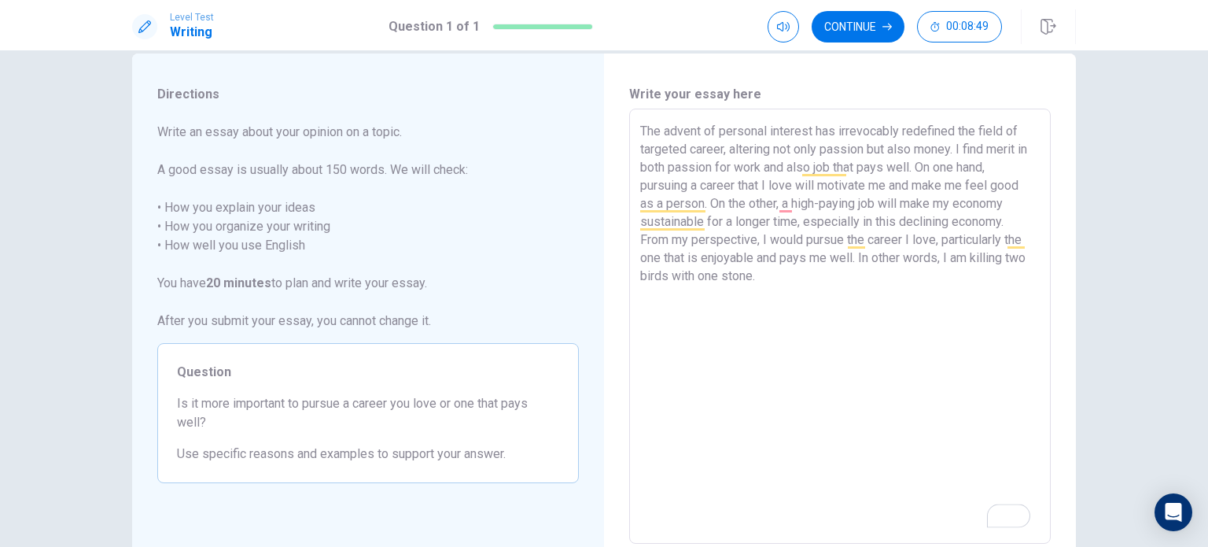
click at [764, 282] on textarea "The advent of personal interest has irrevocably redefined the field of targeted…" at bounding box center [839, 326] width 399 height 409
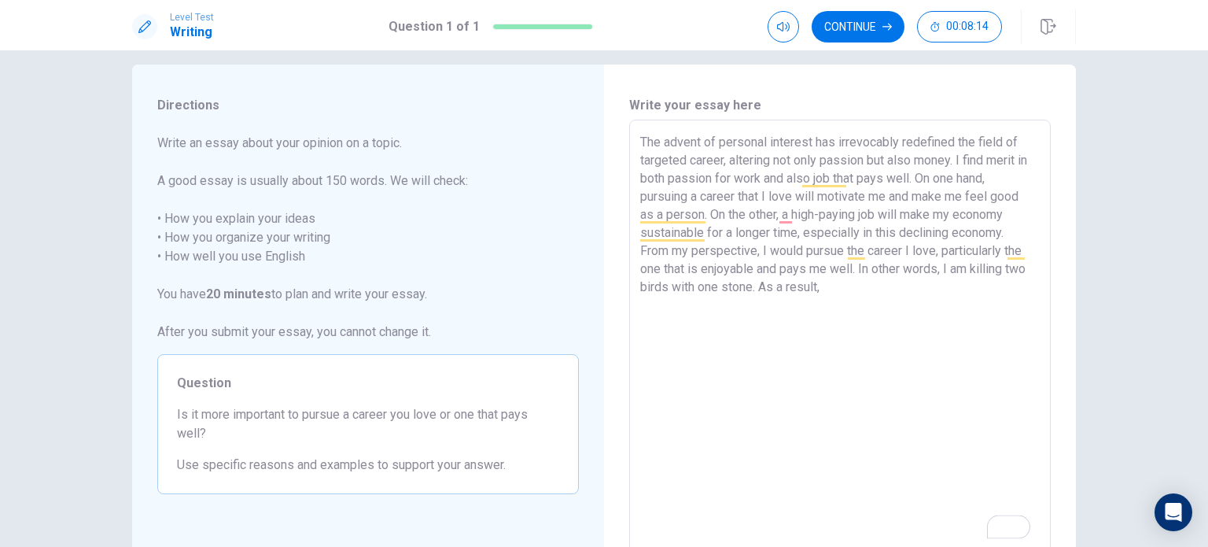
scroll to position [12, 0]
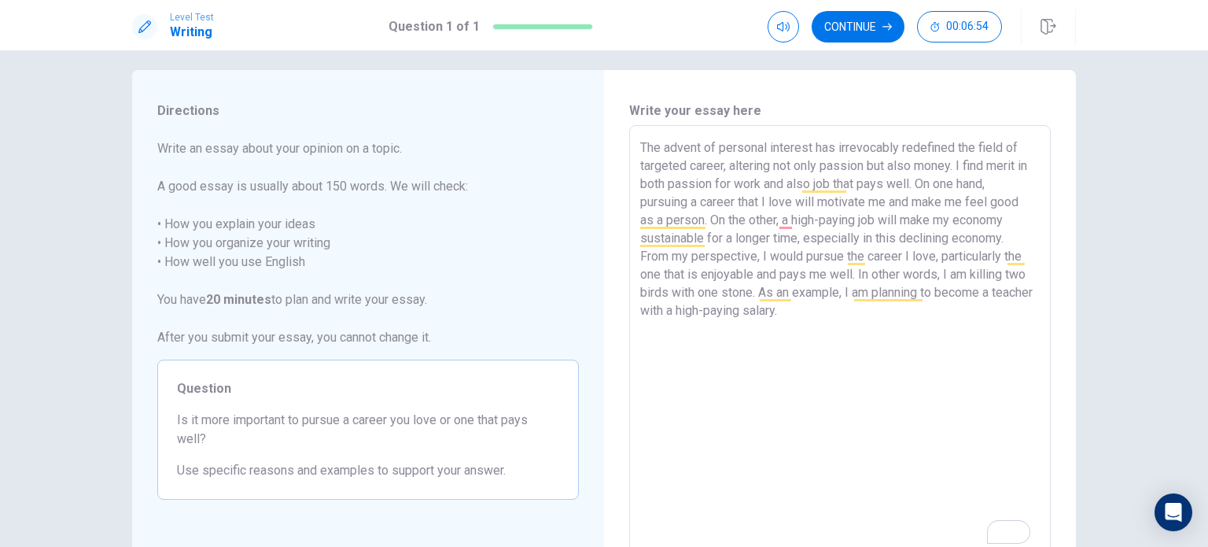
click at [834, 295] on textarea "The advent of personal interest has irrevocably redefined the field of targeted…" at bounding box center [839, 342] width 399 height 409
click at [862, 319] on textarea "The advent of personal interest has irrevocably redefined the field of targeted…" at bounding box center [839, 342] width 399 height 409
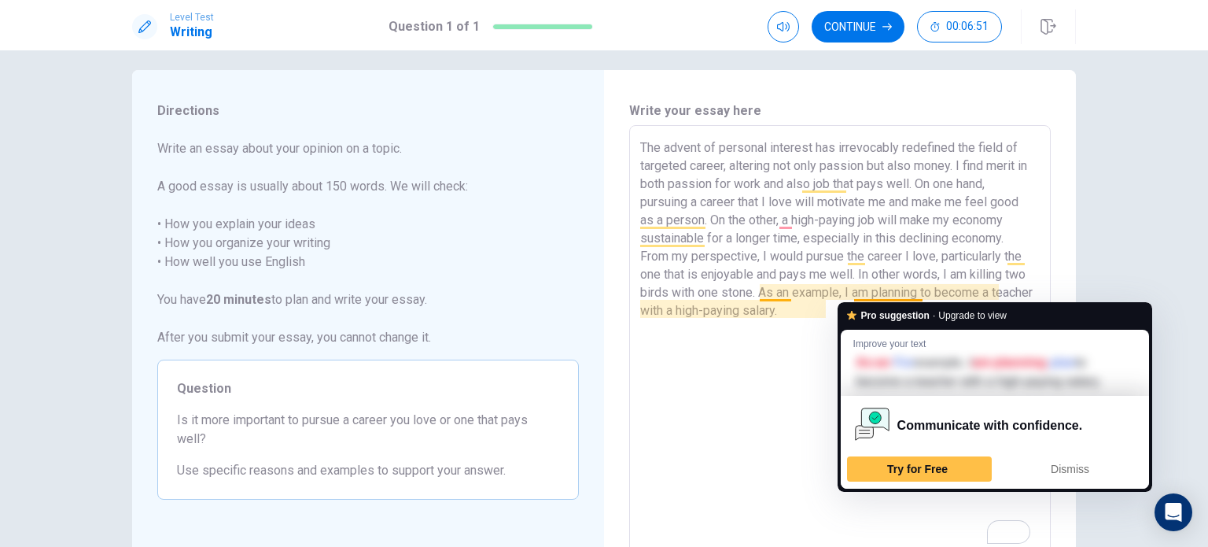
click at [994, 292] on textarea "The advent of personal interest has irrevocably redefined the field of targeted…" at bounding box center [839, 342] width 399 height 409
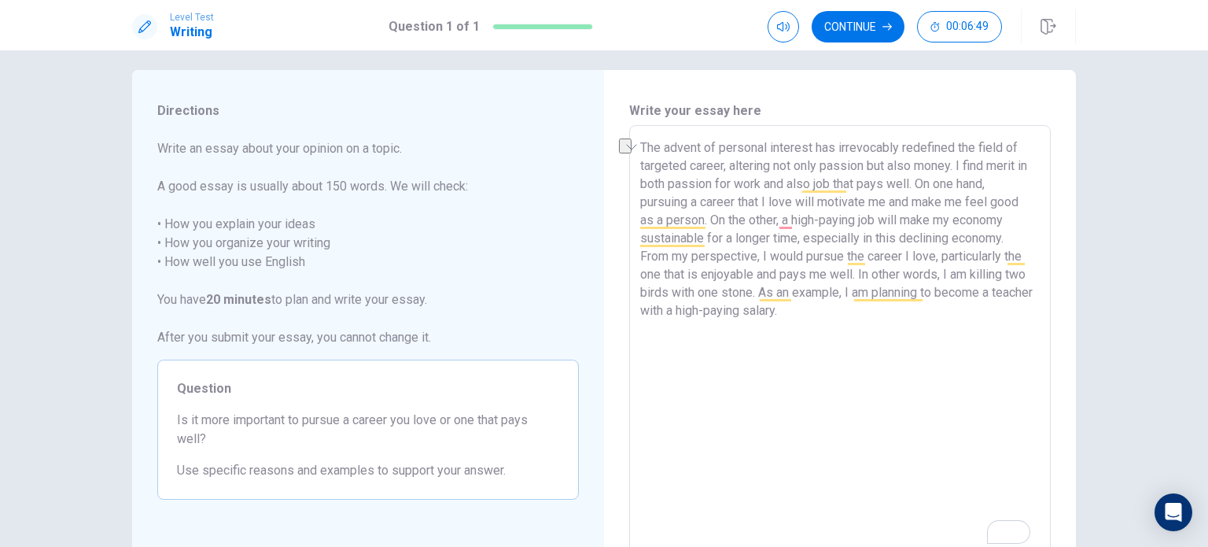
drag, startPoint x: 994, startPoint y: 292, endPoint x: 849, endPoint y: 291, distance: 144.7
click at [849, 291] on textarea "The advent of personal interest has irrevocably redefined the field of targeted…" at bounding box center [839, 342] width 399 height 409
click at [835, 315] on textarea "The advent of personal interest has irrevocably redefined the field of targeted…" at bounding box center [839, 342] width 399 height 409
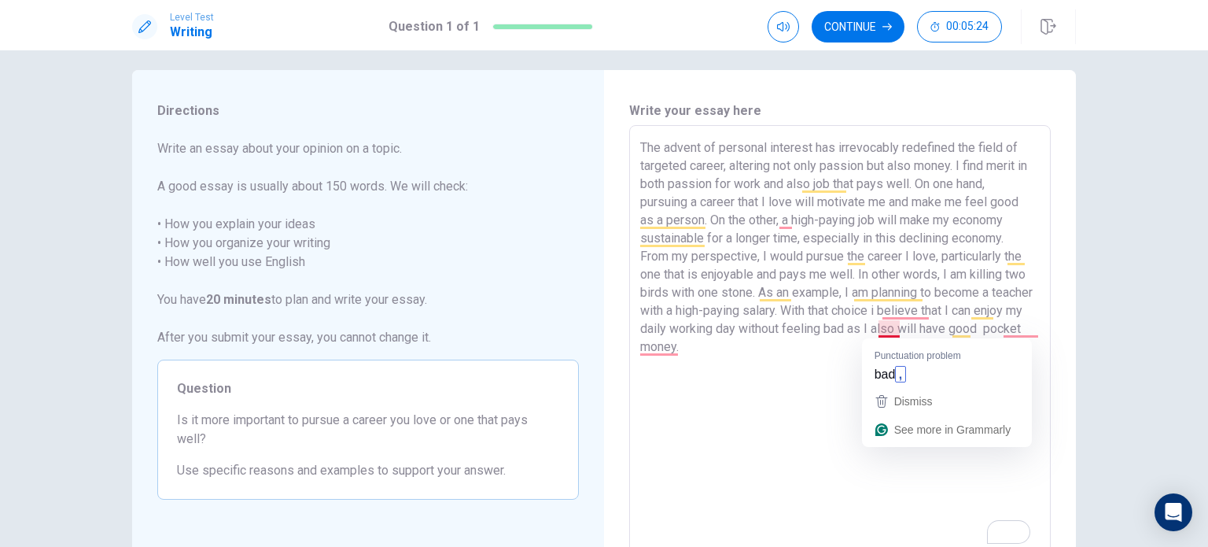
click at [896, 330] on textarea "The advent of personal interest has irrevocably redefined the field of targeted…" at bounding box center [839, 342] width 399 height 409
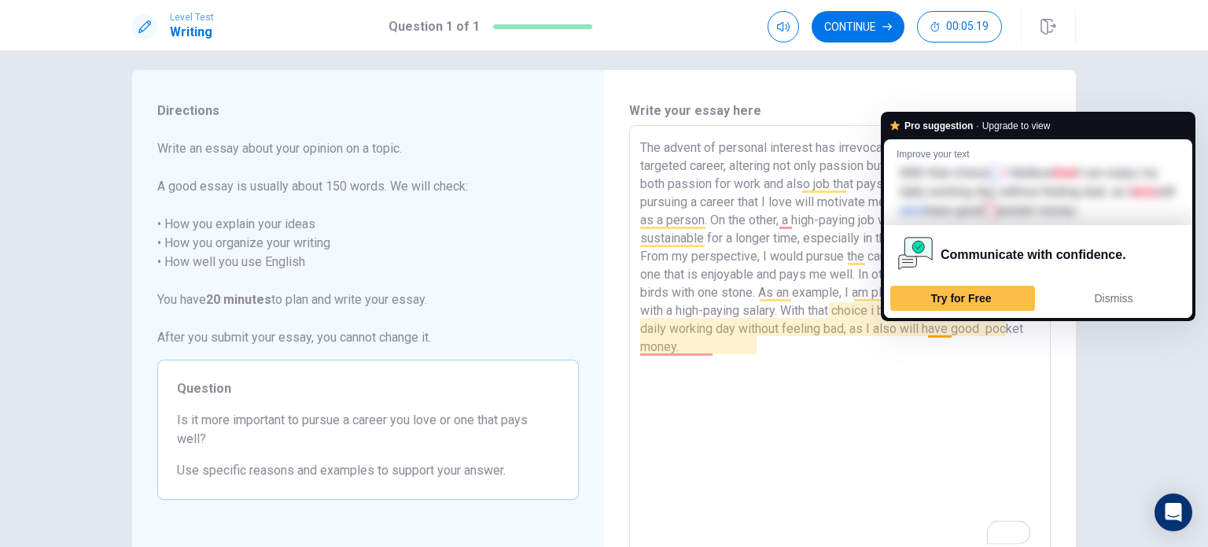
click at [954, 333] on textarea "The advent of personal interest has irrevocably redefined the field of targeted…" at bounding box center [839, 342] width 399 height 409
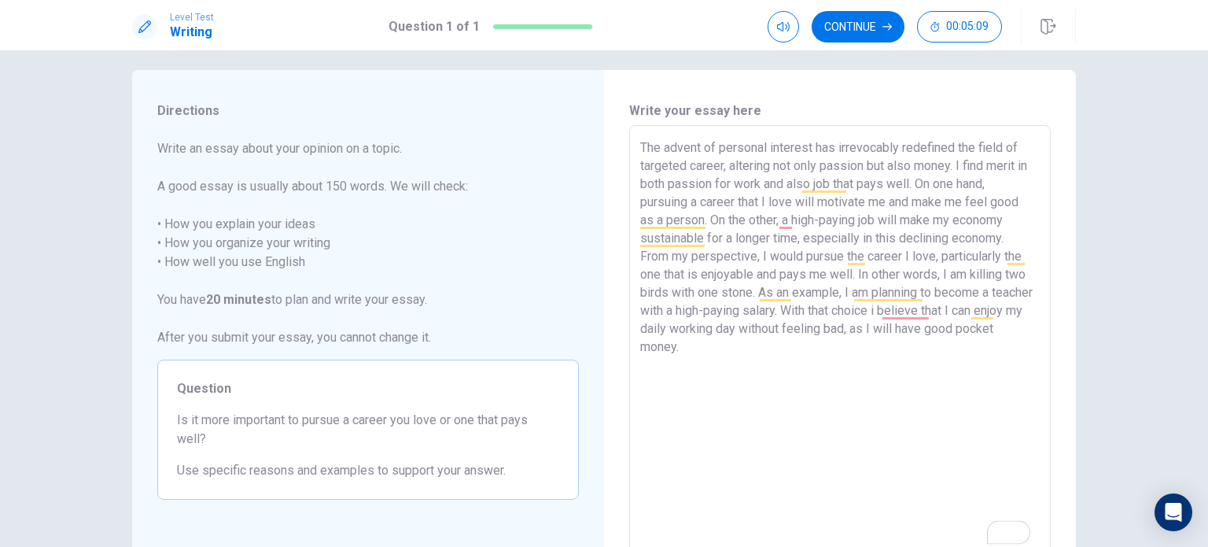
click at [714, 351] on textarea "The advent of personal interest has irrevocably redefined the field of targeted…" at bounding box center [839, 342] width 399 height 409
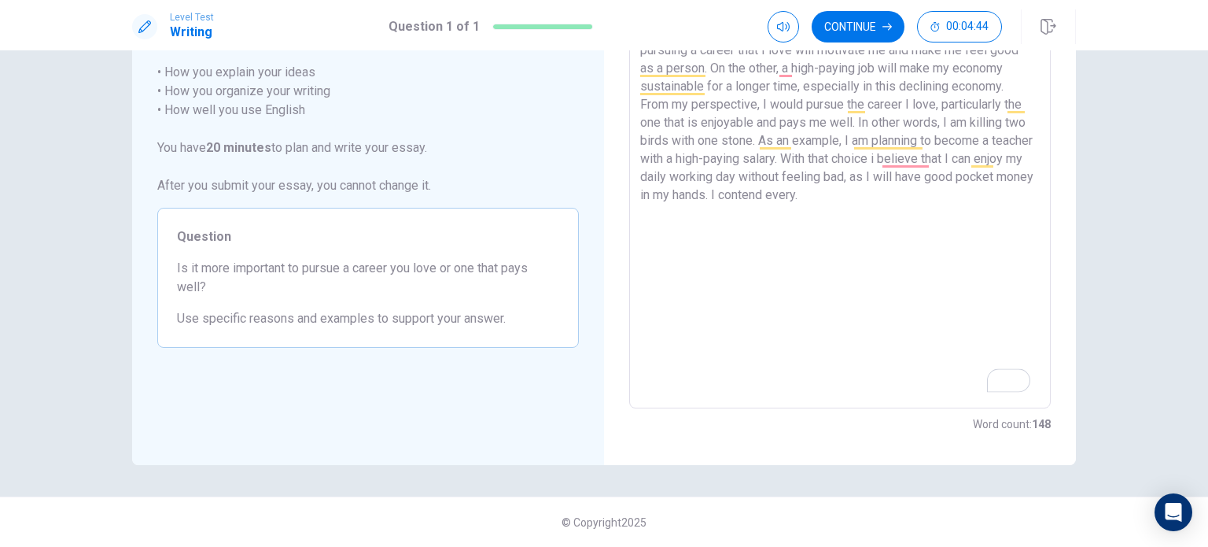
scroll to position [0, 0]
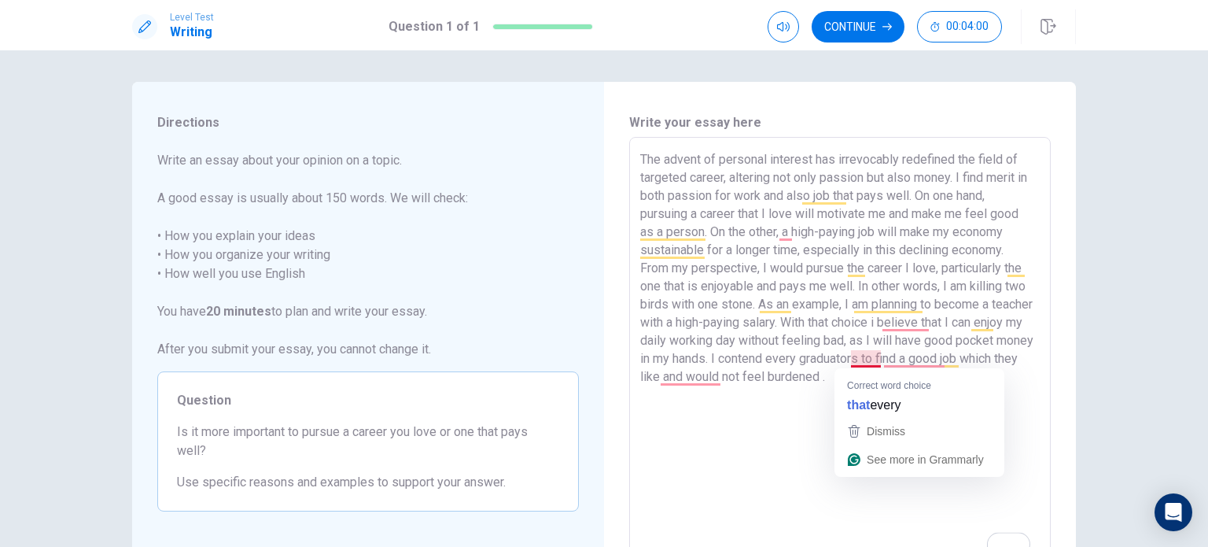
click at [842, 355] on textarea "The advent of personal interest has irrevocably redefined the field of targeted…" at bounding box center [839, 354] width 399 height 409
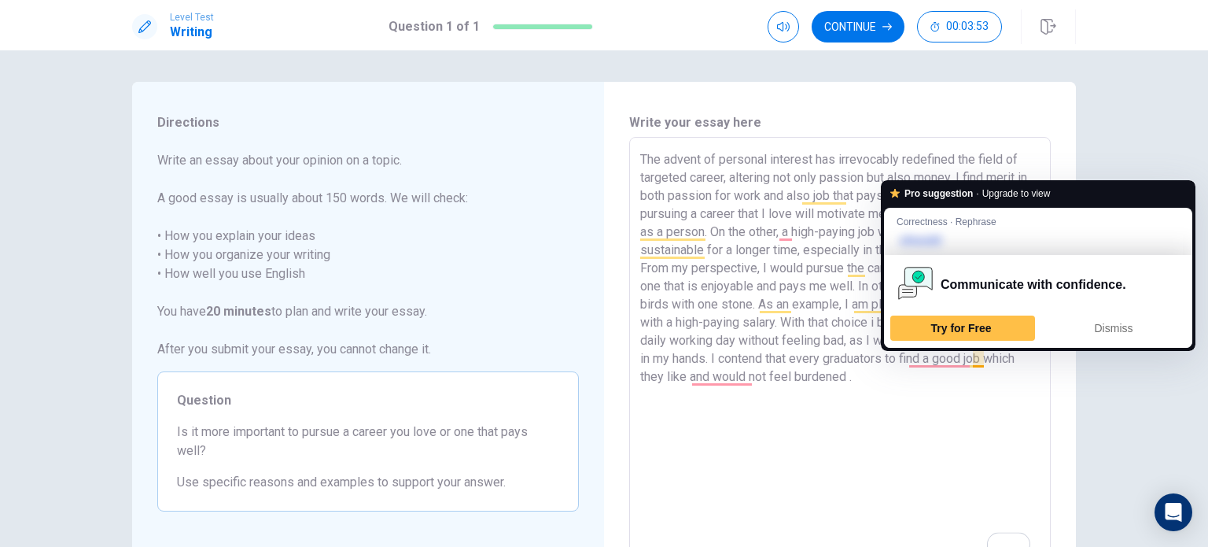
click at [969, 357] on textarea "The advent of personal interest has irrevocably redefined the field of targeted…" at bounding box center [839, 354] width 399 height 409
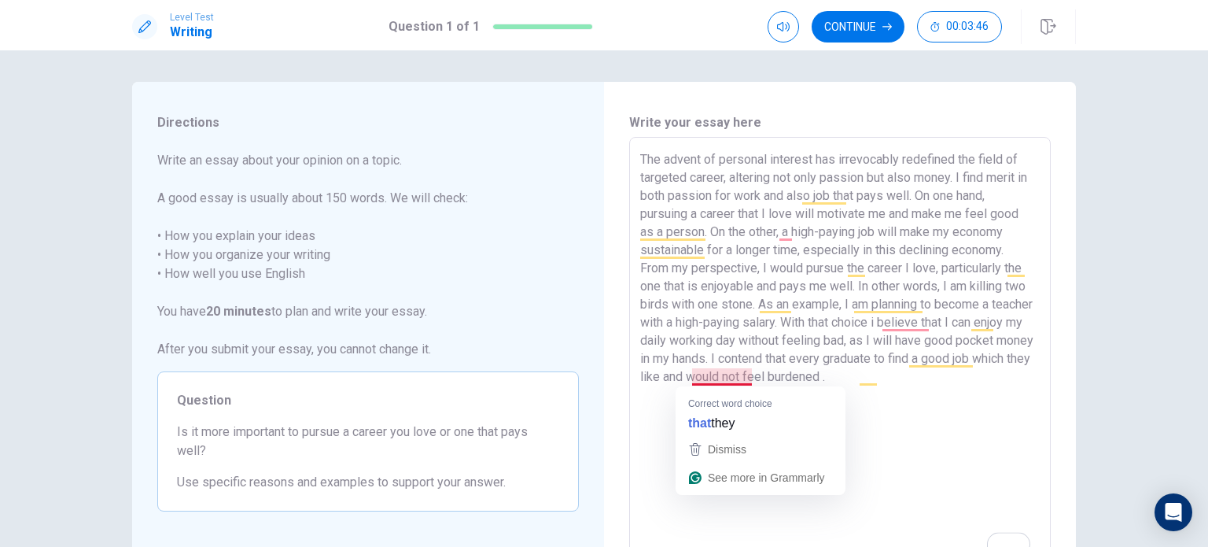
click at [723, 378] on textarea "The advent of personal interest has irrevocably redefined the field of targeted…" at bounding box center [839, 354] width 399 height 409
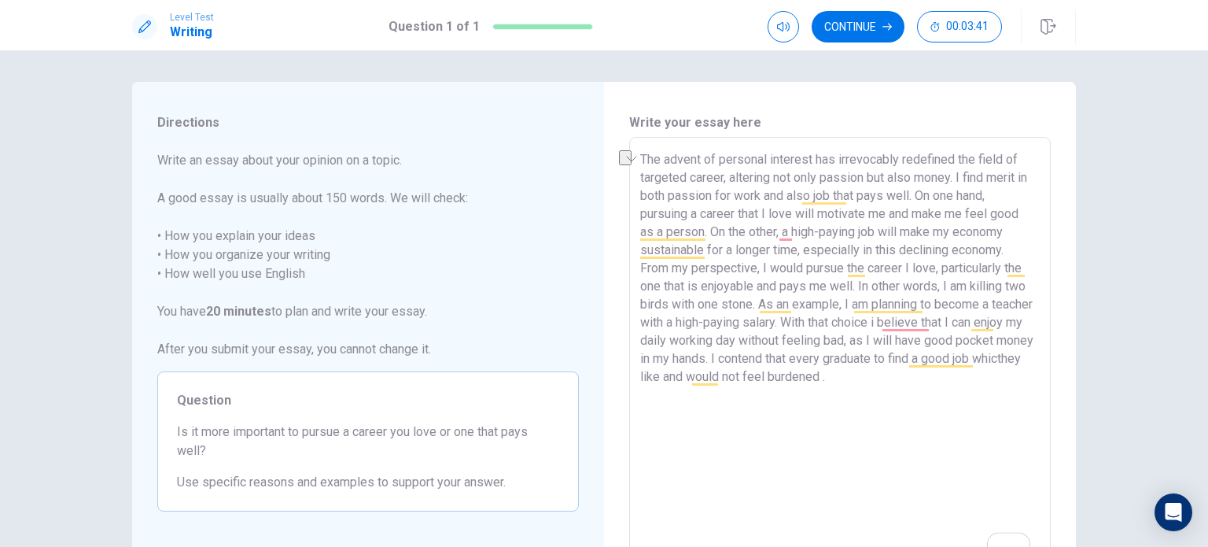
drag, startPoint x: 942, startPoint y: 387, endPoint x: 610, endPoint y: 397, distance: 332.0
click at [610, 397] on div "Write your essay here The advent of personal interest has irrevocably redefined…" at bounding box center [840, 355] width 472 height 547
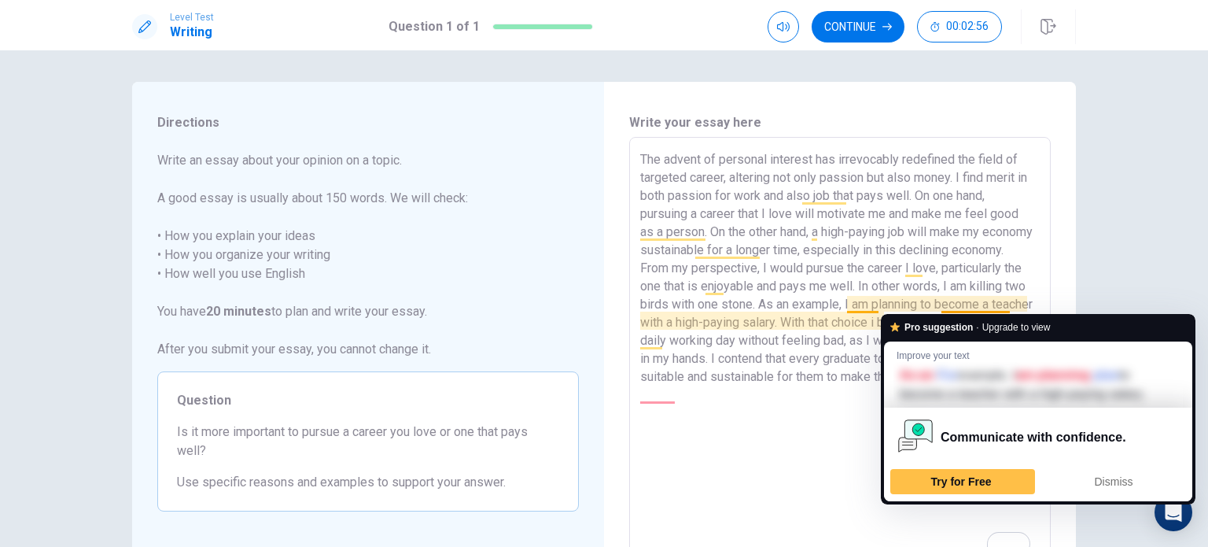
click at [979, 292] on textarea "The advent of personal interest has irrevocably redefined the field of targeted…" at bounding box center [839, 354] width 399 height 409
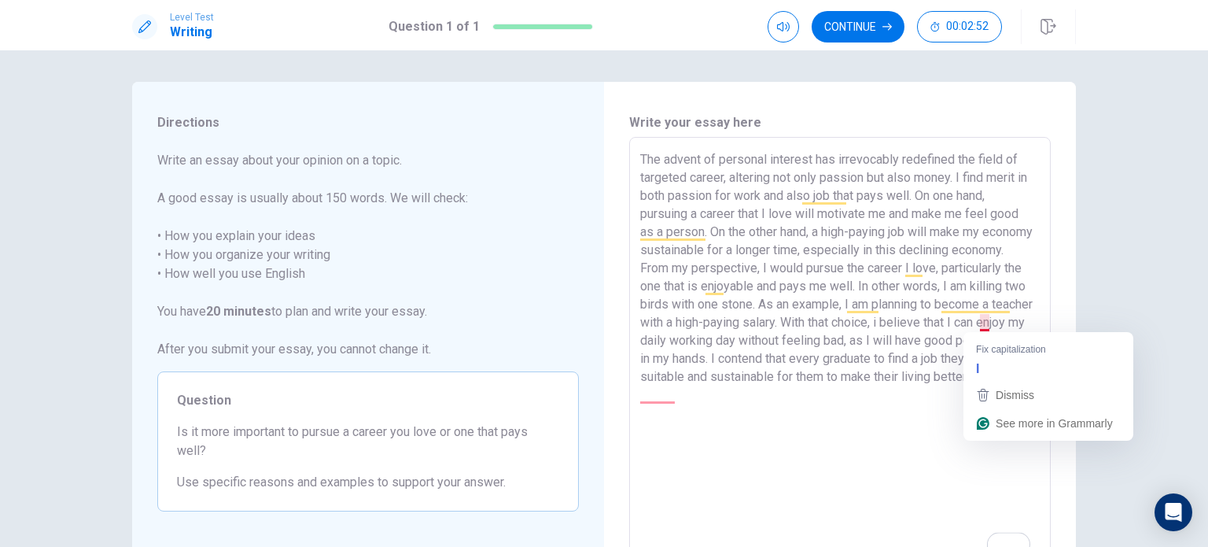
click at [979, 326] on textarea "The advent of personal interest has irrevocably redefined the field of targeted…" at bounding box center [839, 354] width 399 height 409
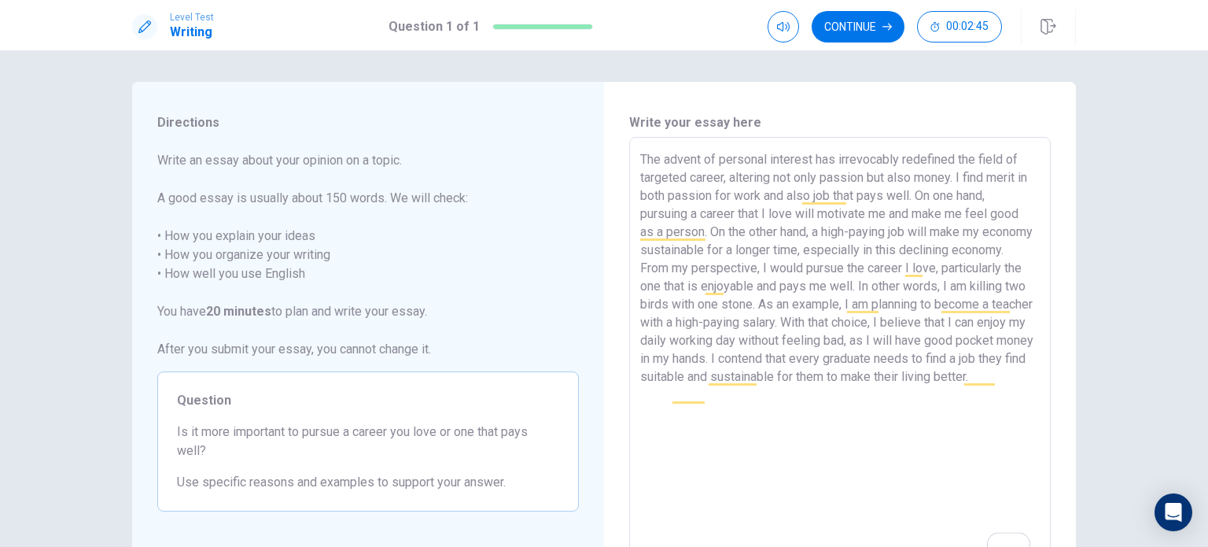
click at [716, 395] on textarea "The advent of personal interest has irrevocably redefined the field of targeted…" at bounding box center [839, 354] width 399 height 409
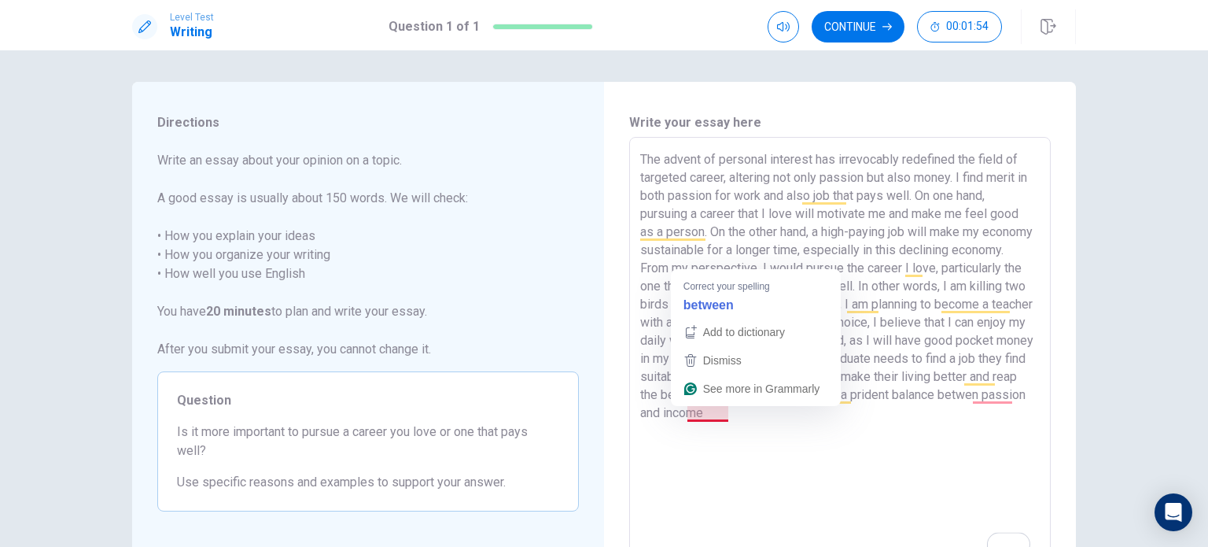
click at [714, 416] on textarea "The advent of personal interest has irrevocably redefined the field of targeted…" at bounding box center [839, 354] width 399 height 409
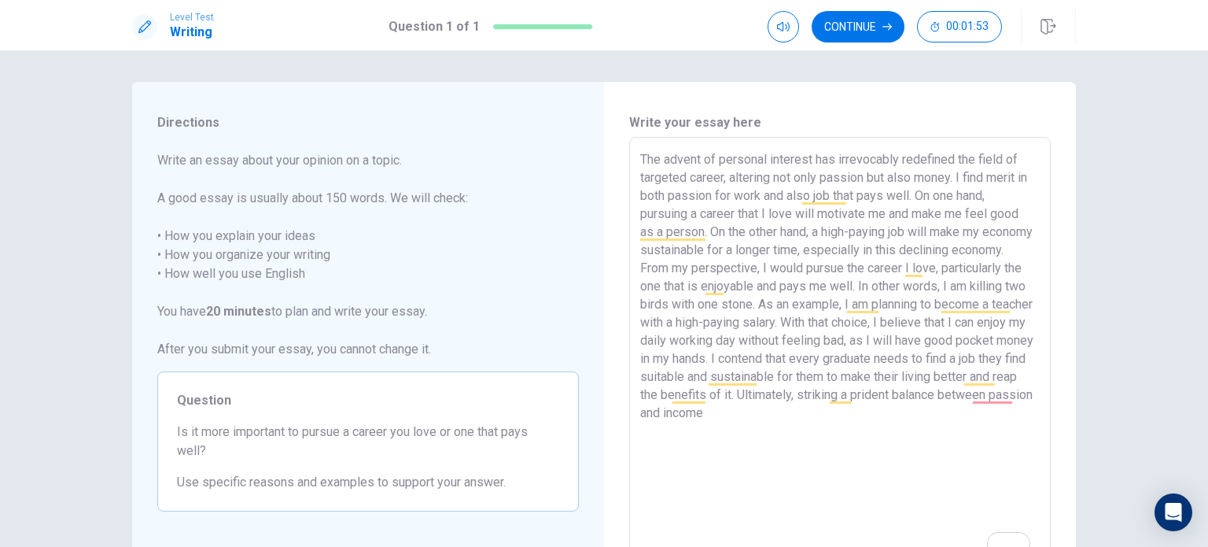
click at [883, 420] on textarea "The advent of personal interest has irrevocably redefined the field of targeted…" at bounding box center [839, 354] width 399 height 409
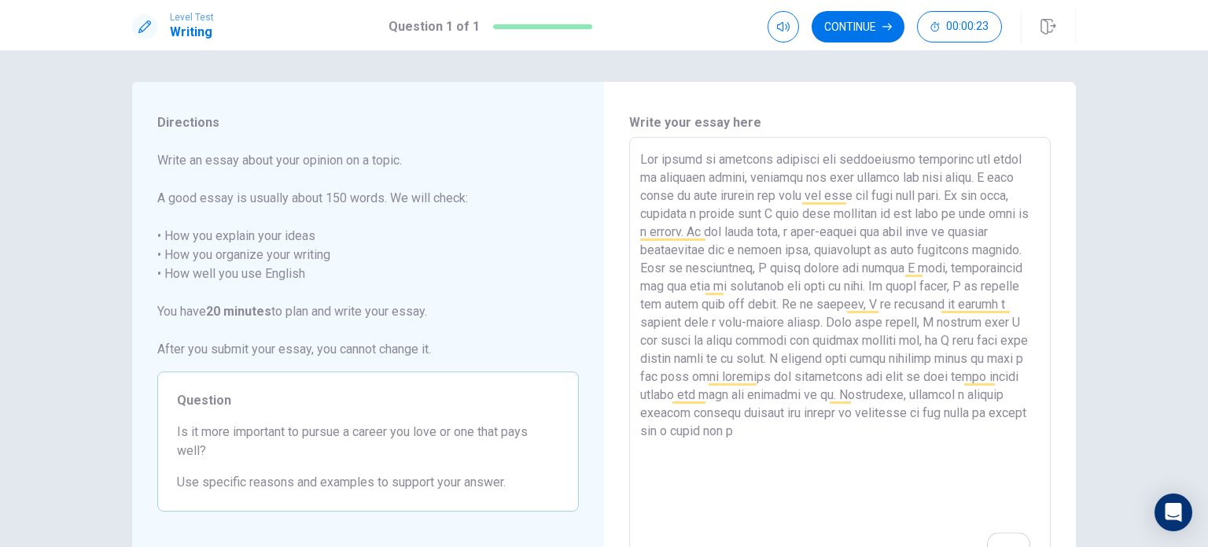
click at [757, 429] on textarea "To enrich screen reader interactions, please activate Accessibility in Grammarl…" at bounding box center [839, 354] width 399 height 409
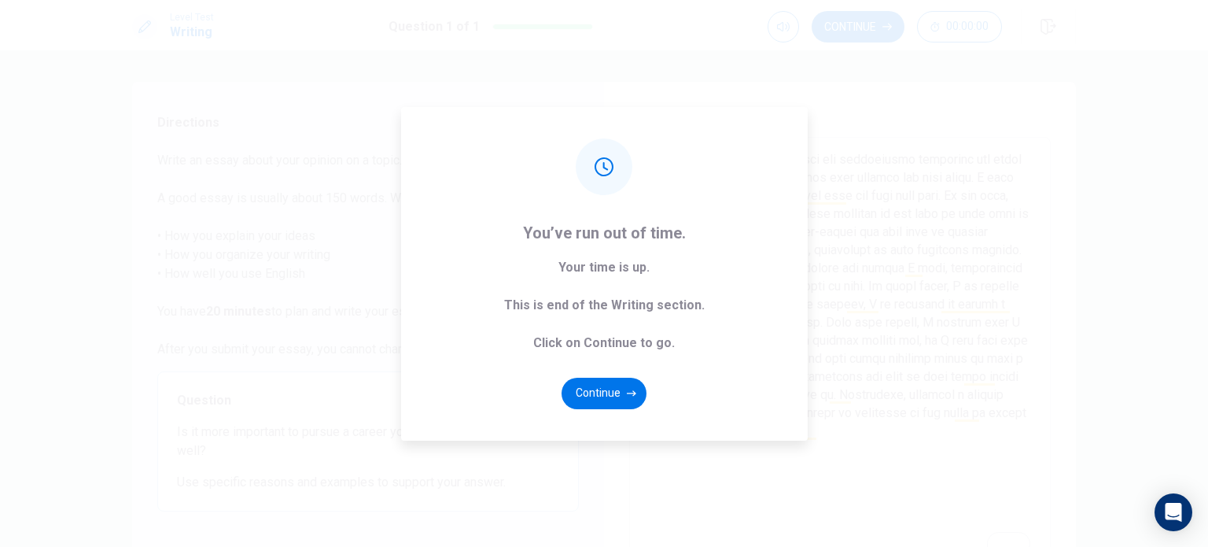
type textarea "The advent of personal interest has irrevocably redefined the field of targeted…"
click at [994, 97] on div "You’ve run out of time. Your time is up. This is end of the Writing section. Cl…" at bounding box center [604, 273] width 1208 height 547
click at [619, 395] on button "Continue" at bounding box center [603, 392] width 85 height 31
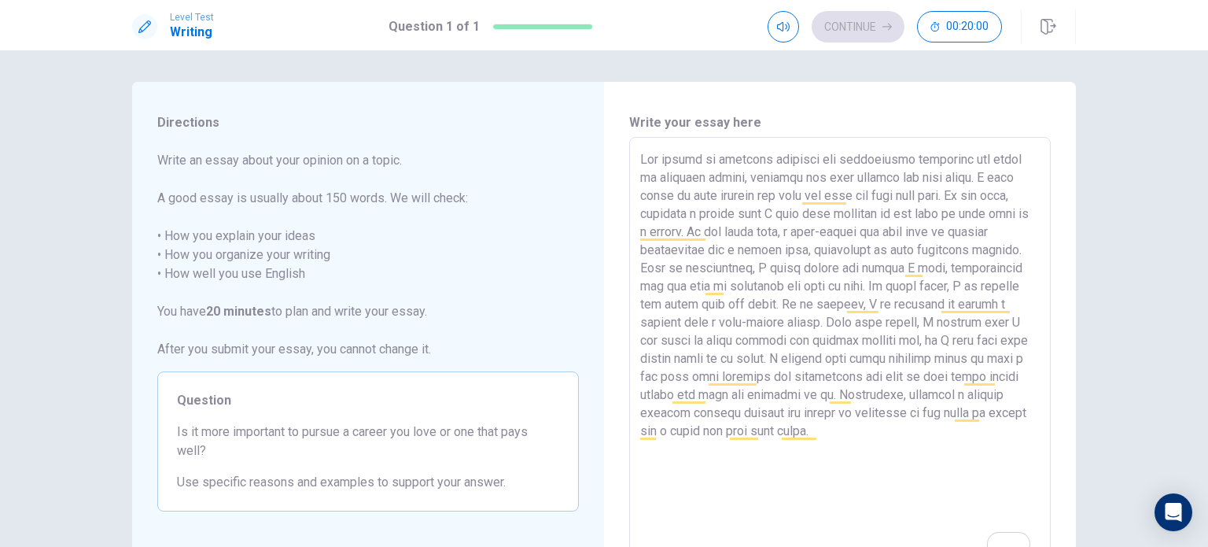
scroll to position [164, 0]
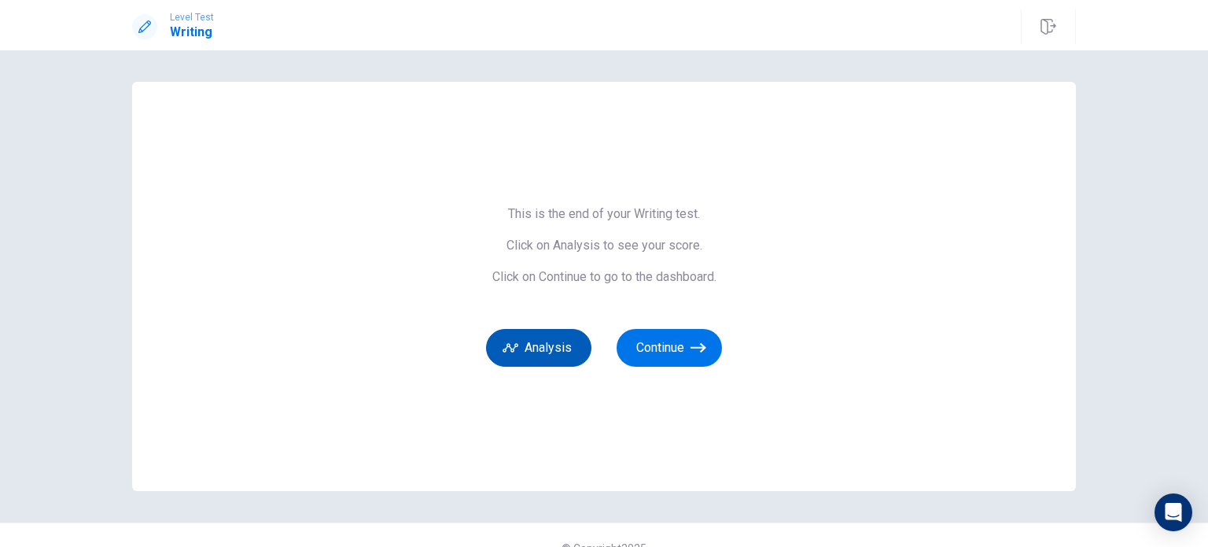
click at [521, 350] on button "Analysis" at bounding box center [538, 348] width 105 height 38
